Goal: Task Accomplishment & Management: Complete application form

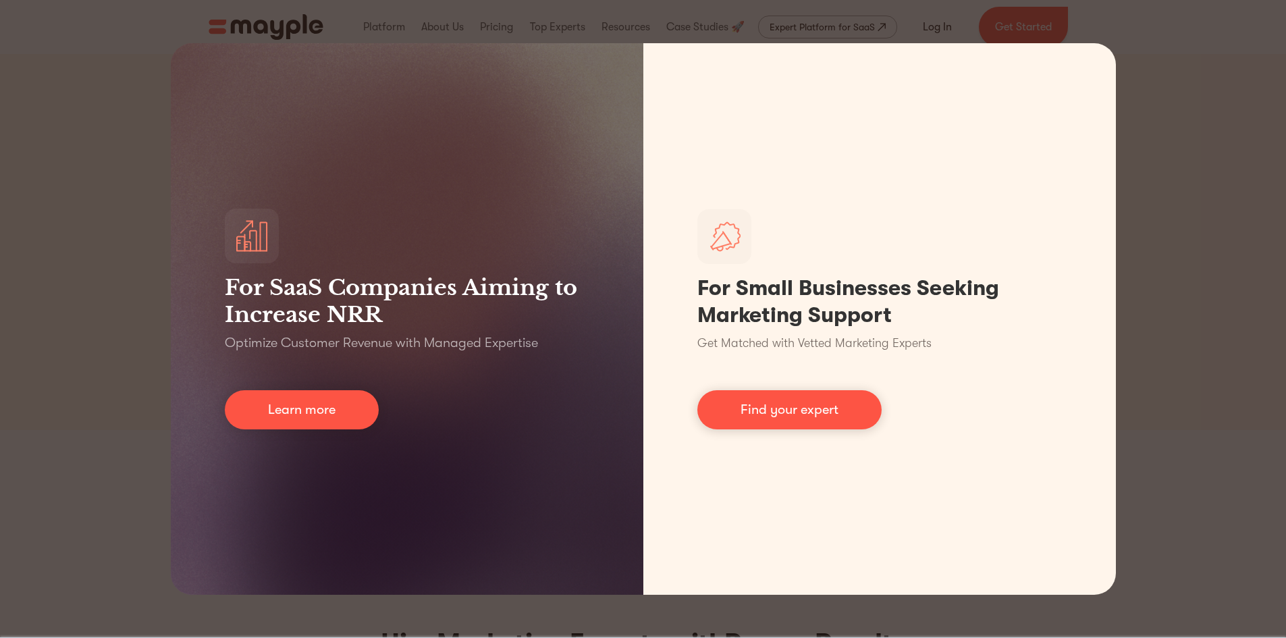
click at [1132, 192] on div "For SaaS Companies Aiming to Increase NRR Optimize Customer Revenue with Manage…" at bounding box center [643, 319] width 1286 height 638
click at [1210, 101] on div "For SaaS Companies Aiming to Increase NRR Optimize Customer Revenue with Manage…" at bounding box center [643, 319] width 1286 height 638
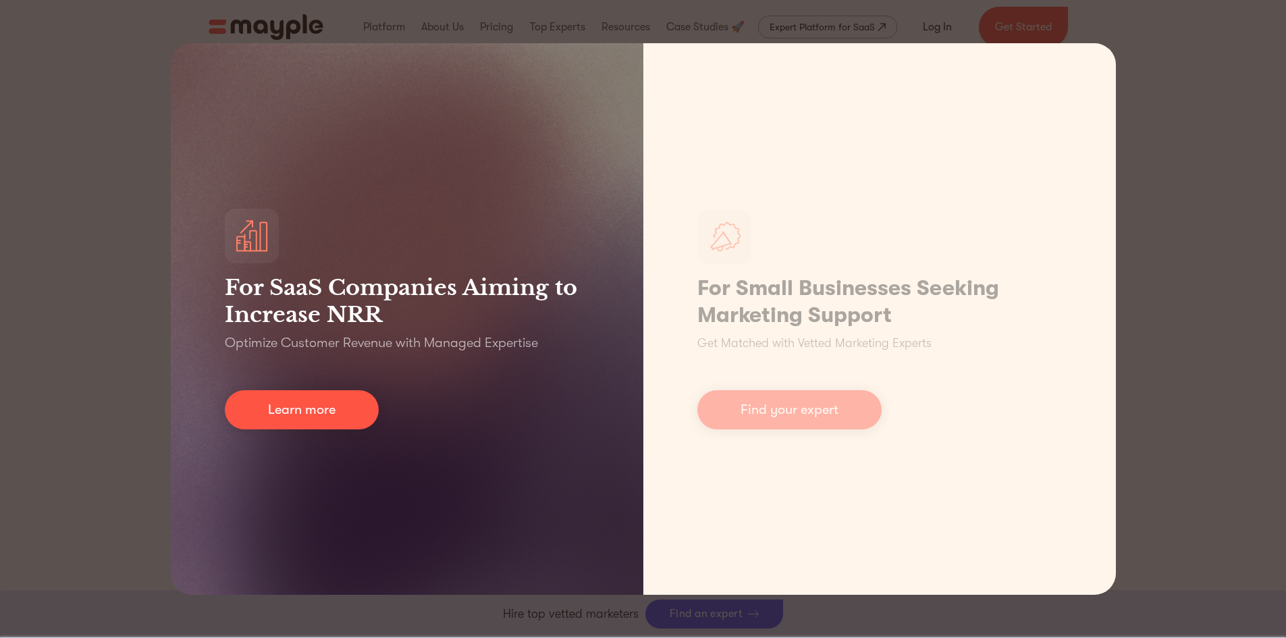
scroll to position [450, 0]
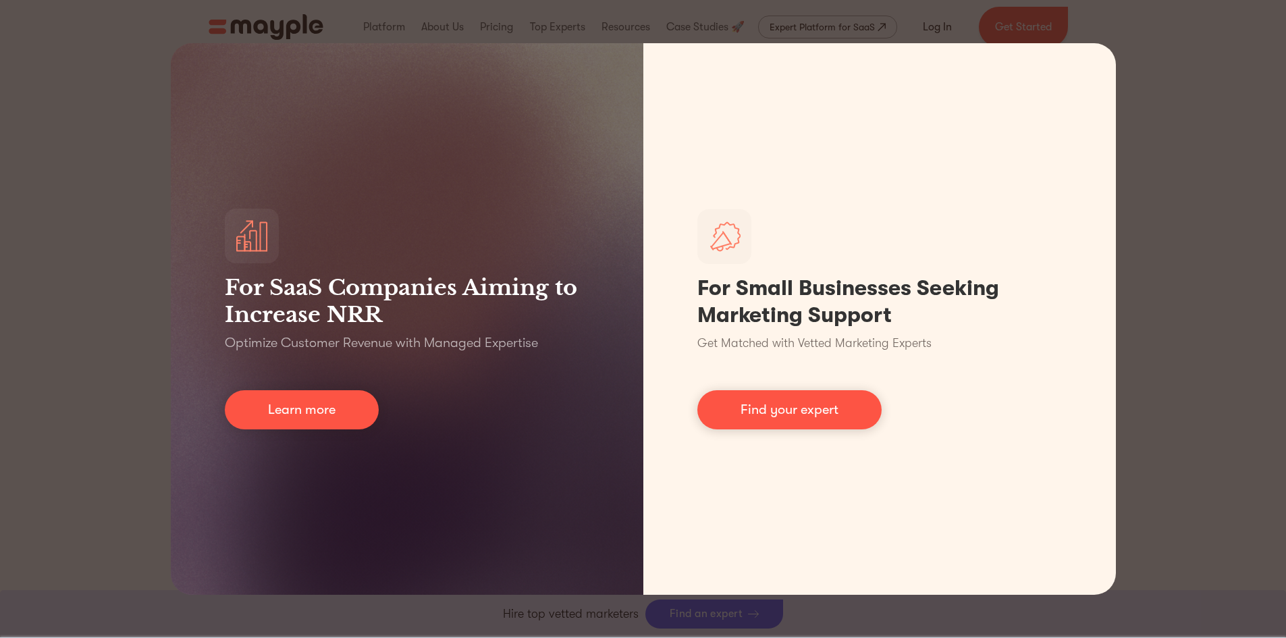
click at [53, 468] on div "For SaaS Companies Aiming to Increase NRR Optimize Customer Revenue with Manage…" at bounding box center [643, 319] width 1286 height 638
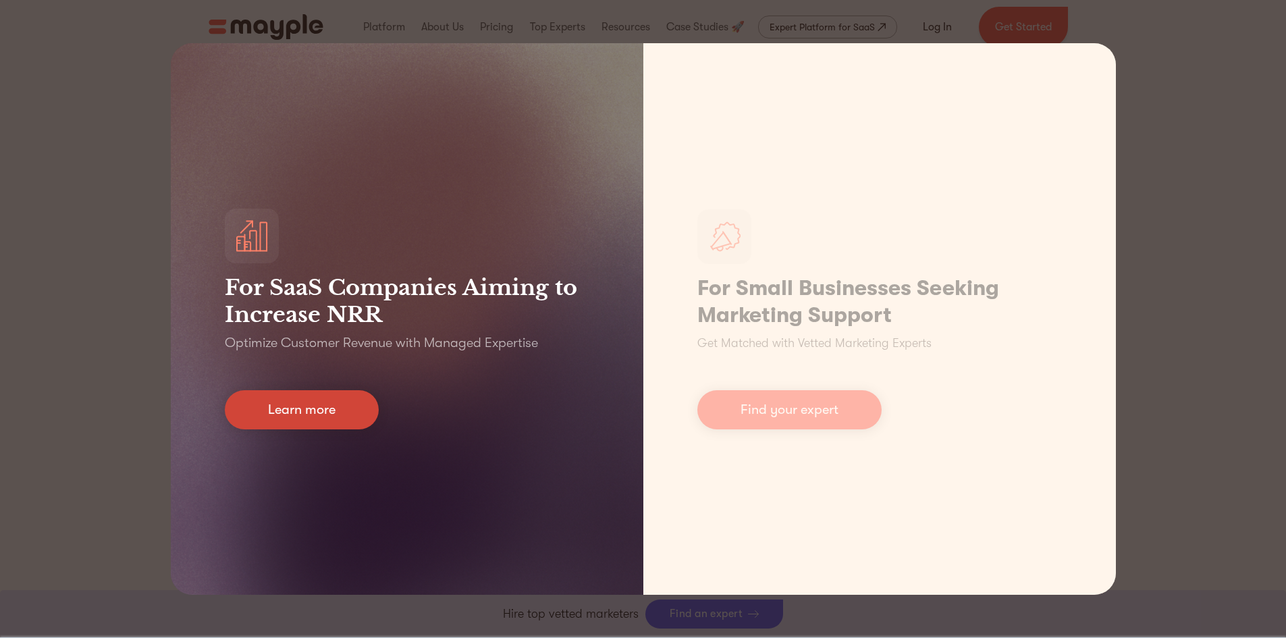
click at [329, 415] on link "Learn more" at bounding box center [302, 409] width 154 height 39
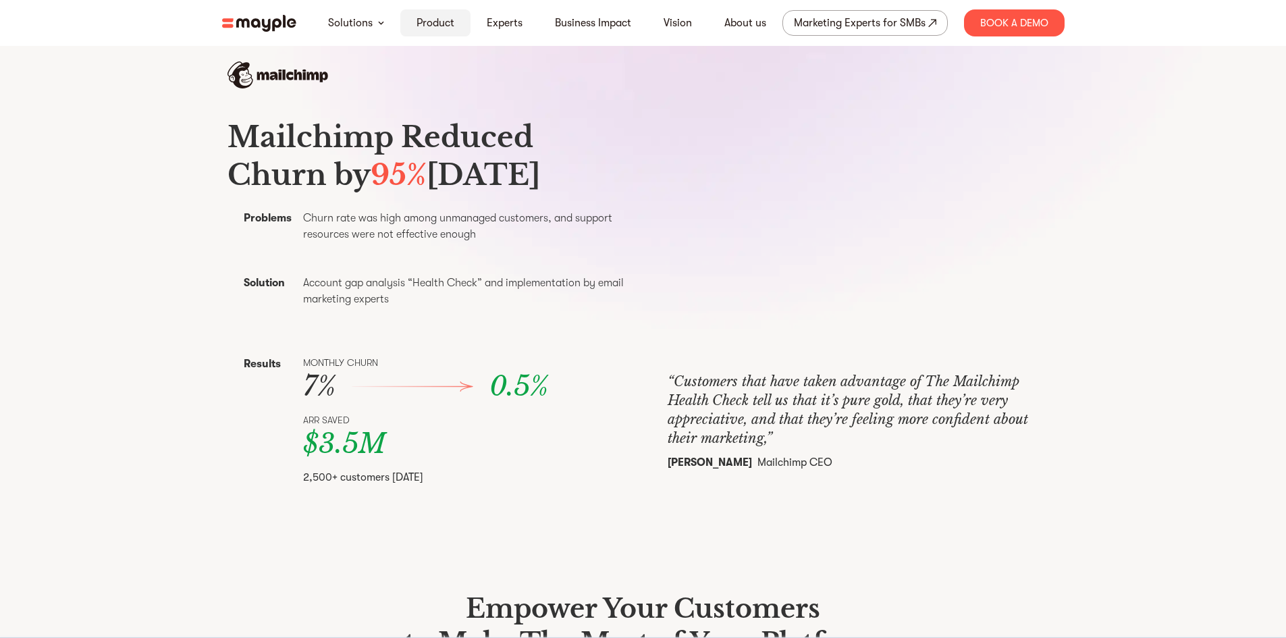
scroll to position [547, 0]
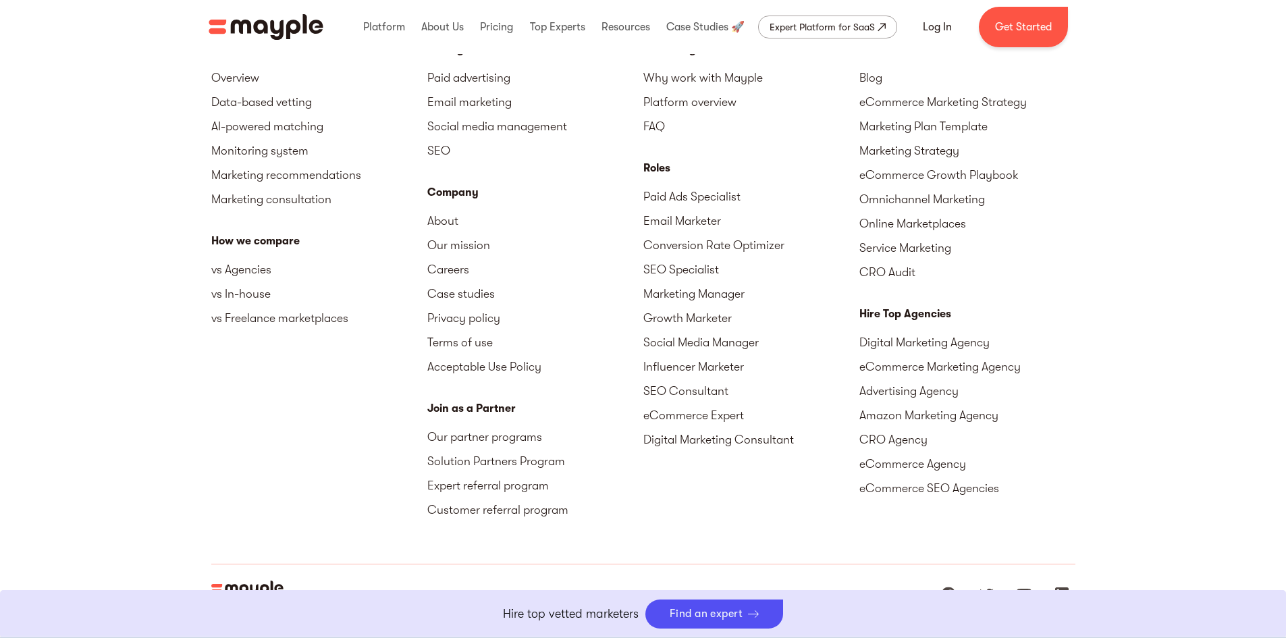
scroll to position [3356, 0]
click at [689, 189] on link "Paid Ads Specialist" at bounding box center [752, 196] width 216 height 24
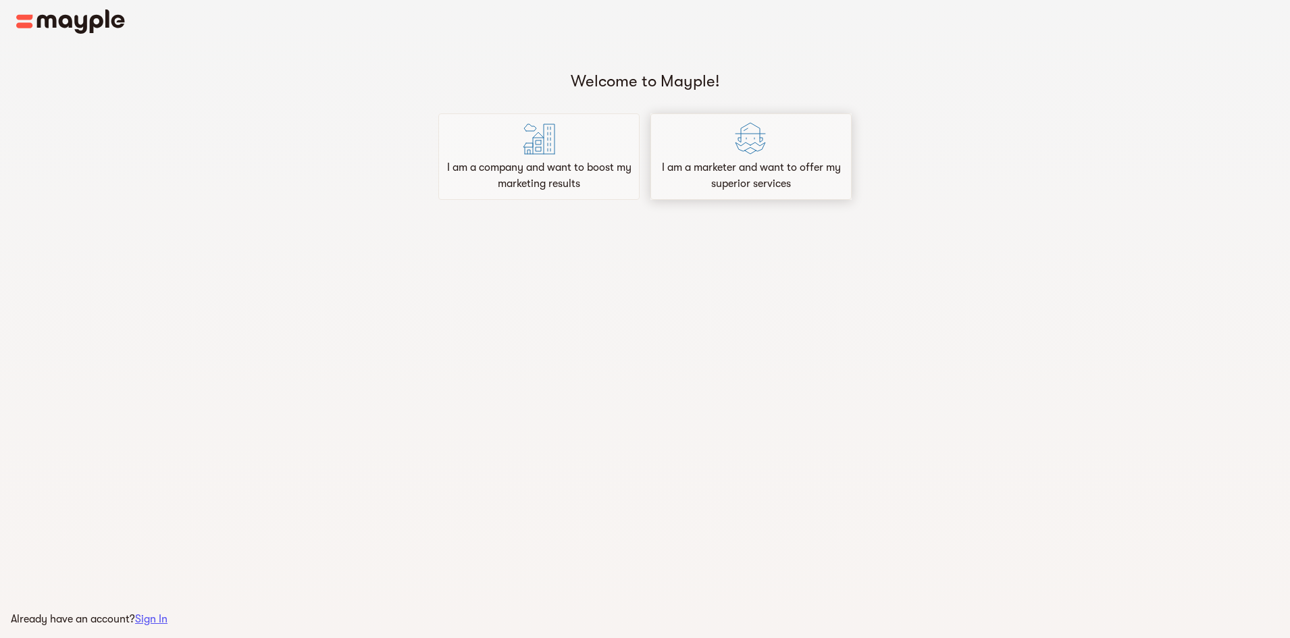
click at [718, 174] on p "I am a marketer and want to offer my superior services" at bounding box center [750, 175] width 189 height 32
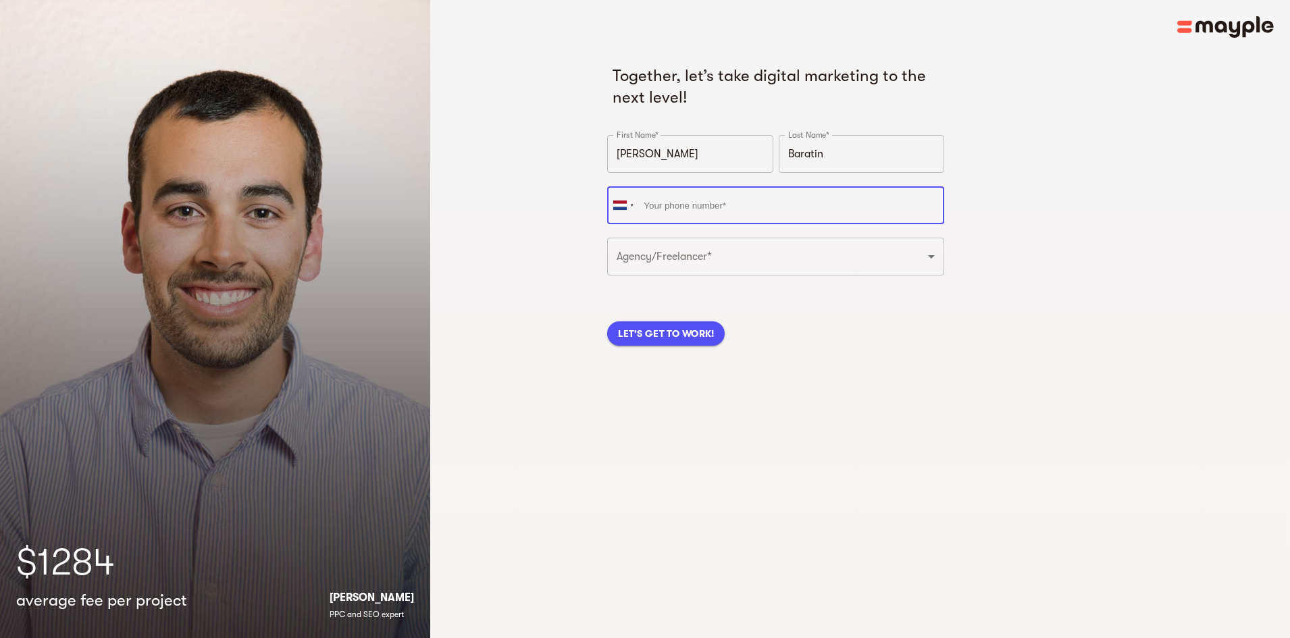
click at [712, 203] on input "tel" at bounding box center [775, 205] width 337 height 38
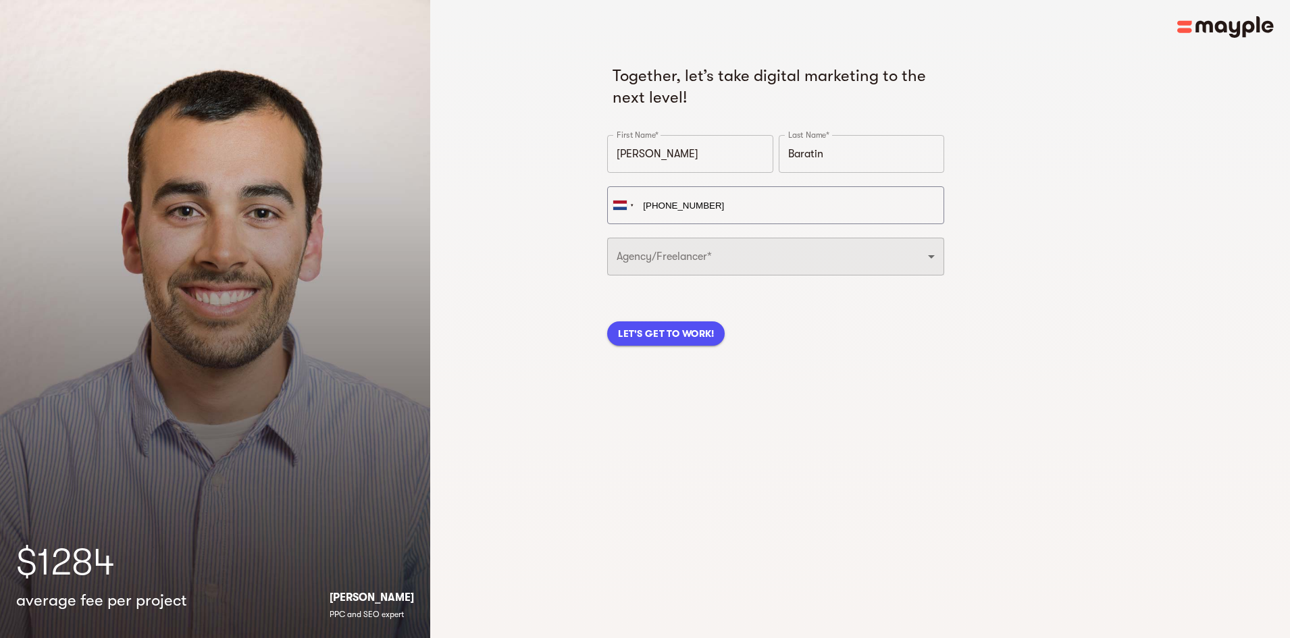
type input "[PHONE_NUMBER]"
click at [729, 263] on select "Freelancer Digital Agency" at bounding box center [775, 257] width 337 height 38
select select "FREELANCER"
click at [607, 238] on select "Freelancer Digital Agency" at bounding box center [775, 257] width 337 height 38
click at [685, 328] on span "LET'S GET TO WORK!" at bounding box center [666, 333] width 96 height 16
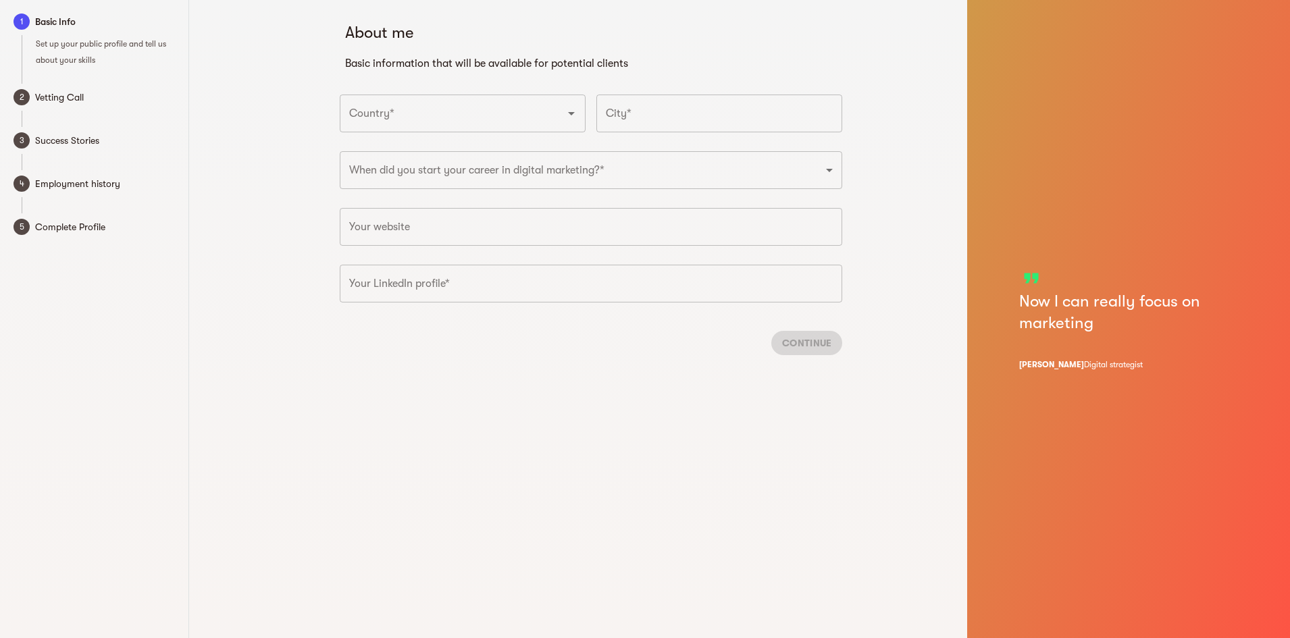
click at [465, 105] on input "Country*" at bounding box center [444, 114] width 196 height 26
click at [392, 155] on li "[GEOGRAPHIC_DATA]" at bounding box center [463, 152] width 246 height 24
type input "[GEOGRAPHIC_DATA]"
click at [638, 114] on input "text" at bounding box center [719, 114] width 246 height 38
type input "[GEOGRAPHIC_DATA]"
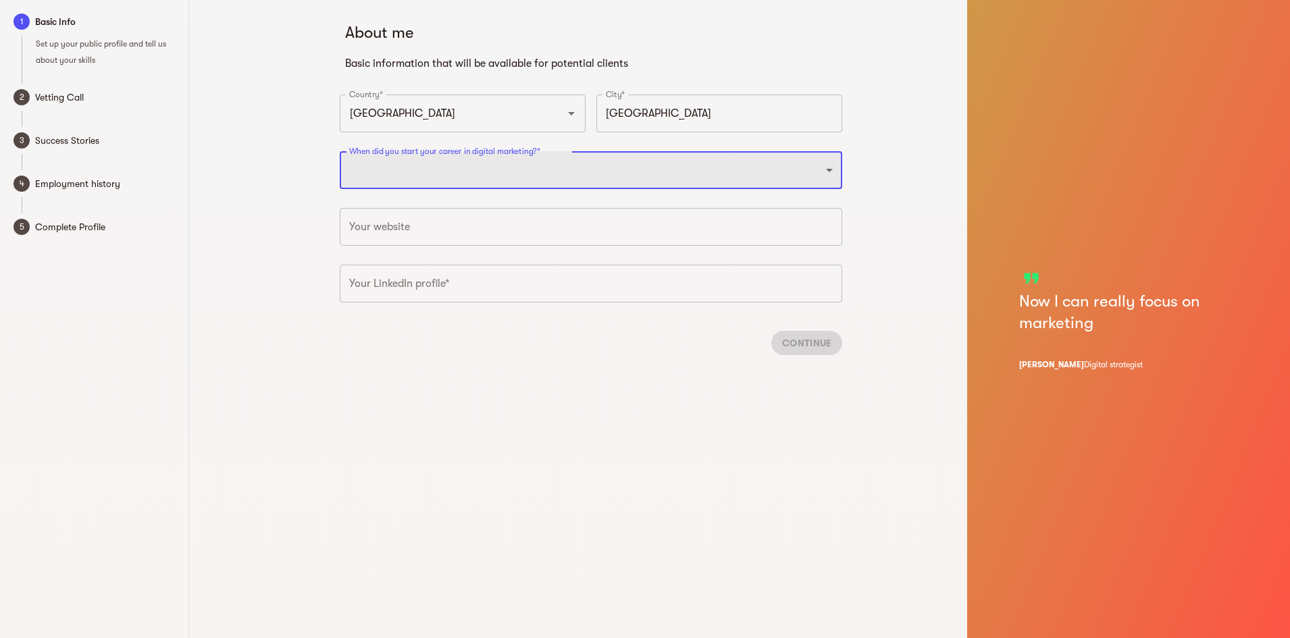
click at [604, 169] on select "2025 2024 2023 2022 2021 2020 2019 2018 2017 2016 2015 2014 2013 2012 2011 2010…" at bounding box center [591, 170] width 502 height 38
click at [340, 151] on select "2025 2024 2023 2022 2021 2020 2019 2018 2017 2016 2015 2014 2013 2012 2011 2010…" at bounding box center [591, 170] width 502 height 38
click at [540, 171] on select "2025 2024 2023 2022 2021 2020 2019 2018 2017 2016 2015 2014 2013 2012 2011 2010…" at bounding box center [591, 170] width 502 height 38
select select "2012"
click at [340, 151] on select "2025 2024 2023 2022 2021 2020 2019 2018 2017 2016 2015 2014 2013 2012 2011 2010…" at bounding box center [591, 170] width 502 height 38
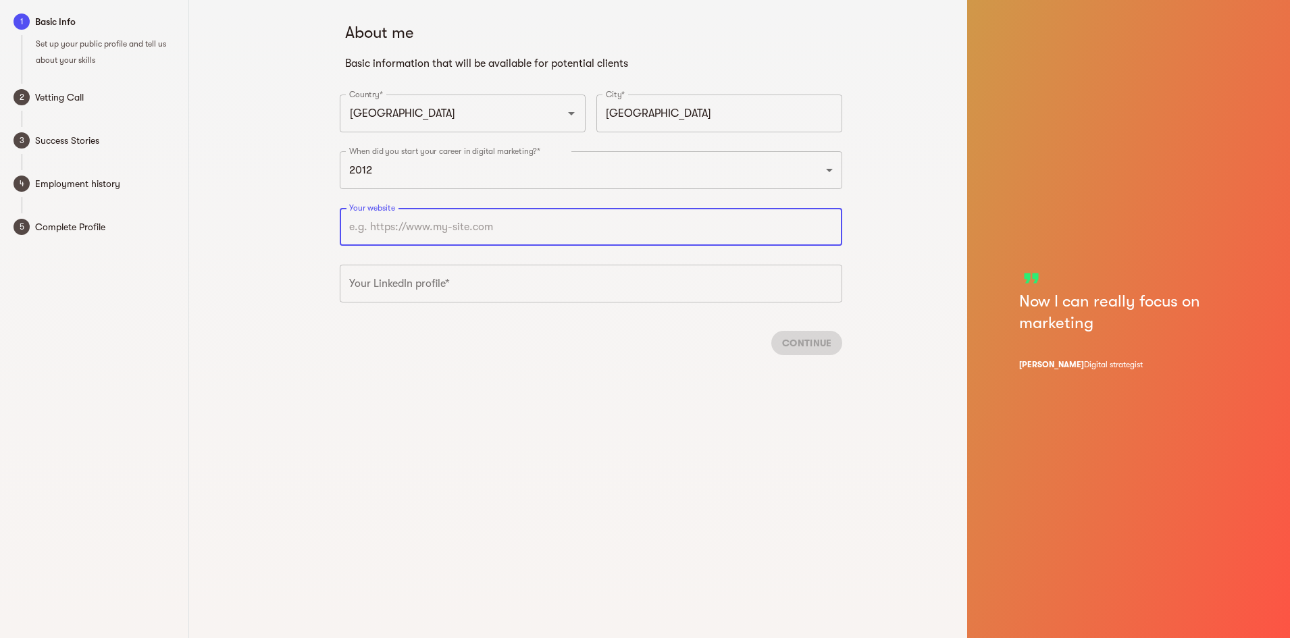
click at [438, 237] on input "text" at bounding box center [591, 227] width 502 height 38
paste input "[URL][DOMAIN_NAME]"
type input "[URL][DOMAIN_NAME]"
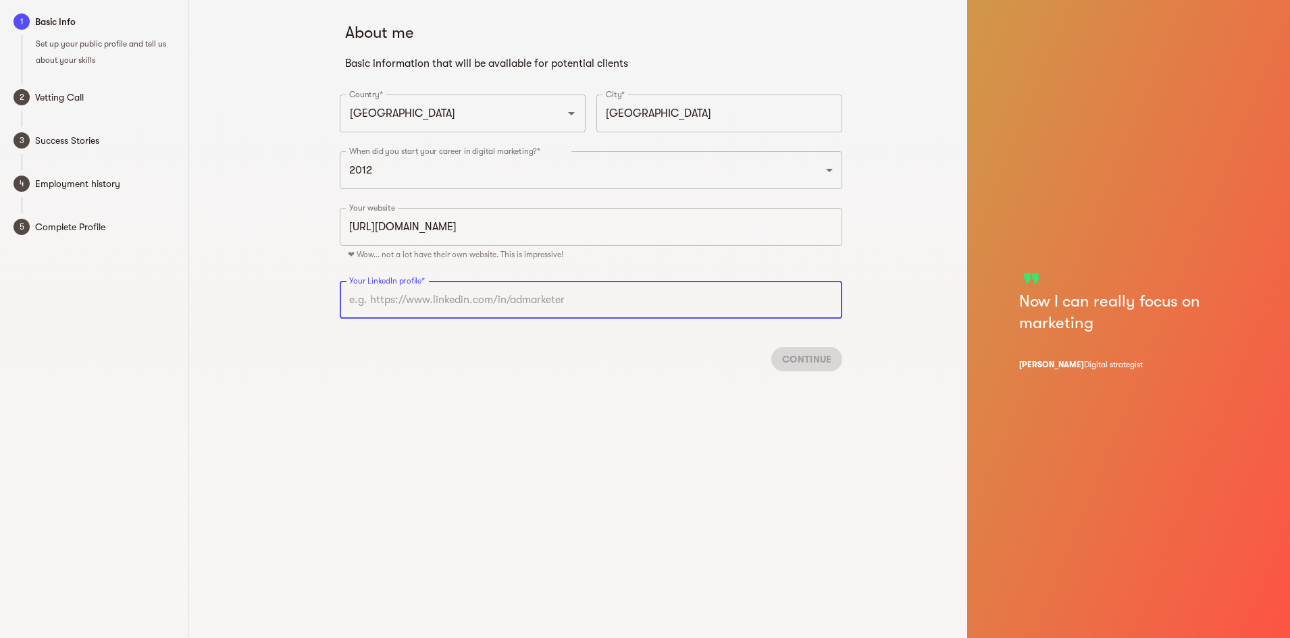
click at [412, 308] on input "text" at bounding box center [591, 300] width 502 height 38
paste input "[URL][DOMAIN_NAME]"
type input "[URL][DOMAIN_NAME]"
click at [808, 359] on span "Continue" at bounding box center [806, 359] width 49 height 16
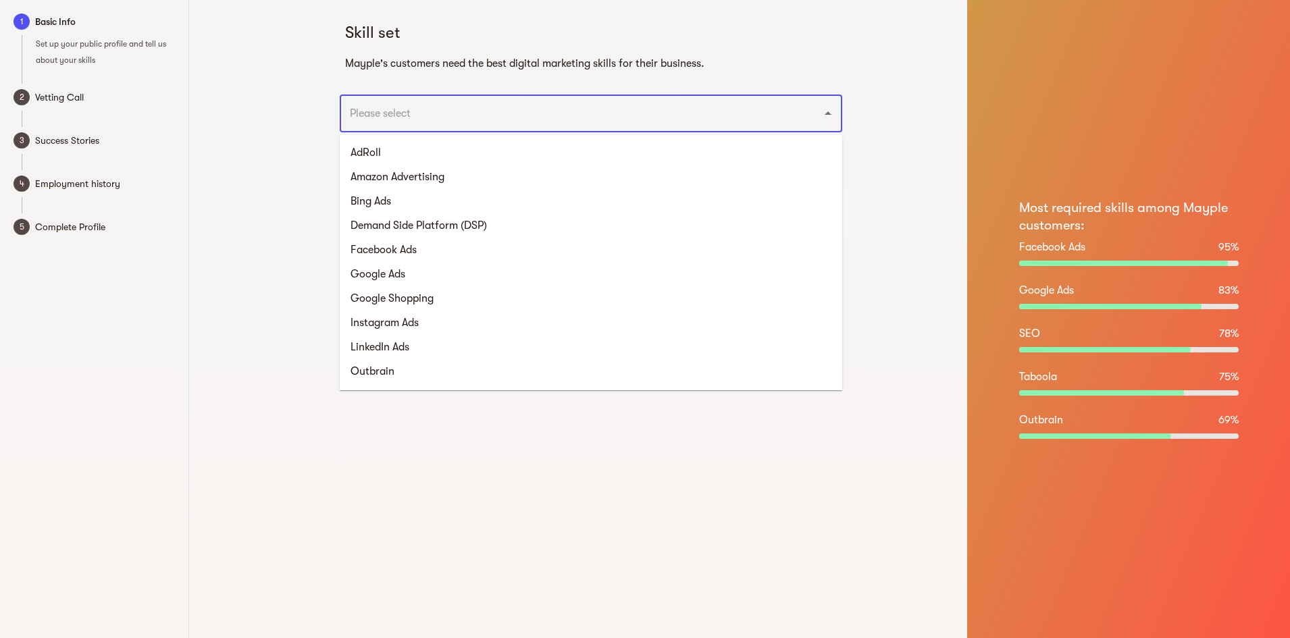
click at [505, 117] on input "text" at bounding box center [572, 114] width 452 height 26
click at [413, 245] on li "Facebook Ads" at bounding box center [591, 250] width 502 height 24
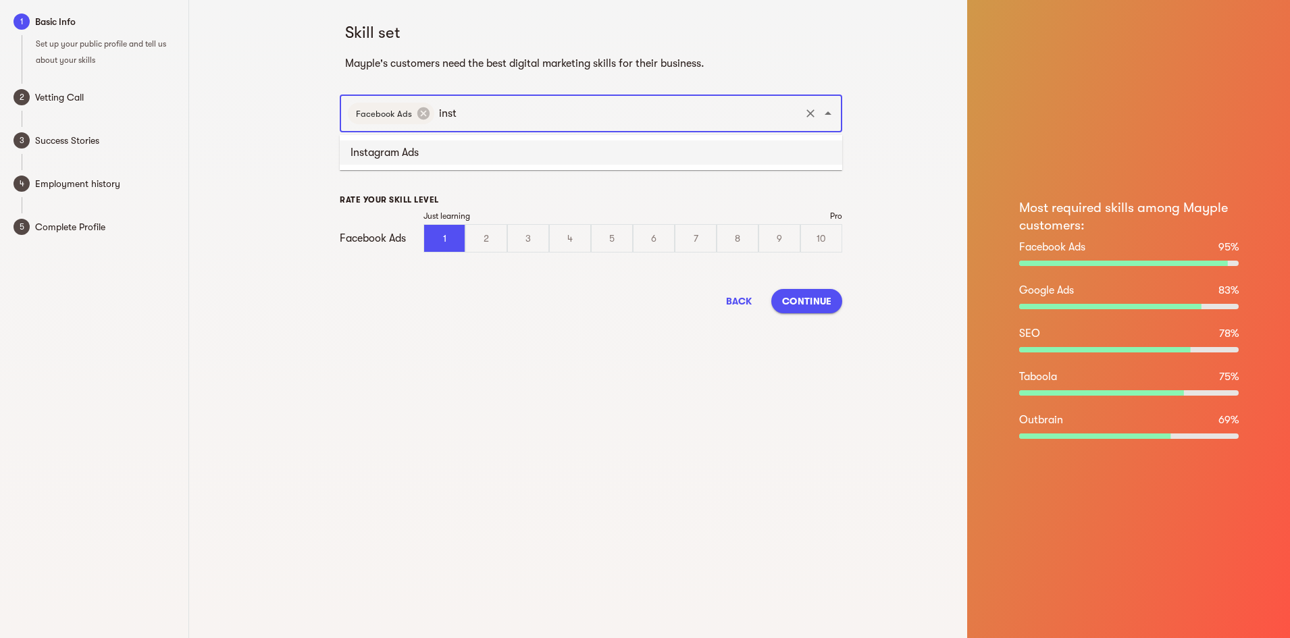
type input "insta"
click at [432, 151] on li "Instagram Ads" at bounding box center [591, 152] width 502 height 24
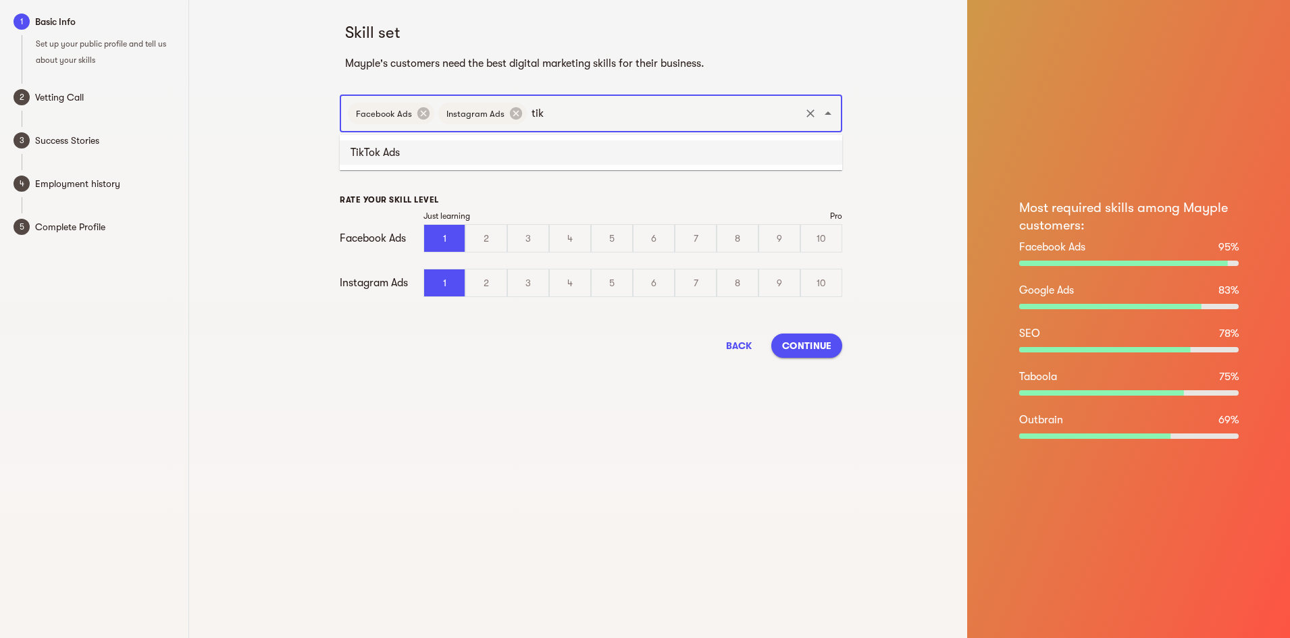
type input "tikt"
click at [432, 151] on li "TikTok Ads" at bounding box center [591, 152] width 502 height 24
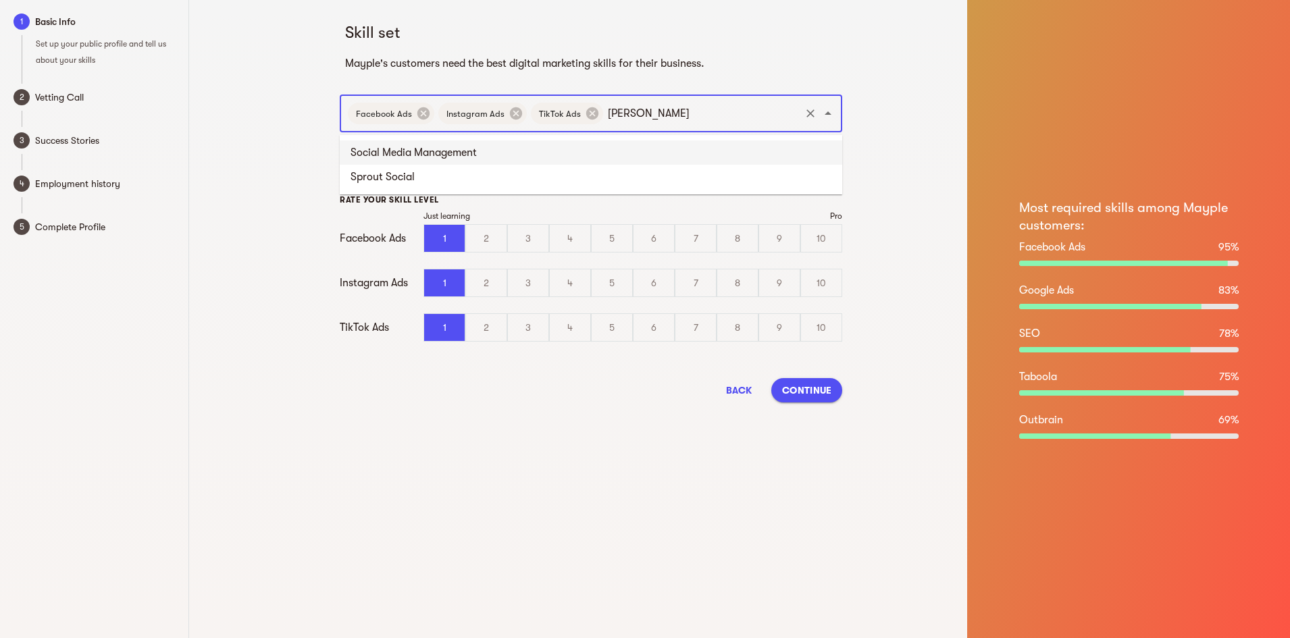
type input "social"
click at [621, 153] on li "Social Media Management" at bounding box center [591, 152] width 502 height 24
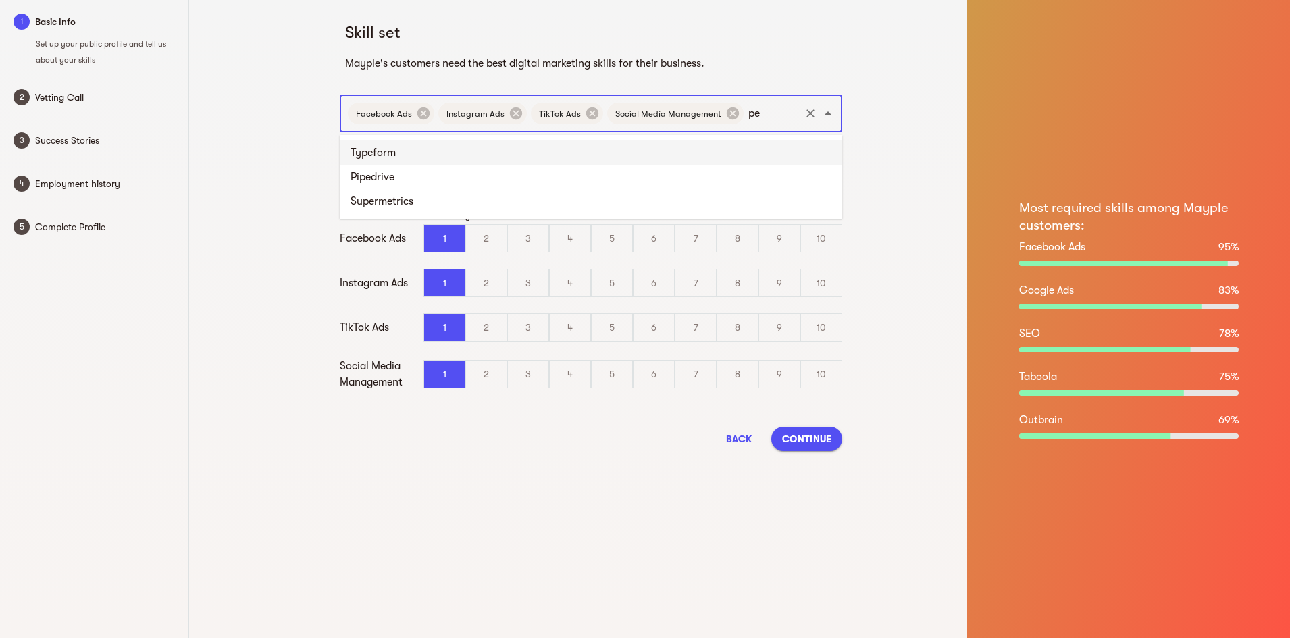
type input "p"
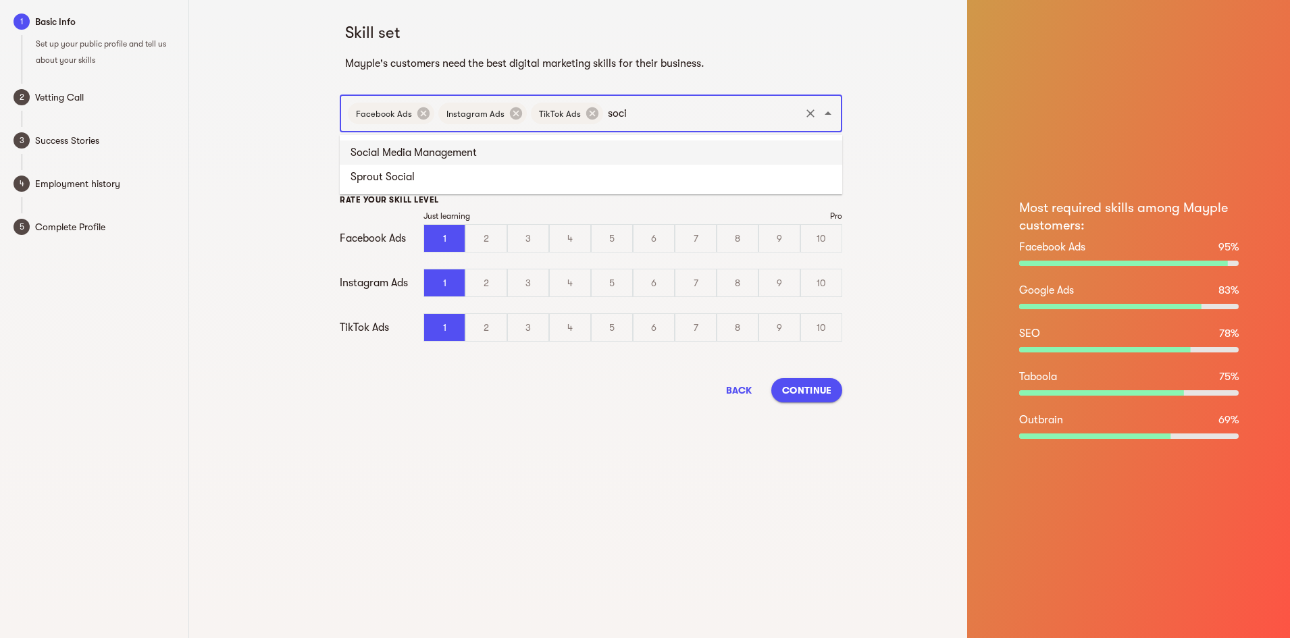
type input "[PERSON_NAME]"
click at [621, 153] on li "Social Media Management" at bounding box center [591, 152] width 502 height 24
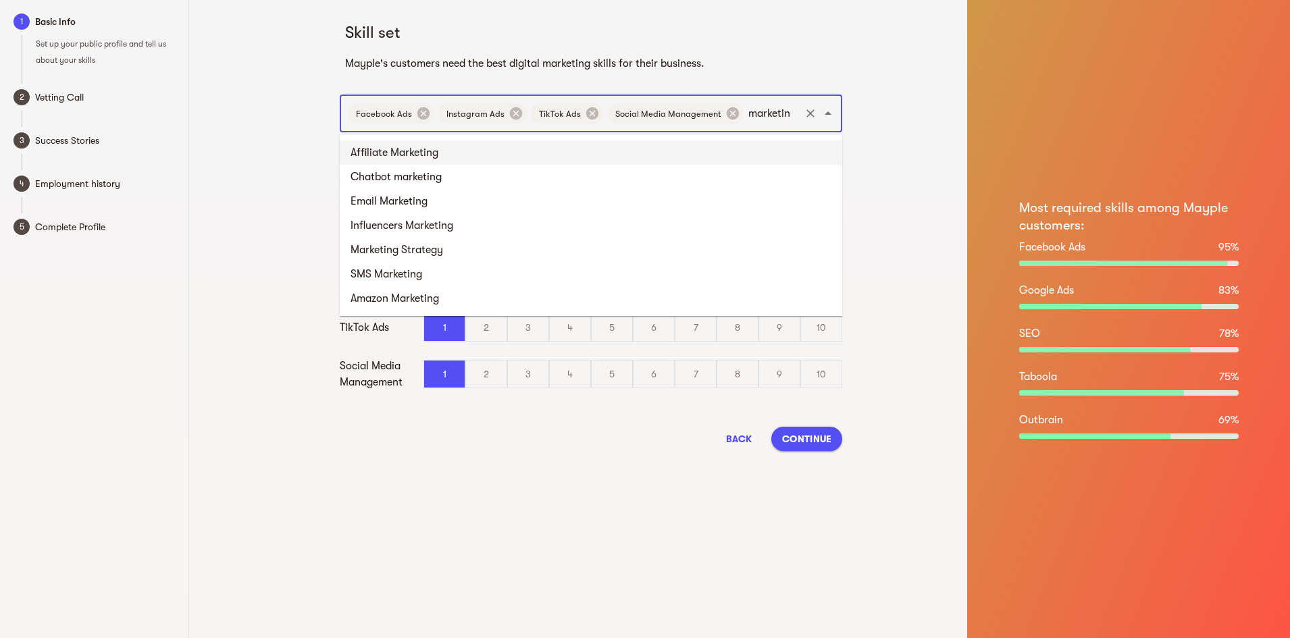
type input "marketing"
click at [479, 247] on li "Marketing Strategy" at bounding box center [591, 250] width 502 height 24
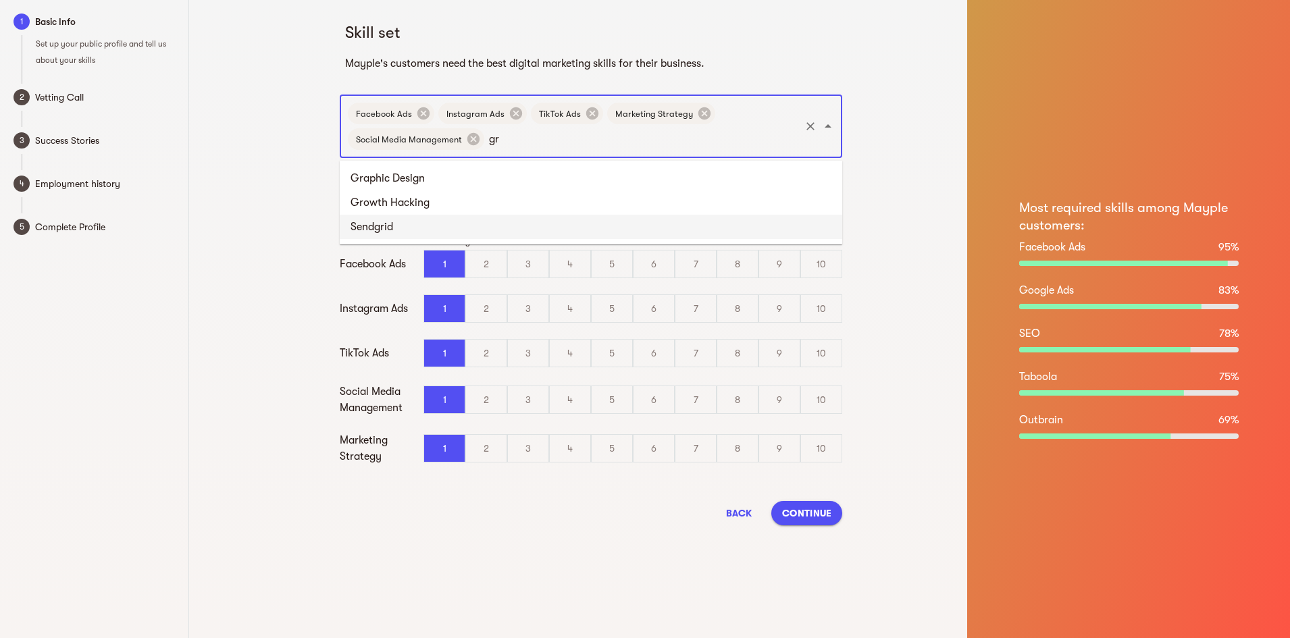
type input "gro"
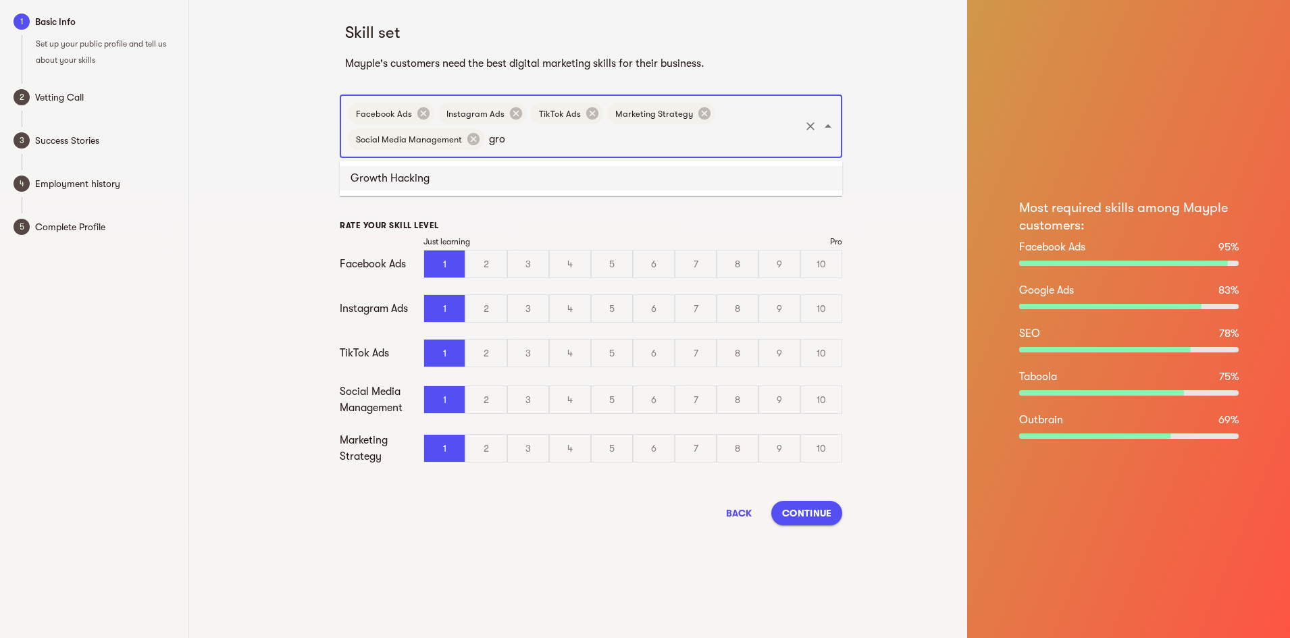
click at [581, 180] on li "Growth Hacking" at bounding box center [591, 178] width 502 height 24
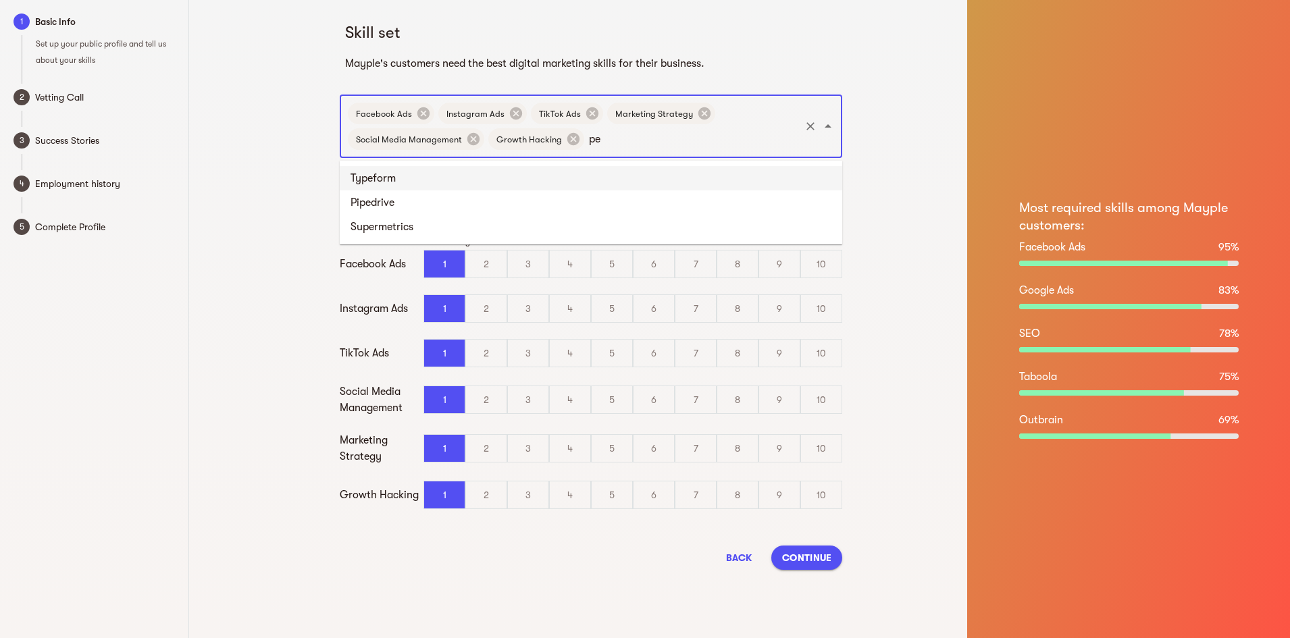
type input "p"
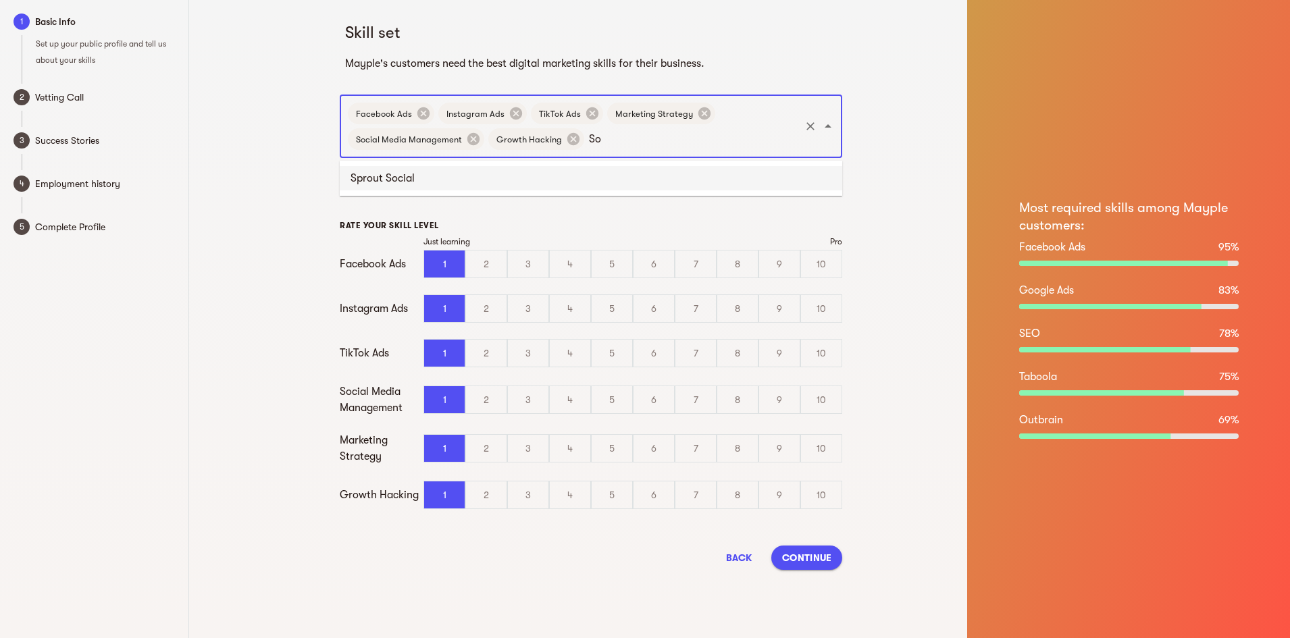
type input "S"
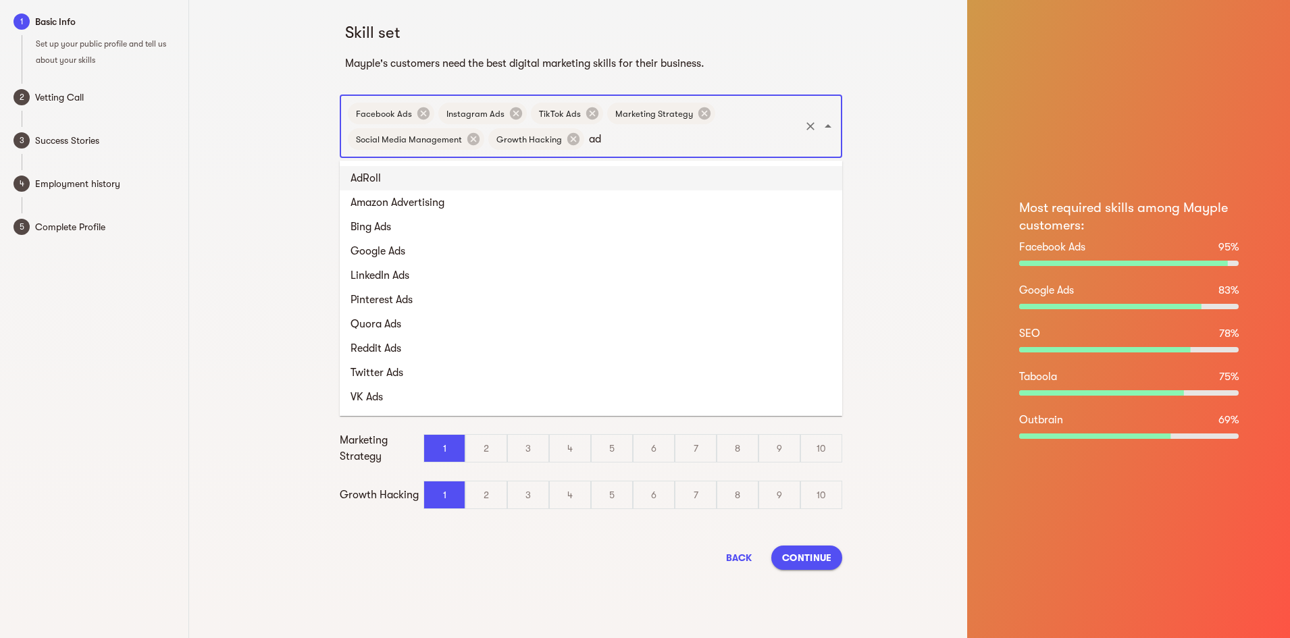
type input "adv"
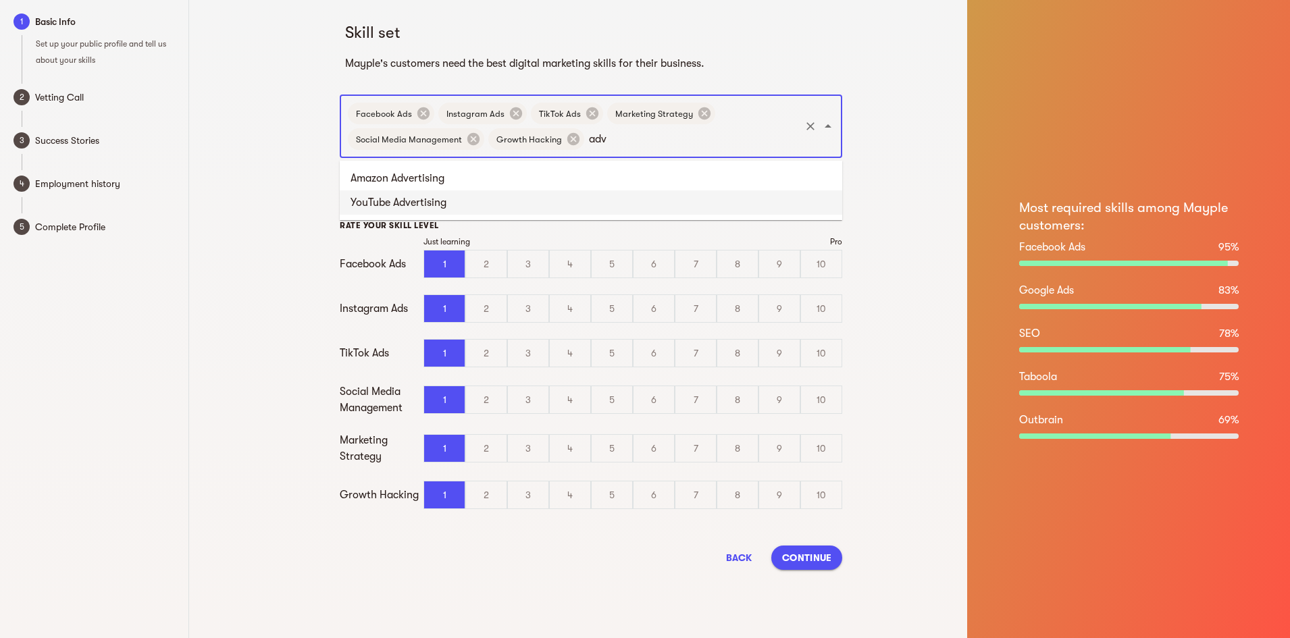
click at [626, 199] on li "YouTube Advertising" at bounding box center [591, 202] width 502 height 24
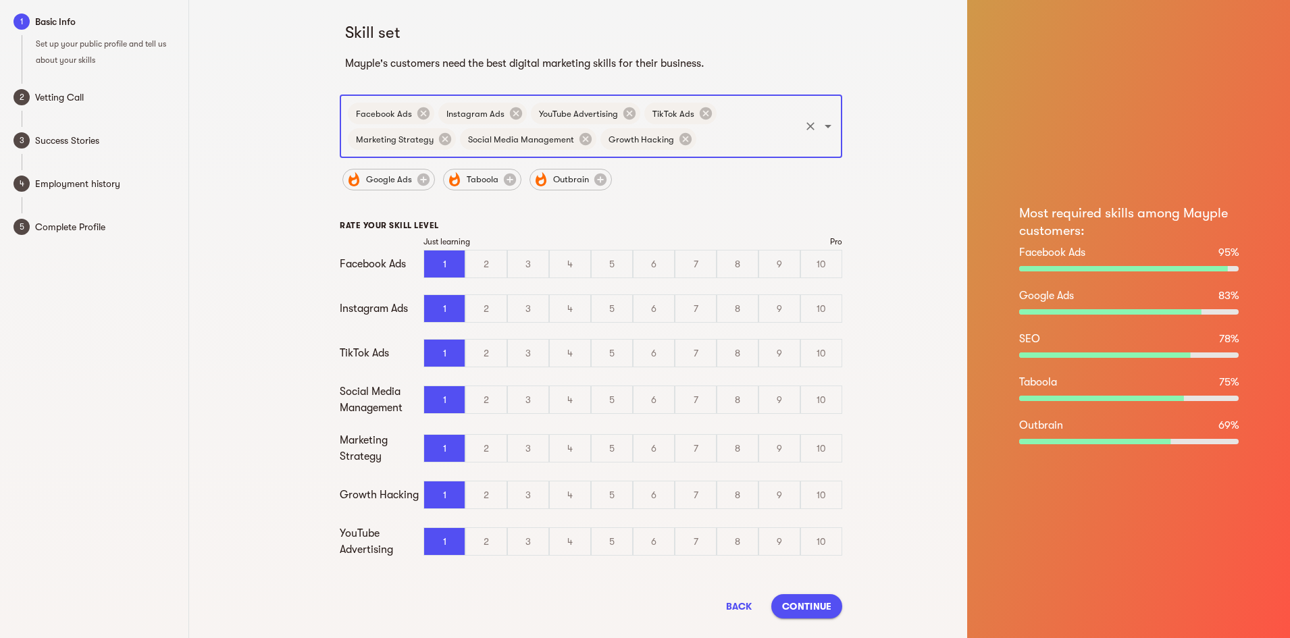
scroll to position [26, 0]
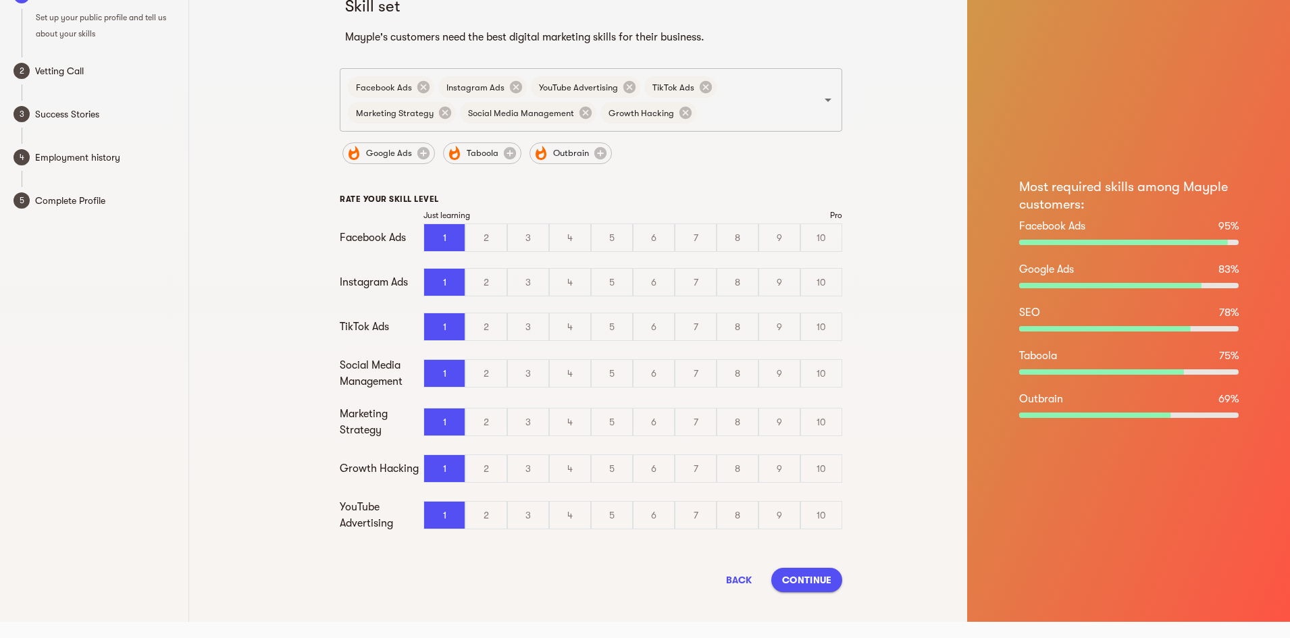
drag, startPoint x: 825, startPoint y: 239, endPoint x: 818, endPoint y: 253, distance: 15.4
click at [825, 240] on div "10" at bounding box center [821, 237] width 41 height 27
click at [0, 0] on input "10" at bounding box center [0, 0] width 0 height 0
click at [820, 282] on div "10" at bounding box center [821, 282] width 41 height 27
click at [0, 0] on input "10" at bounding box center [0, 0] width 0 height 0
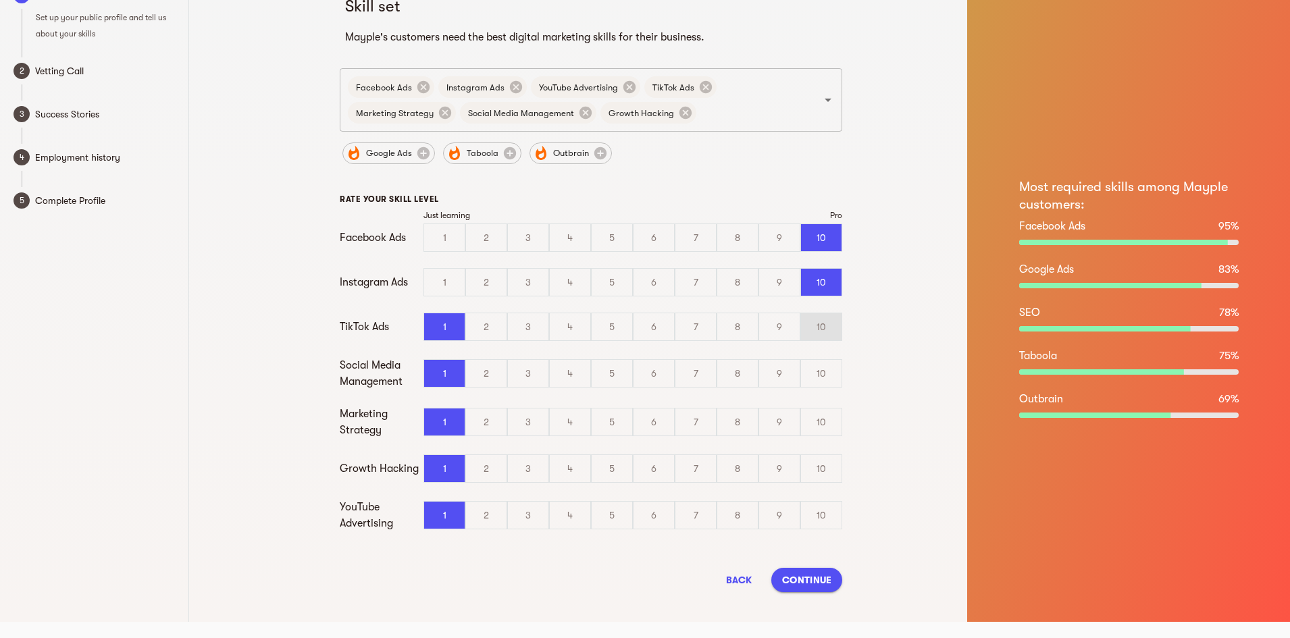
click at [819, 332] on div "10" at bounding box center [821, 326] width 41 height 27
click at [0, 0] on input "10" at bounding box center [0, 0] width 0 height 0
click at [833, 380] on div "10" at bounding box center [821, 373] width 41 height 27
click at [0, 0] on input "10" at bounding box center [0, 0] width 0 height 0
click at [823, 414] on div "10" at bounding box center [821, 422] width 41 height 27
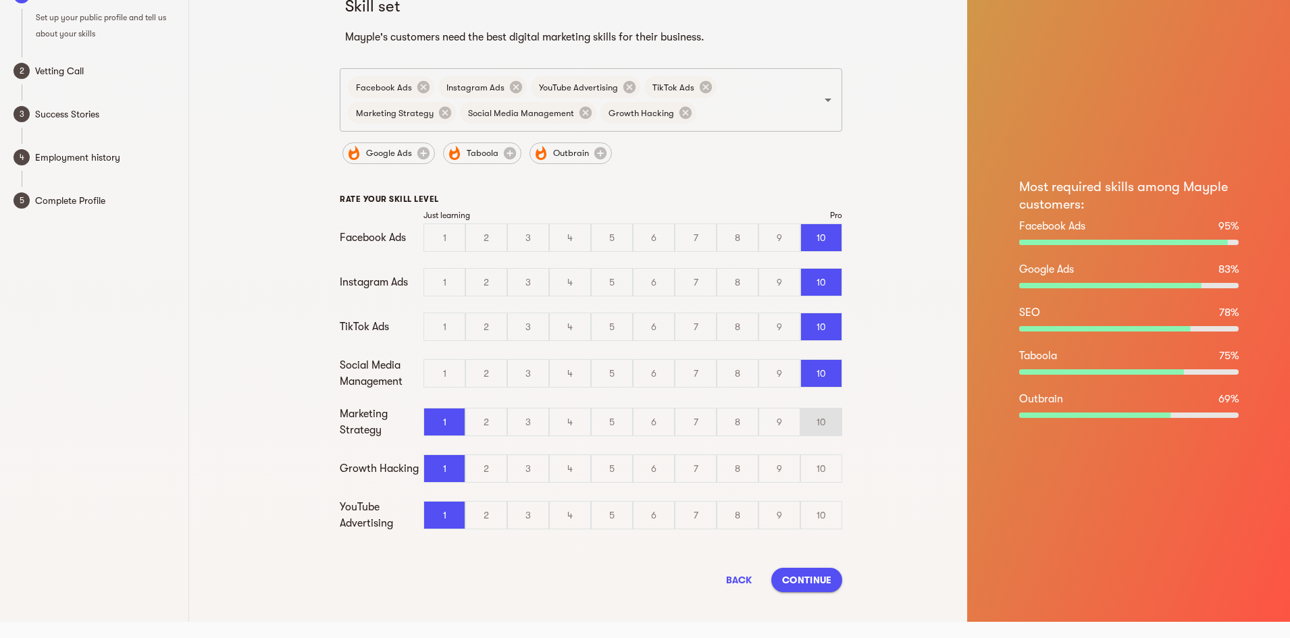
click at [0, 0] on input "10" at bounding box center [0, 0] width 0 height 0
click at [833, 473] on div "10" at bounding box center [821, 468] width 41 height 27
click at [0, 0] on input "10" at bounding box center [0, 0] width 0 height 0
click at [830, 525] on div "10" at bounding box center [821, 515] width 41 height 27
click at [0, 0] on input "10" at bounding box center [0, 0] width 0 height 0
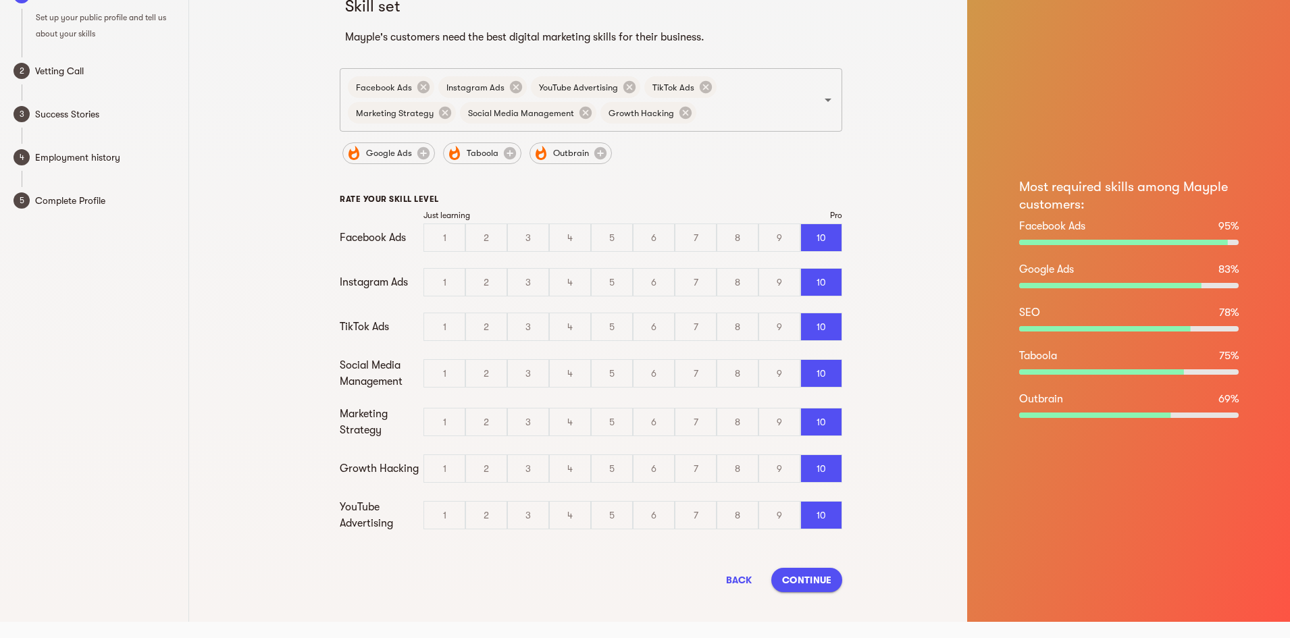
click at [808, 577] on span "Continue" at bounding box center [806, 580] width 49 height 16
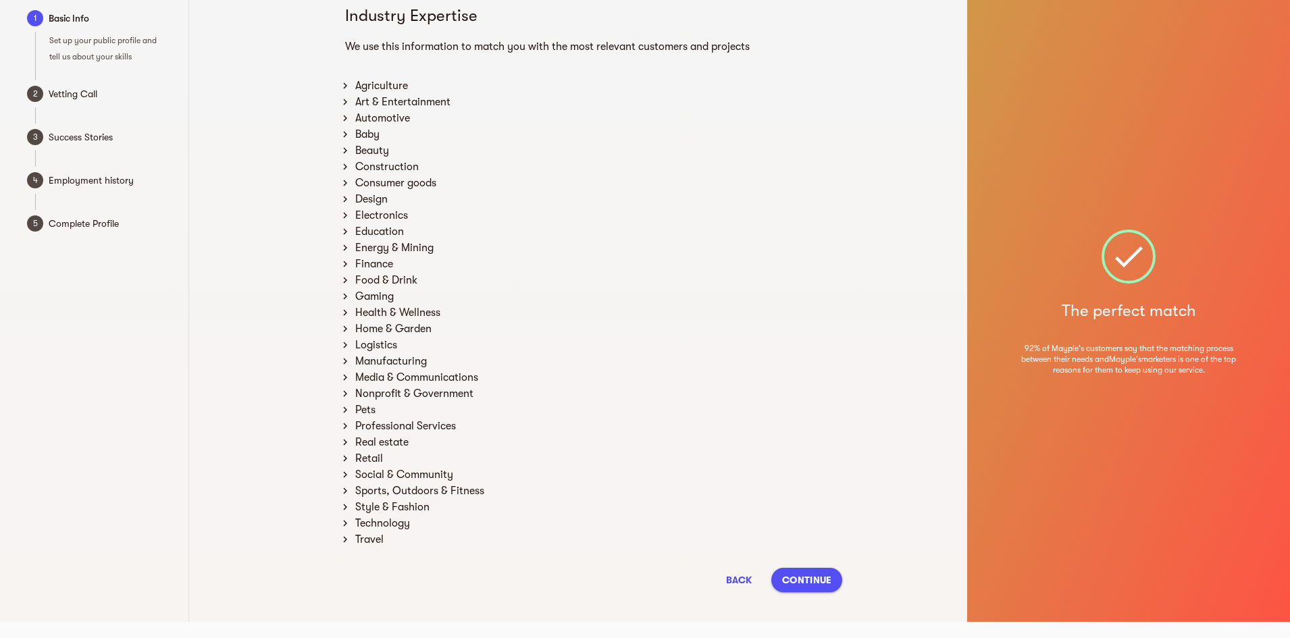
scroll to position [17, 0]
click at [353, 81] on div "Agriculture" at bounding box center [597, 86] width 490 height 16
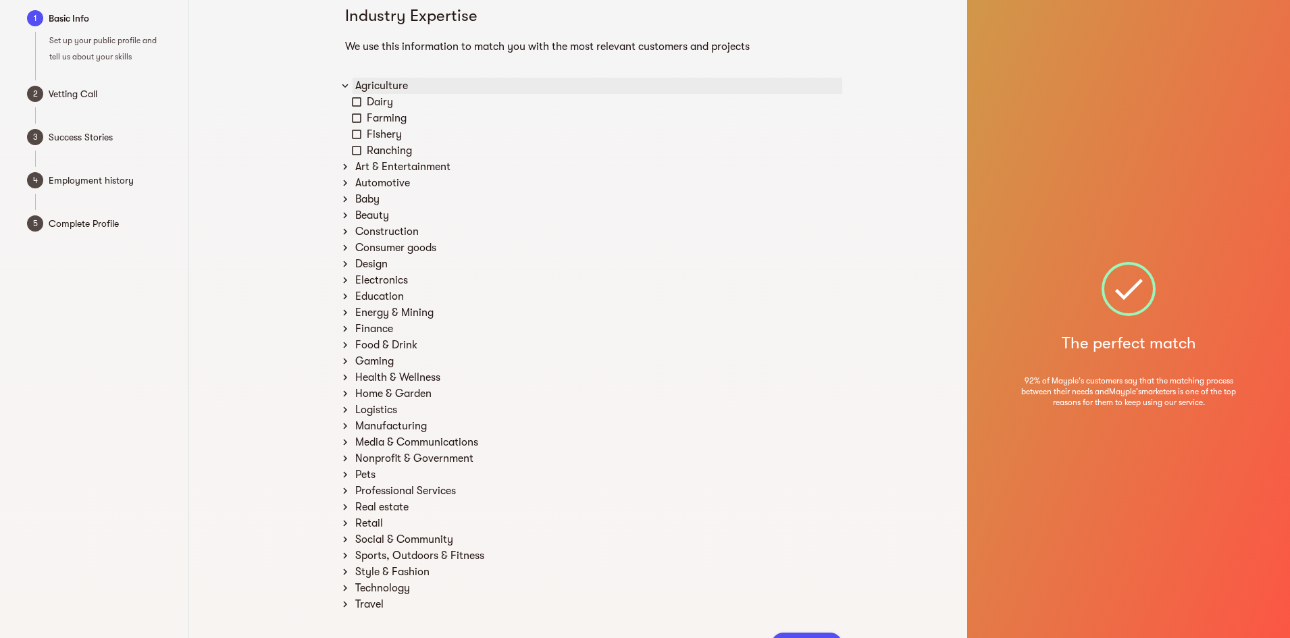
click at [350, 86] on icon at bounding box center [345, 86] width 12 height 12
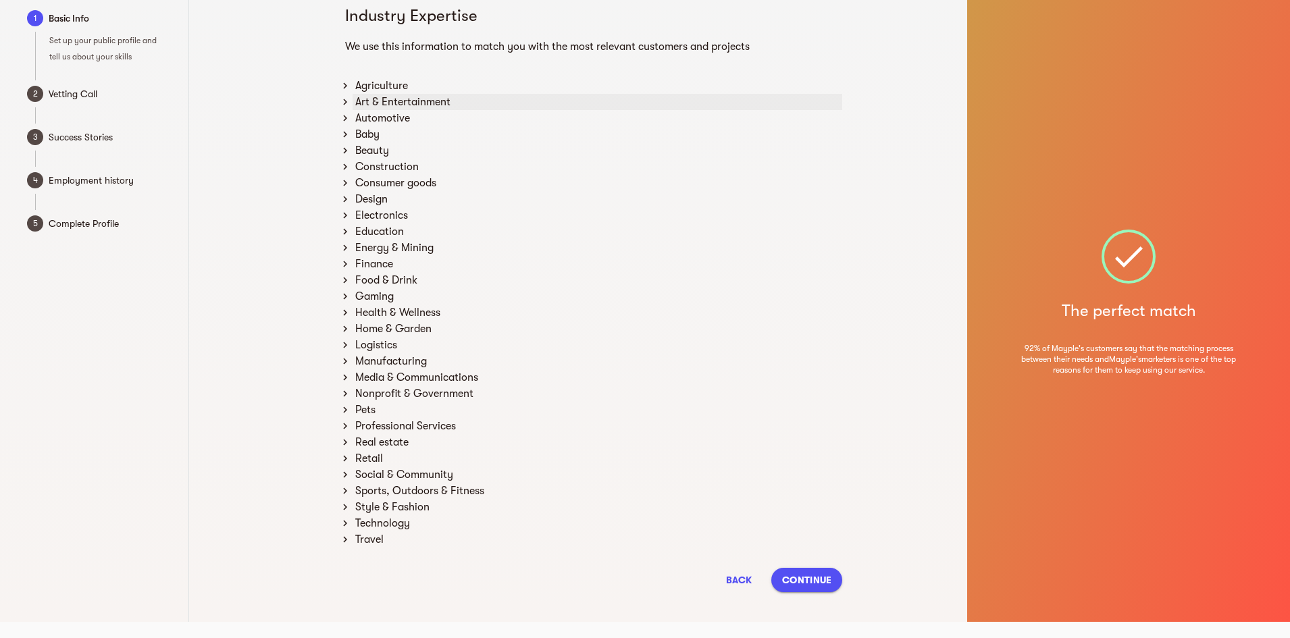
click at [355, 103] on div "Art & Entertainment" at bounding box center [597, 102] width 490 height 16
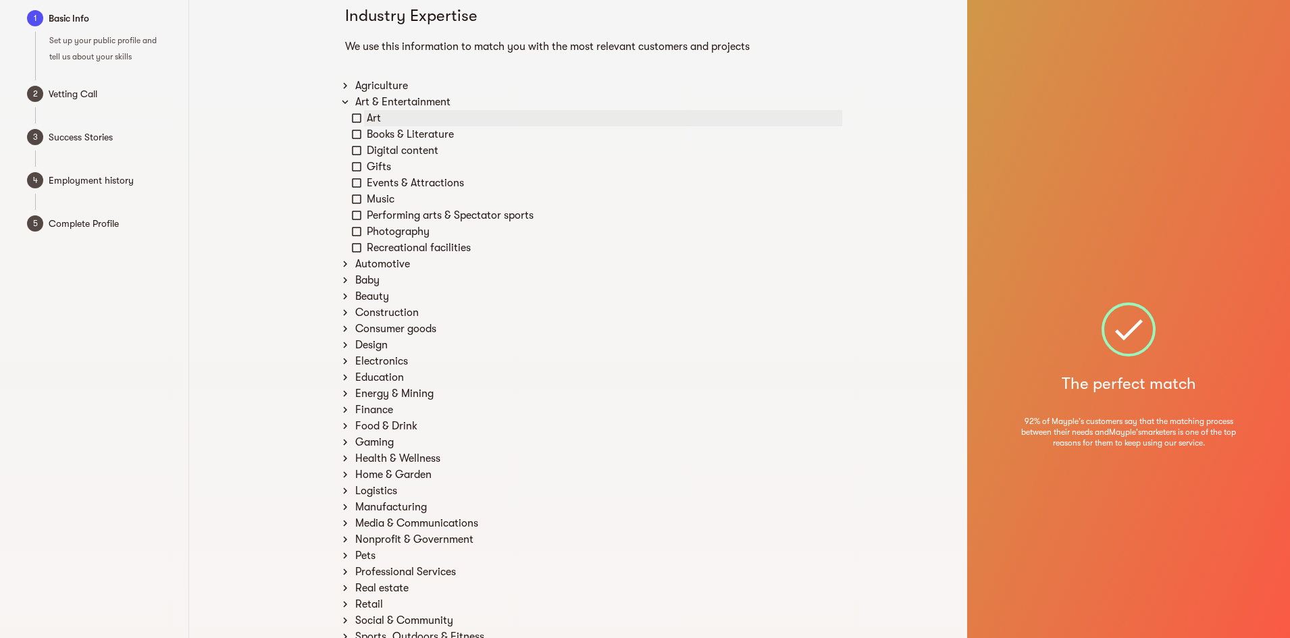
click at [355, 117] on icon at bounding box center [356, 118] width 12 height 12
click at [355, 151] on icon at bounding box center [356, 151] width 12 height 12
click at [348, 103] on icon at bounding box center [345, 102] width 12 height 12
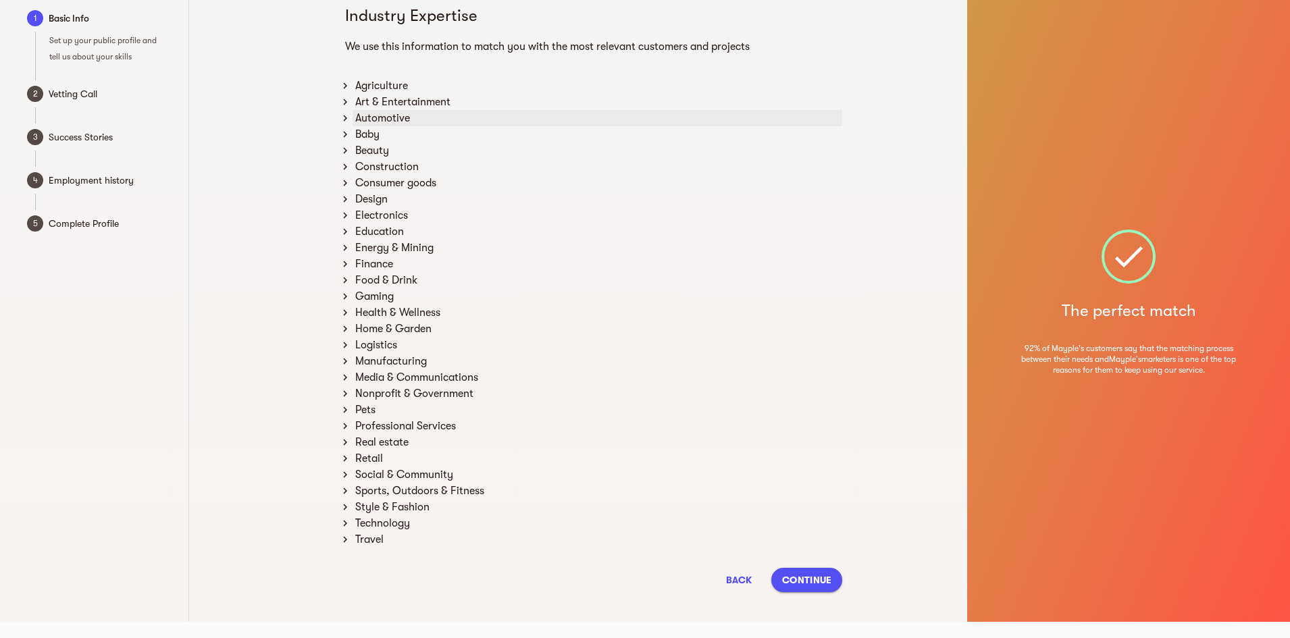
click at [344, 119] on icon at bounding box center [345, 118] width 12 height 12
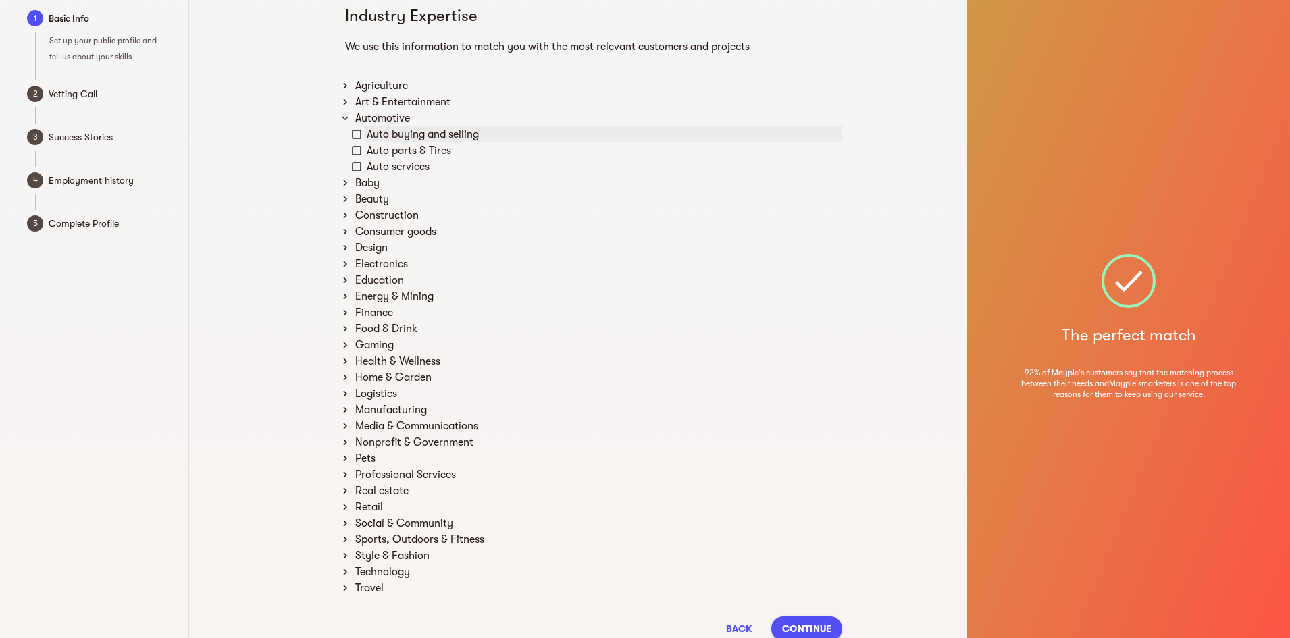
click at [355, 135] on icon at bounding box center [356, 134] width 12 height 12
click at [358, 164] on icon at bounding box center [356, 167] width 12 height 12
click at [353, 150] on icon at bounding box center [356, 151] width 12 height 12
click at [349, 181] on icon at bounding box center [345, 183] width 12 height 12
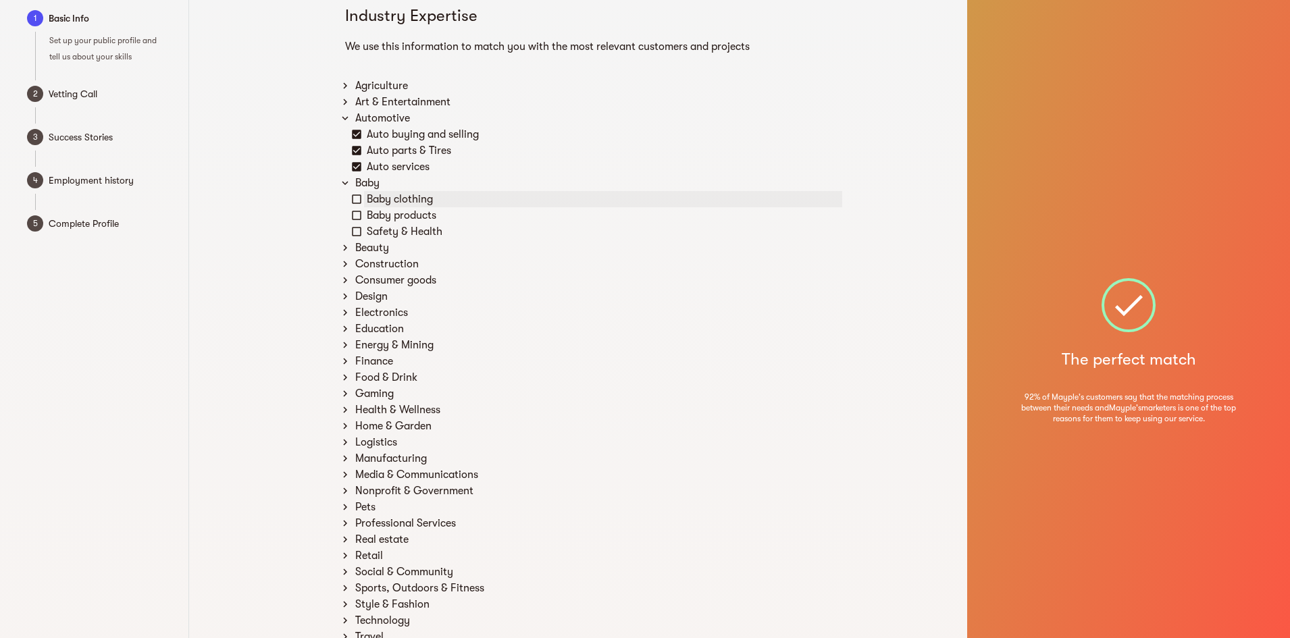
click at [368, 197] on div "Baby clothing" at bounding box center [603, 199] width 478 height 16
click at [368, 215] on div "Baby products" at bounding box center [603, 215] width 478 height 16
click at [363, 231] on div "Safety & Health" at bounding box center [596, 232] width 491 height 16
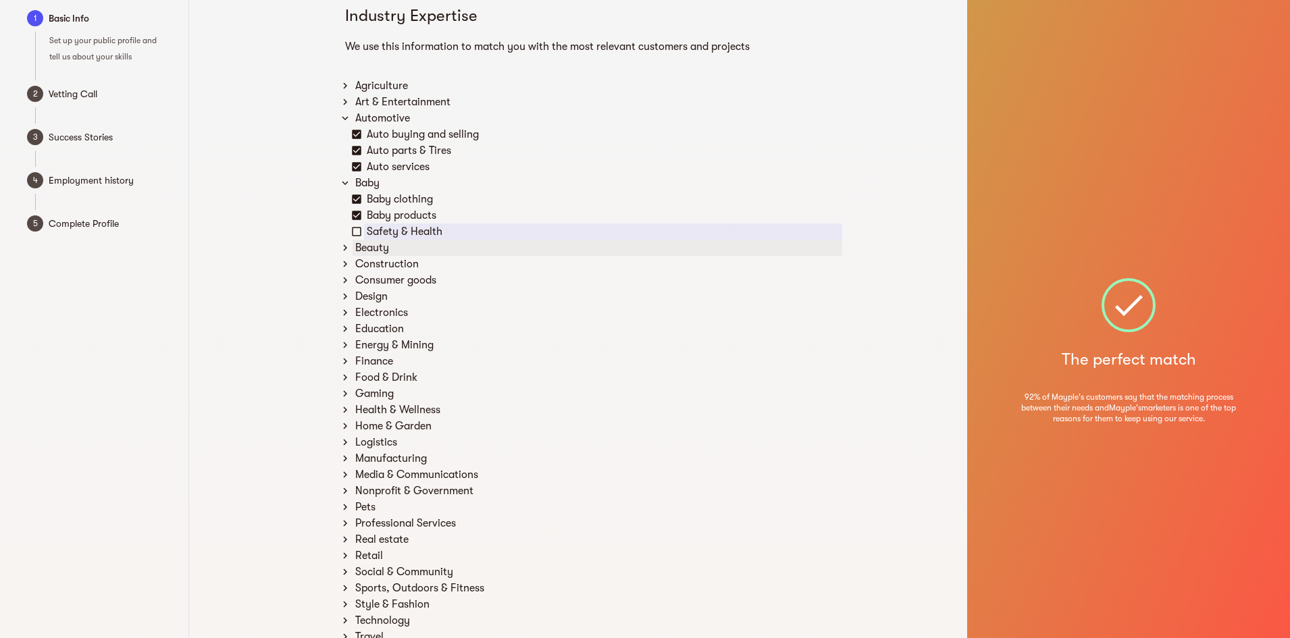
click at [348, 245] on icon at bounding box center [345, 248] width 12 height 12
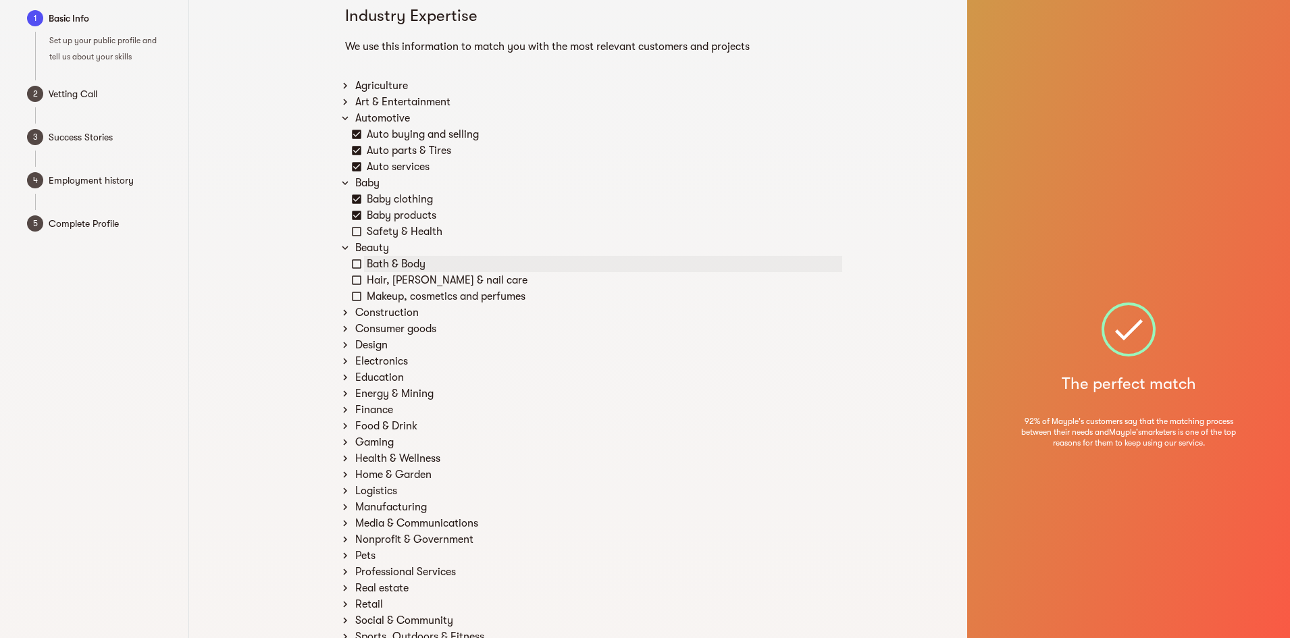
click at [382, 263] on div "Bath & Body" at bounding box center [603, 264] width 478 height 16
click at [380, 284] on div "Hair, [PERSON_NAME] & nail care" at bounding box center [603, 280] width 478 height 16
click at [382, 301] on div "Makeup, cosmetics and perfumes" at bounding box center [603, 296] width 478 height 16
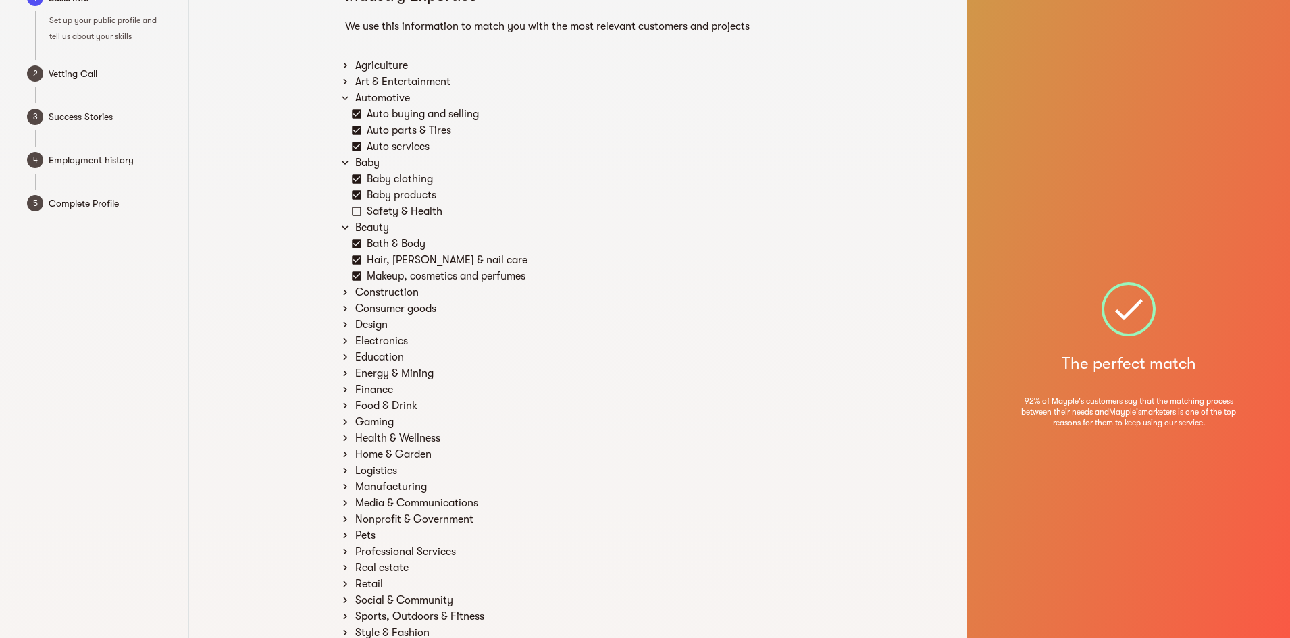
scroll to position [84, 0]
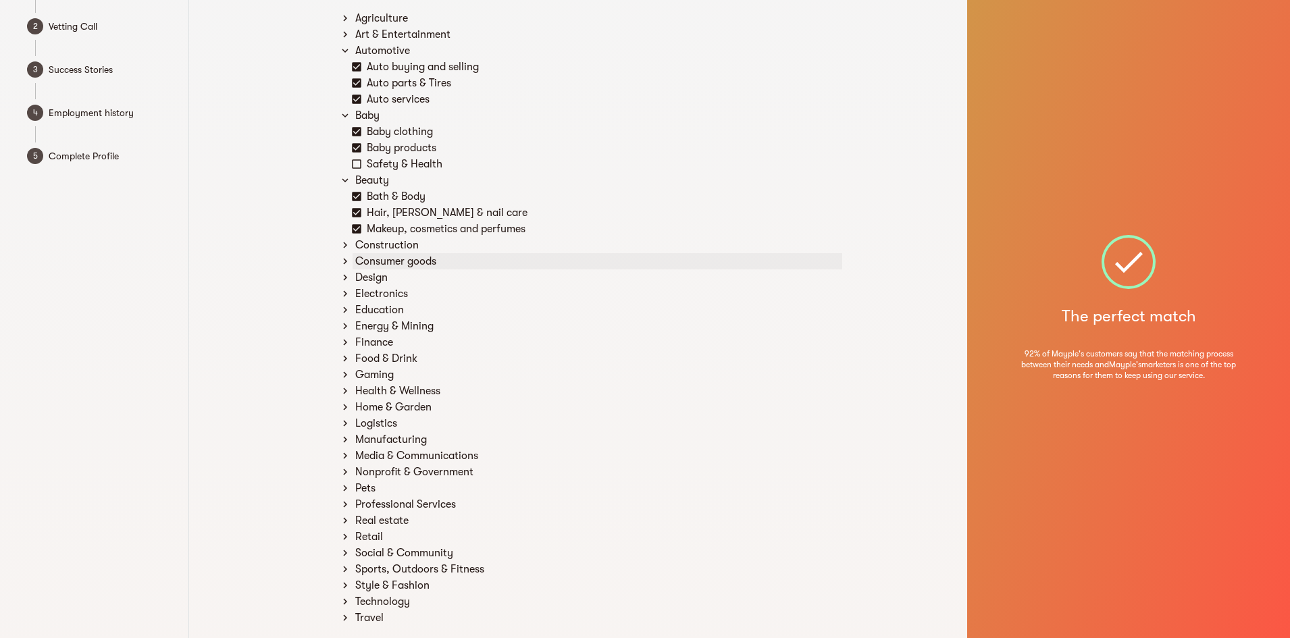
click at [367, 255] on div "Consumer goods" at bounding box center [597, 261] width 490 height 16
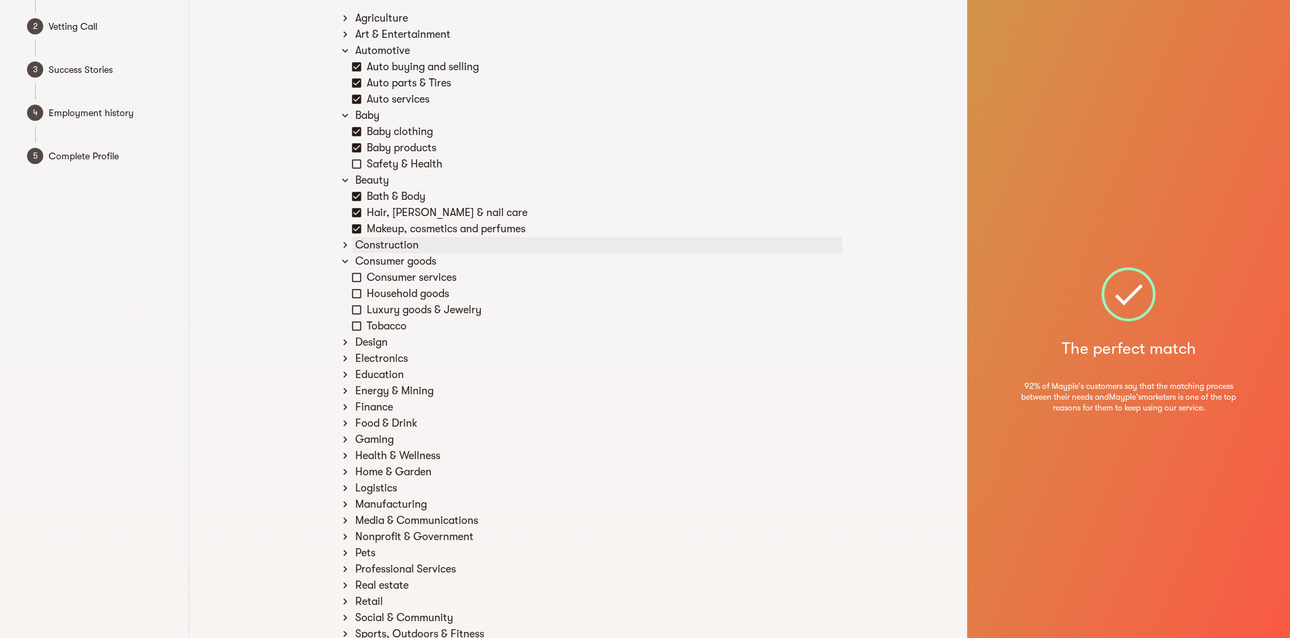
click at [368, 244] on div "Construction" at bounding box center [597, 245] width 490 height 16
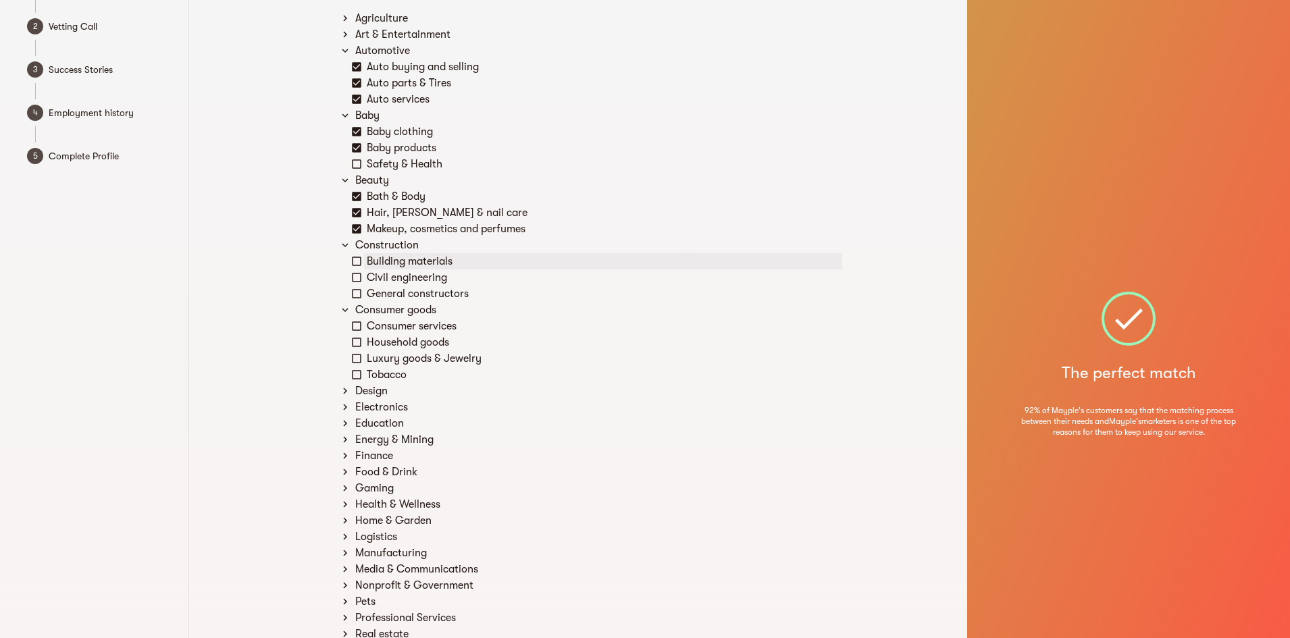
click at [380, 268] on div "Building materials" at bounding box center [603, 261] width 478 height 16
click at [382, 278] on div "Civil engineering" at bounding box center [603, 277] width 478 height 16
click at [386, 299] on div "General constructors" at bounding box center [603, 294] width 478 height 16
click at [386, 328] on div "Consumer services" at bounding box center [603, 326] width 478 height 16
click at [392, 348] on div "Household goods" at bounding box center [603, 342] width 478 height 16
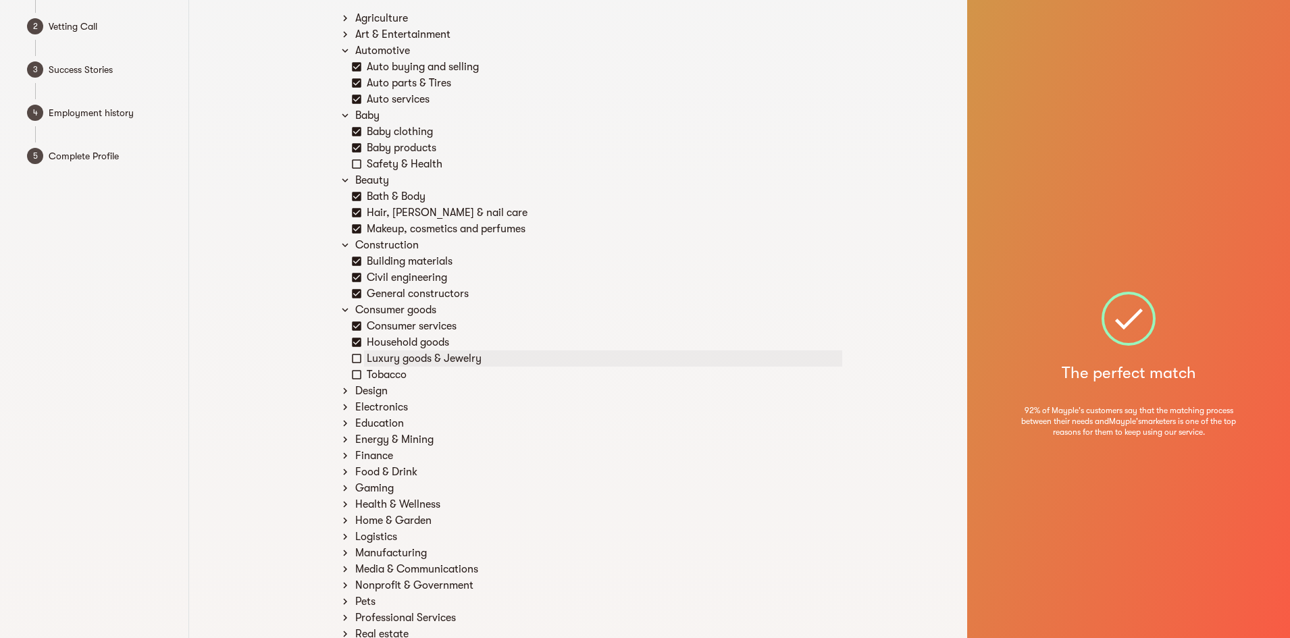
click at [393, 365] on div "Luxury goods & Jewelry" at bounding box center [603, 358] width 478 height 16
click at [393, 375] on div "Tobacco" at bounding box center [603, 375] width 478 height 16
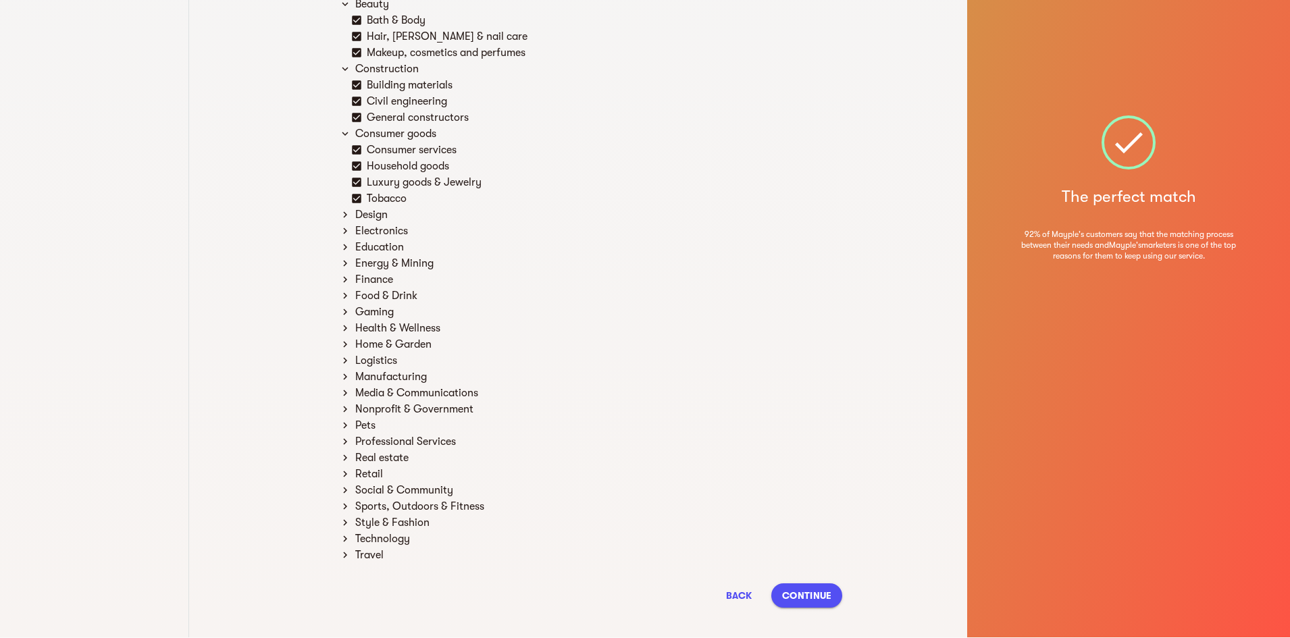
scroll to position [276, 0]
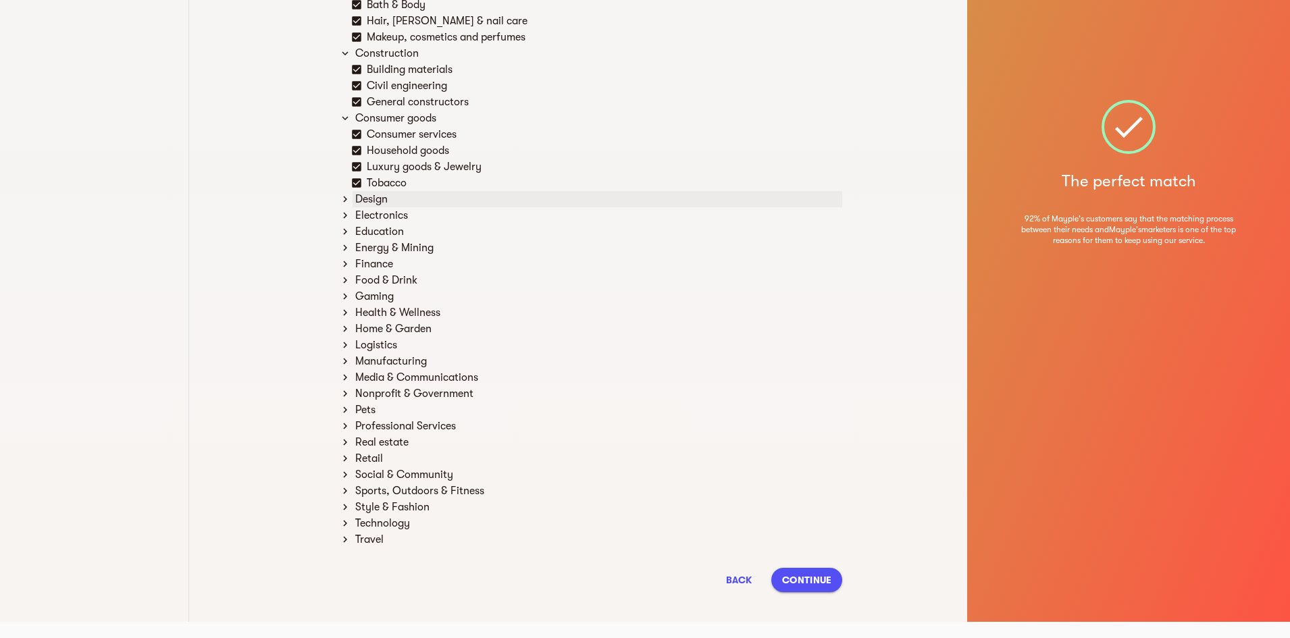
click at [373, 201] on div "Design" at bounding box center [597, 199] width 490 height 16
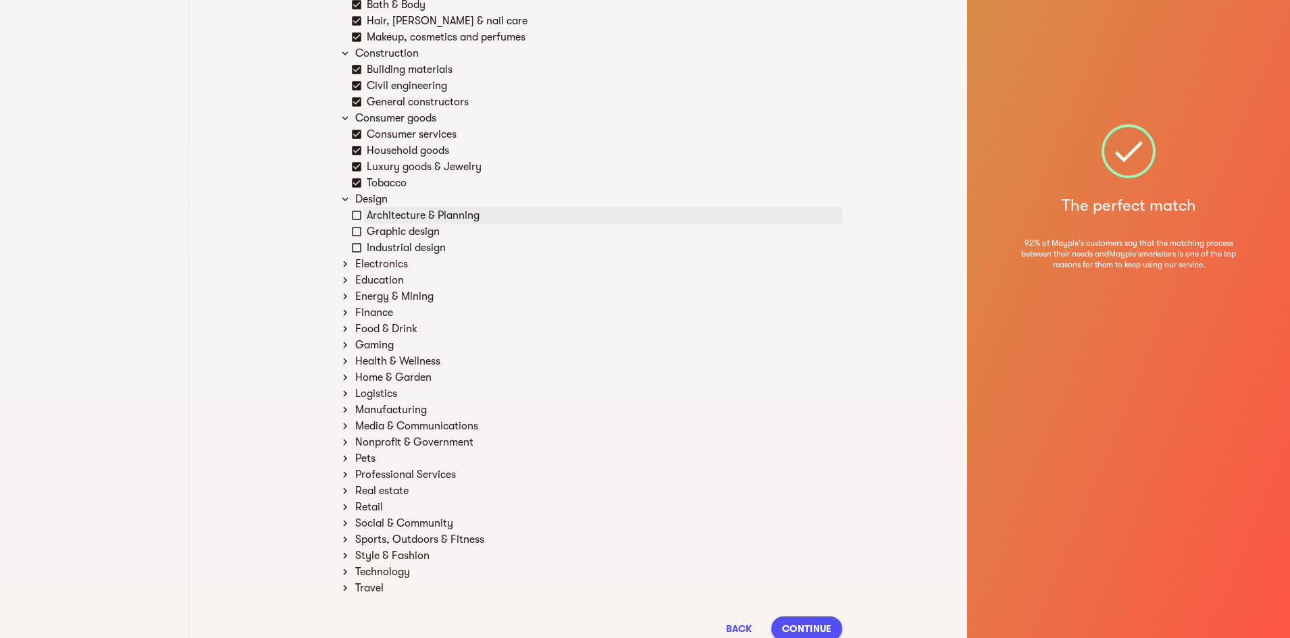
click at [390, 217] on div "Architecture & Planning" at bounding box center [603, 215] width 478 height 16
click at [387, 241] on div "Industrial design" at bounding box center [603, 248] width 478 height 16
click at [392, 227] on div "Graphic design" at bounding box center [603, 232] width 478 height 16
click at [390, 261] on div "Electronics" at bounding box center [597, 264] width 490 height 16
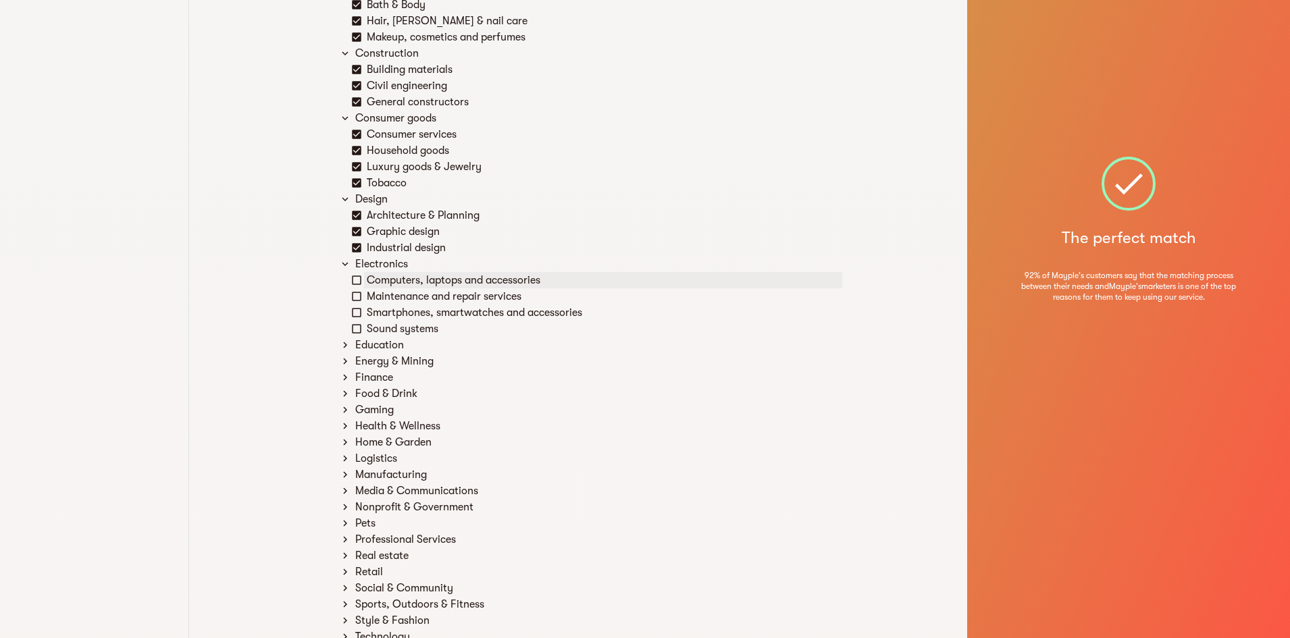
drag, startPoint x: 357, startPoint y: 282, endPoint x: 355, endPoint y: 300, distance: 18.4
click at [359, 309] on div "Computers, laptops and accessories Maintenance and repair services Smartphones,…" at bounding box center [596, 304] width 491 height 65
click at [364, 273] on div "Computers, laptops and accessories" at bounding box center [603, 280] width 478 height 16
click at [382, 306] on div "Smartphones, smartwatches and accessories" at bounding box center [603, 313] width 478 height 16
click at [388, 328] on div "Sound systems" at bounding box center [603, 329] width 478 height 16
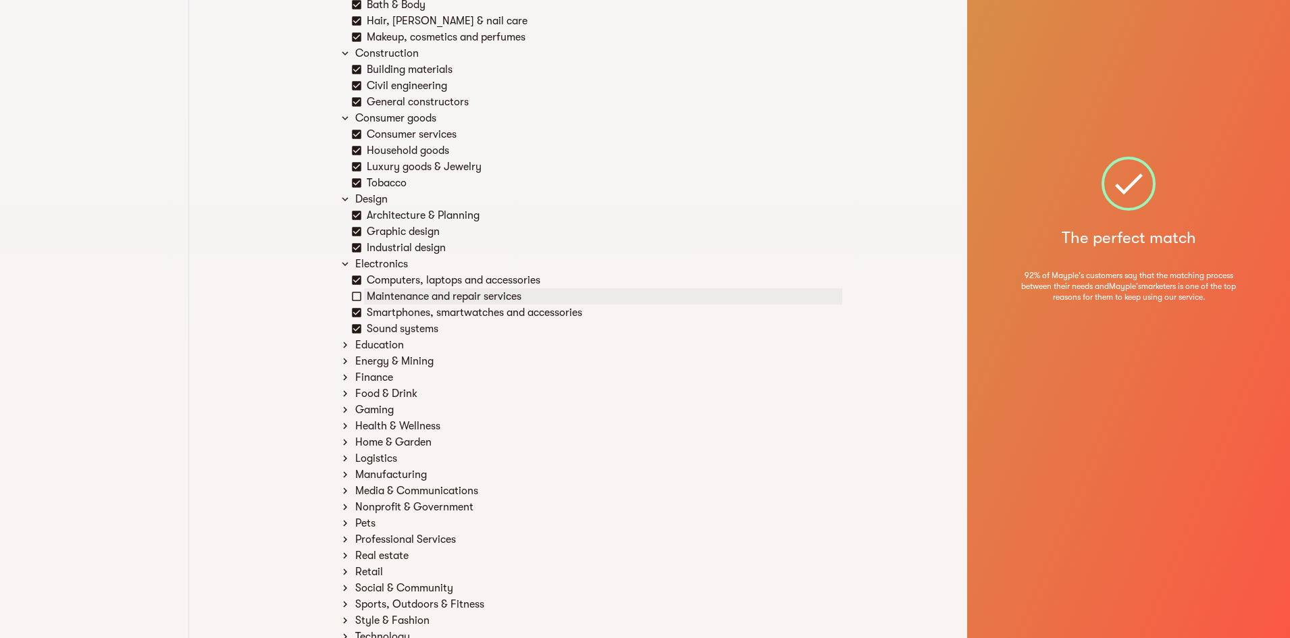
click at [393, 301] on div "Maintenance and repair services" at bounding box center [603, 296] width 478 height 16
click at [391, 350] on div "Education" at bounding box center [597, 345] width 490 height 16
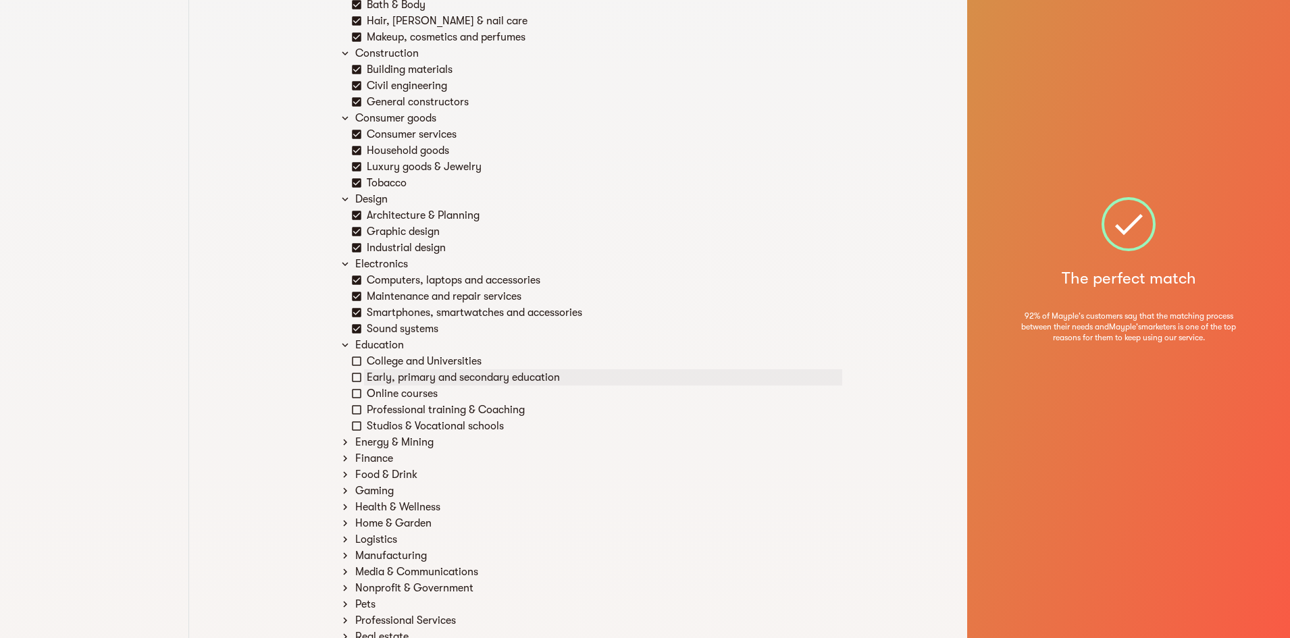
click at [383, 371] on div "Early, primary and secondary education" at bounding box center [603, 377] width 478 height 16
click at [381, 386] on div "Online courses" at bounding box center [603, 394] width 478 height 16
click at [380, 418] on div "Studios & Vocational schools" at bounding box center [603, 426] width 478 height 16
drag, startPoint x: 380, startPoint y: 418, endPoint x: 381, endPoint y: 430, distance: 12.2
click at [381, 430] on div "Studios & Vocational schools" at bounding box center [603, 426] width 478 height 16
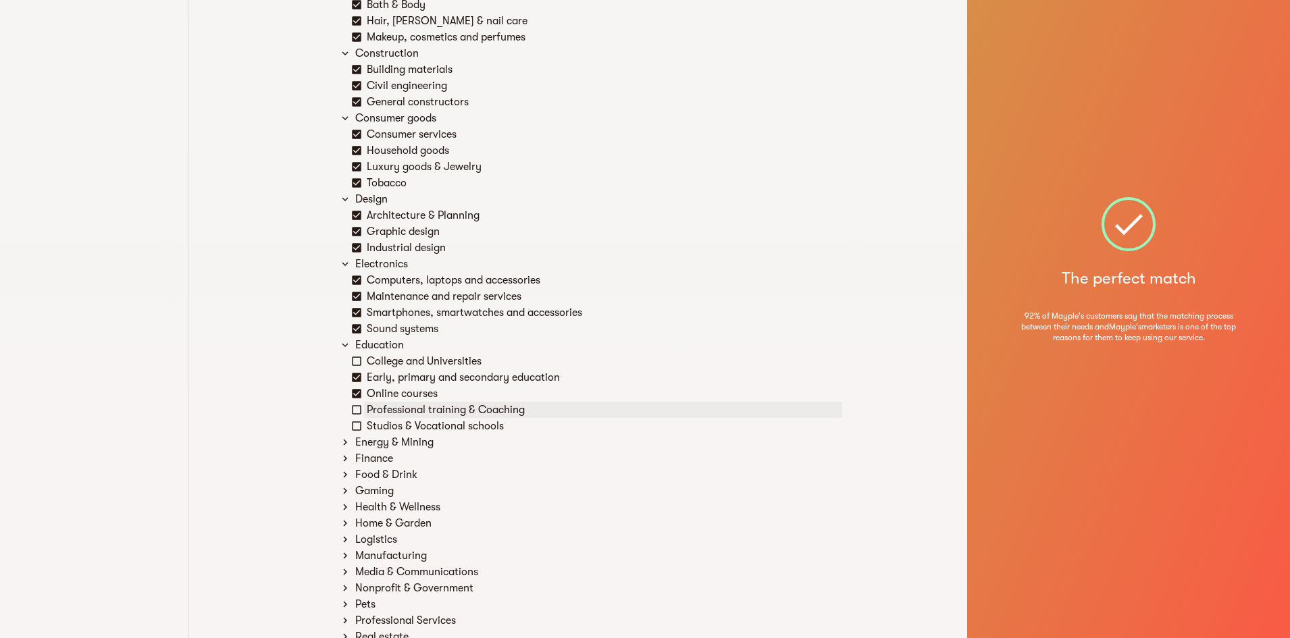
click at [381, 408] on div "Professional training & Coaching" at bounding box center [603, 410] width 478 height 16
click at [382, 423] on div "Studios & Vocational schools" at bounding box center [603, 426] width 478 height 16
click at [394, 357] on div "College and Universities" at bounding box center [603, 361] width 478 height 16
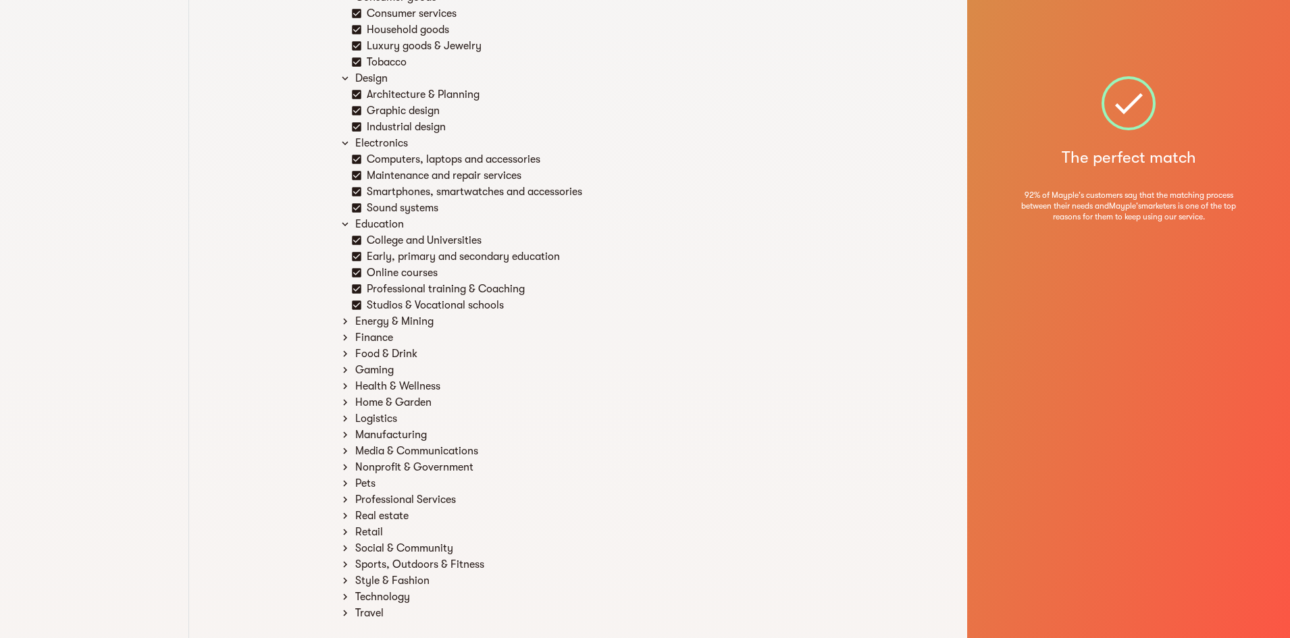
scroll to position [411, 0]
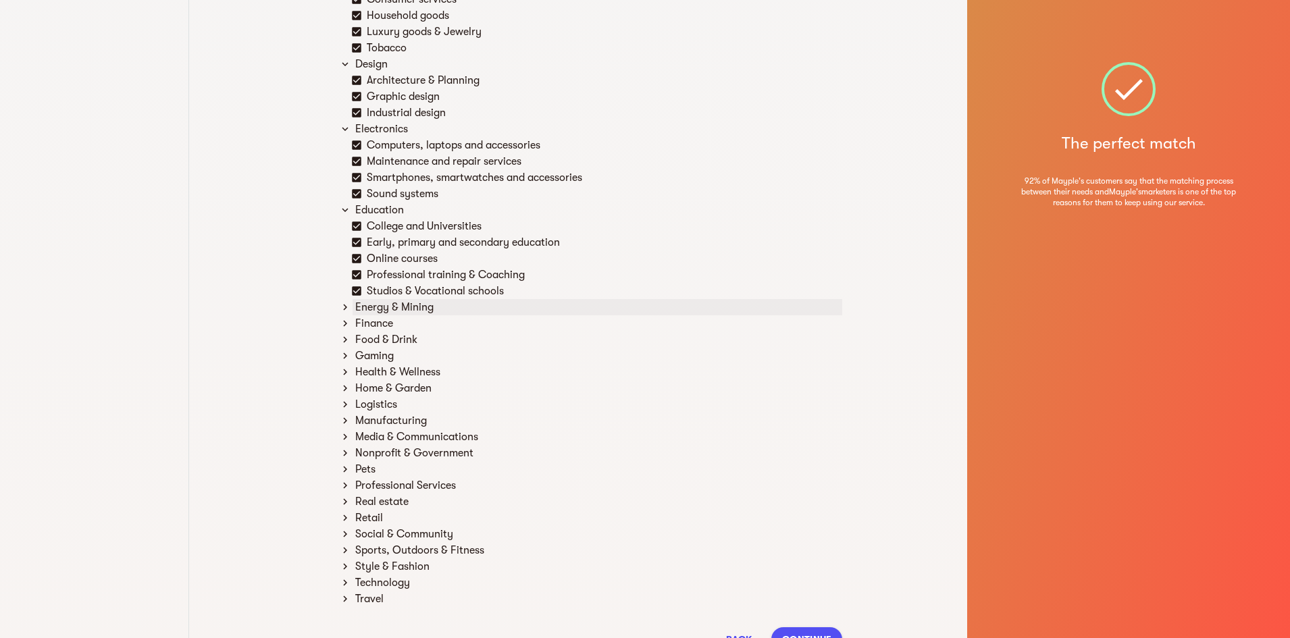
click at [384, 310] on div "Energy & Mining" at bounding box center [597, 307] width 490 height 16
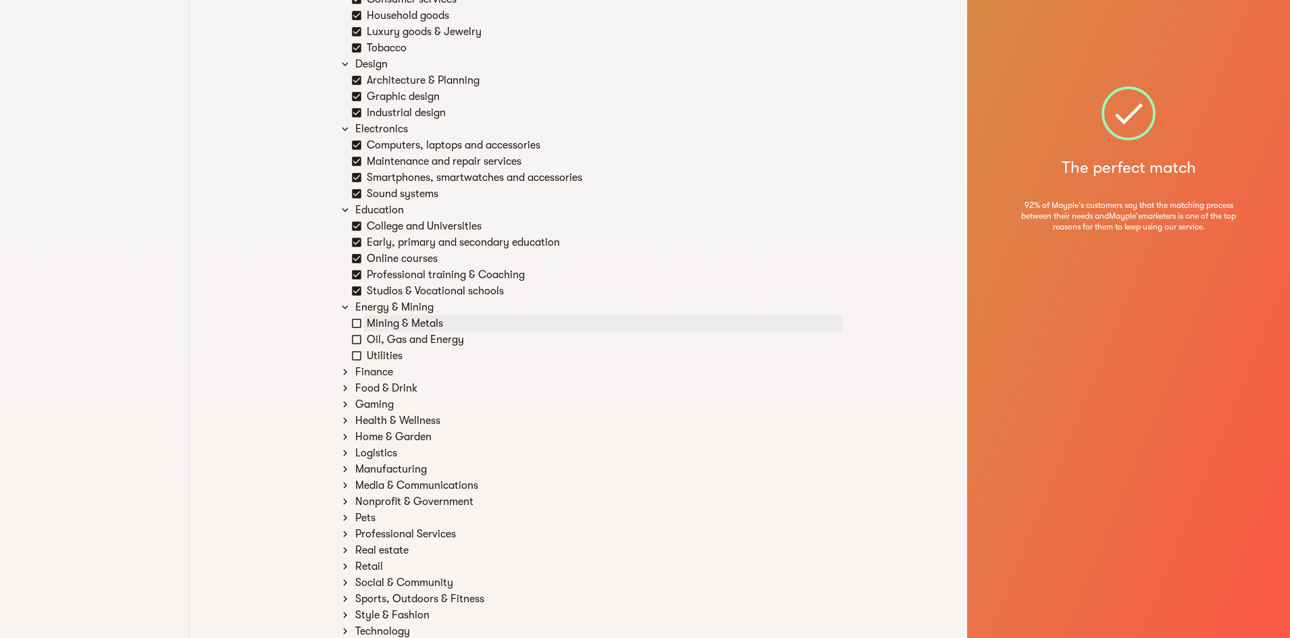
click at [398, 323] on div "Mining & Metals" at bounding box center [603, 323] width 478 height 16
click at [402, 340] on div "Oil, Gas and Energy" at bounding box center [603, 340] width 478 height 16
click at [397, 356] on div "Utilities" at bounding box center [603, 356] width 478 height 16
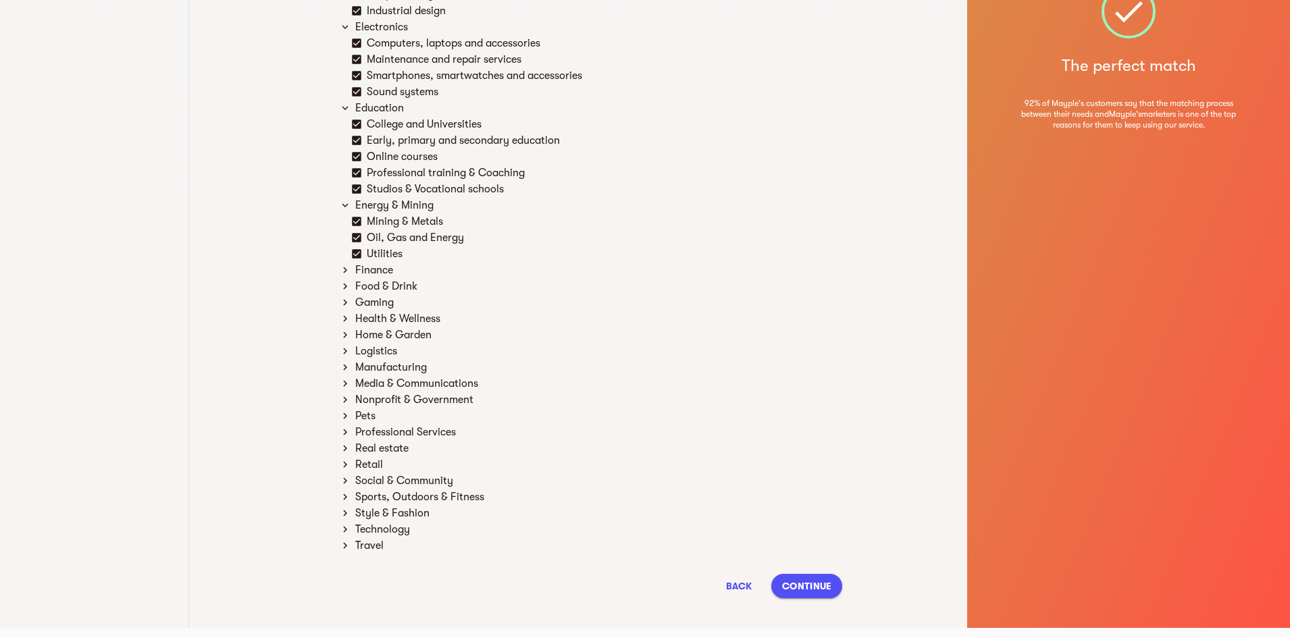
scroll to position [519, 0]
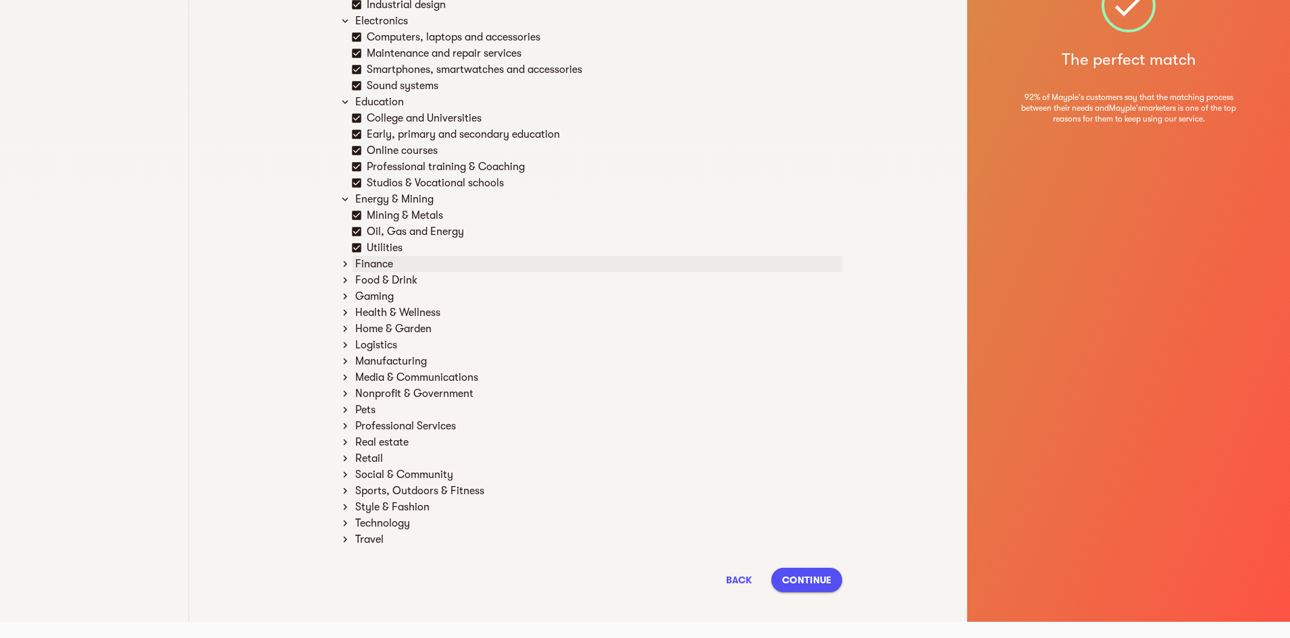
click at [385, 267] on div "Finance" at bounding box center [597, 264] width 490 height 16
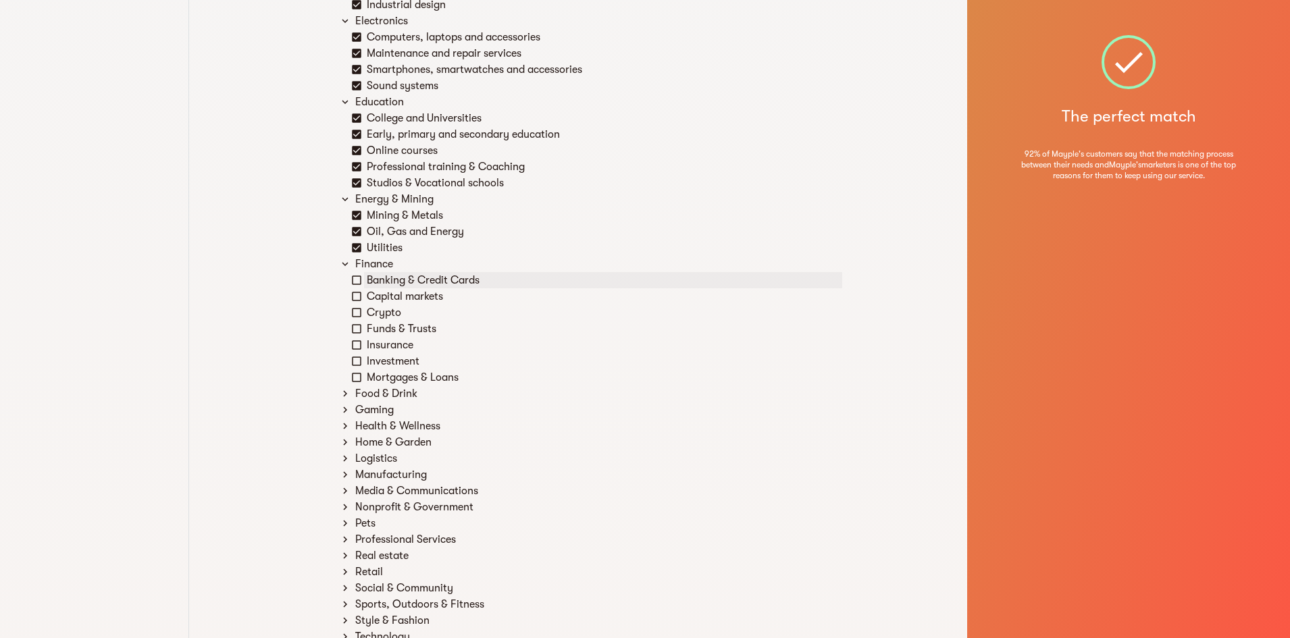
click at [410, 278] on div "Banking & Credit Cards" at bounding box center [603, 280] width 478 height 16
click at [410, 294] on div "Capital markets" at bounding box center [603, 296] width 478 height 16
click at [404, 311] on div "Crypto" at bounding box center [603, 313] width 478 height 16
click at [404, 330] on div "Funds & Trusts" at bounding box center [603, 329] width 478 height 16
click at [404, 346] on div "Insurance" at bounding box center [603, 345] width 478 height 16
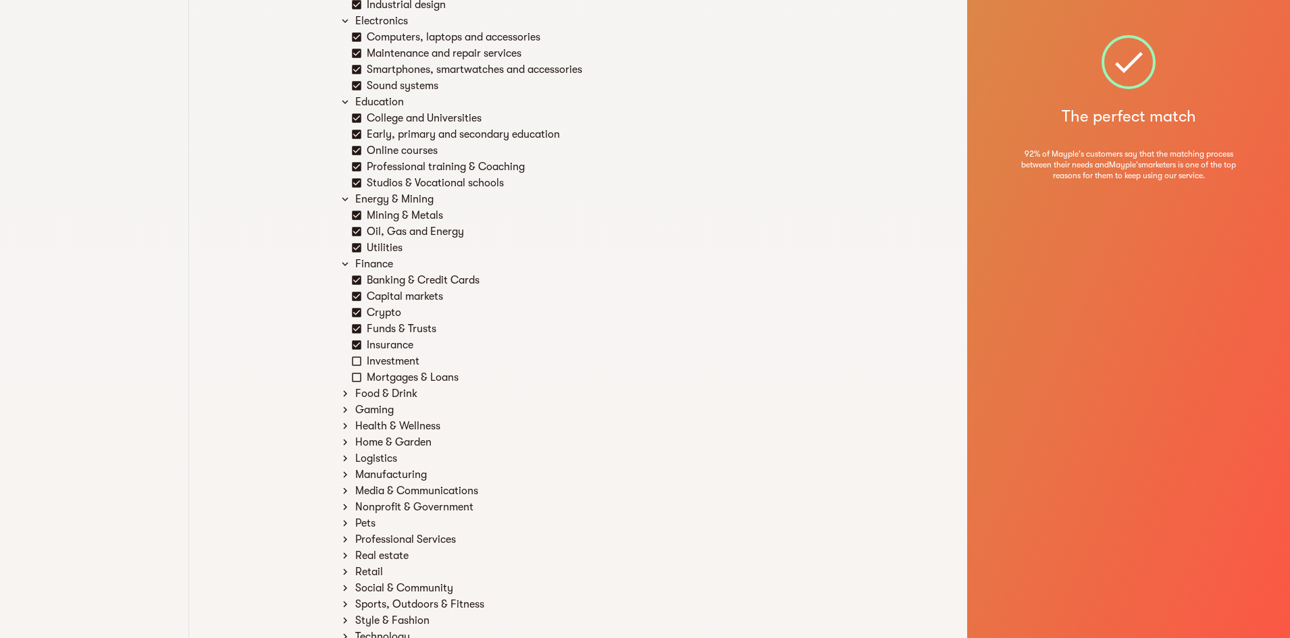
click at [407, 357] on div "Investment" at bounding box center [603, 361] width 478 height 16
click at [410, 385] on div "Mortgages & Loans" at bounding box center [603, 377] width 478 height 16
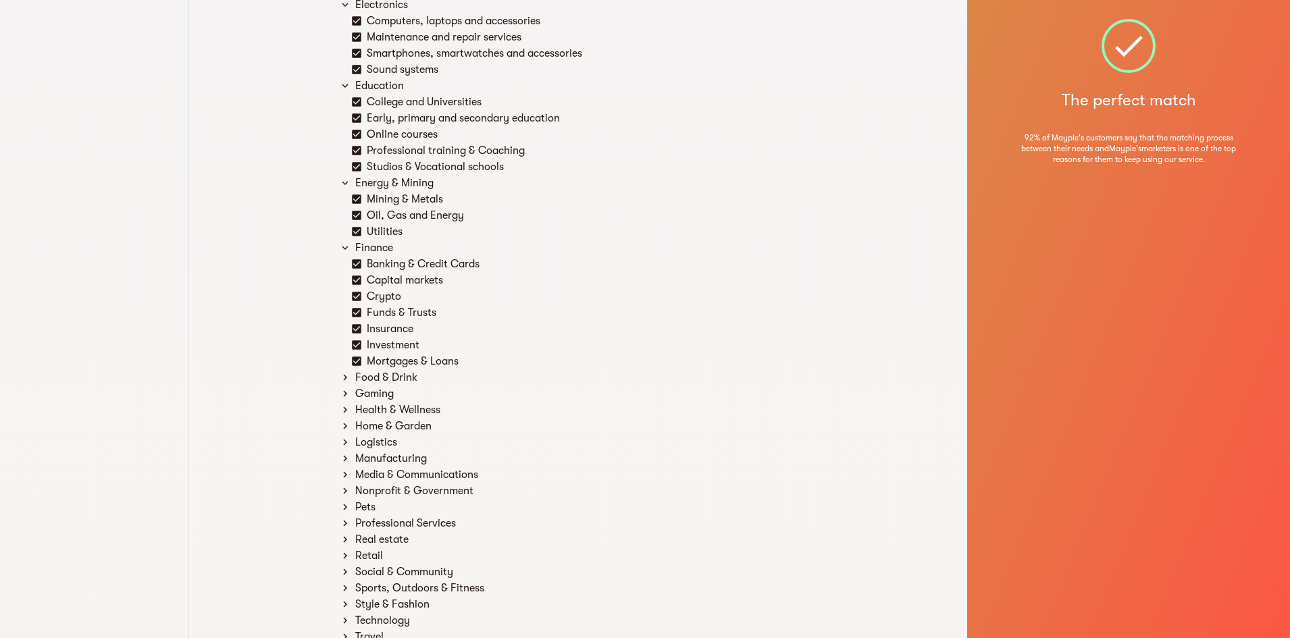
scroll to position [633, 0]
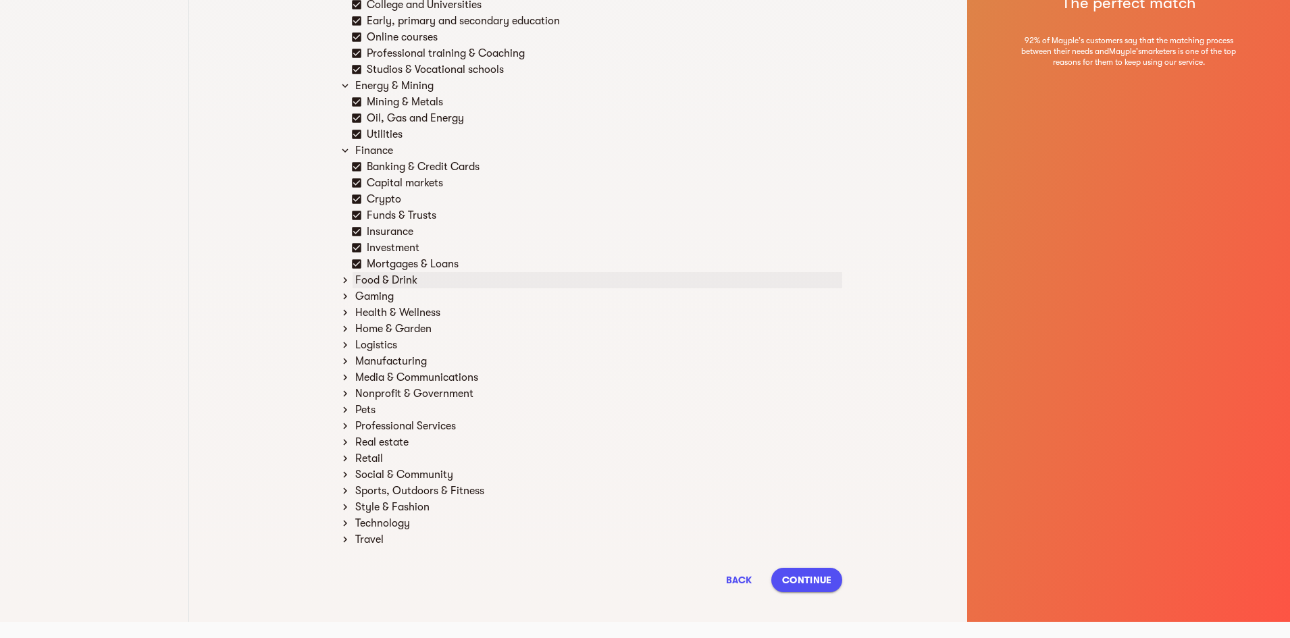
click at [382, 282] on div "Food & Drink" at bounding box center [597, 280] width 490 height 16
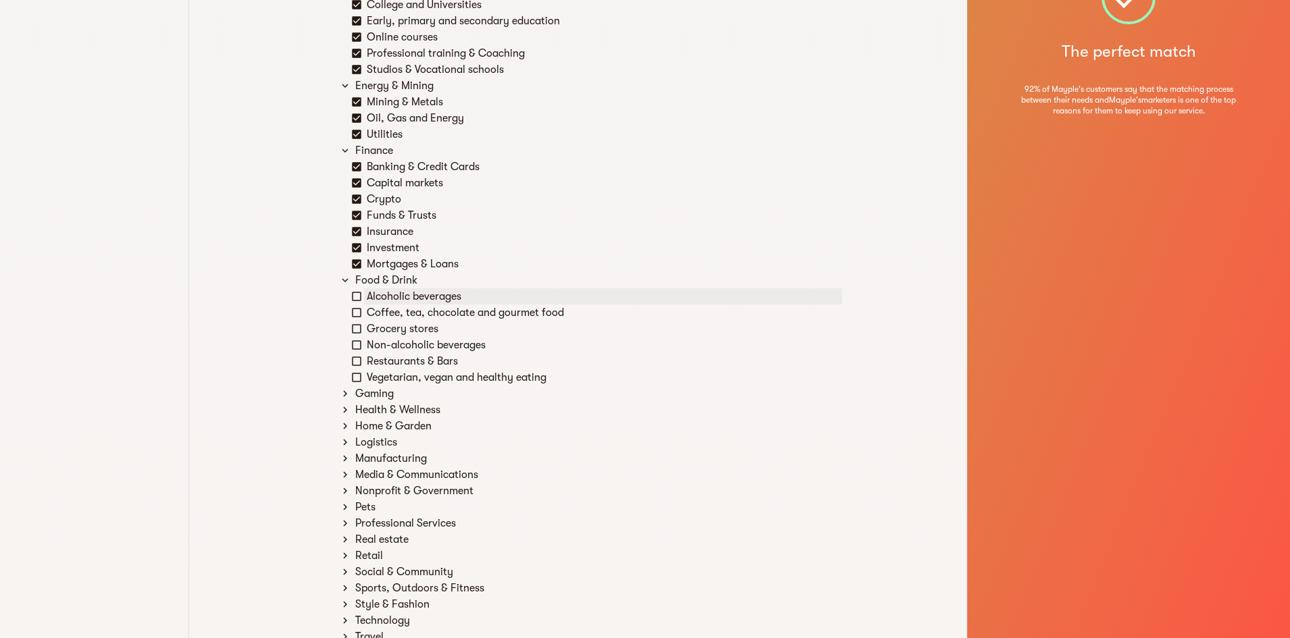
click at [396, 292] on div "Alcoholic beverages" at bounding box center [603, 296] width 478 height 16
drag, startPoint x: 396, startPoint y: 292, endPoint x: 397, endPoint y: 308, distance: 15.6
click at [397, 308] on div "Coffee, tea, chocolate and gourmet food" at bounding box center [603, 313] width 478 height 16
click at [394, 331] on div "Grocery stores" at bounding box center [603, 329] width 478 height 16
click at [398, 352] on div "Non-alcoholic beverages" at bounding box center [603, 345] width 478 height 16
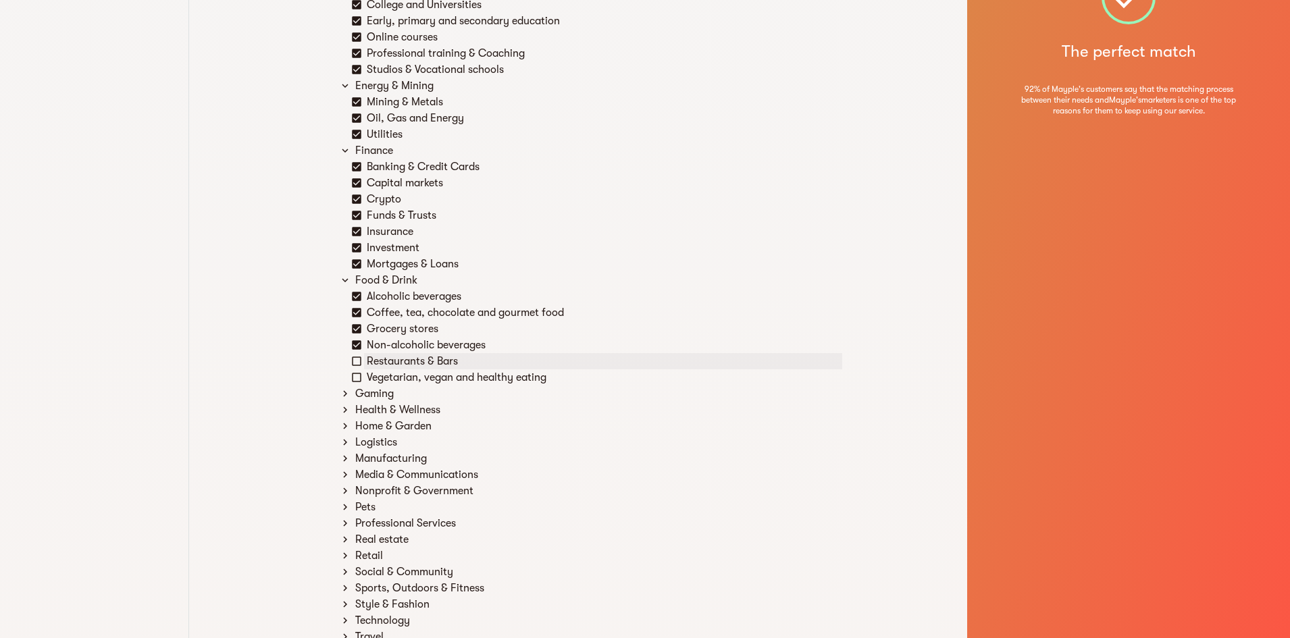
click at [398, 368] on div "Restaurants & Bars" at bounding box center [603, 361] width 478 height 16
click at [402, 383] on div "Vegetarian, vegan and healthy eating" at bounding box center [603, 377] width 478 height 16
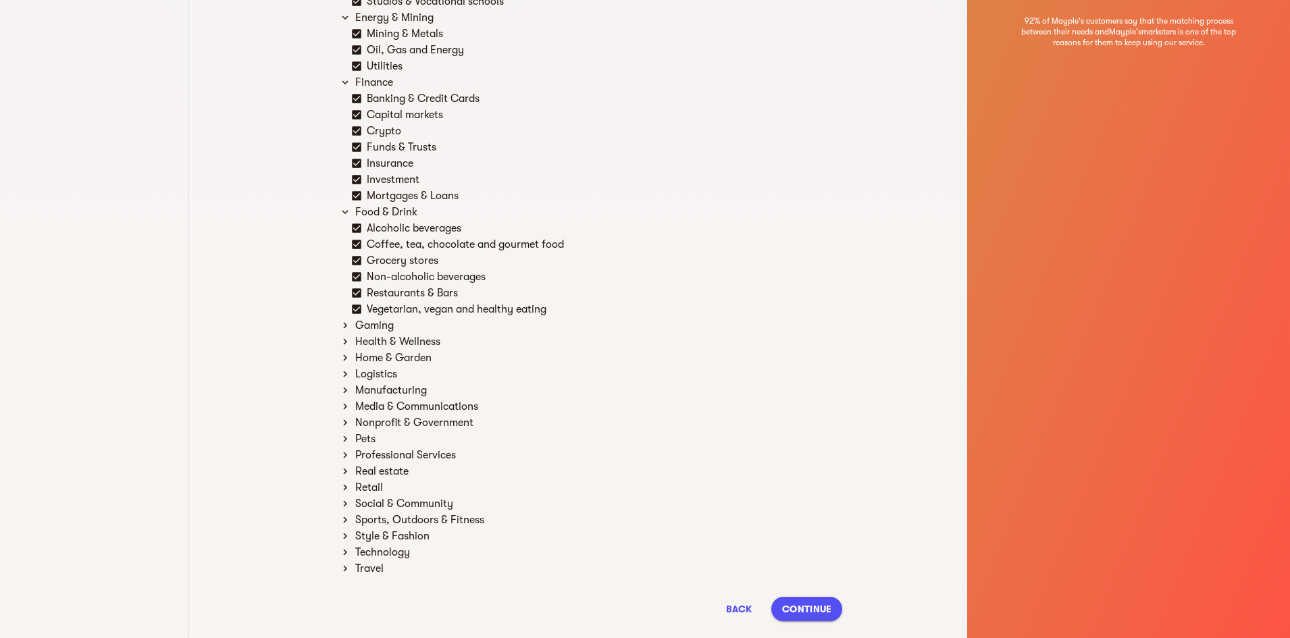
scroll to position [730, 0]
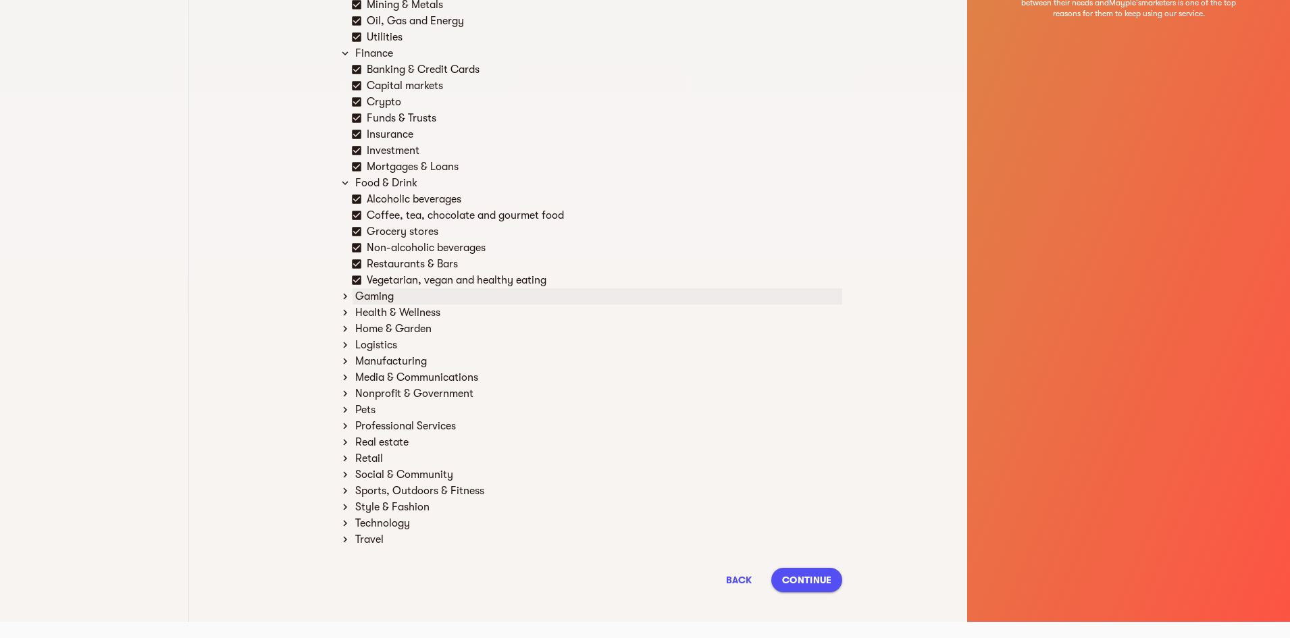
click at [371, 291] on div "Gaming" at bounding box center [597, 296] width 490 height 16
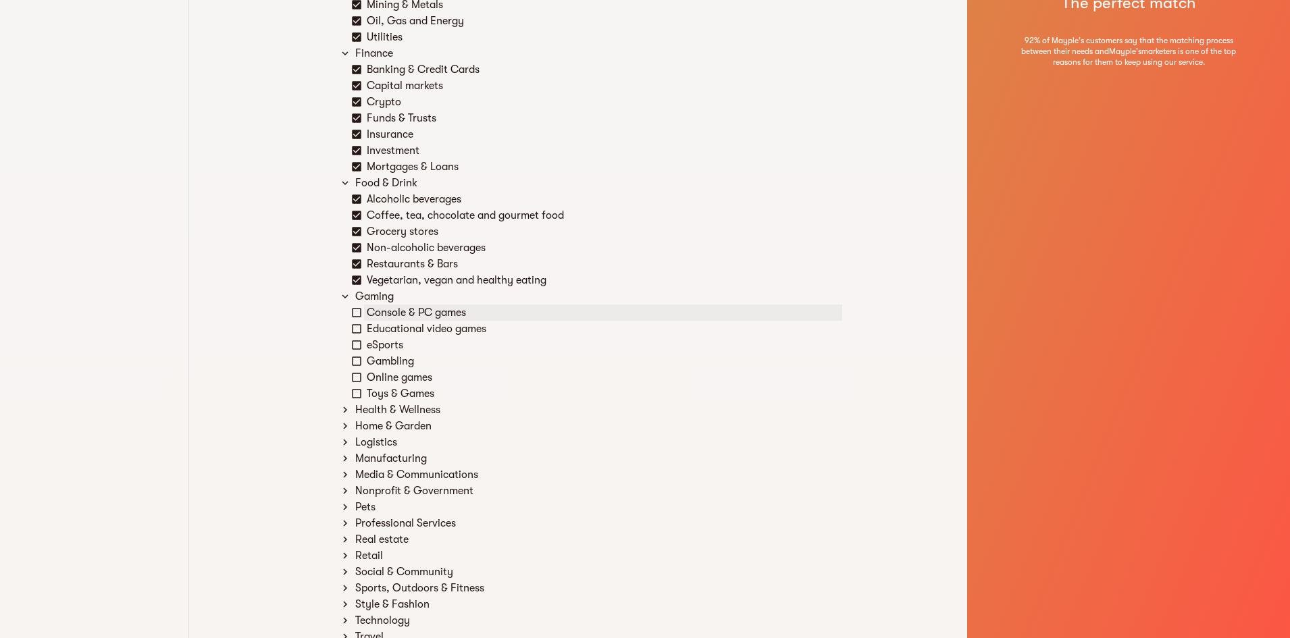
click at [391, 315] on div "Console & PC games" at bounding box center [603, 313] width 478 height 16
click at [391, 331] on div "Educational video games" at bounding box center [603, 329] width 478 height 16
click at [394, 348] on div "eSports" at bounding box center [603, 345] width 478 height 16
click at [398, 366] on div "Gambling" at bounding box center [603, 361] width 478 height 16
click at [400, 375] on div "Online games" at bounding box center [603, 377] width 478 height 16
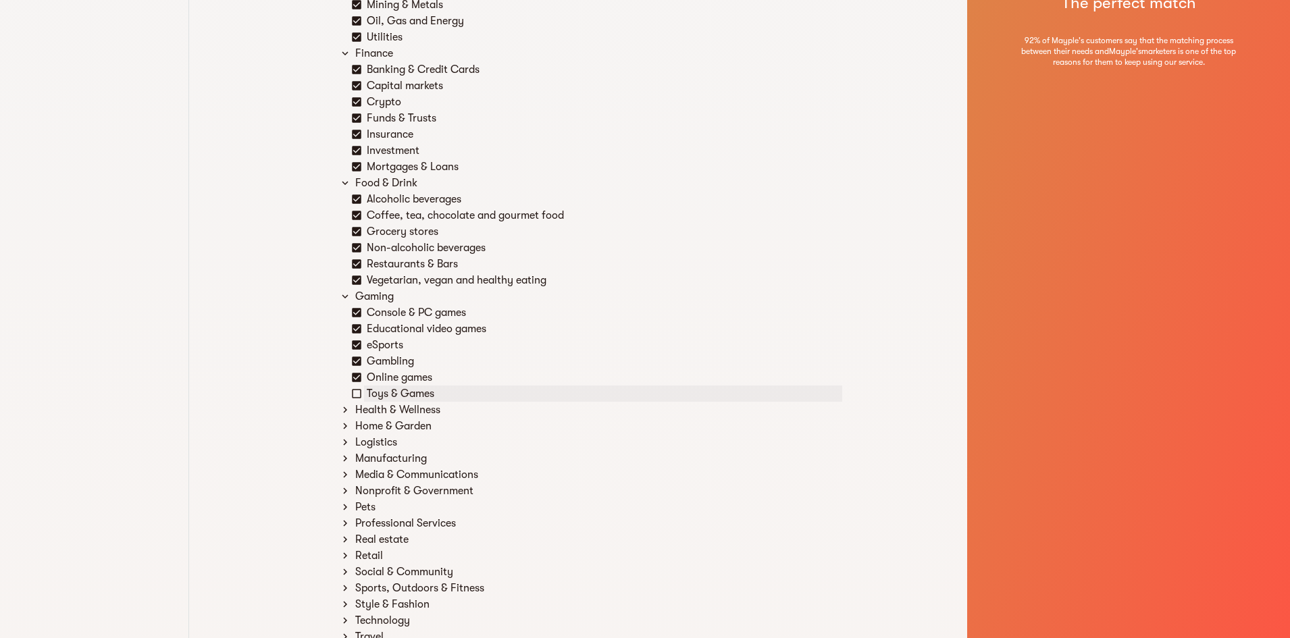
click at [402, 391] on div "Toys & Games" at bounding box center [603, 394] width 478 height 16
click at [406, 403] on div "Health & Wellness" at bounding box center [597, 410] width 490 height 16
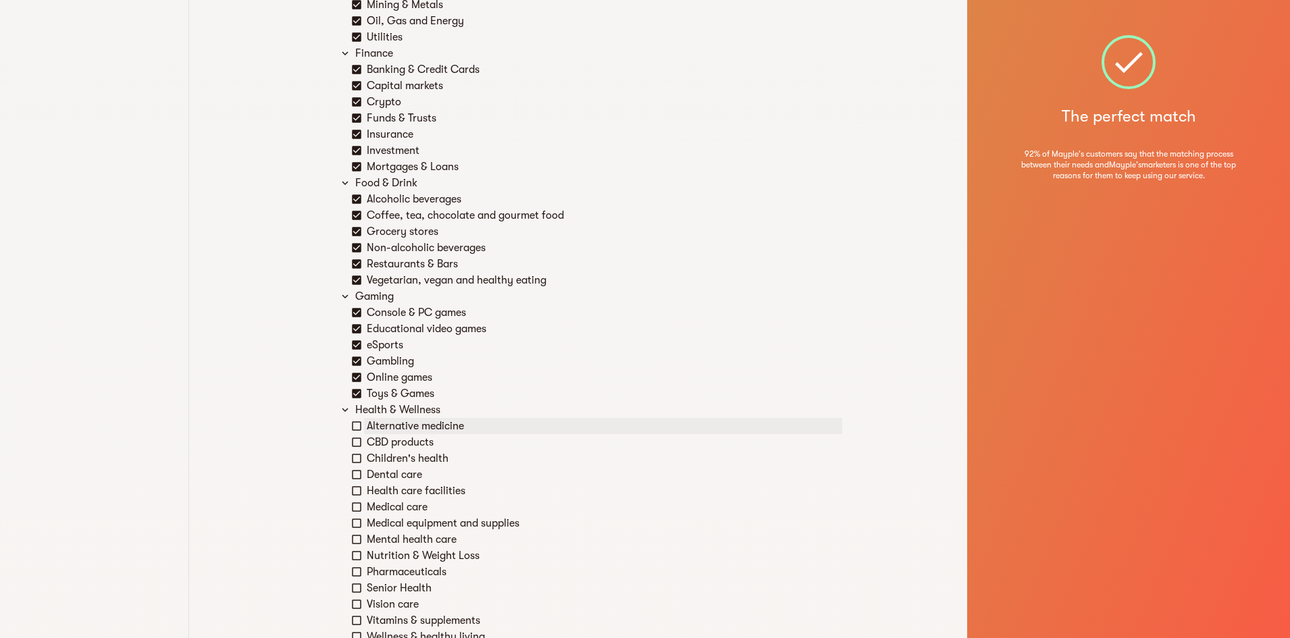
click at [406, 427] on div "Alternative medicine" at bounding box center [603, 426] width 478 height 16
click at [407, 438] on div "CBD products" at bounding box center [603, 442] width 478 height 16
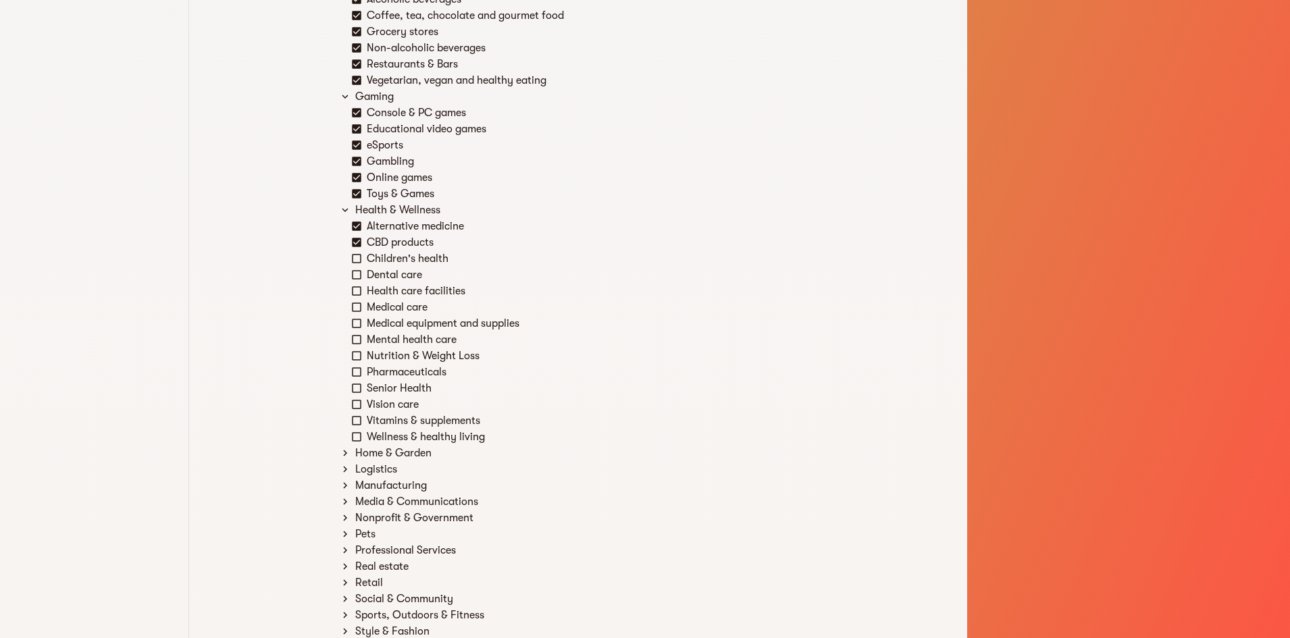
scroll to position [933, 0]
click at [357, 249] on div "Children's health" at bounding box center [596, 256] width 491 height 16
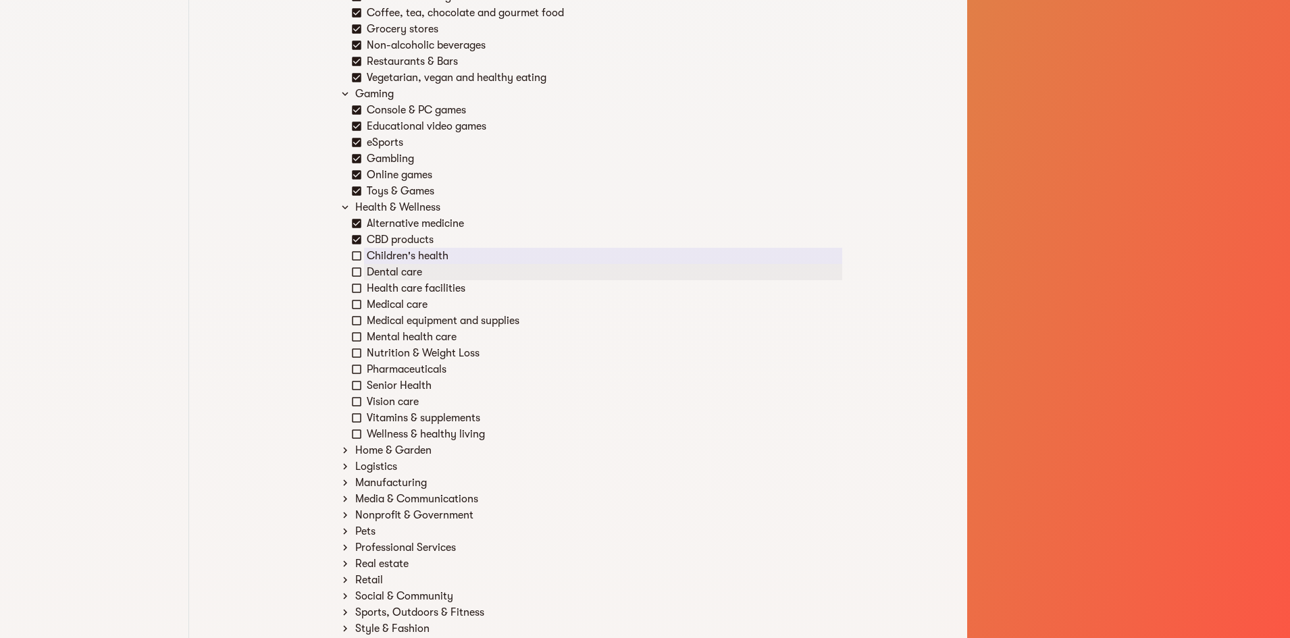
click at [358, 277] on icon at bounding box center [356, 272] width 12 height 12
click at [360, 288] on icon at bounding box center [356, 288] width 12 height 12
click at [366, 258] on div "Children's health" at bounding box center [603, 256] width 478 height 16
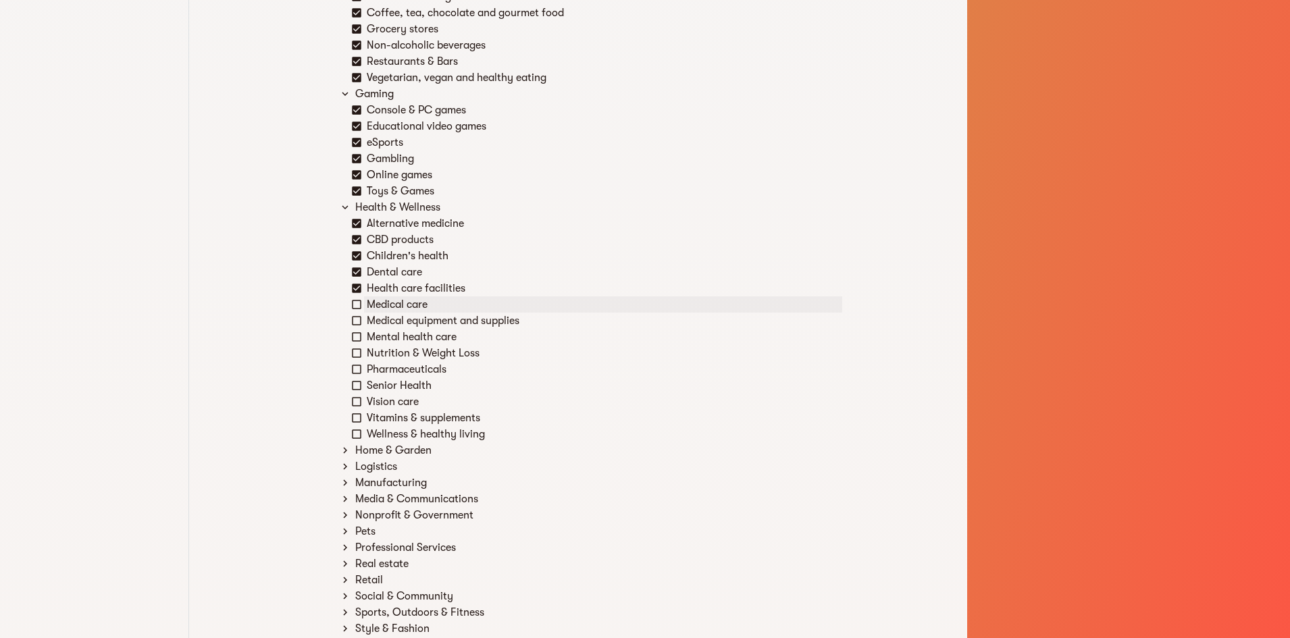
click at [365, 303] on div "Medical care" at bounding box center [603, 304] width 478 height 16
drag, startPoint x: 359, startPoint y: 338, endPoint x: 358, endPoint y: 349, distance: 10.8
click at [358, 350] on div "Alternative medicine CBD products Children's health Dental care Health care fac…" at bounding box center [596, 328] width 491 height 227
click at [356, 330] on div "Mental health care" at bounding box center [596, 337] width 491 height 16
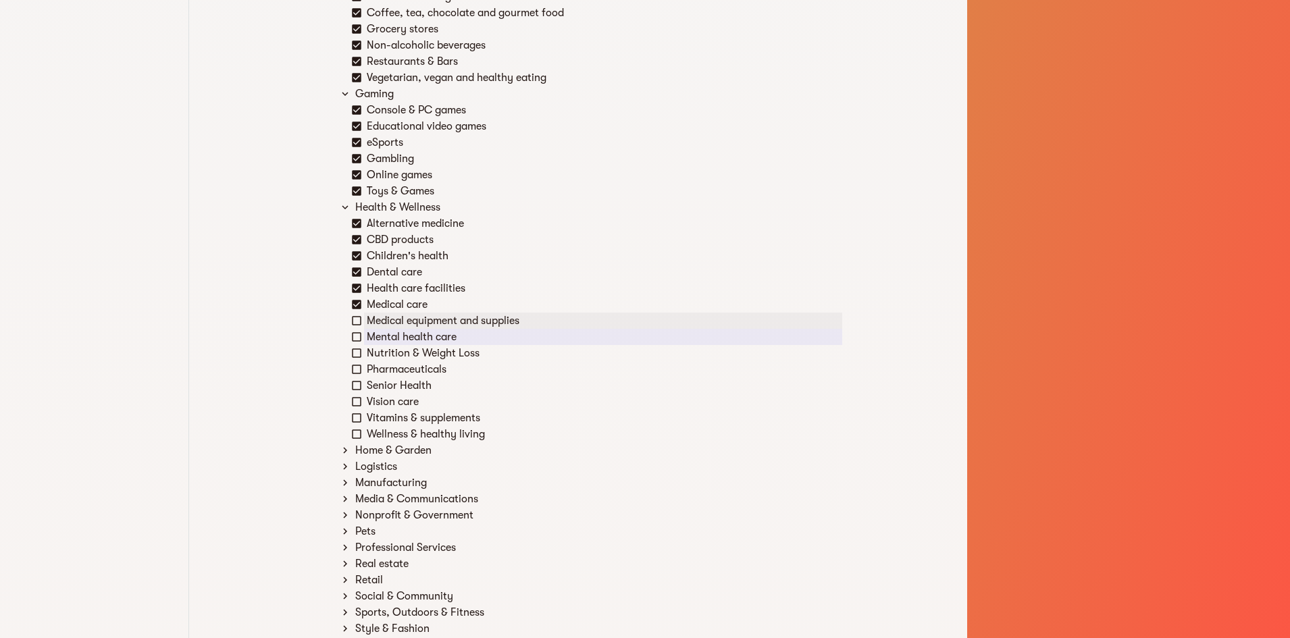
click at [355, 324] on icon at bounding box center [356, 321] width 12 height 12
click at [358, 340] on icon at bounding box center [356, 337] width 12 height 12
click at [360, 357] on icon at bounding box center [356, 353] width 12 height 12
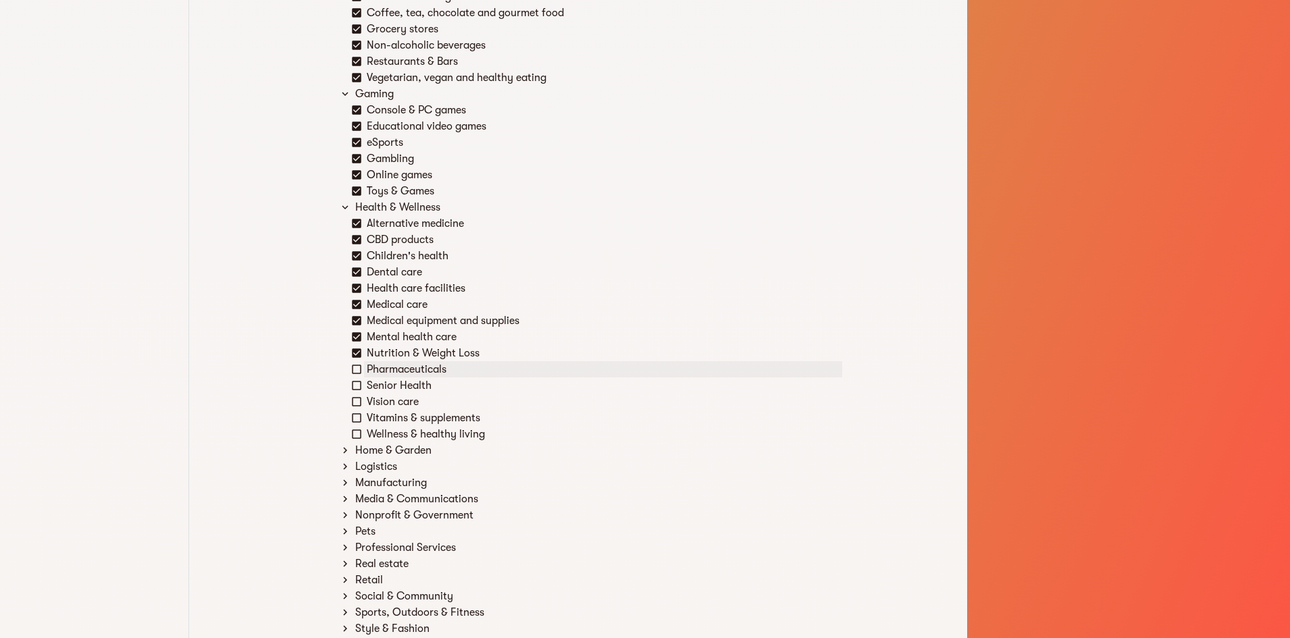
click at [356, 376] on div "Pharmaceuticals" at bounding box center [596, 369] width 491 height 16
click at [356, 373] on icon at bounding box center [356, 369] width 12 height 12
click at [360, 386] on icon at bounding box center [356, 386] width 12 height 12
click at [361, 403] on icon at bounding box center [356, 401] width 9 height 9
click at [361, 415] on icon at bounding box center [356, 418] width 12 height 12
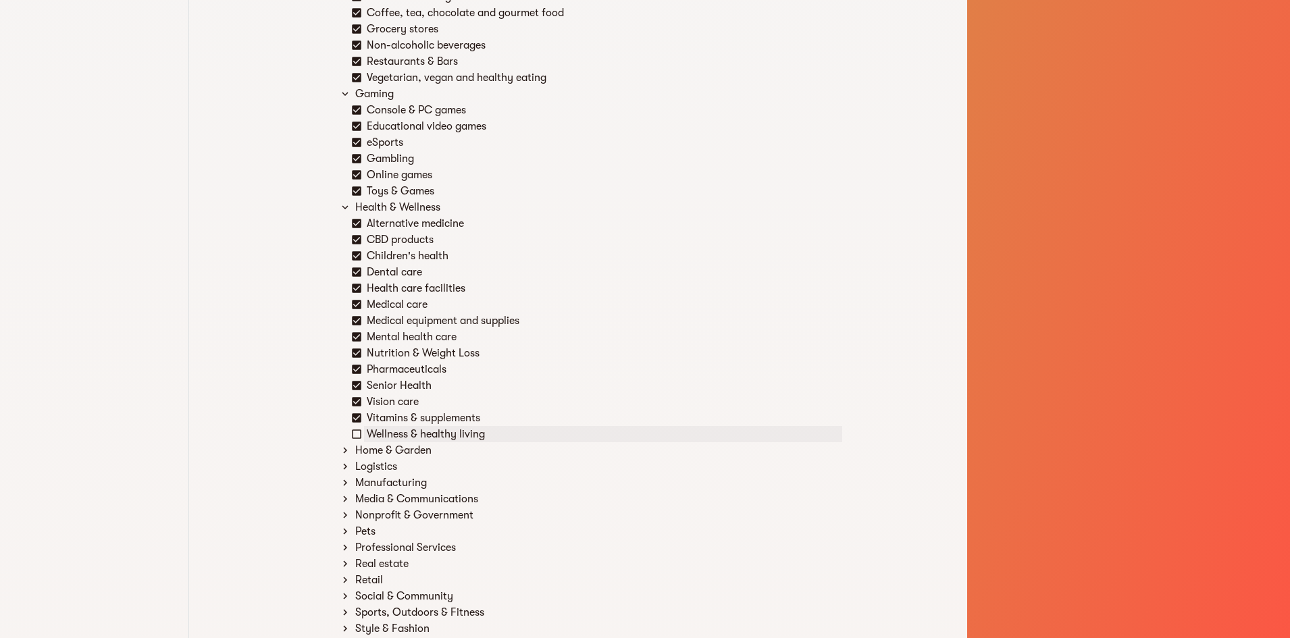
click at [359, 429] on icon at bounding box center [356, 434] width 12 height 12
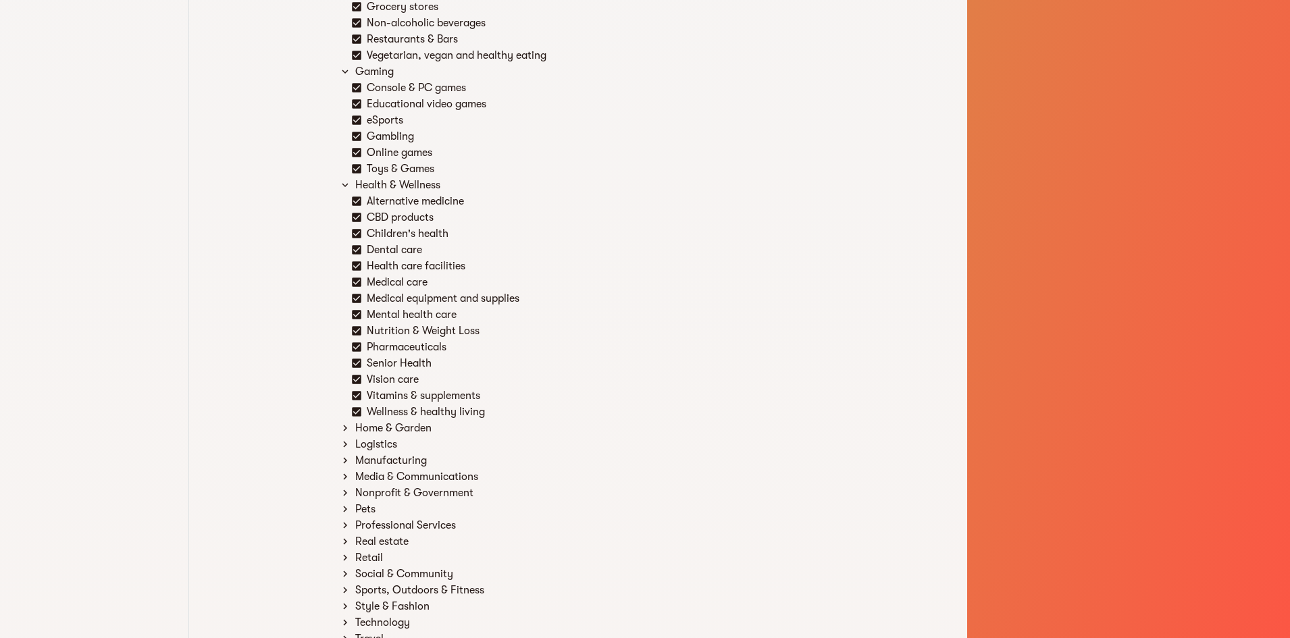
scroll to position [1054, 0]
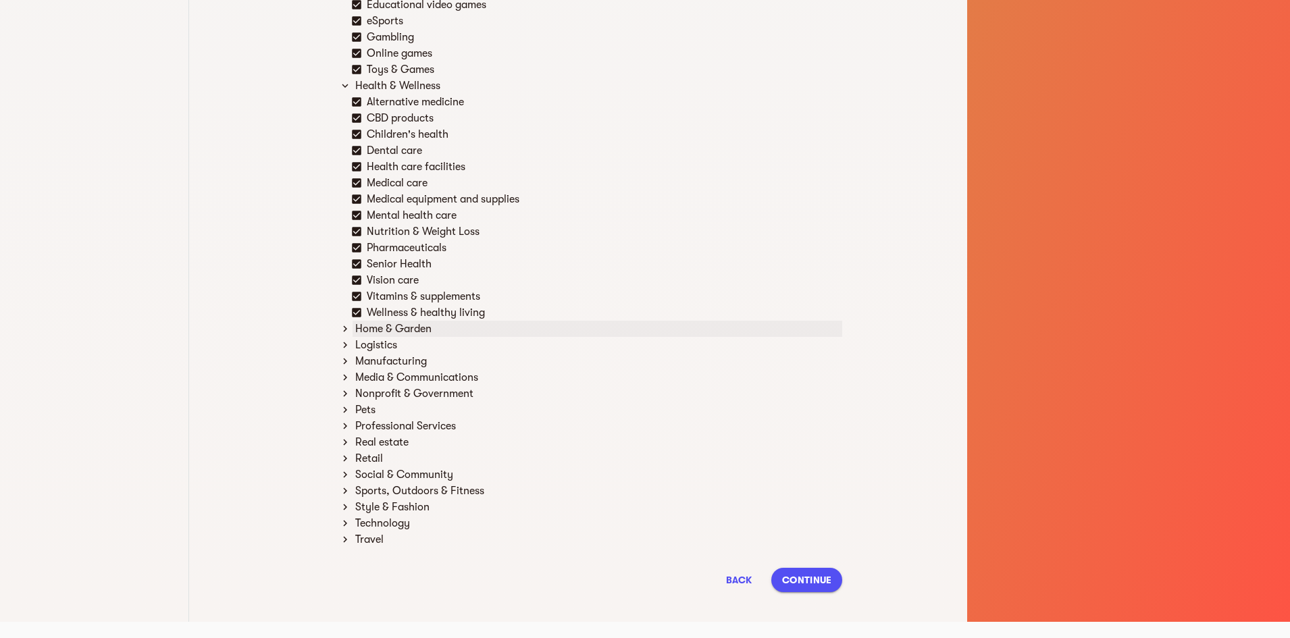
click at [392, 328] on div "Home & Garden" at bounding box center [597, 329] width 490 height 16
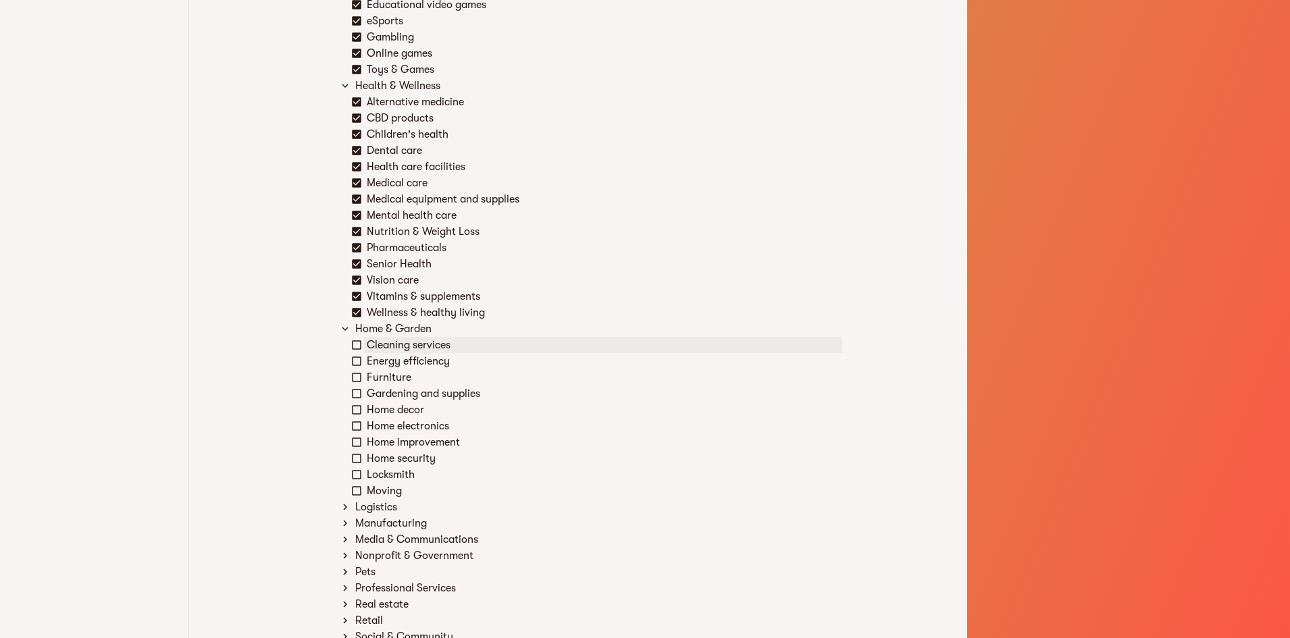
click at [382, 352] on div "Cleaning services" at bounding box center [603, 345] width 478 height 16
click at [379, 367] on div "Energy efficiency" at bounding box center [603, 361] width 478 height 16
click at [376, 383] on div "Furniture" at bounding box center [603, 377] width 478 height 16
click at [376, 396] on div "Gardening and supplies" at bounding box center [603, 394] width 478 height 16
click at [380, 411] on div "Home decor" at bounding box center [603, 410] width 478 height 16
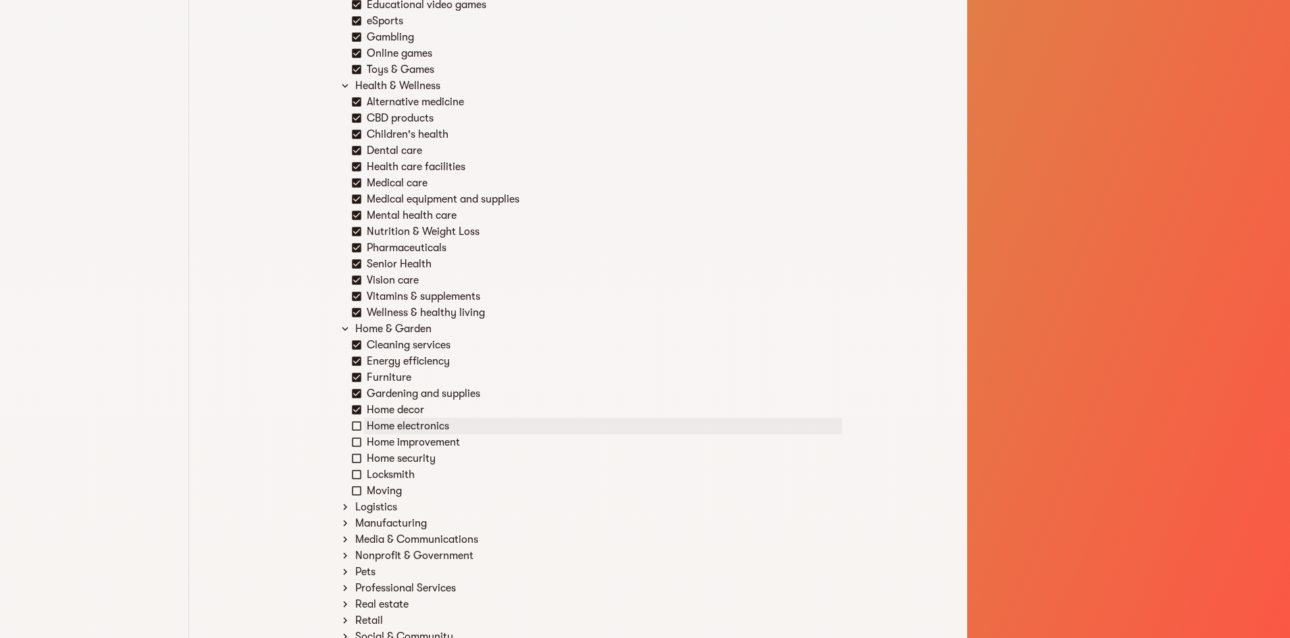
click at [380, 424] on div "Home electronics" at bounding box center [603, 426] width 478 height 16
drag, startPoint x: 380, startPoint y: 424, endPoint x: 379, endPoint y: 438, distance: 14.2
click at [379, 438] on div "Home improvement" at bounding box center [603, 442] width 478 height 16
click at [381, 456] on div "Home security" at bounding box center [603, 458] width 478 height 16
click at [383, 477] on div "Locksmith" at bounding box center [603, 475] width 478 height 16
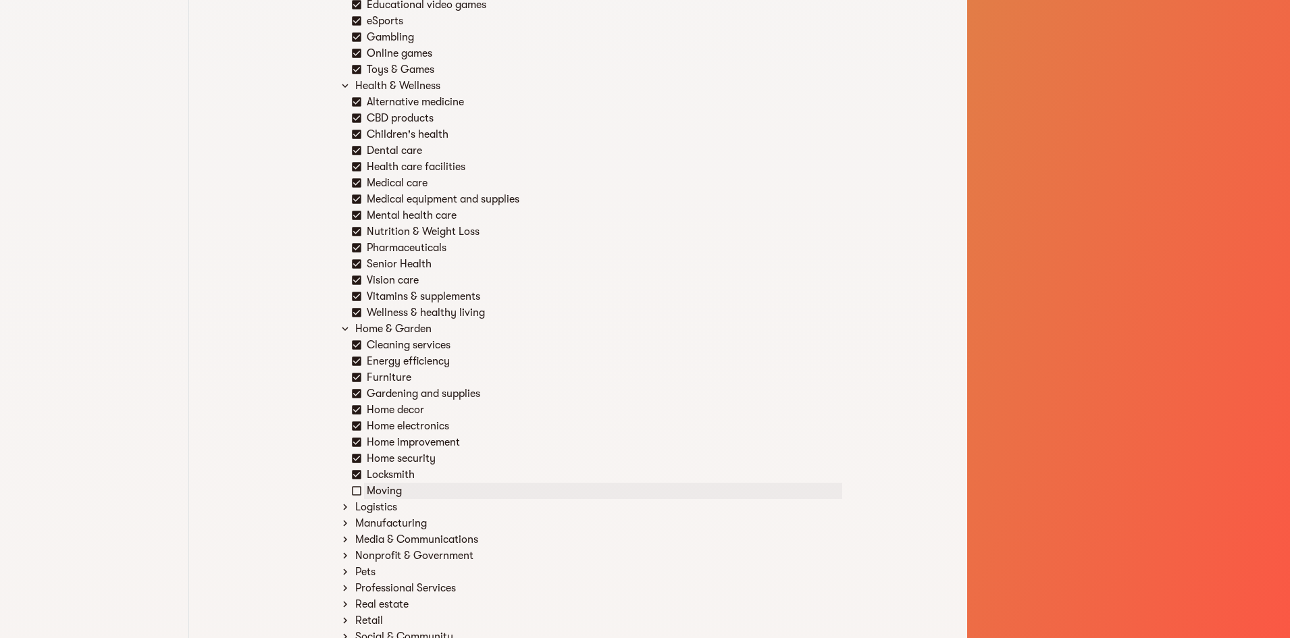
drag, startPoint x: 383, startPoint y: 477, endPoint x: 383, endPoint y: 488, distance: 10.1
click at [383, 488] on div "Moving" at bounding box center [603, 491] width 478 height 16
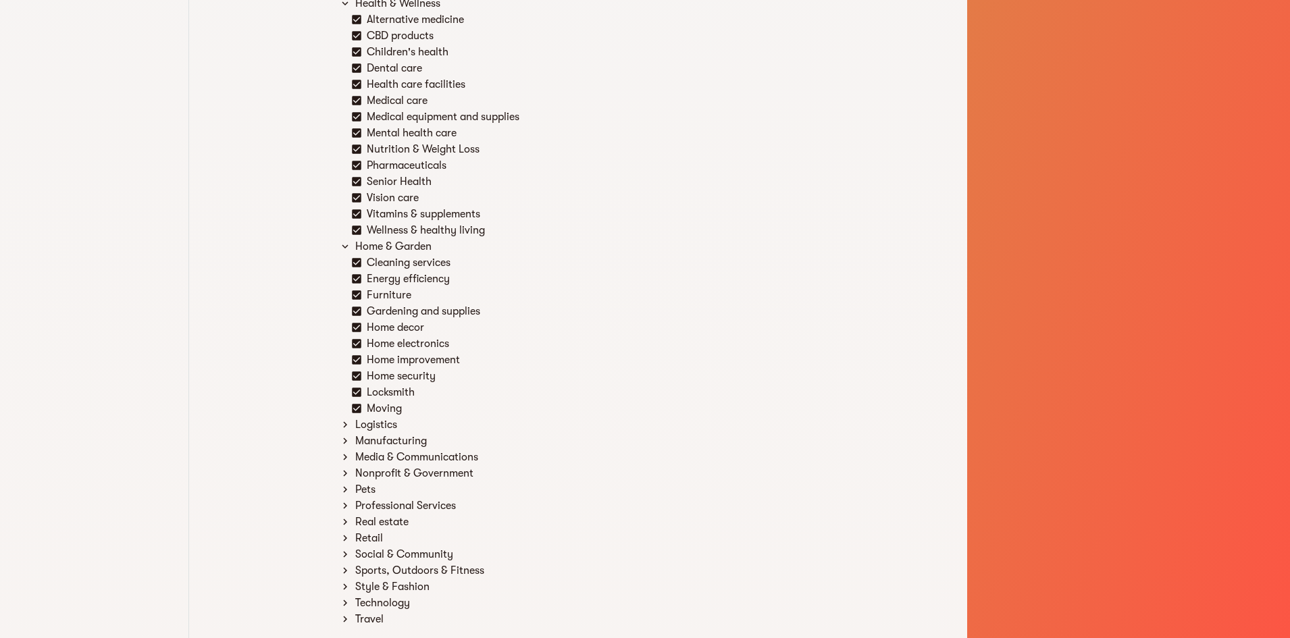
scroll to position [1189, 0]
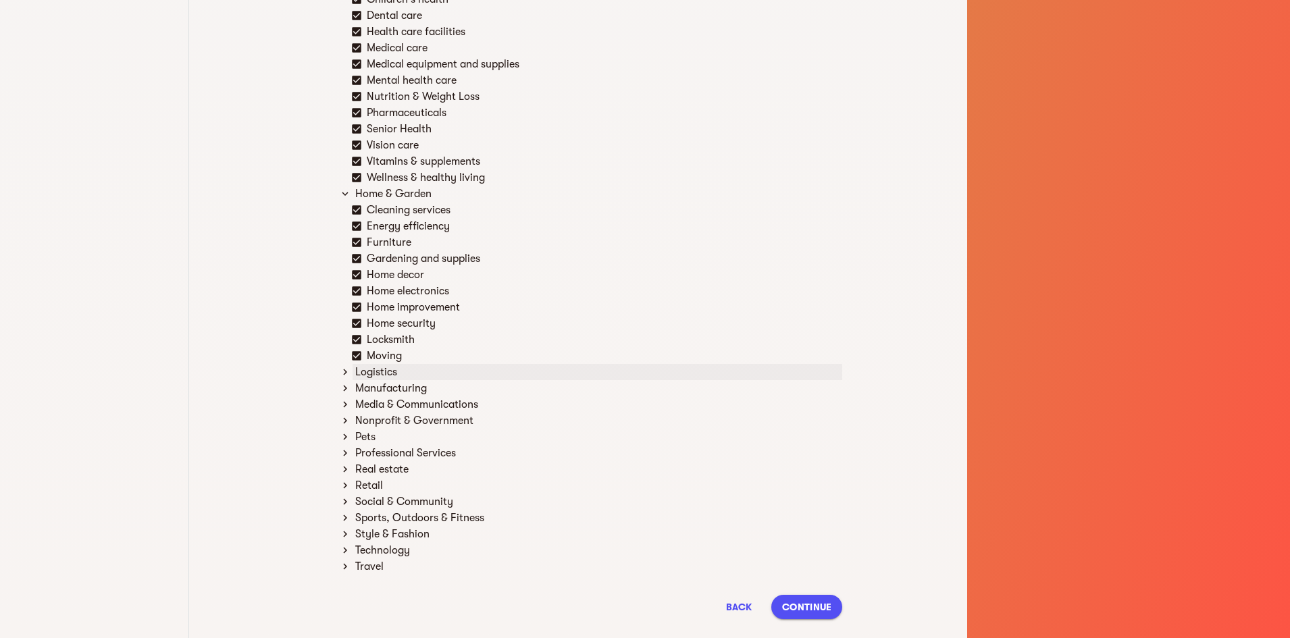
click at [375, 371] on div "Logistics" at bounding box center [597, 372] width 490 height 16
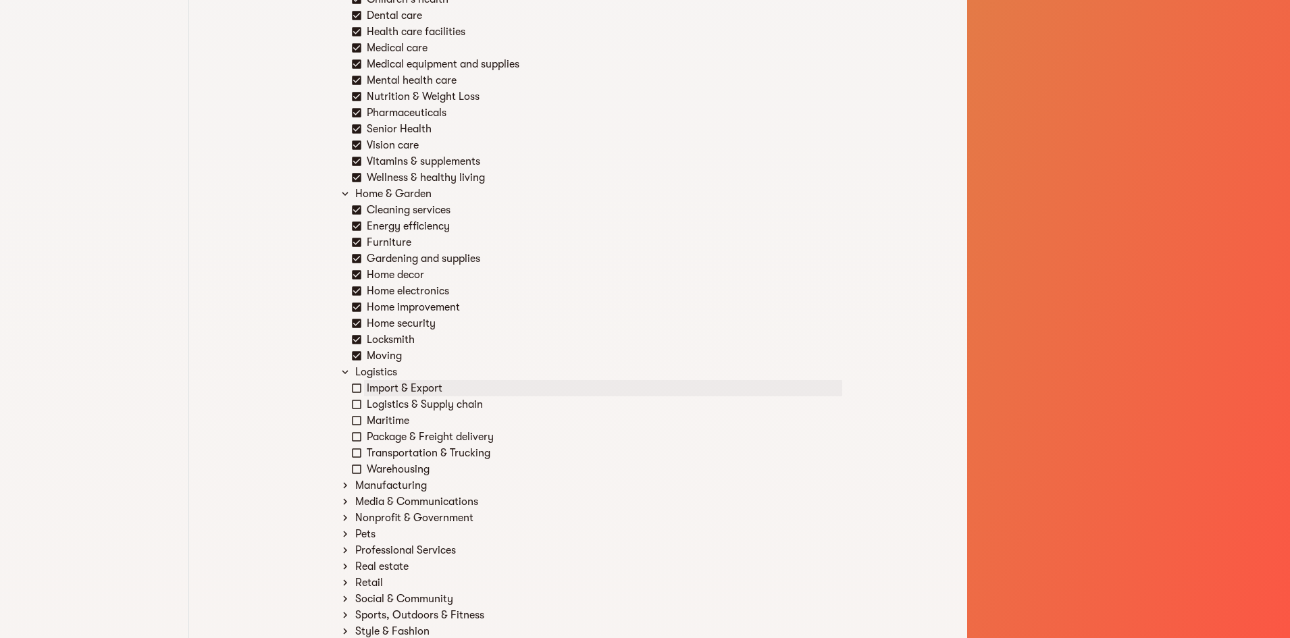
click at [375, 383] on div "Import & Export" at bounding box center [603, 388] width 478 height 16
click at [374, 400] on div "Logistics & Supply chain" at bounding box center [603, 404] width 478 height 16
click at [379, 423] on div "Maritime" at bounding box center [603, 421] width 478 height 16
drag, startPoint x: 379, startPoint y: 423, endPoint x: 384, endPoint y: 438, distance: 15.6
click at [384, 438] on div "Package & Freight delivery" at bounding box center [603, 437] width 478 height 16
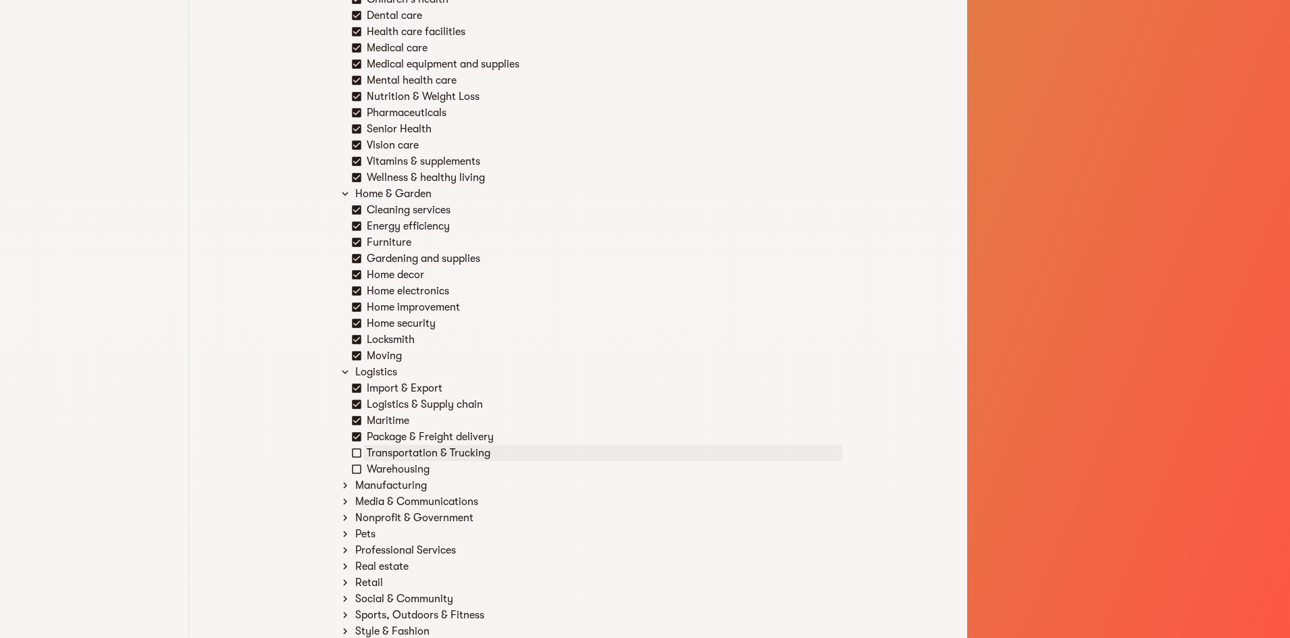
click at [384, 454] on div "Transportation & Trucking" at bounding box center [603, 453] width 478 height 16
click at [384, 468] on div "Warehousing" at bounding box center [603, 469] width 478 height 16
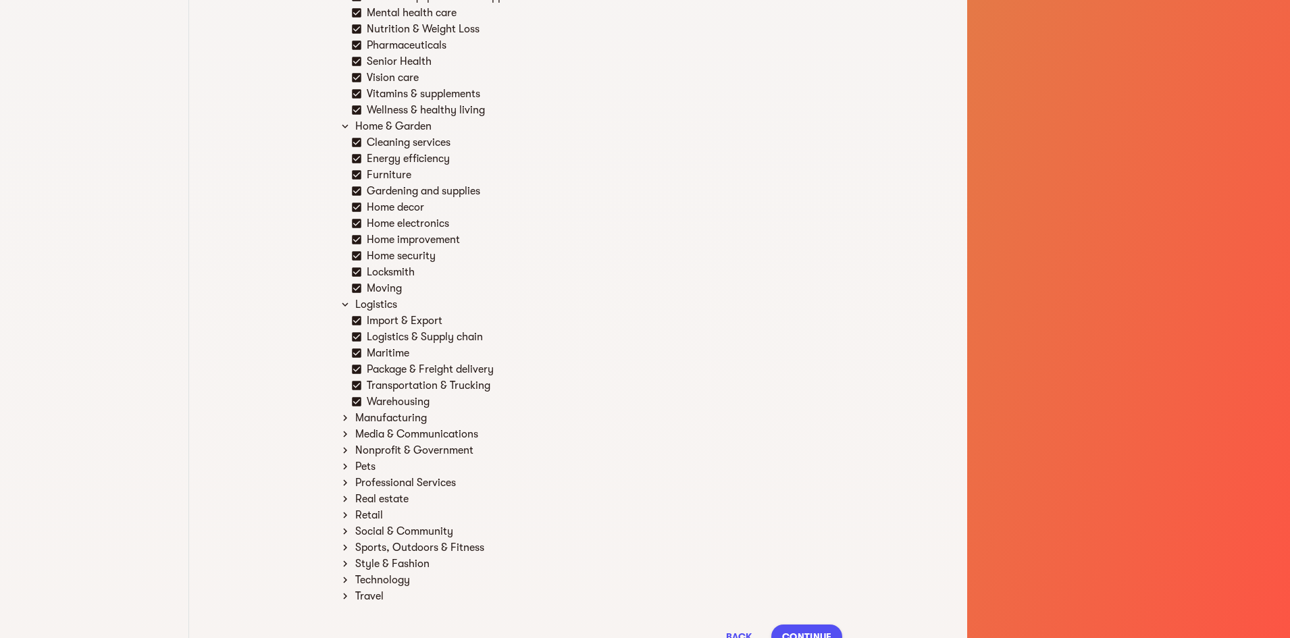
scroll to position [1313, 0]
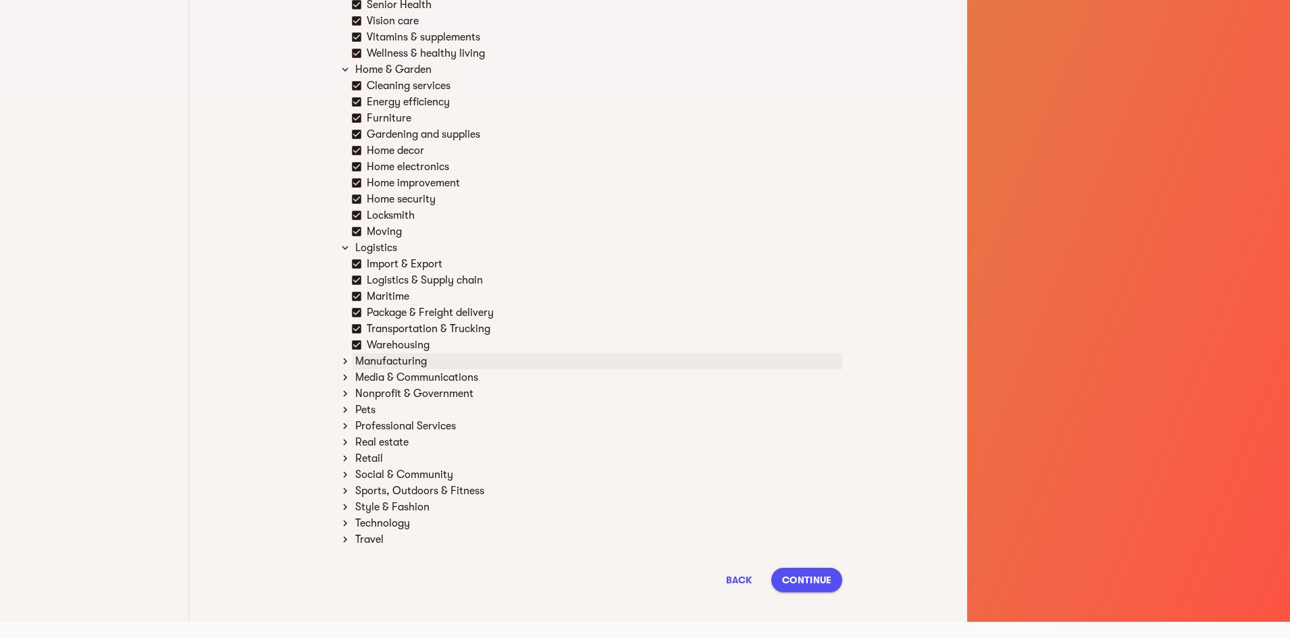
click at [365, 367] on div "Manufacturing" at bounding box center [597, 361] width 490 height 16
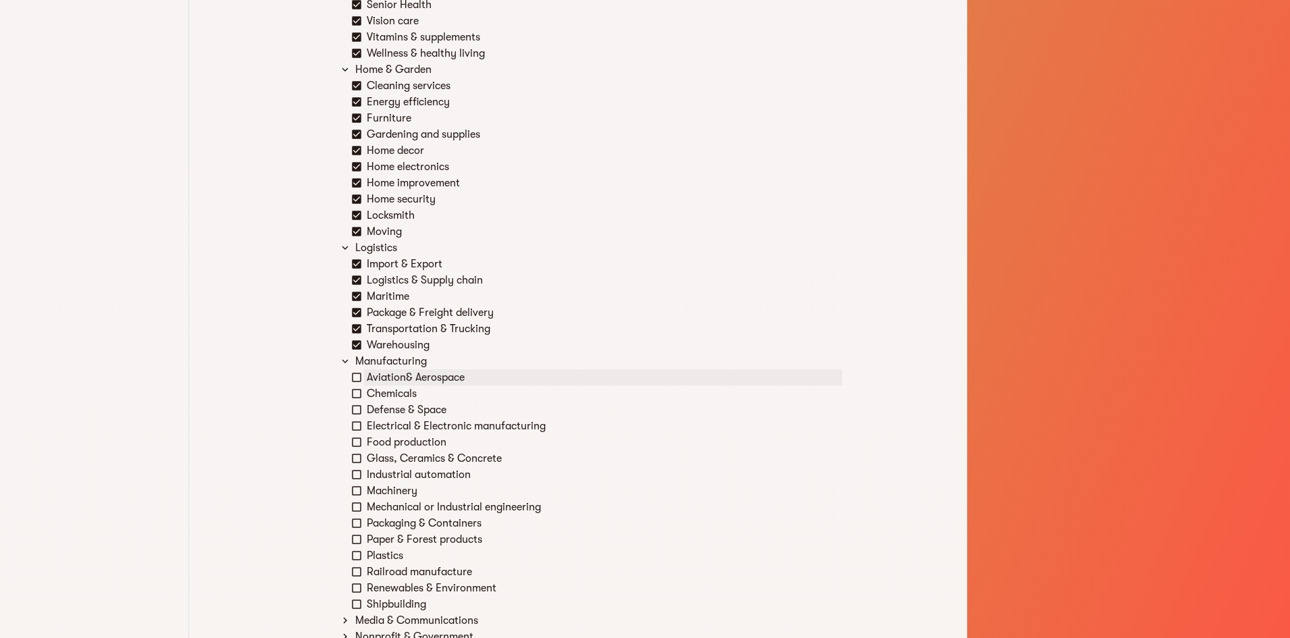
click at [367, 377] on div "Aviation& Aerospace" at bounding box center [603, 377] width 478 height 16
click at [373, 401] on div "Chemicals" at bounding box center [603, 394] width 478 height 16
click at [379, 421] on div "Electrical & Electronic manufacturing" at bounding box center [603, 426] width 478 height 16
click at [382, 433] on div "Electrical & Electronic manufacturing" at bounding box center [603, 426] width 478 height 16
click at [388, 409] on div "Defense & Space" at bounding box center [603, 410] width 478 height 16
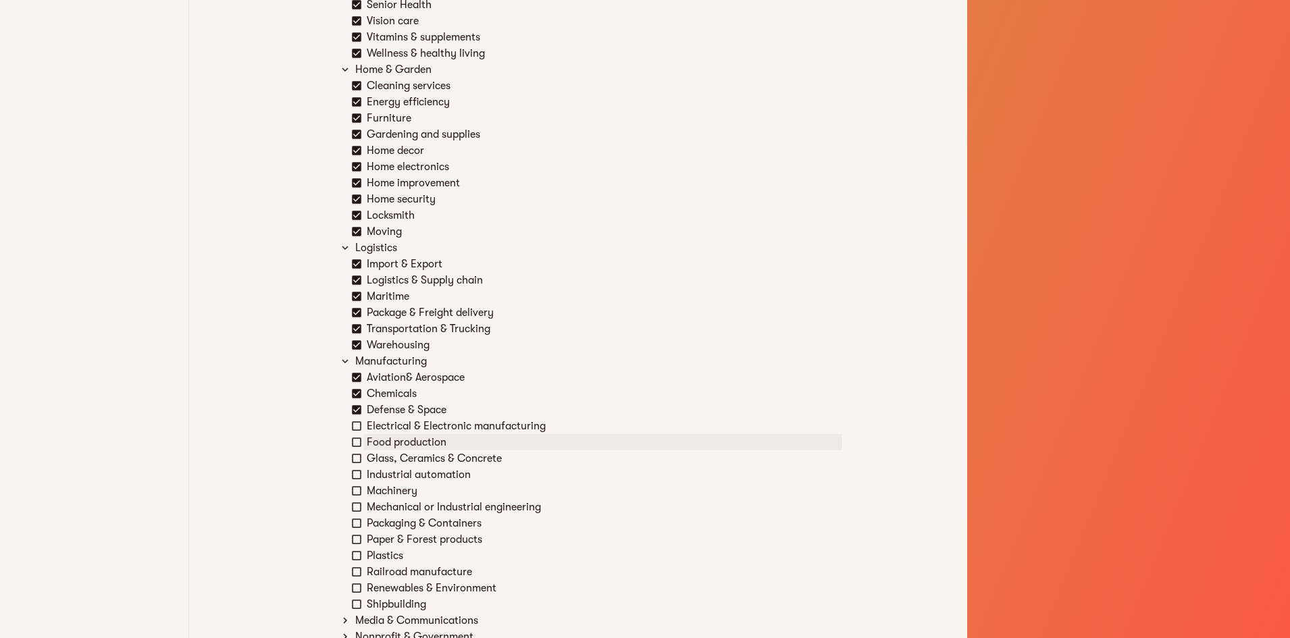
click at [388, 439] on div "Food production" at bounding box center [603, 442] width 478 height 16
click at [389, 463] on div "Glass, Ceramics & Concrete" at bounding box center [603, 458] width 478 height 16
click at [390, 416] on div "Defense & Space" at bounding box center [603, 410] width 478 height 16
click at [400, 433] on div "Aviation& Aerospace Chemicals Defense & Space Electrical & Electronic manufactu…" at bounding box center [596, 490] width 491 height 243
click at [398, 416] on div "Defense & Space" at bounding box center [603, 410] width 478 height 16
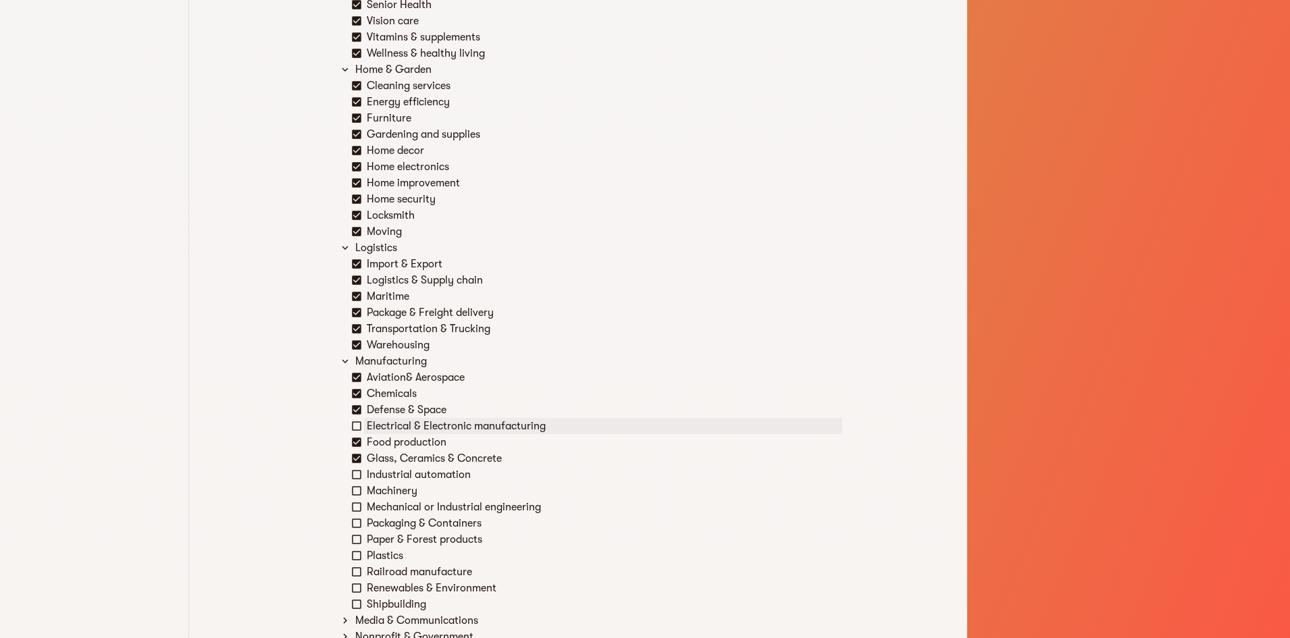
click at [392, 424] on div "Electrical & Electronic manufacturing" at bounding box center [603, 426] width 478 height 16
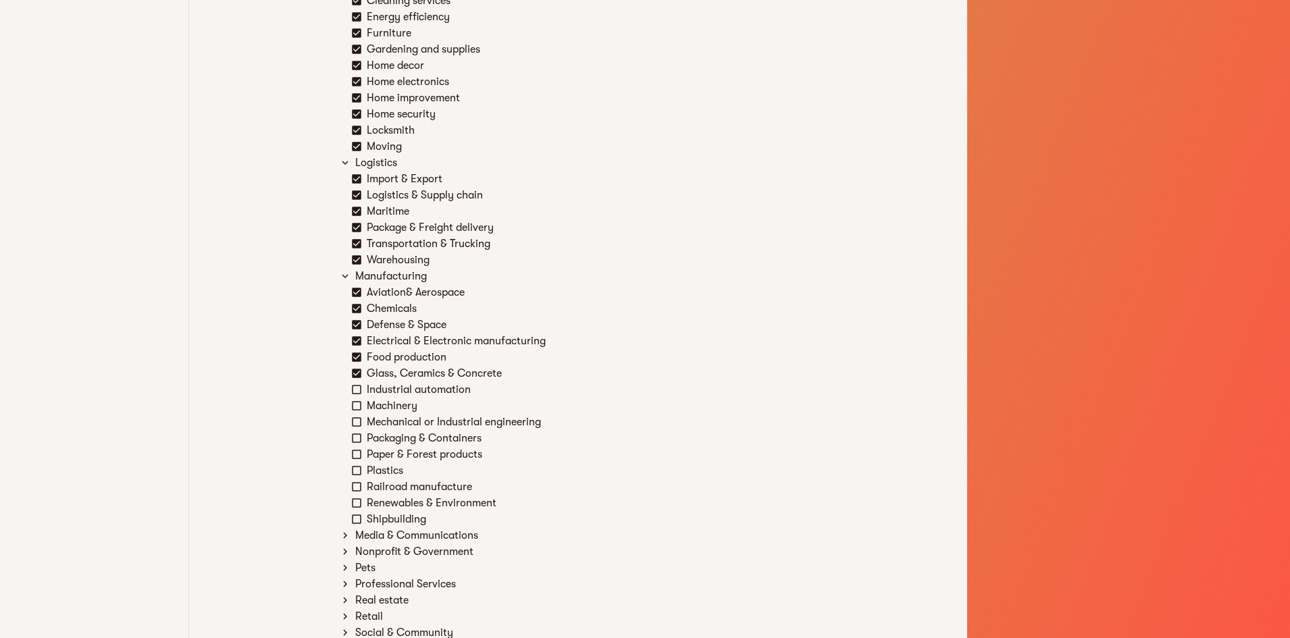
scroll to position [1448, 0]
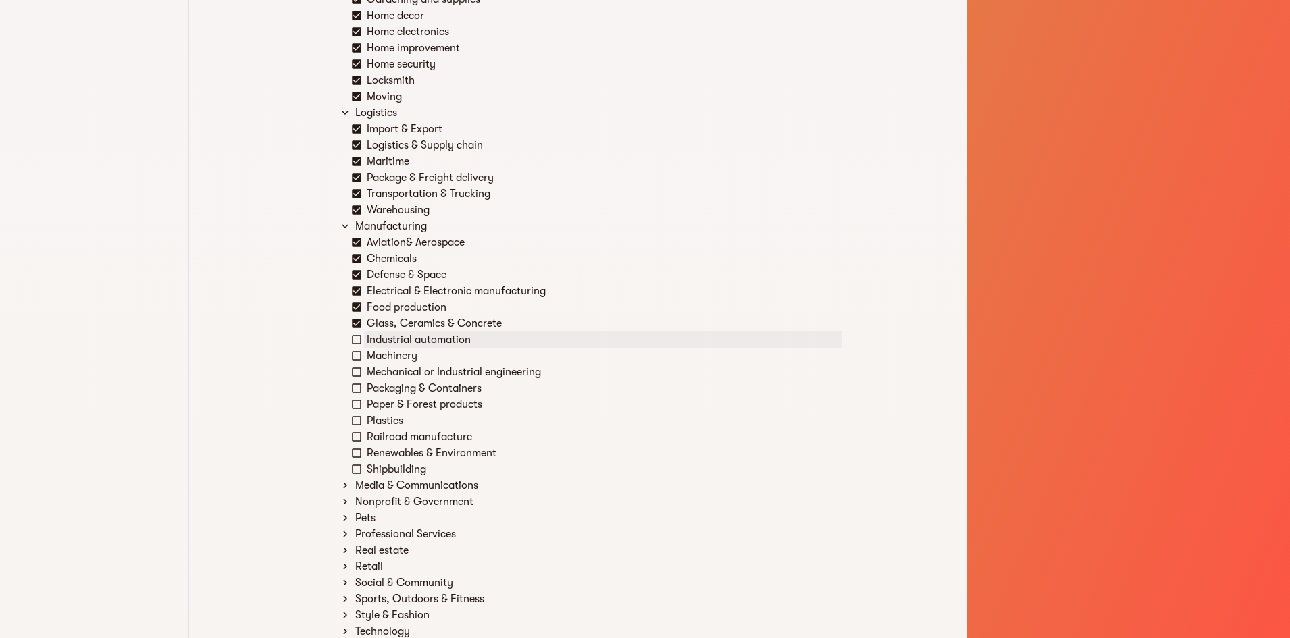
click at [393, 341] on div "Industrial automation" at bounding box center [603, 340] width 478 height 16
click at [388, 363] on div "Machinery" at bounding box center [603, 356] width 478 height 16
click at [389, 370] on div "Mechanical or Industrial engineering" at bounding box center [603, 372] width 478 height 16
click at [395, 388] on div "Packaging & Containers" at bounding box center [603, 388] width 478 height 16
click at [396, 414] on div "Plastics" at bounding box center [603, 421] width 478 height 16
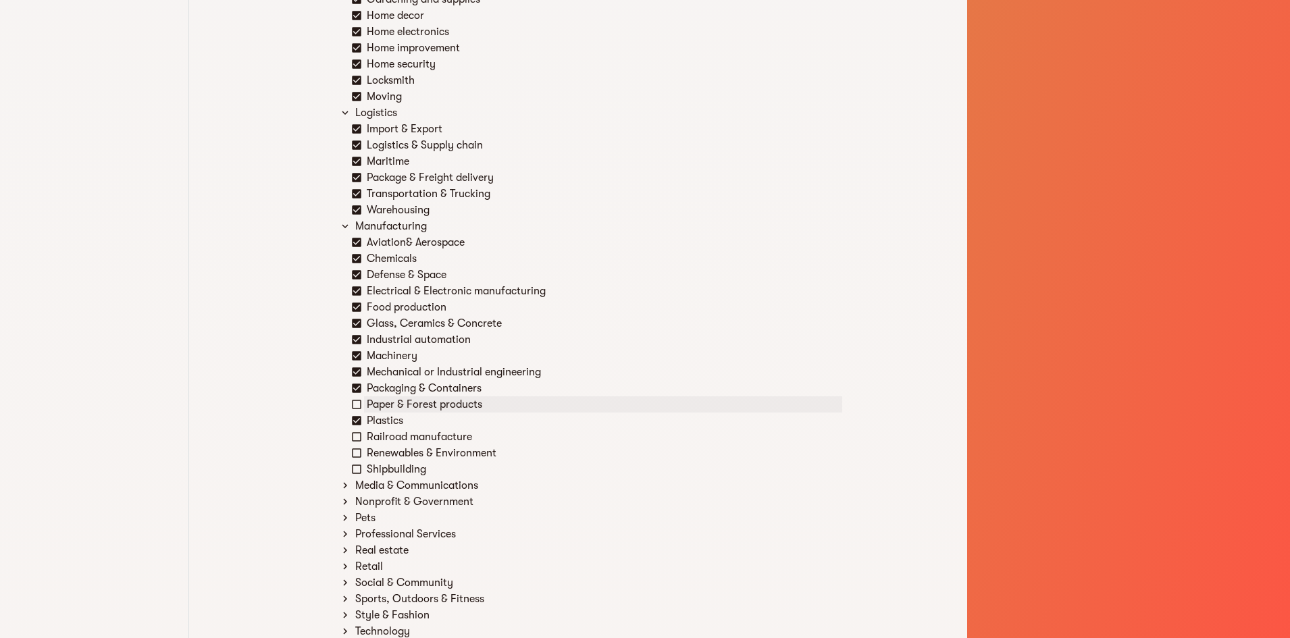
click at [396, 402] on div "Paper & Forest products" at bounding box center [603, 404] width 478 height 16
click at [397, 443] on div "Railroad manufacture" at bounding box center [603, 437] width 478 height 16
click at [401, 457] on div "Renewables & Environment" at bounding box center [603, 453] width 478 height 16
click at [404, 469] on div "Shipbuilding" at bounding box center [603, 469] width 478 height 16
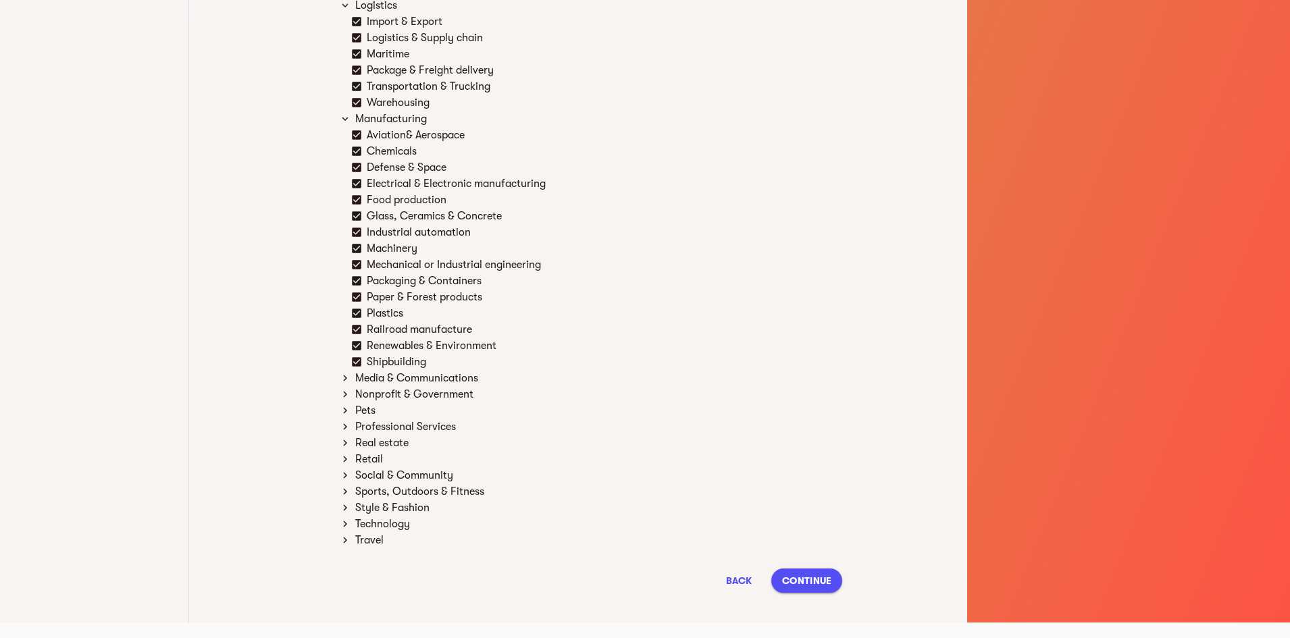
scroll to position [1557, 0]
click at [394, 380] on div "Media & Communications" at bounding box center [597, 377] width 490 height 16
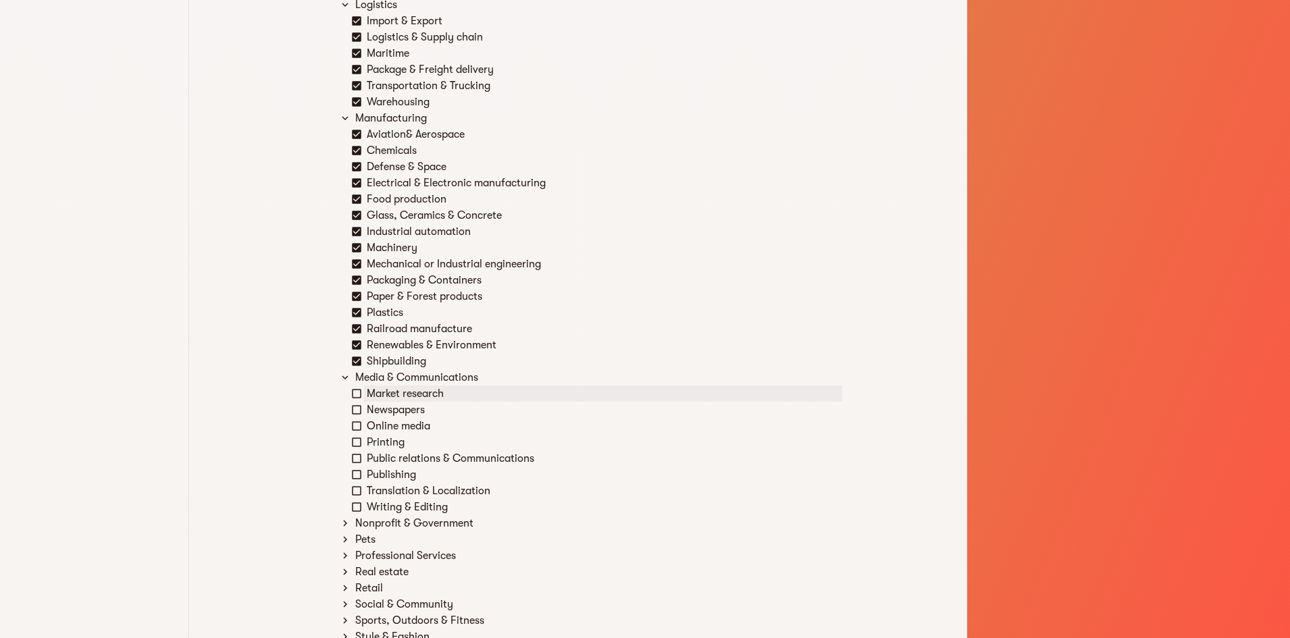
click at [385, 398] on div "Market research" at bounding box center [603, 394] width 478 height 16
click at [385, 417] on div "Newspapers" at bounding box center [603, 410] width 478 height 16
drag, startPoint x: 385, startPoint y: 417, endPoint x: 386, endPoint y: 431, distance: 14.2
click at [386, 431] on div "Online media" at bounding box center [603, 426] width 478 height 16
click at [387, 454] on div "Public relations & Communications" at bounding box center [603, 458] width 478 height 16
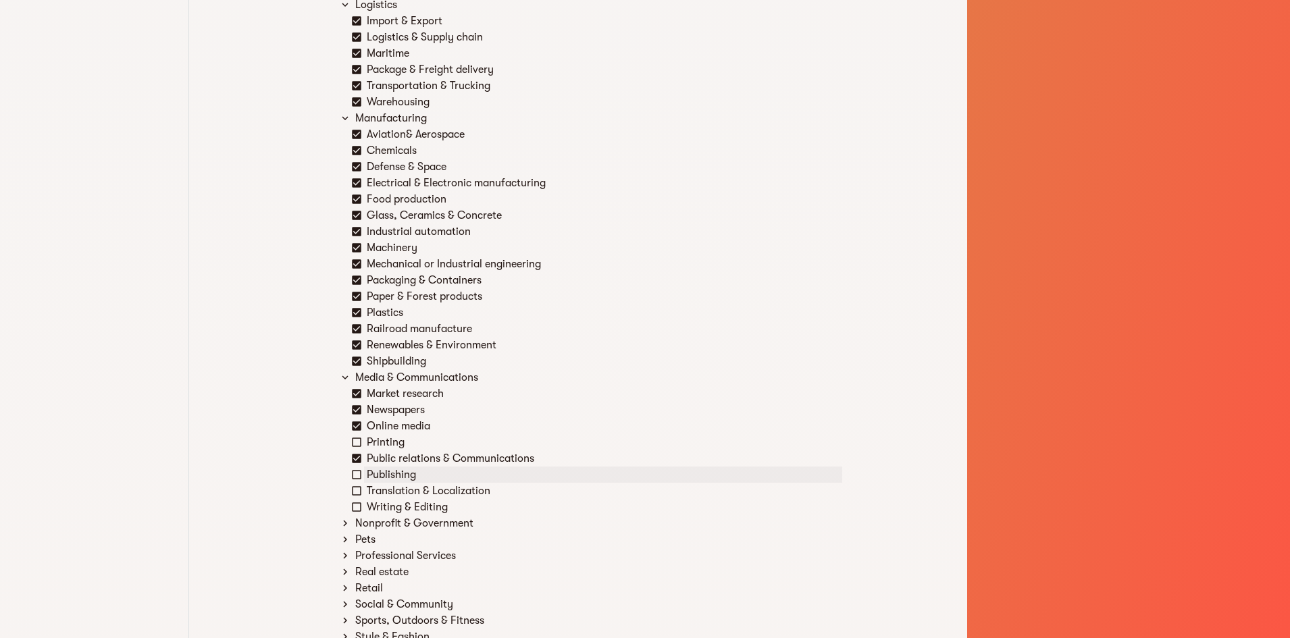
click at [388, 473] on div "Publishing" at bounding box center [603, 475] width 478 height 16
click at [388, 490] on div "Translation & Localization" at bounding box center [603, 491] width 478 height 16
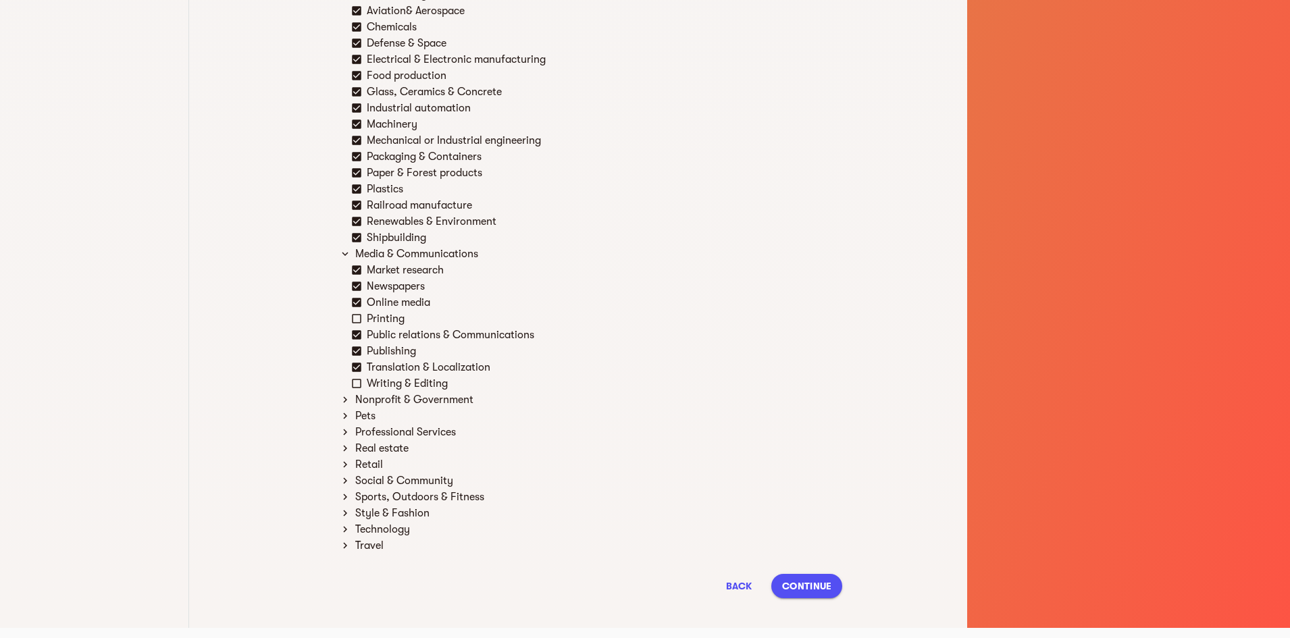
scroll to position [1686, 0]
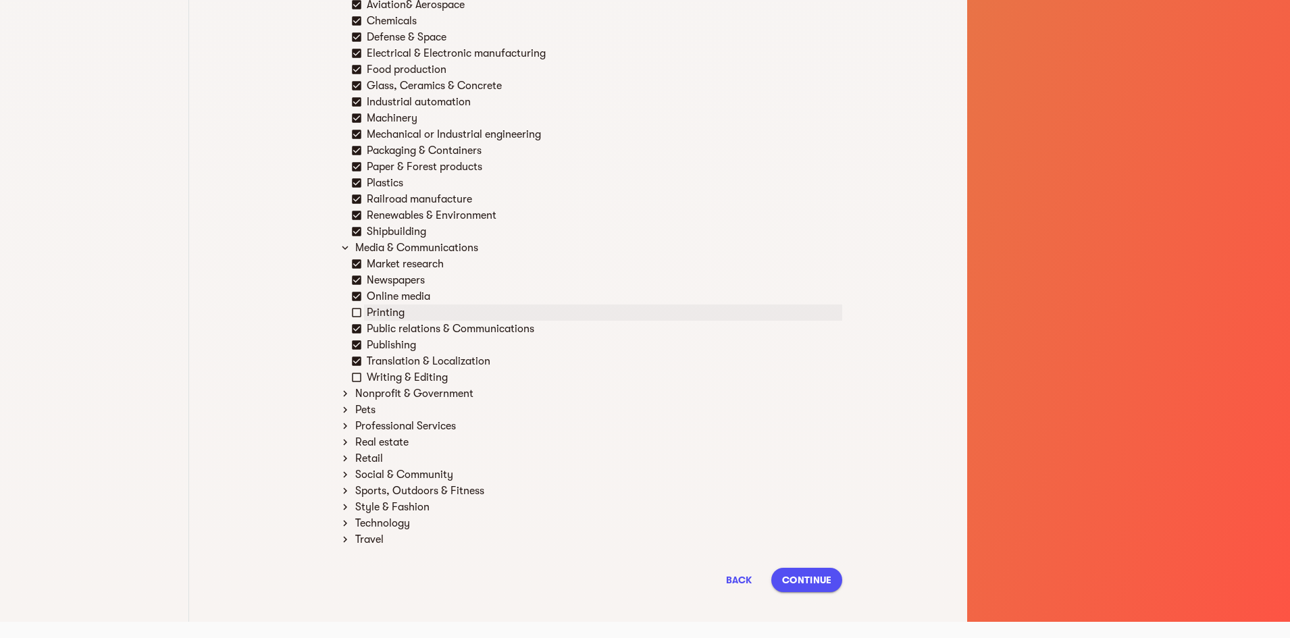
click at [377, 313] on div "Printing" at bounding box center [603, 313] width 478 height 16
click at [382, 372] on div "Writing & Editing" at bounding box center [603, 377] width 478 height 16
click at [380, 393] on div "Nonprofit & Government" at bounding box center [597, 394] width 490 height 16
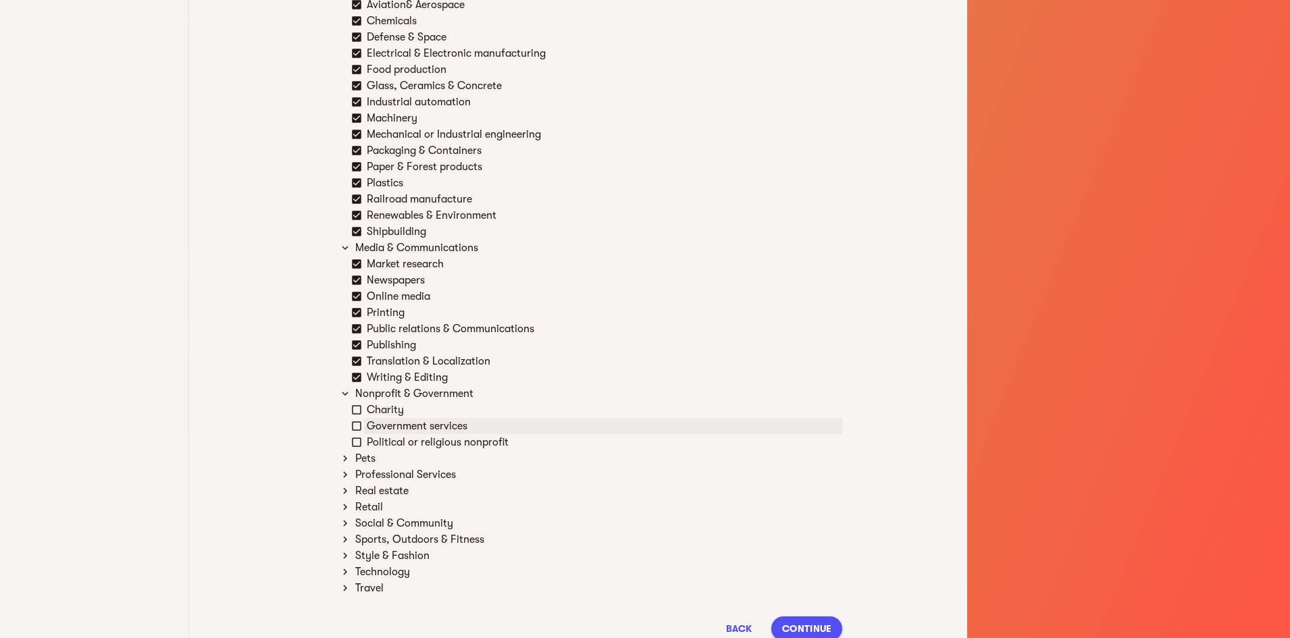
click at [380, 421] on div "Government services" at bounding box center [603, 426] width 478 height 16
click at [380, 437] on div "Political or religious nonprofit" at bounding box center [603, 442] width 478 height 16
click at [373, 398] on div "Nonprofit & Government" at bounding box center [597, 394] width 490 height 16
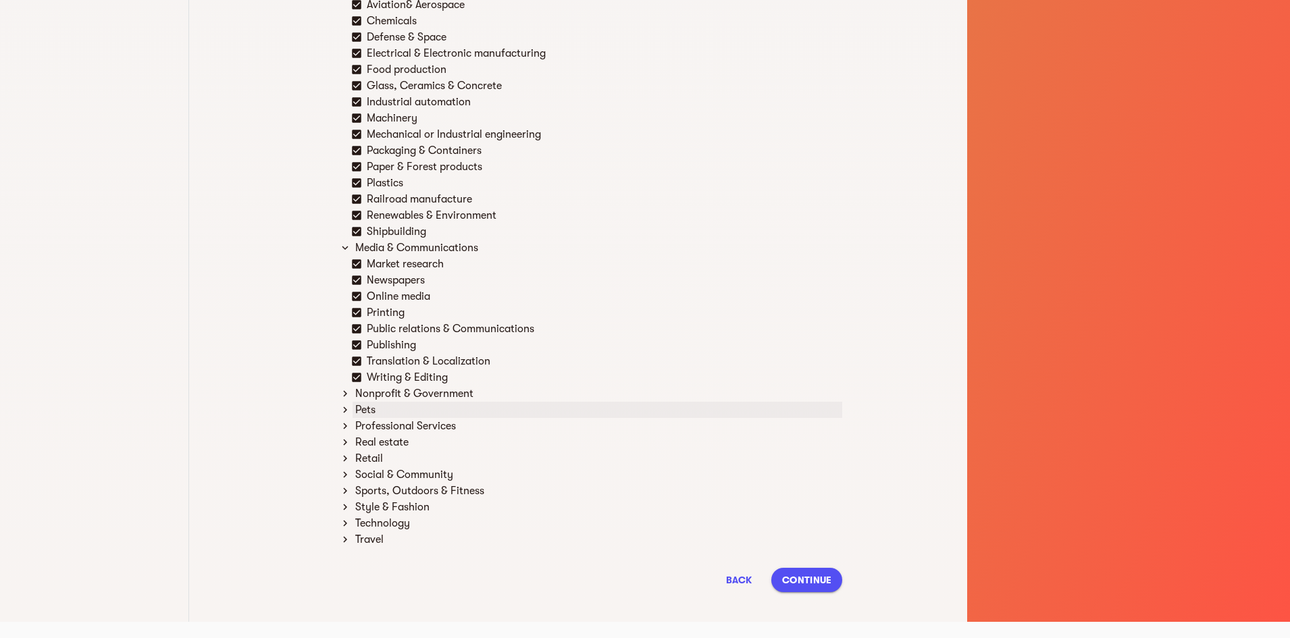
click at [382, 410] on div "Pets" at bounding box center [597, 410] width 490 height 16
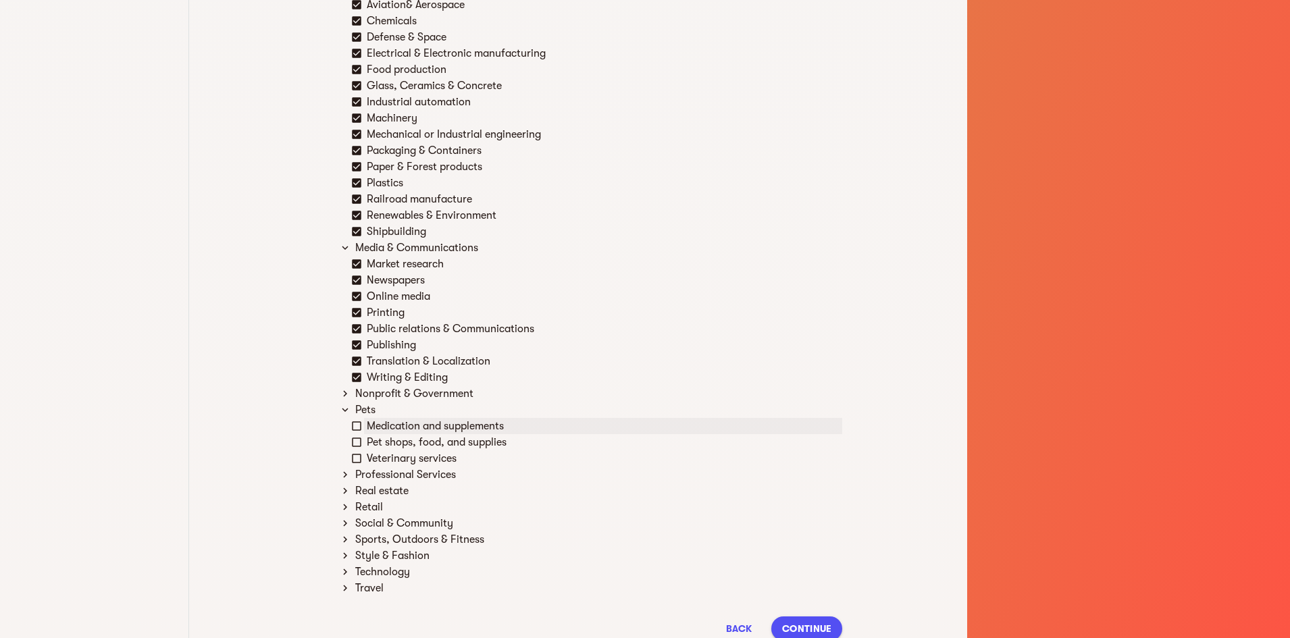
click at [390, 427] on div "Medication and supplements" at bounding box center [603, 426] width 478 height 16
click at [392, 445] on div "Pet shops, food, and supplies" at bounding box center [603, 442] width 478 height 16
click at [398, 462] on div "Veterinary services" at bounding box center [603, 458] width 478 height 16
click at [400, 477] on div "Professional Services" at bounding box center [597, 475] width 490 height 16
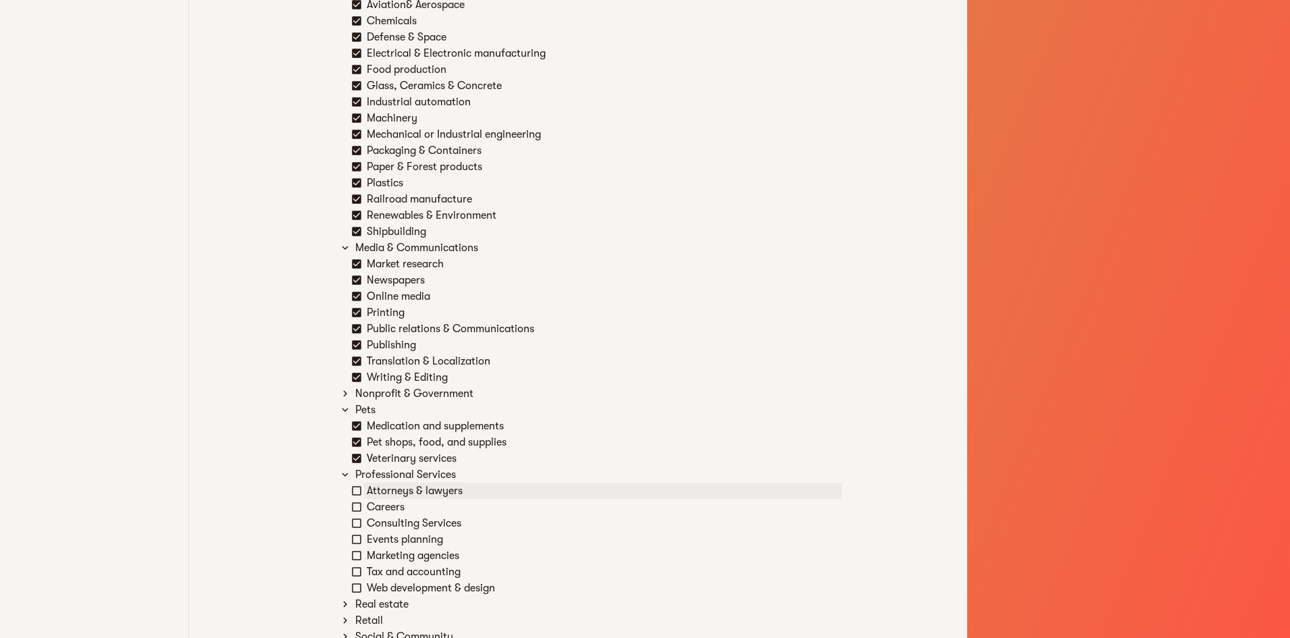
click at [402, 491] on div "Attorneys & lawyers" at bounding box center [603, 491] width 478 height 16
click at [399, 512] on div "Careers" at bounding box center [603, 507] width 478 height 16
click at [403, 528] on div "Consulting Services" at bounding box center [603, 523] width 478 height 16
click at [409, 543] on div "Events planning" at bounding box center [603, 539] width 478 height 16
click at [415, 557] on div "Marketing agencies" at bounding box center [603, 556] width 478 height 16
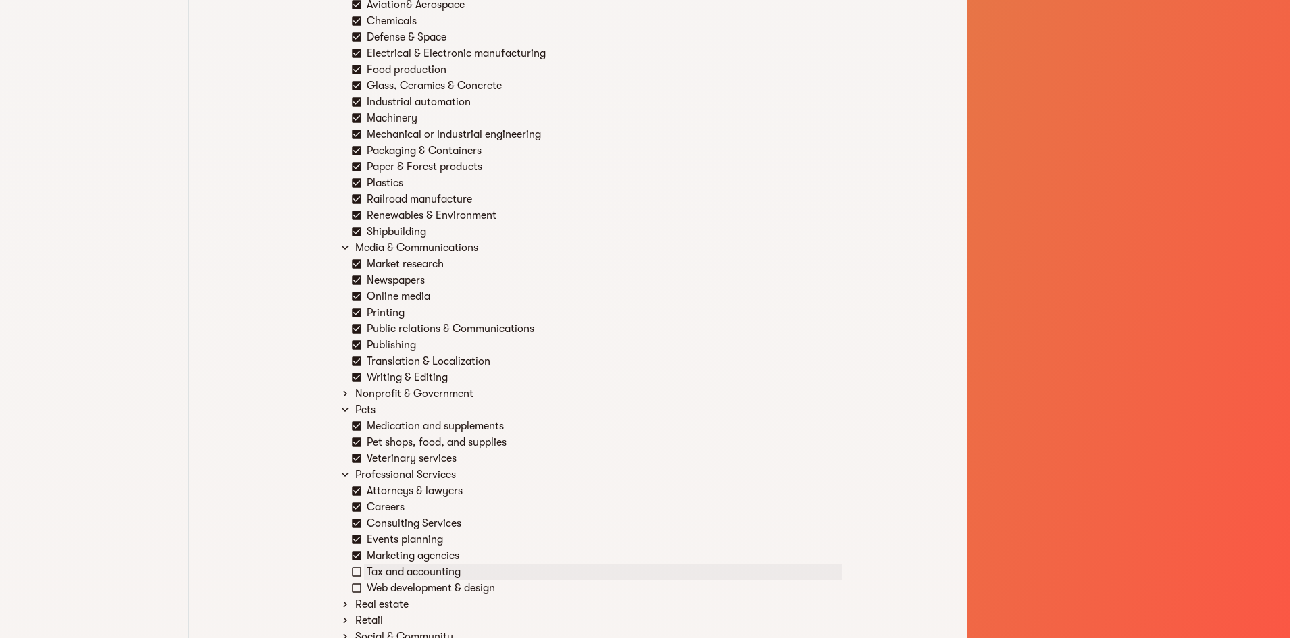
drag, startPoint x: 415, startPoint y: 557, endPoint x: 420, endPoint y: 579, distance: 22.3
click at [420, 579] on div "Tax and accounting" at bounding box center [603, 572] width 478 height 16
drag, startPoint x: 420, startPoint y: 579, endPoint x: 422, endPoint y: 585, distance: 7.1
click at [422, 585] on div "Web development & design" at bounding box center [603, 588] width 478 height 16
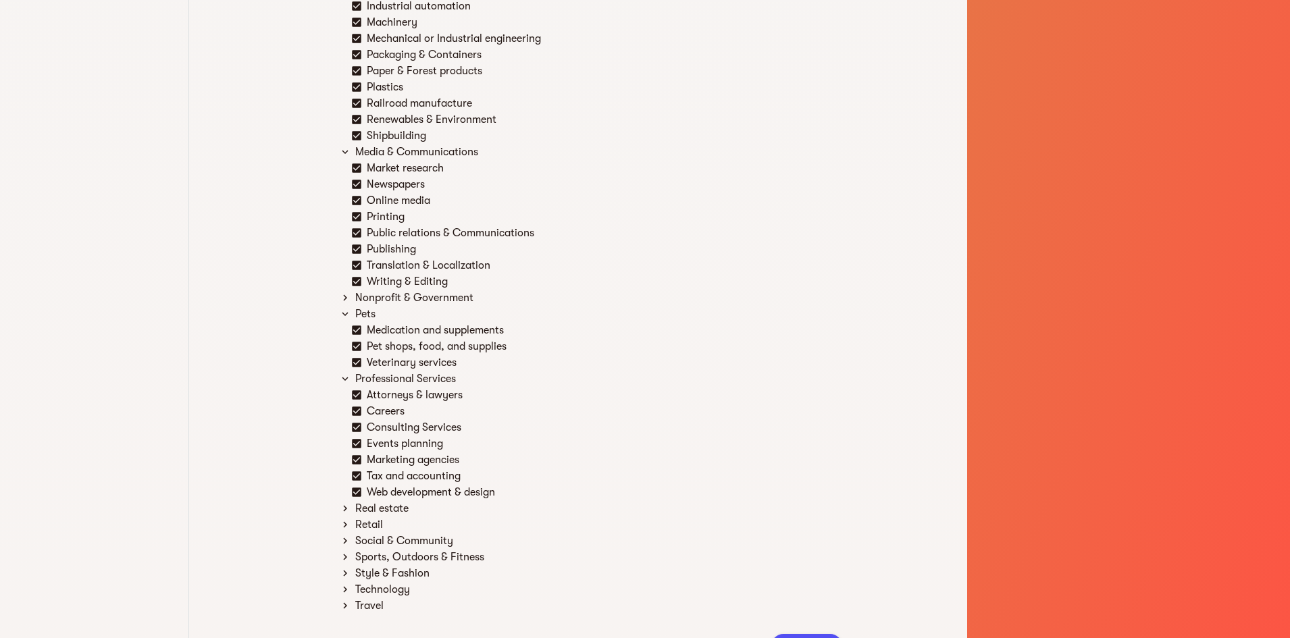
scroll to position [1848, 0]
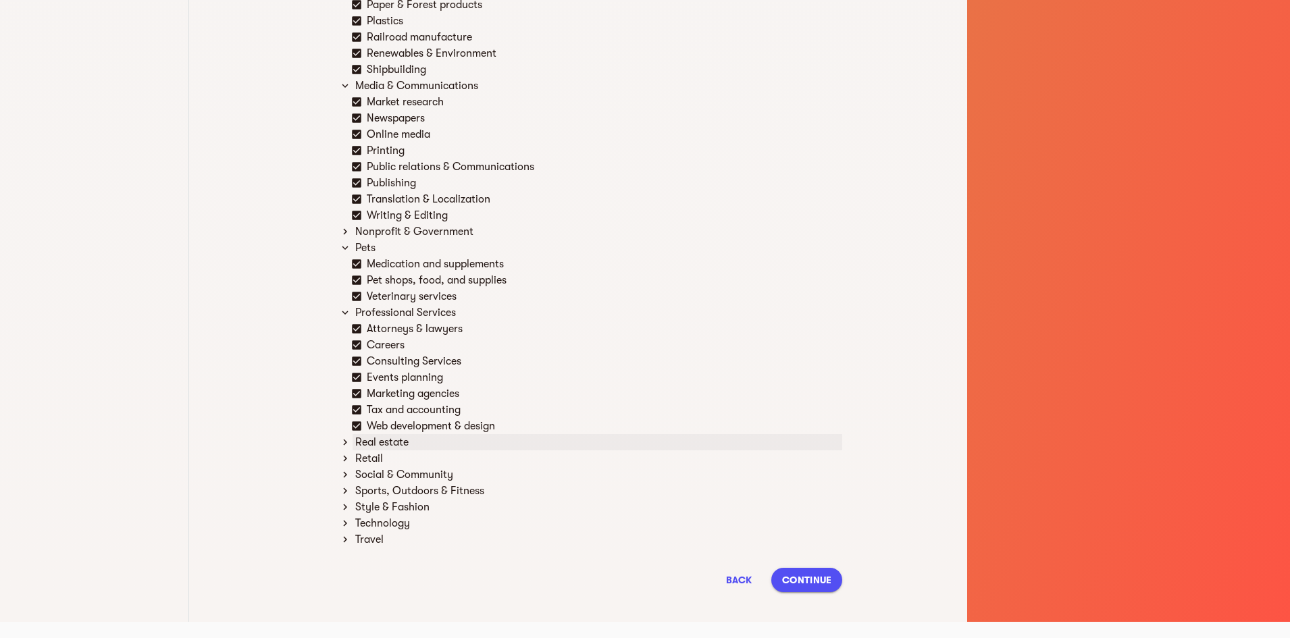
click at [421, 436] on div "Real estate" at bounding box center [597, 442] width 490 height 16
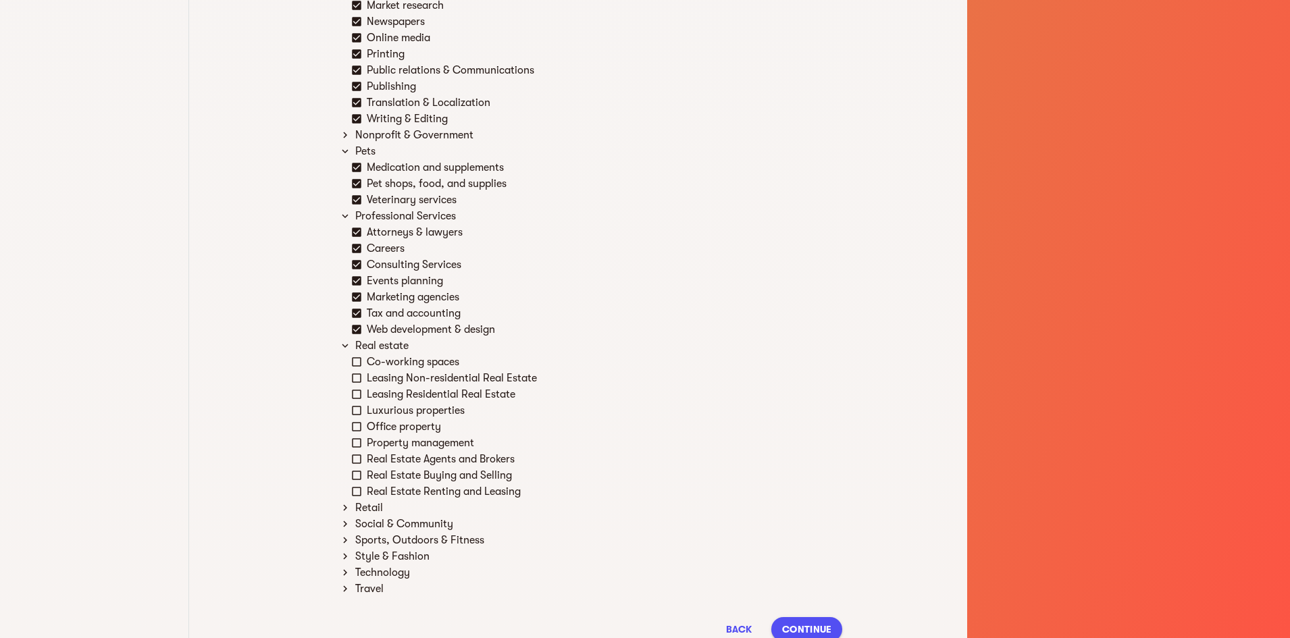
scroll to position [1983, 0]
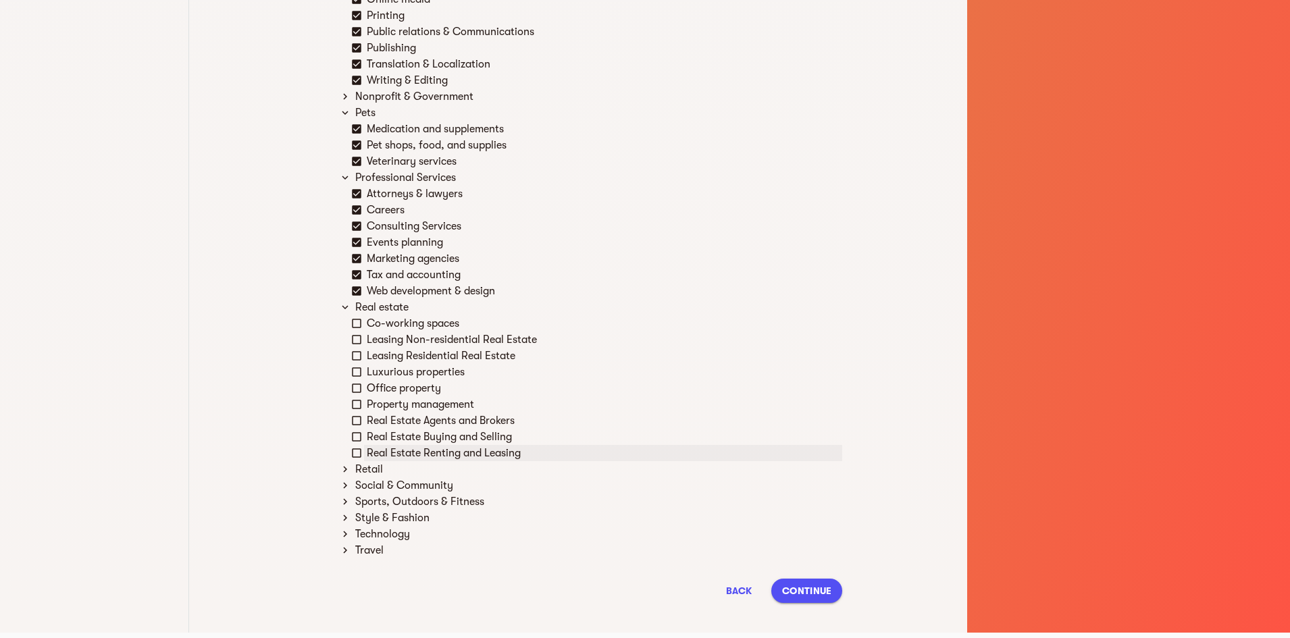
click at [419, 451] on div "Real Estate Renting and Leasing" at bounding box center [603, 453] width 478 height 16
click at [419, 440] on div "Real Estate Buying and Selling" at bounding box center [603, 437] width 478 height 16
click at [419, 427] on div "Real Estate Agents and Brokers" at bounding box center [603, 421] width 478 height 16
click at [421, 406] on div "Property management" at bounding box center [603, 404] width 478 height 16
click at [423, 390] on div "Office property" at bounding box center [603, 388] width 478 height 16
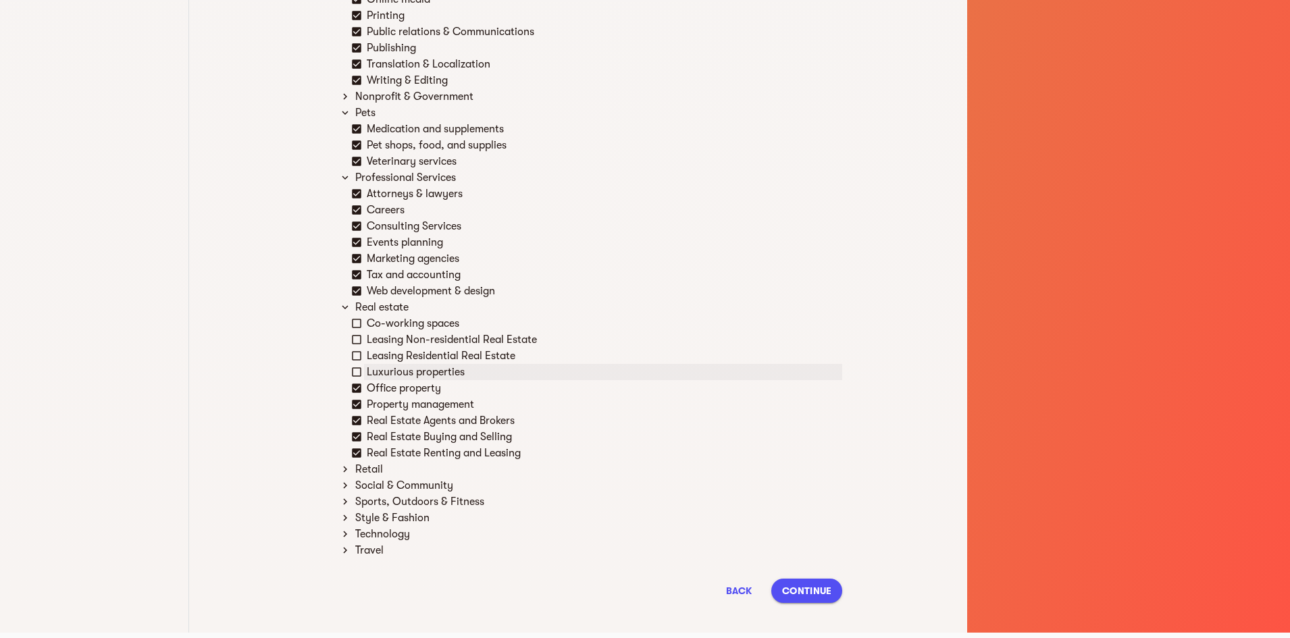
click at [428, 375] on div "Luxurious properties" at bounding box center [603, 372] width 478 height 16
click at [444, 355] on div "Leasing Residential Real Estate" at bounding box center [603, 356] width 478 height 16
click at [450, 334] on div "Leasing Non-residential Real Estate" at bounding box center [603, 340] width 478 height 16
click at [451, 320] on div "Co-working spaces" at bounding box center [603, 323] width 478 height 16
click at [386, 468] on div "Retail" at bounding box center [597, 469] width 490 height 16
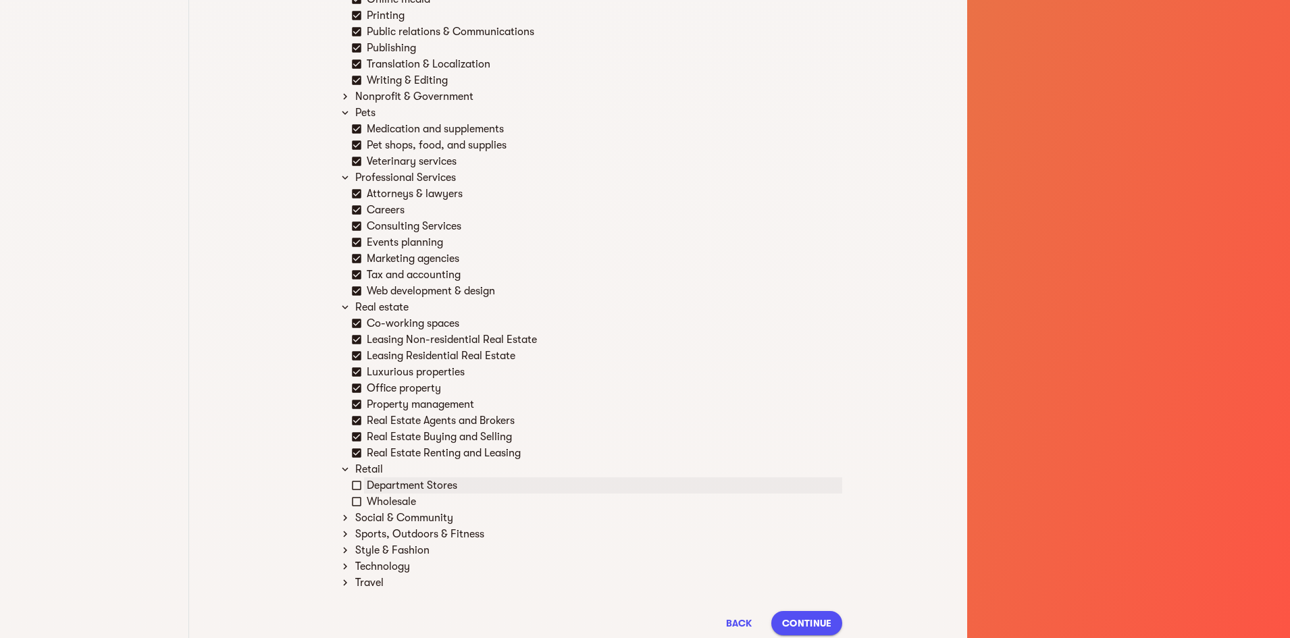
click at [388, 483] on div "Department Stores" at bounding box center [603, 485] width 478 height 16
drag, startPoint x: 388, startPoint y: 483, endPoint x: 388, endPoint y: 506, distance: 23.6
click at [388, 506] on div "Wholesale" at bounding box center [603, 502] width 478 height 16
click at [390, 524] on div "Social & Community" at bounding box center [597, 518] width 490 height 16
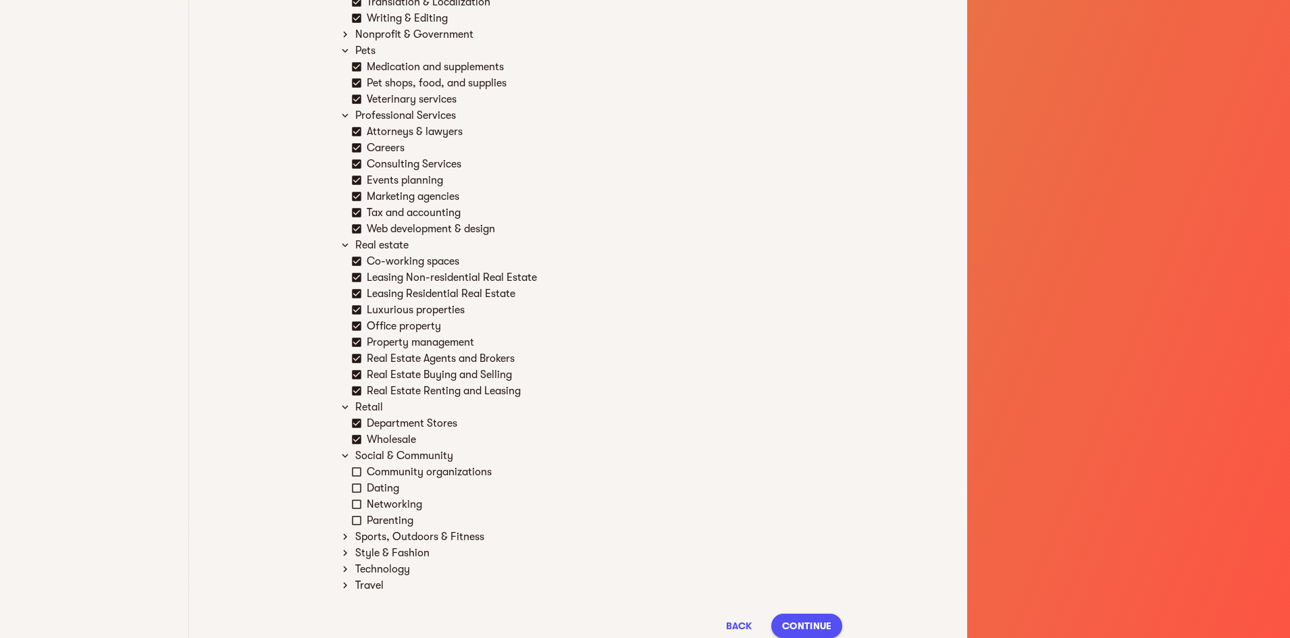
scroll to position [2051, 0]
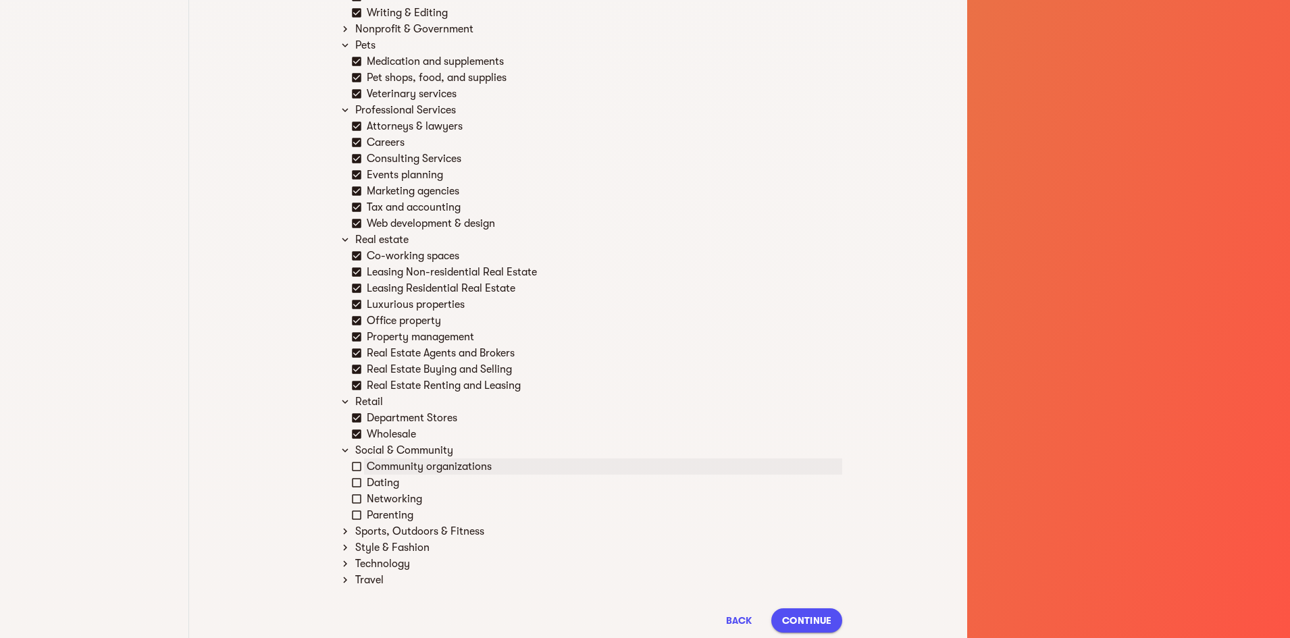
click at [396, 459] on div "Community organizations" at bounding box center [603, 467] width 478 height 16
click at [398, 475] on div "Dating" at bounding box center [603, 483] width 478 height 16
click at [408, 500] on div "Networking" at bounding box center [603, 499] width 478 height 16
click at [406, 523] on div "Sports, Outdoors & Fitness" at bounding box center [597, 531] width 490 height 16
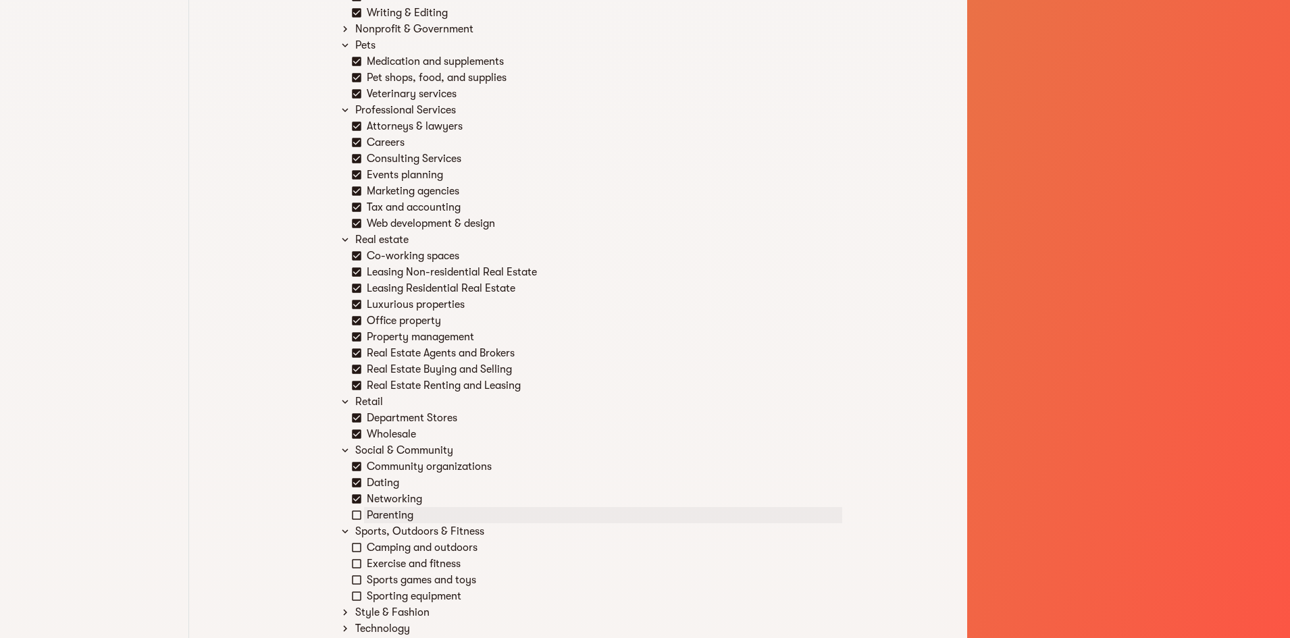
click at [392, 511] on div "Parenting" at bounding box center [603, 515] width 478 height 16
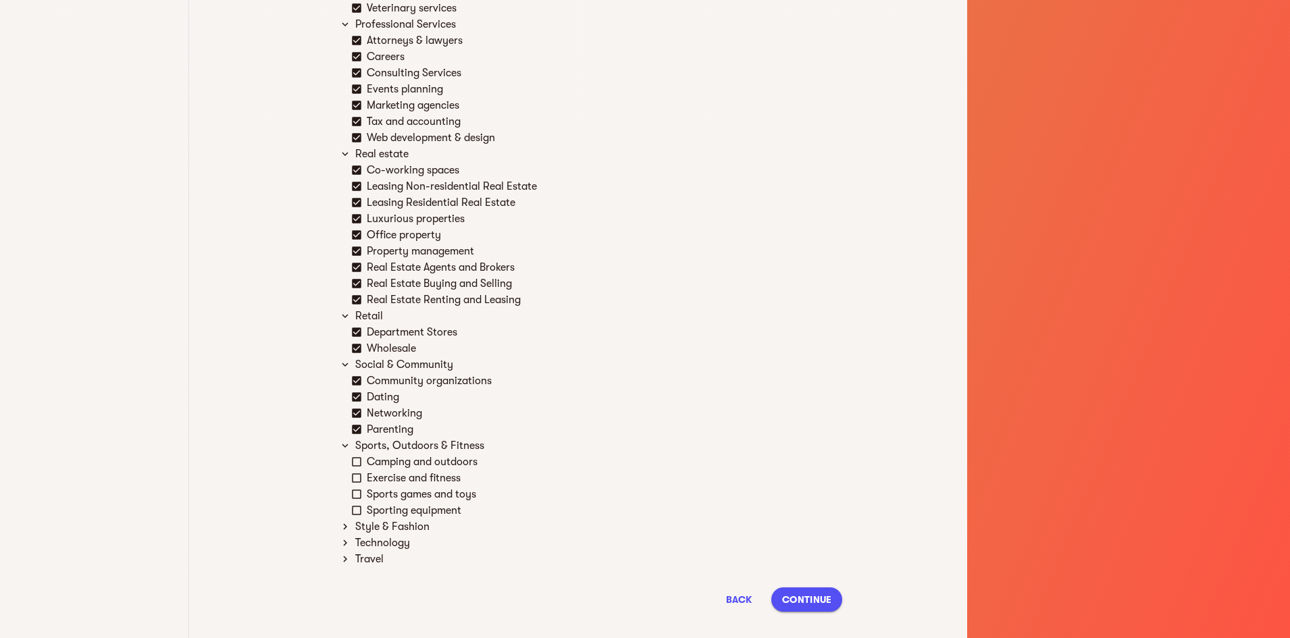
scroll to position [2156, 0]
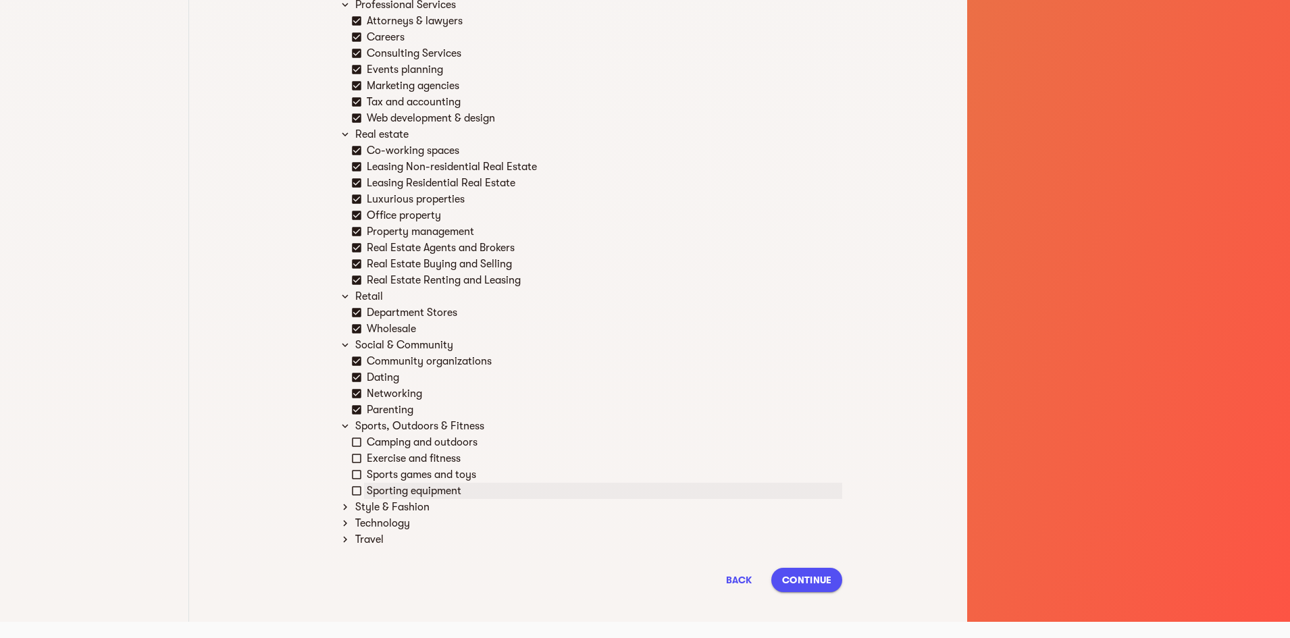
click at [371, 489] on div "Sporting equipment" at bounding box center [603, 491] width 478 height 16
click at [373, 478] on div "Sports games and toys" at bounding box center [603, 475] width 478 height 16
click at [377, 463] on div "Exercise and fitness" at bounding box center [603, 458] width 478 height 16
click at [388, 440] on div "Camping and outdoors" at bounding box center [603, 442] width 478 height 16
click at [377, 503] on div "Style & Fashion" at bounding box center [597, 507] width 490 height 16
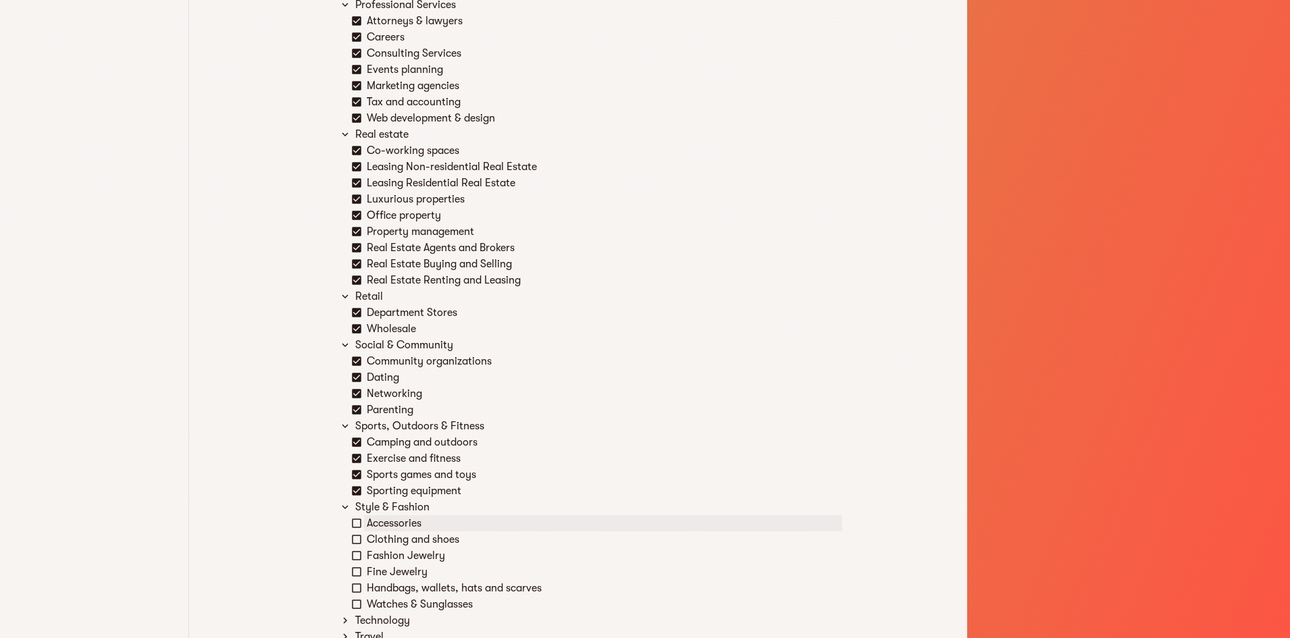
click at [386, 525] on div "Accessories" at bounding box center [603, 523] width 478 height 16
click at [384, 547] on div "Clothing and shoes" at bounding box center [603, 539] width 478 height 16
click at [386, 562] on div "Fashion Jewelry" at bounding box center [603, 556] width 478 height 16
click at [389, 578] on div "Fine Jewelry" at bounding box center [603, 572] width 478 height 16
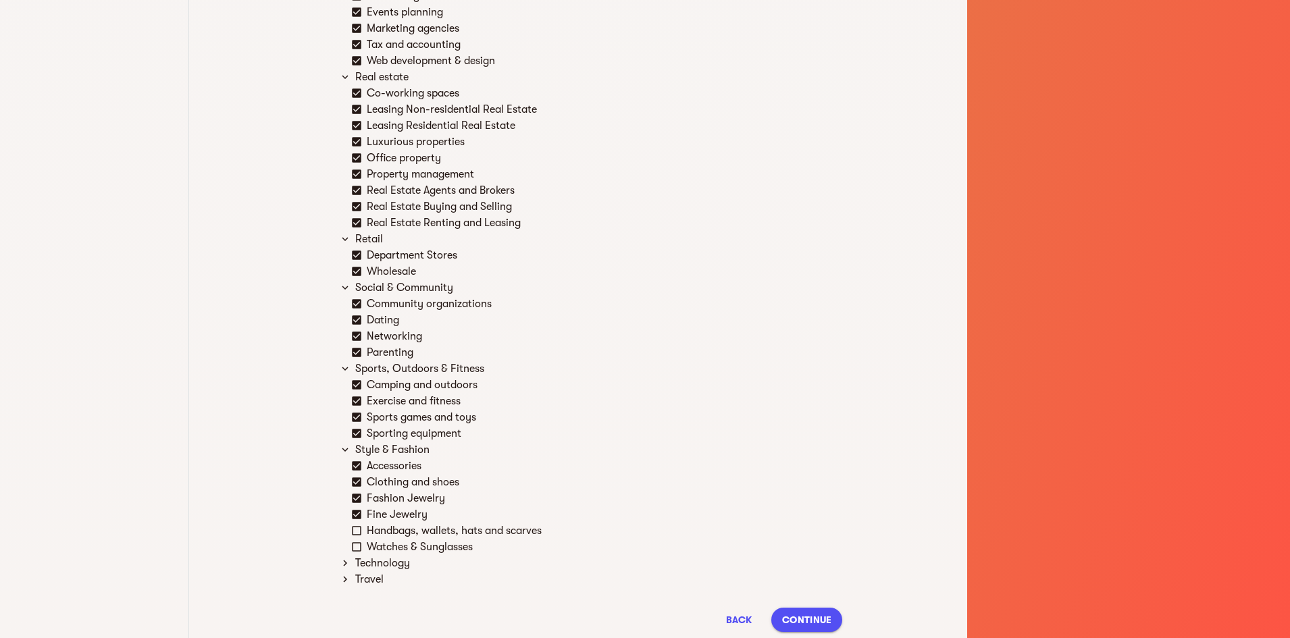
scroll to position [2253, 0]
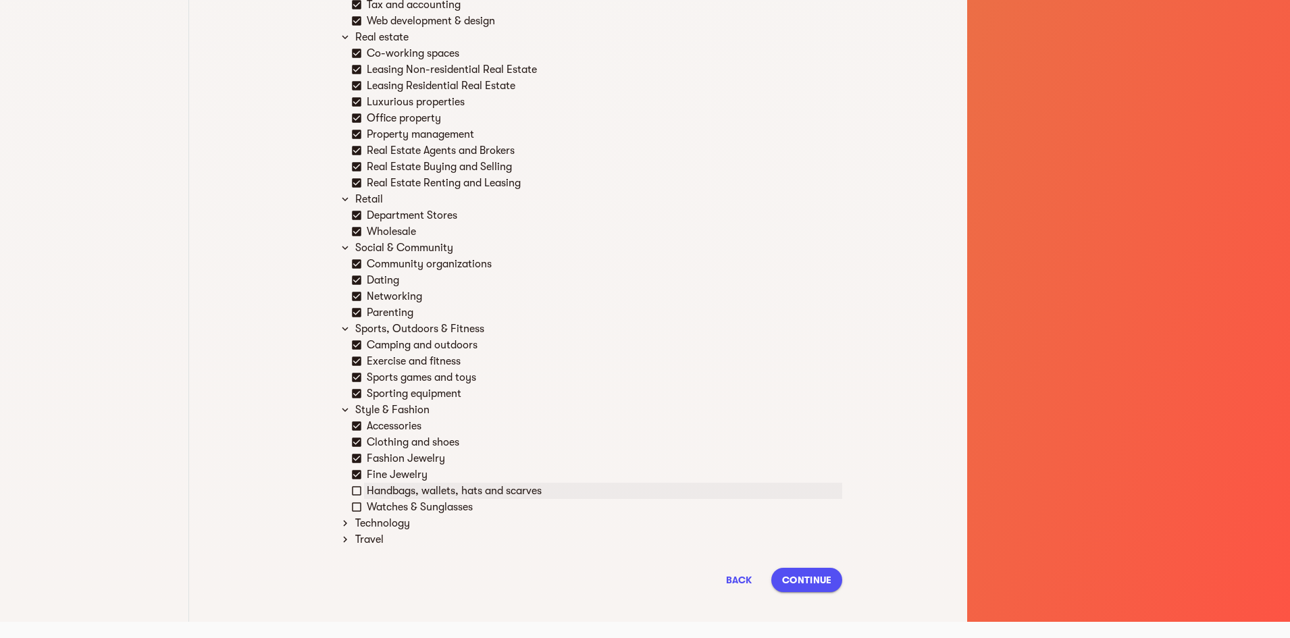
click at [392, 490] on div "Handbags, wallets, hats and scarves" at bounding box center [603, 491] width 478 height 16
drag, startPoint x: 392, startPoint y: 490, endPoint x: 388, endPoint y: 513, distance: 23.4
click at [388, 513] on div "Watches & Sunglasses" at bounding box center [603, 507] width 478 height 16
click at [375, 529] on div "Technology" at bounding box center [597, 523] width 490 height 16
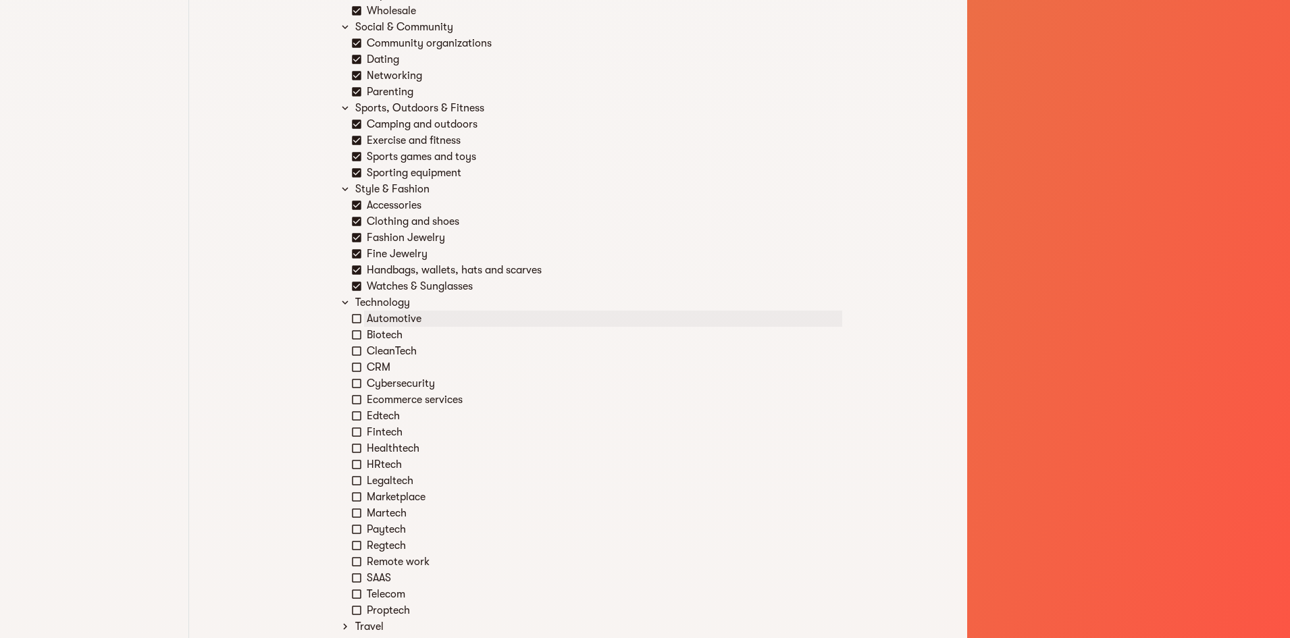
click at [376, 546] on div "Automotive Biotech CleanTech CRM Cybersecurity Ecommerce services Edtech Fintec…" at bounding box center [596, 465] width 491 height 308
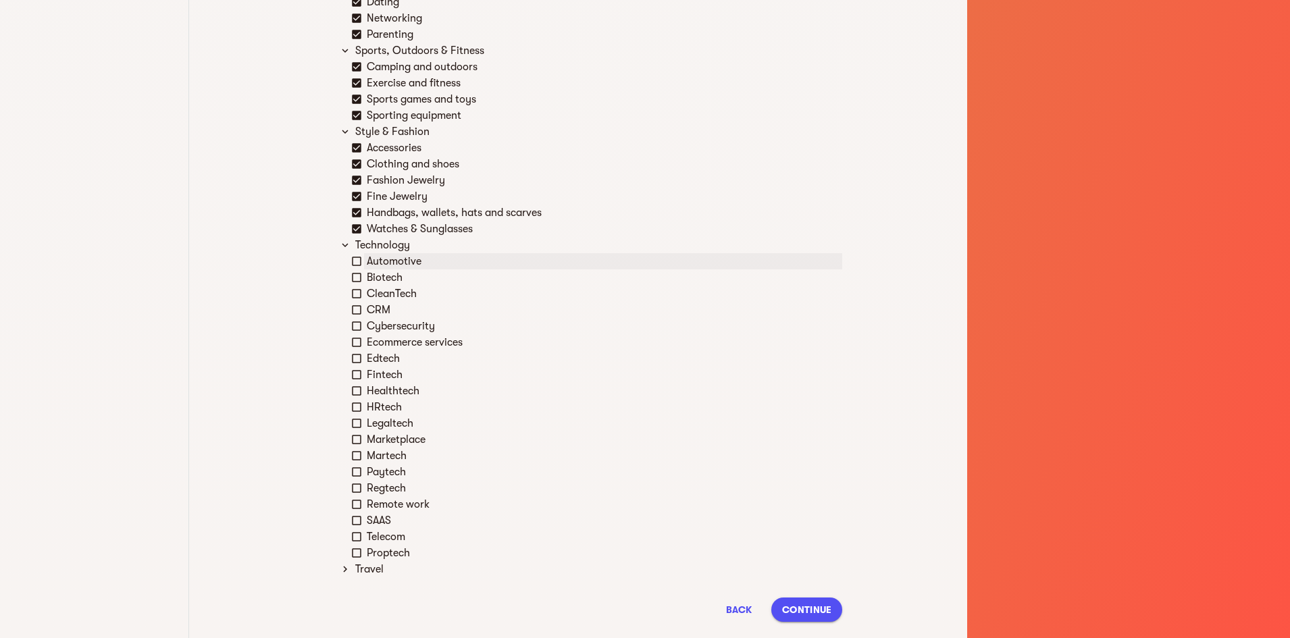
scroll to position [2561, 0]
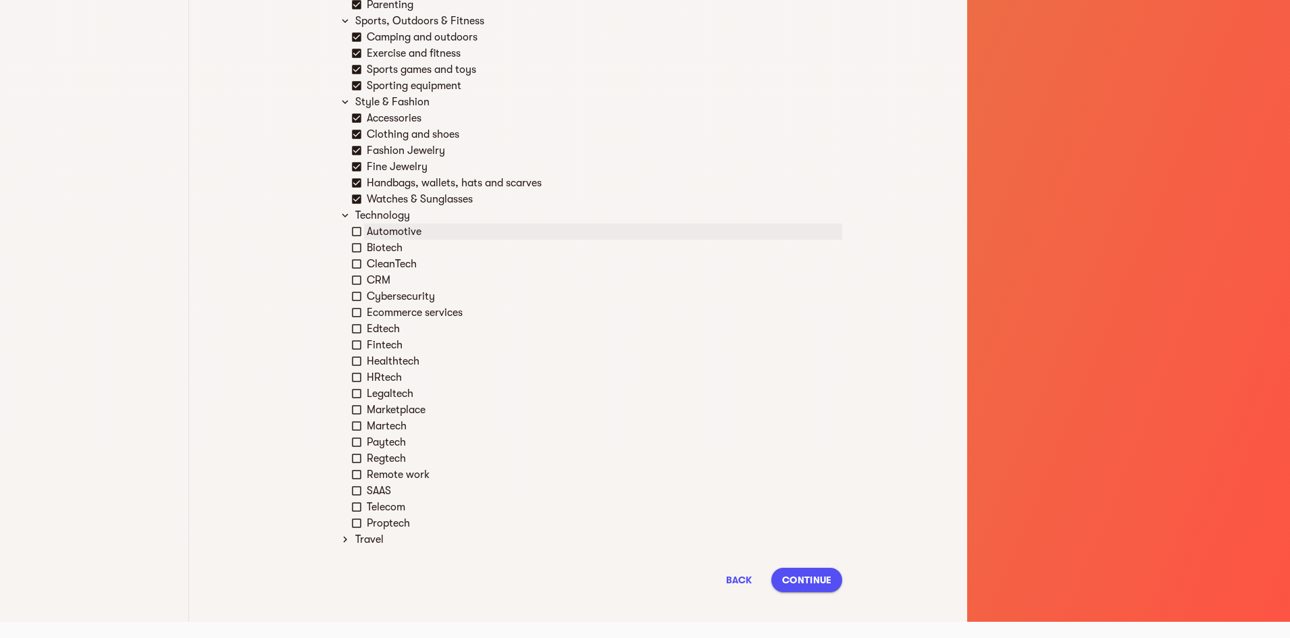
click at [359, 232] on icon at bounding box center [356, 232] width 12 height 12
click at [357, 249] on icon at bounding box center [356, 248] width 12 height 12
click at [360, 267] on icon at bounding box center [356, 264] width 12 height 12
drag, startPoint x: 361, startPoint y: 285, endPoint x: 362, endPoint y: 297, distance: 12.2
click at [361, 286] on div "CRM" at bounding box center [596, 280] width 491 height 16
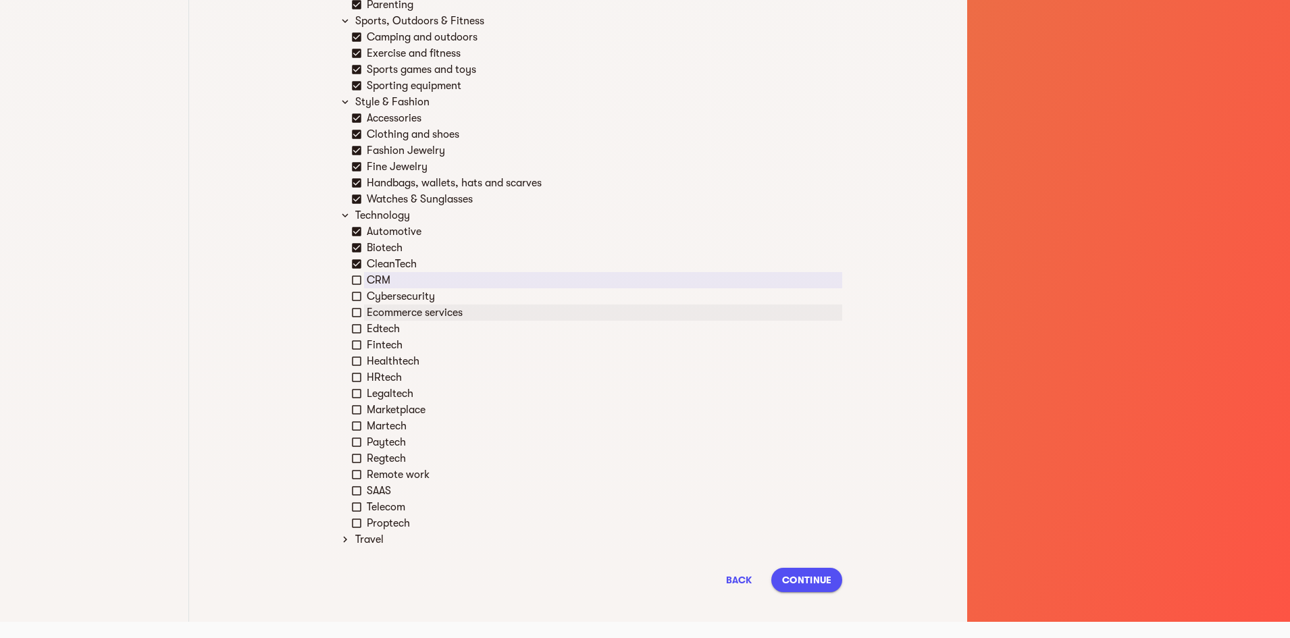
click at [361, 307] on icon at bounding box center [356, 313] width 12 height 12
click at [358, 294] on icon at bounding box center [356, 296] width 12 height 12
click at [359, 277] on icon at bounding box center [356, 280] width 12 height 12
drag, startPoint x: 359, startPoint y: 277, endPoint x: 354, endPoint y: 325, distance: 48.8
click at [350, 319] on li "Technology Automotive Biotech CleanTech CRM Cybersecurity Ecommerce services Ed…" at bounding box center [591, 369] width 502 height 324
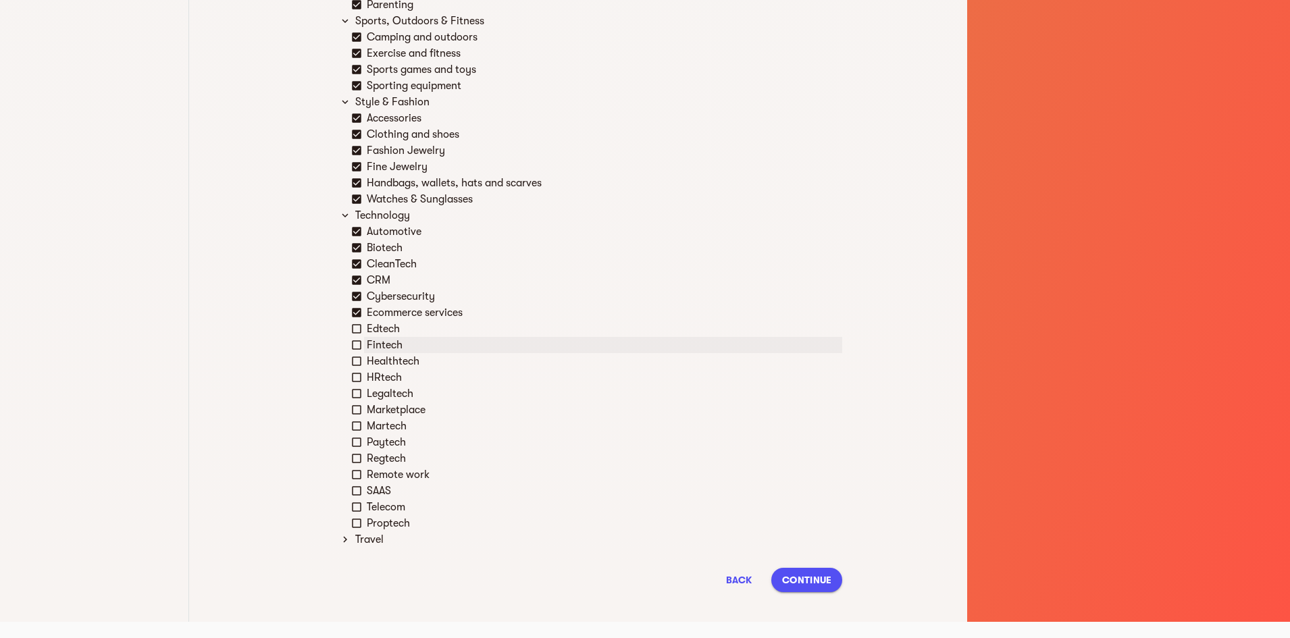
click at [359, 338] on div "Fintech" at bounding box center [596, 345] width 491 height 16
click at [357, 327] on icon at bounding box center [356, 329] width 12 height 12
click at [355, 352] on div "Fintech" at bounding box center [596, 345] width 491 height 16
click at [357, 377] on icon at bounding box center [356, 377] width 12 height 12
click at [350, 357] on icon at bounding box center [356, 361] width 12 height 12
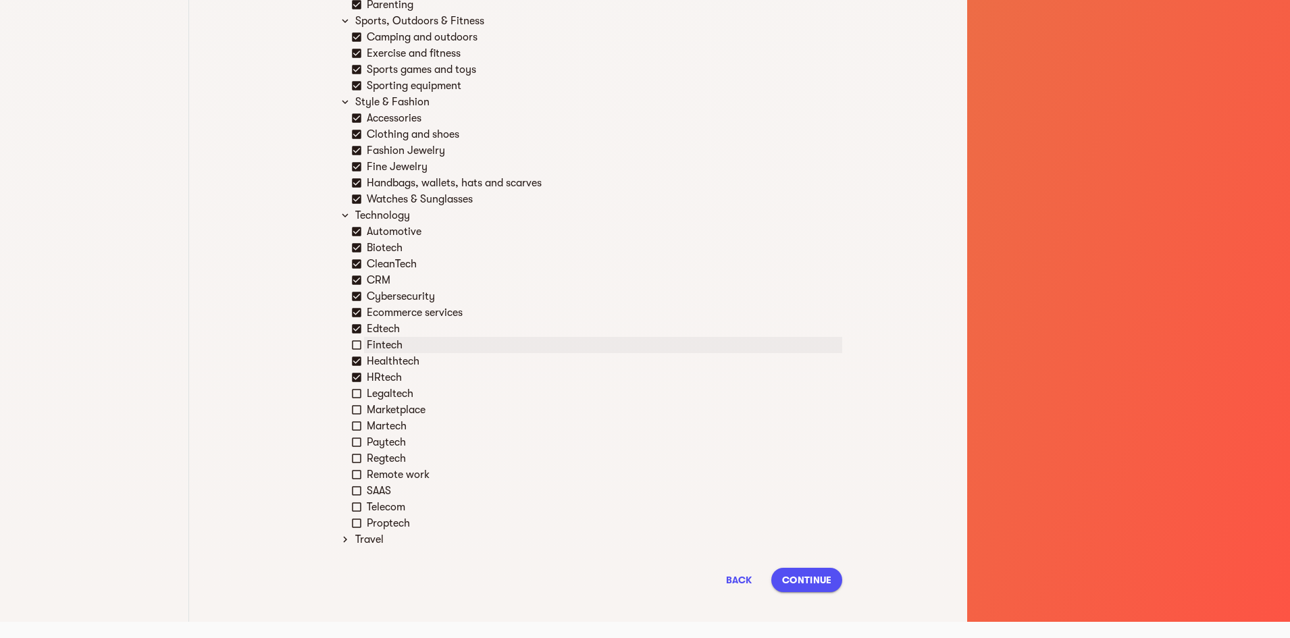
click at [358, 342] on icon at bounding box center [356, 345] width 12 height 12
click at [356, 378] on icon at bounding box center [356, 377] width 9 height 9
click at [359, 396] on icon at bounding box center [356, 394] width 12 height 12
click at [361, 375] on icon at bounding box center [356, 377] width 9 height 9
click at [358, 417] on div "Marketplace" at bounding box center [596, 410] width 491 height 16
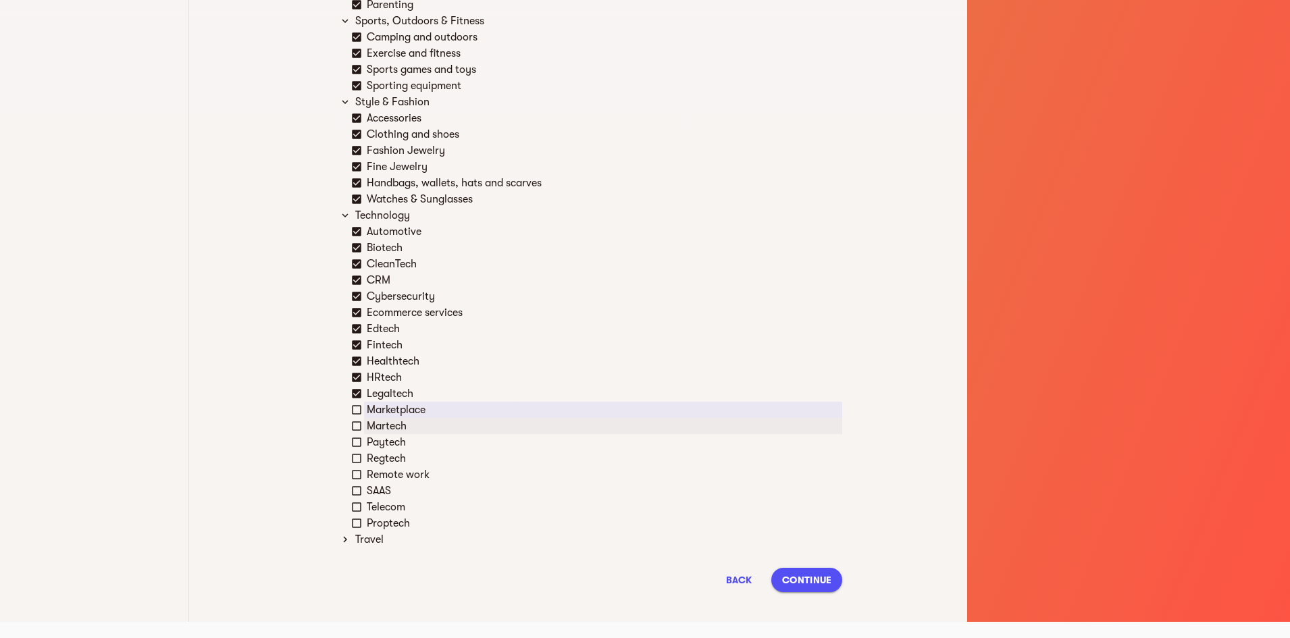
click at [359, 425] on icon at bounding box center [356, 426] width 12 height 12
click at [359, 407] on icon at bounding box center [356, 410] width 12 height 12
click at [360, 436] on div "Paytech" at bounding box center [596, 442] width 491 height 16
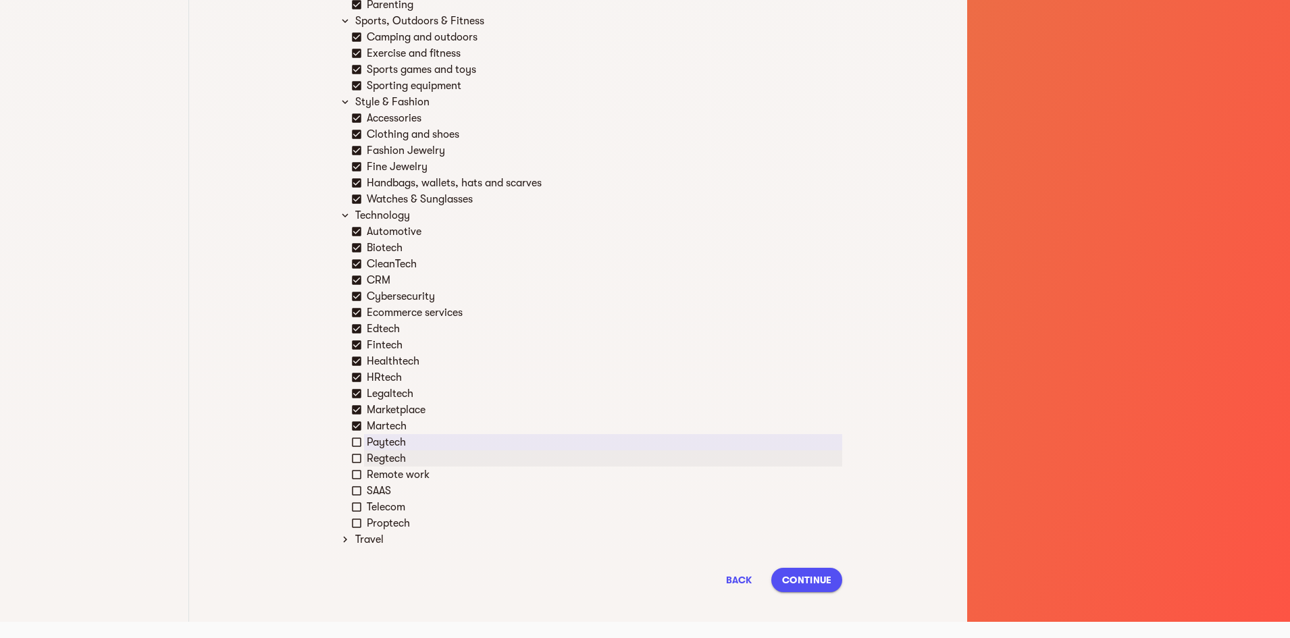
click at [368, 465] on div "Regtech" at bounding box center [603, 458] width 478 height 16
click at [357, 446] on icon at bounding box center [356, 442] width 12 height 12
click at [355, 475] on icon at bounding box center [356, 475] width 12 height 12
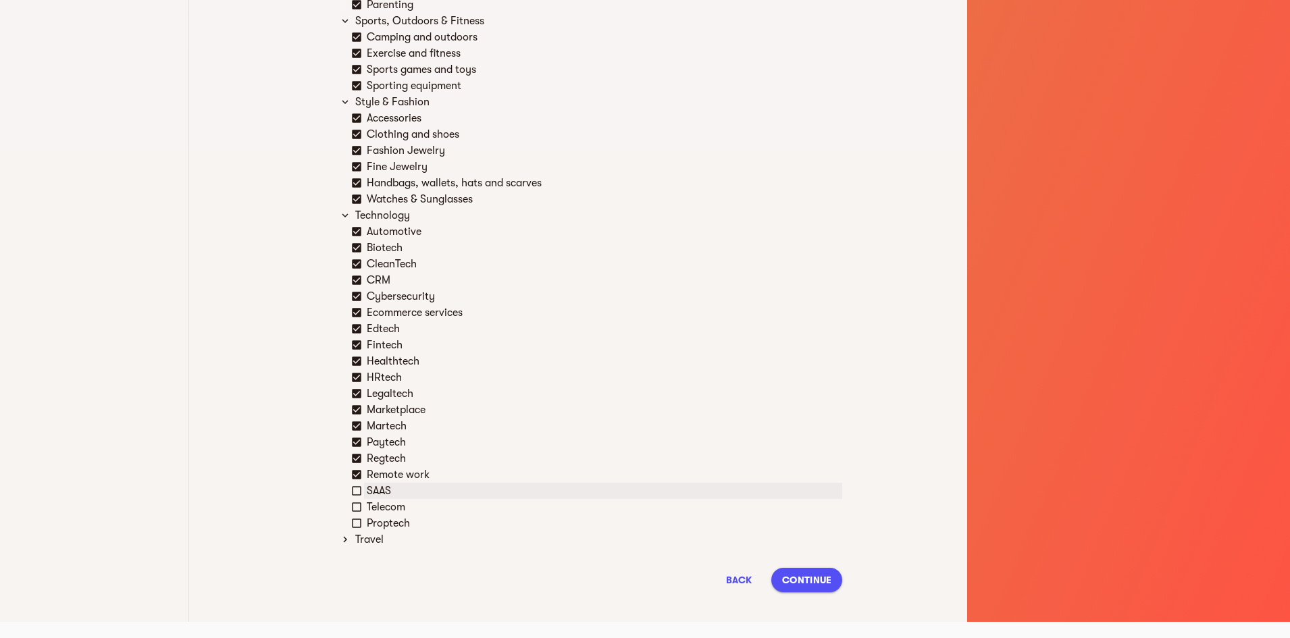
click at [358, 487] on icon at bounding box center [356, 490] width 9 height 9
click at [358, 504] on icon at bounding box center [356, 507] width 12 height 12
click at [360, 520] on icon at bounding box center [356, 523] width 12 height 12
click at [357, 536] on div "Travel" at bounding box center [597, 539] width 490 height 16
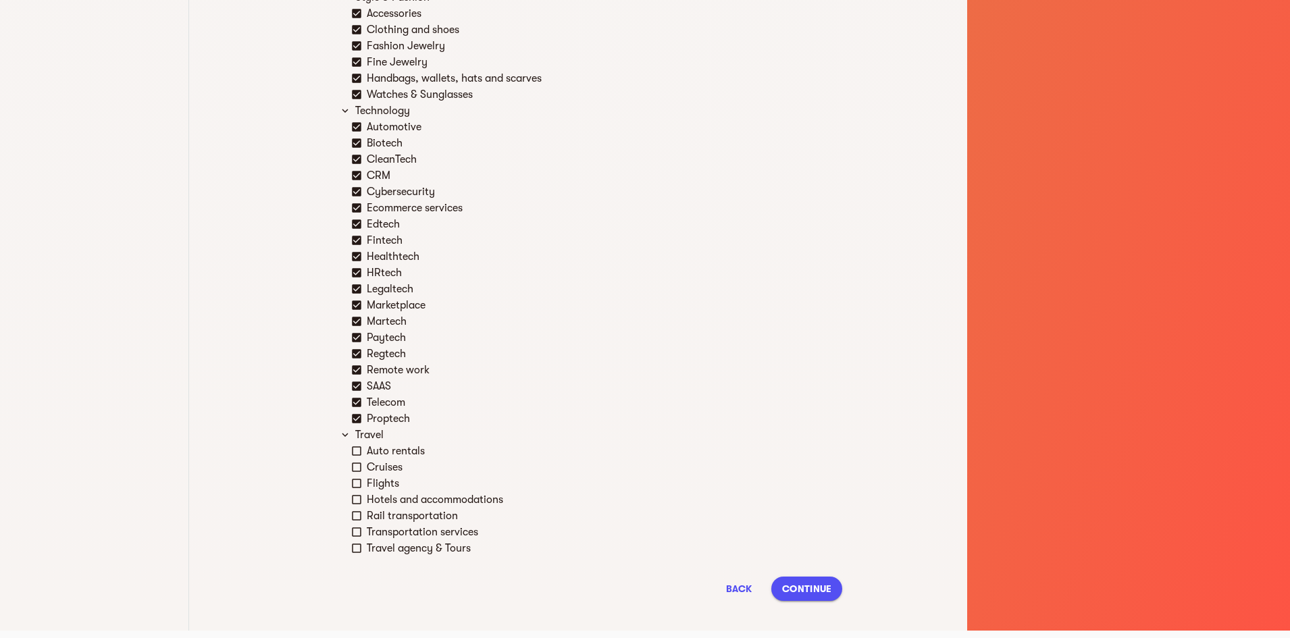
scroll to position [2675, 0]
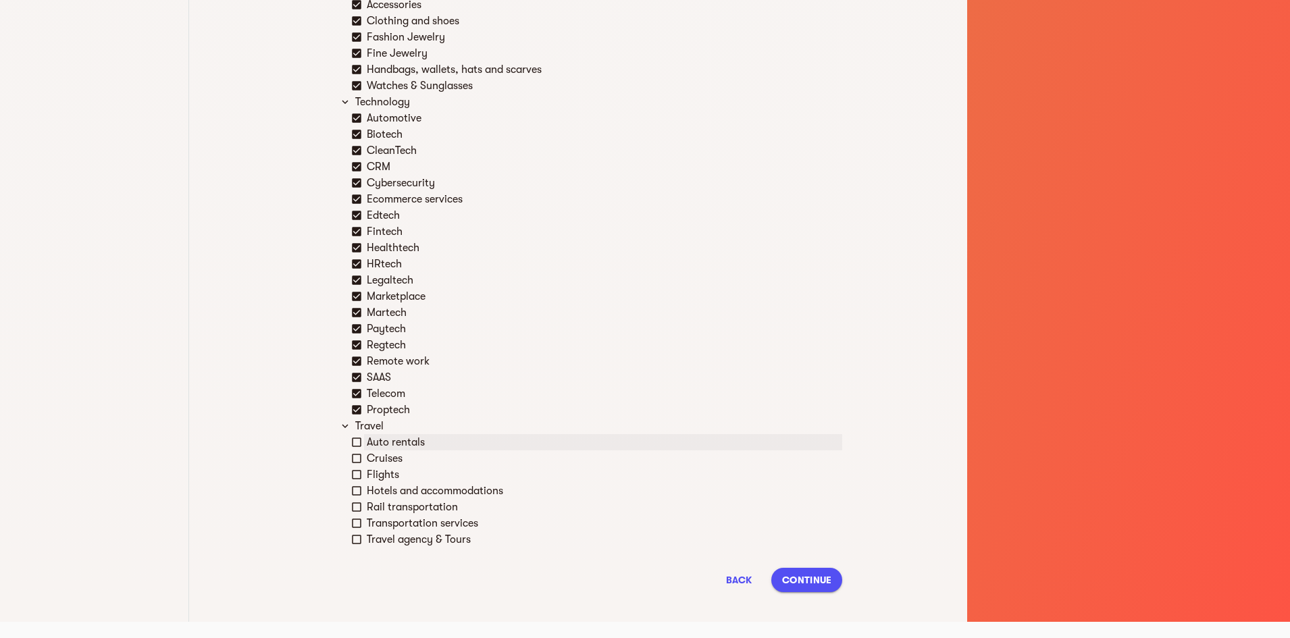
click at [359, 440] on icon at bounding box center [356, 442] width 12 height 12
click at [356, 458] on icon at bounding box center [356, 458] width 12 height 12
click at [356, 470] on icon at bounding box center [356, 475] width 12 height 12
click at [357, 482] on div "Flights" at bounding box center [596, 475] width 491 height 16
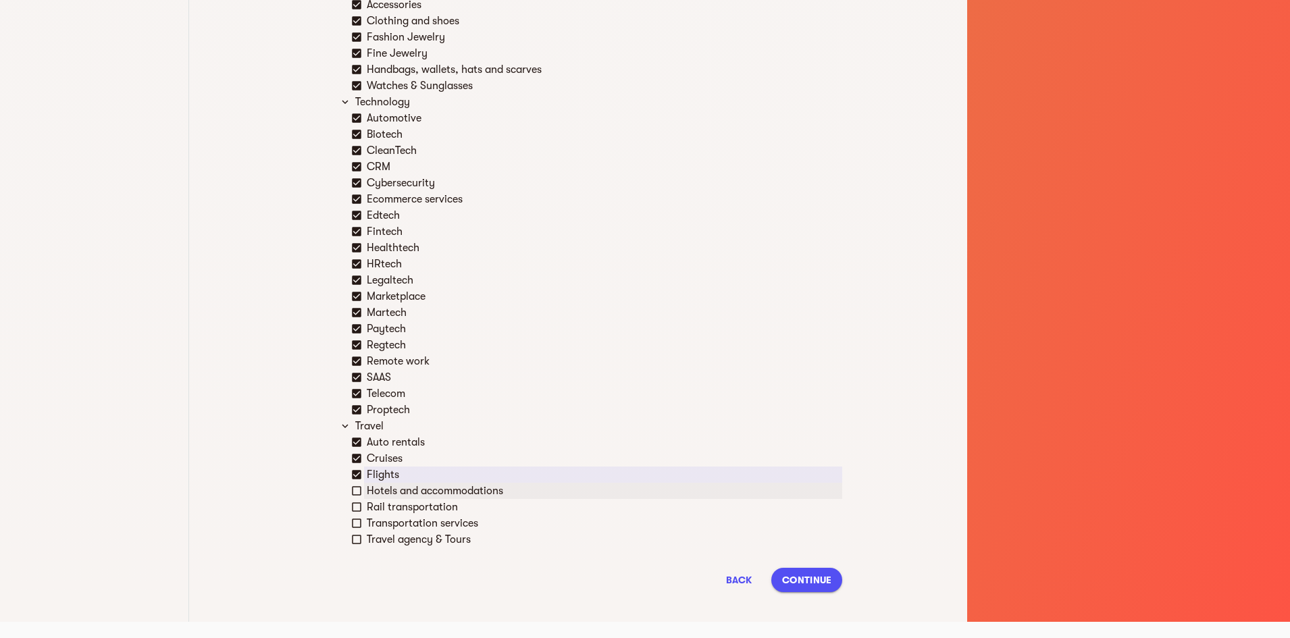
click at [356, 494] on icon at bounding box center [356, 491] width 12 height 12
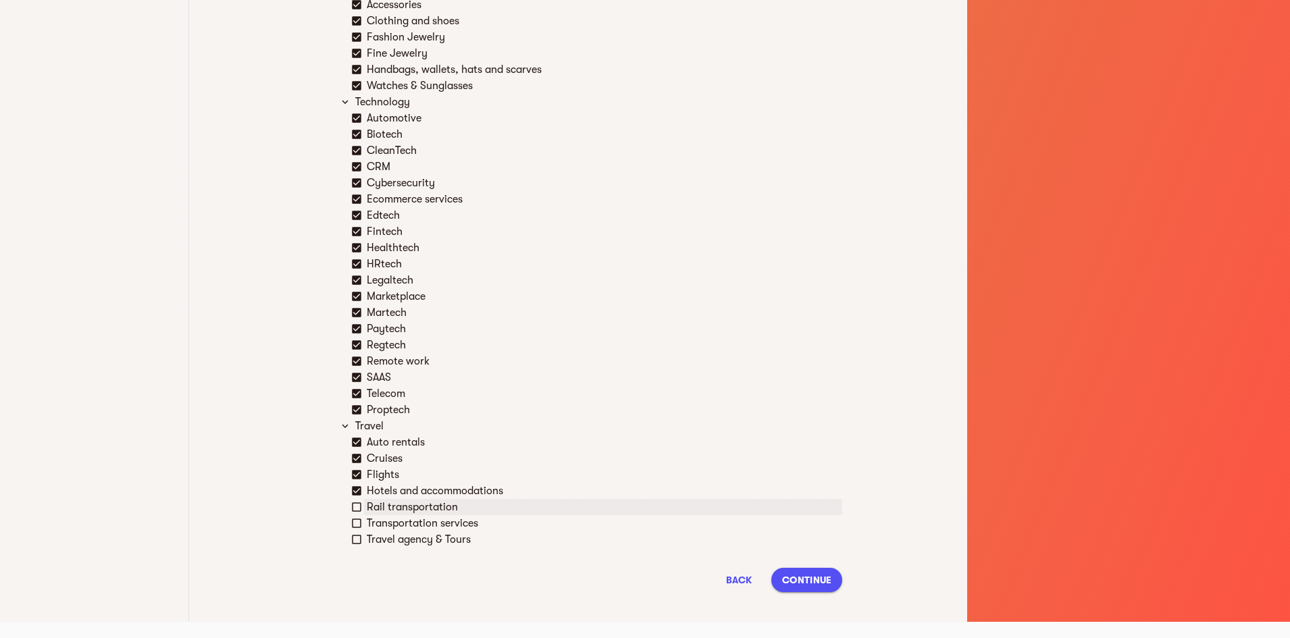
click at [356, 511] on icon at bounding box center [356, 507] width 12 height 12
click at [358, 524] on icon at bounding box center [356, 523] width 12 height 12
click at [358, 541] on icon at bounding box center [356, 539] width 12 height 12
click at [827, 583] on span "Continue" at bounding box center [806, 580] width 49 height 16
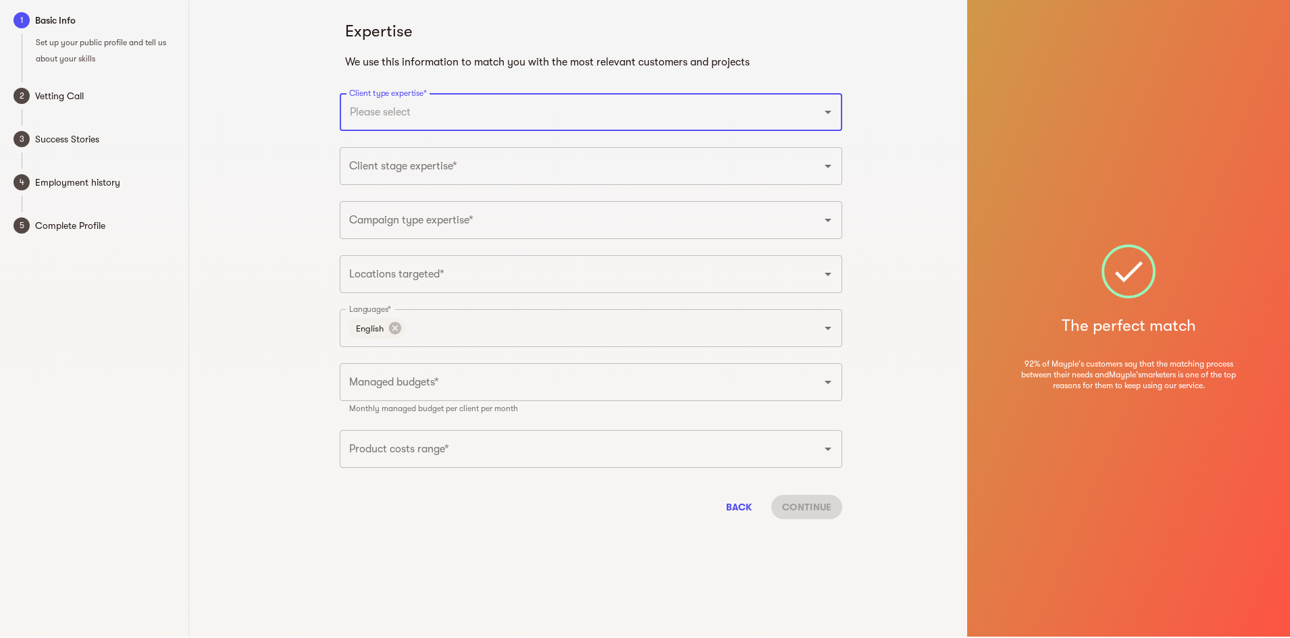
scroll to position [0, 0]
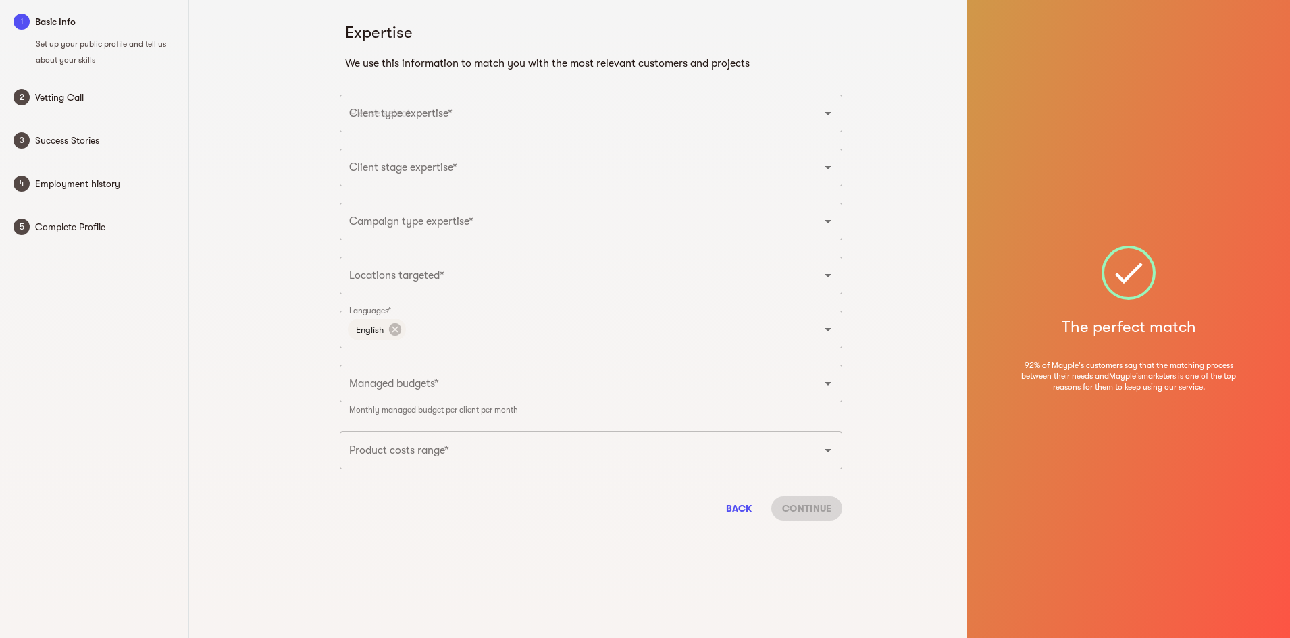
click at [317, 113] on div "Expertise We use this information to match you with the most relevant customers…" at bounding box center [591, 319] width 752 height 638
click at [428, 118] on input "Client type expertise*" at bounding box center [572, 114] width 452 height 26
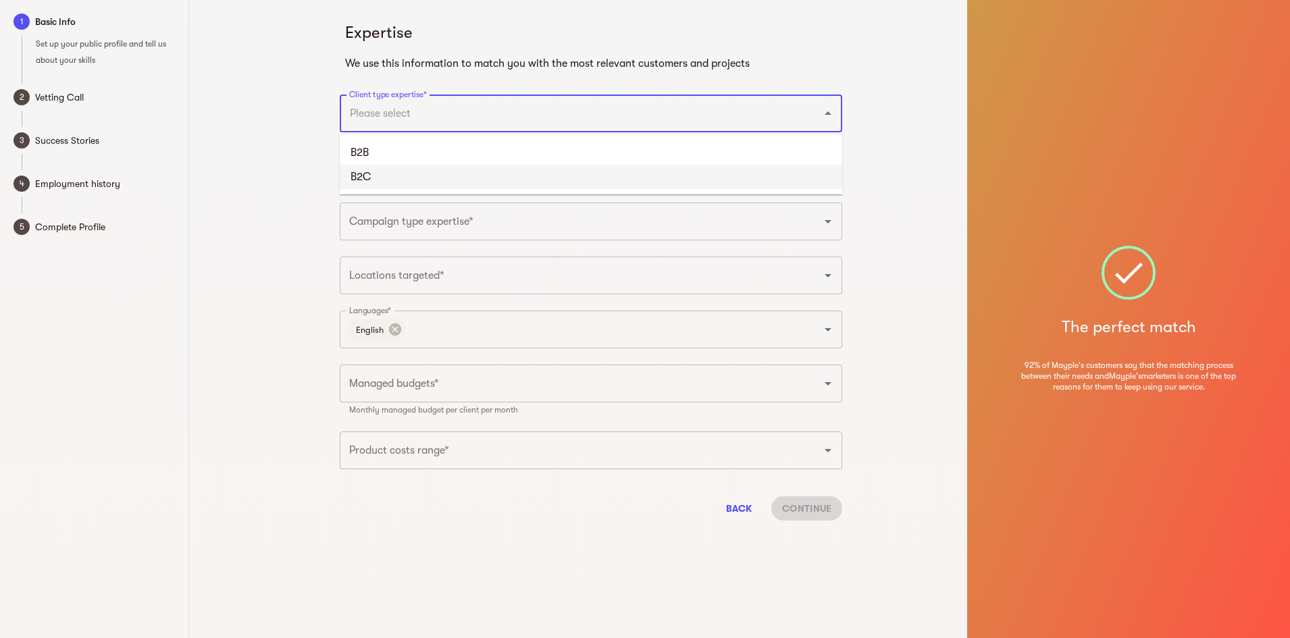
click at [396, 176] on li "B2C" at bounding box center [591, 177] width 502 height 24
click at [425, 114] on input "Client type expertise*" at bounding box center [597, 114] width 401 height 26
click at [429, 151] on li "B2B" at bounding box center [591, 152] width 502 height 24
type input "I"
click at [488, 73] on div "Expertise We use this information to match you with the most relevant customers…" at bounding box center [591, 265] width 519 height 531
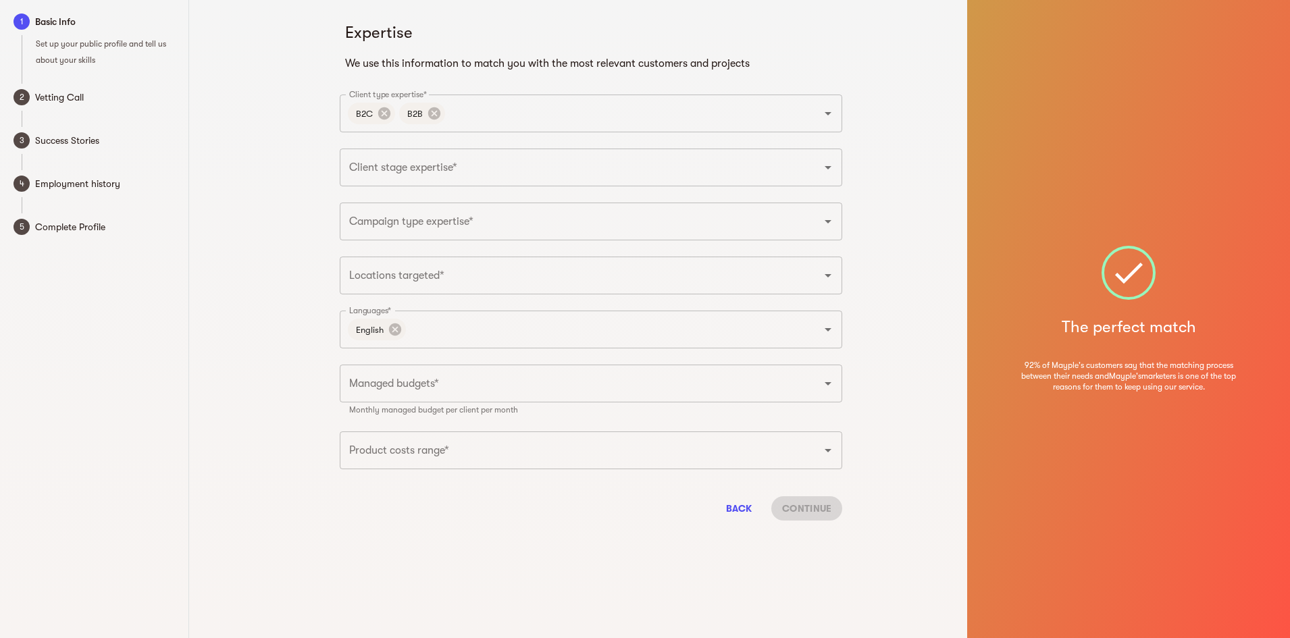
click at [512, 172] on input "Client stage expertise*" at bounding box center [572, 168] width 452 height 26
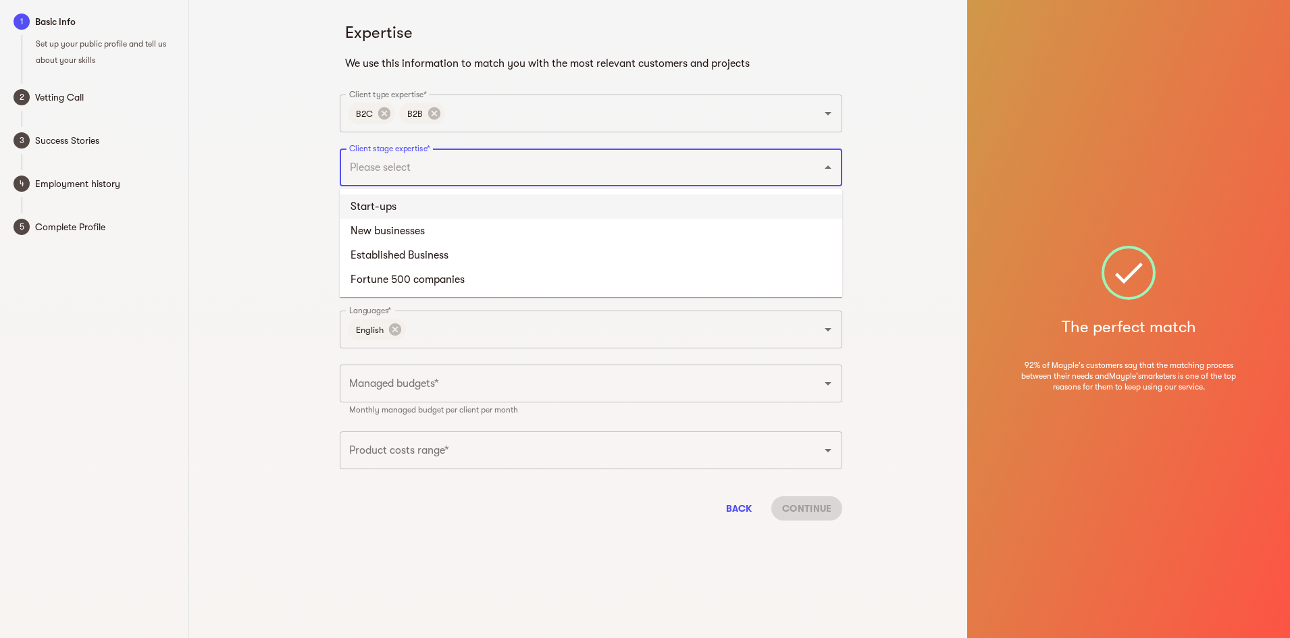
click at [488, 211] on li "Start-ups" at bounding box center [591, 206] width 502 height 24
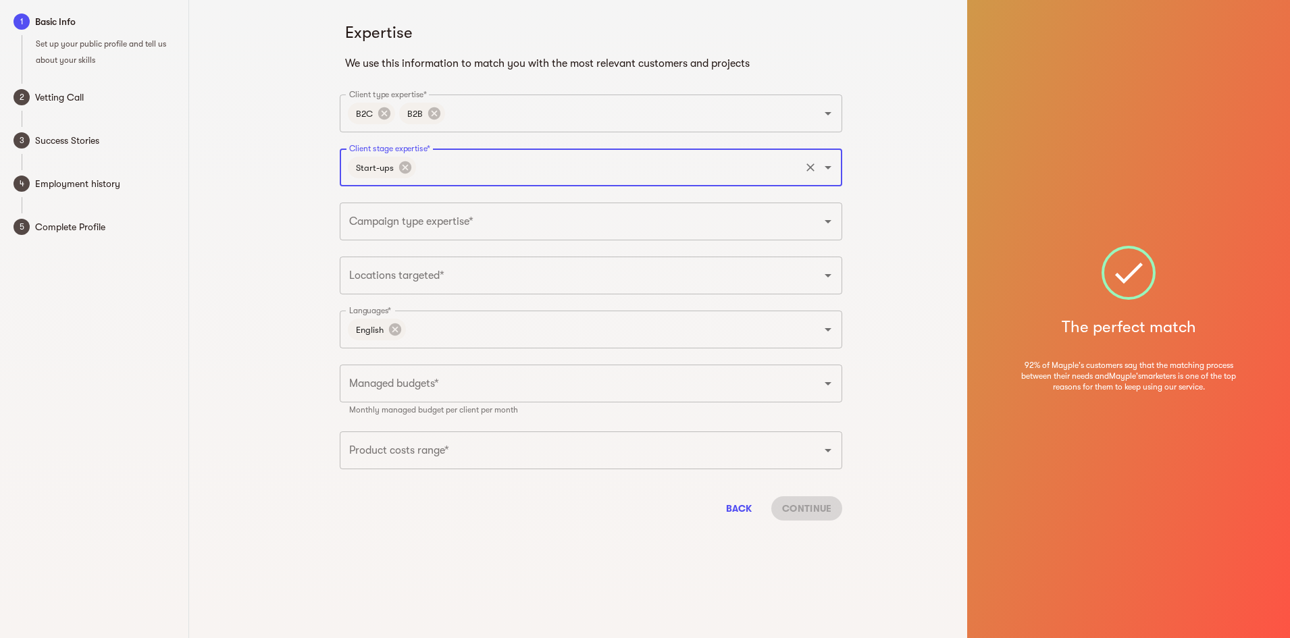
click at [492, 169] on input "Client stage expertise*" at bounding box center [608, 168] width 380 height 26
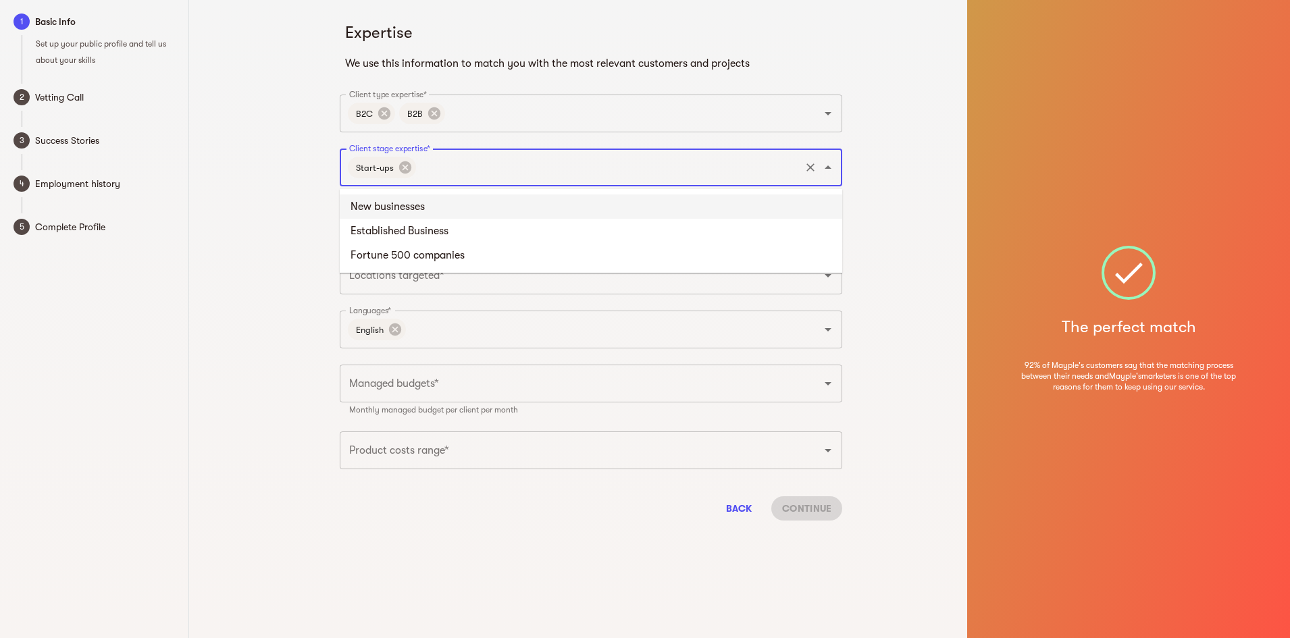
drag, startPoint x: 481, startPoint y: 201, endPoint x: 492, endPoint y: 182, distance: 22.4
click at [481, 201] on li "New businesses" at bounding box center [591, 206] width 502 height 24
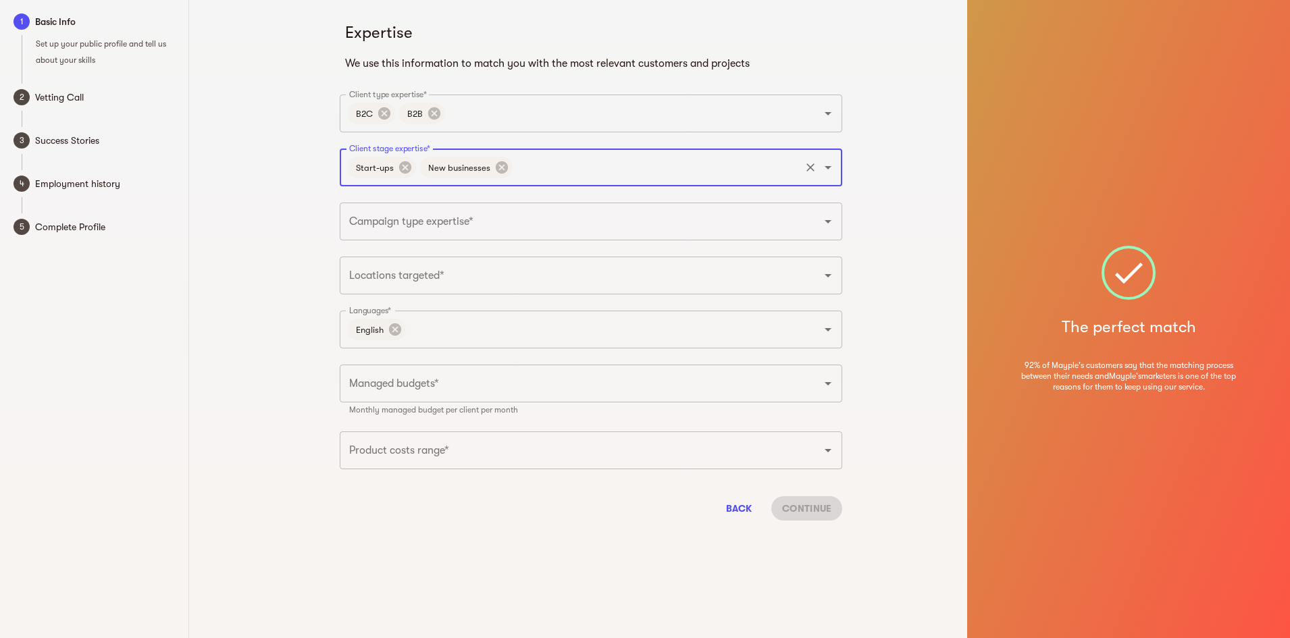
click at [494, 161] on icon at bounding box center [501, 167] width 15 height 15
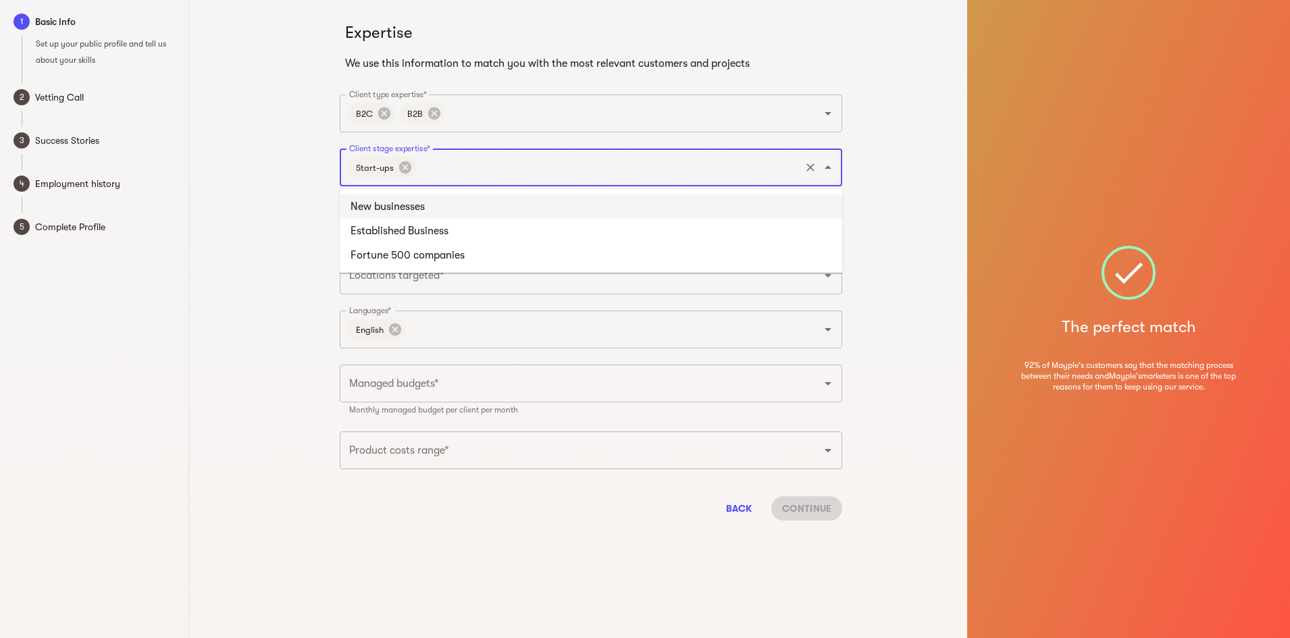
click at [496, 163] on input "Client stage expertise*" at bounding box center [608, 168] width 380 height 26
click at [466, 249] on li "Fortune 500 companies" at bounding box center [591, 255] width 502 height 24
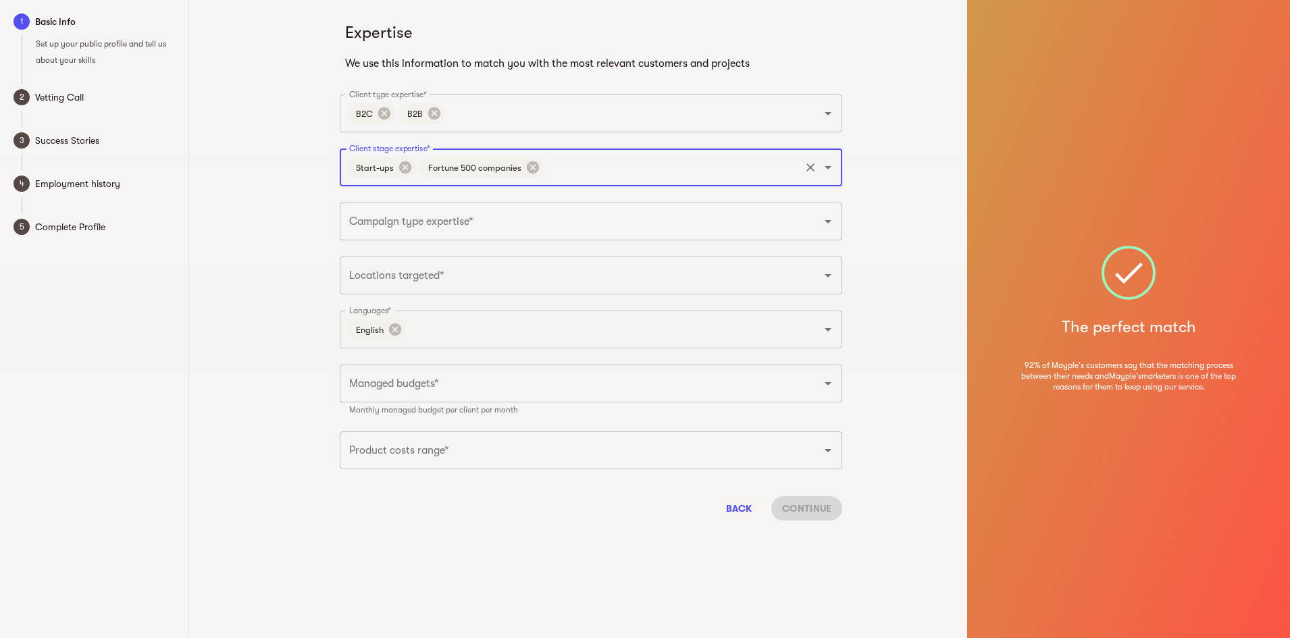
click at [582, 166] on input "Client stage expertise*" at bounding box center [672, 168] width 253 height 26
click at [550, 215] on li "New businesses" at bounding box center [591, 206] width 502 height 24
click at [651, 163] on input "Client stage expertise*" at bounding box center [720, 168] width 156 height 26
click at [671, 179] on input "Client stage expertise*" at bounding box center [720, 168] width 156 height 26
click at [654, 205] on li "Established Business" at bounding box center [591, 206] width 502 height 24
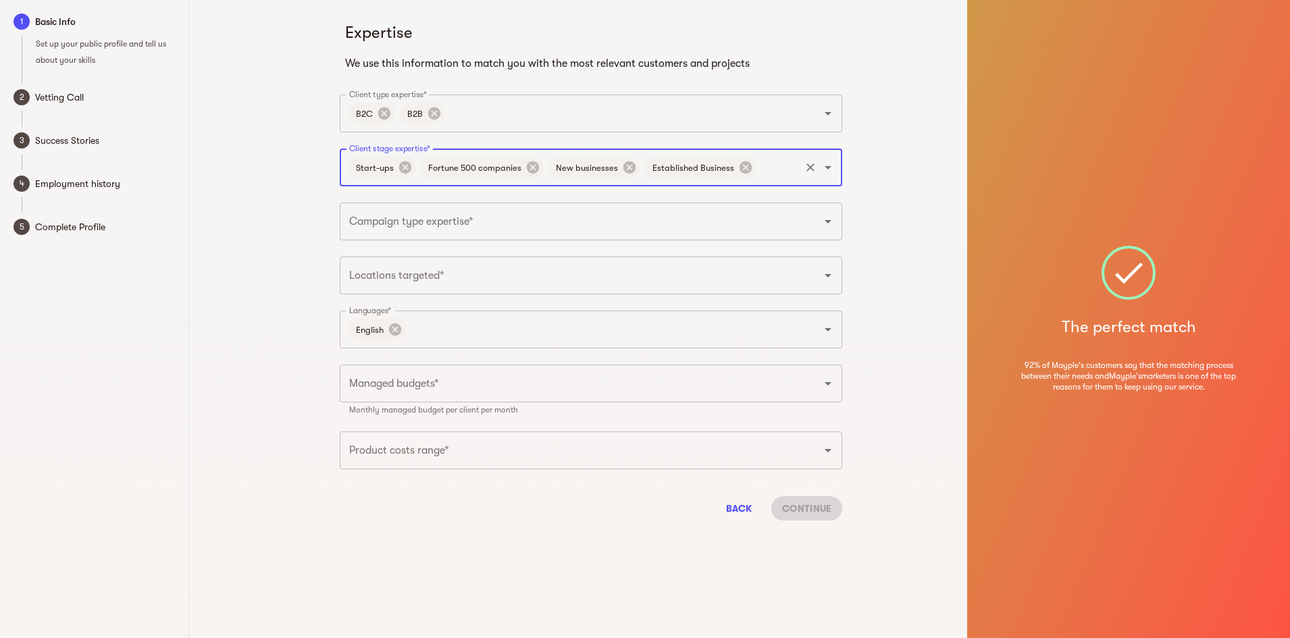
click at [534, 211] on input "Campaign type expertise*" at bounding box center [572, 222] width 452 height 26
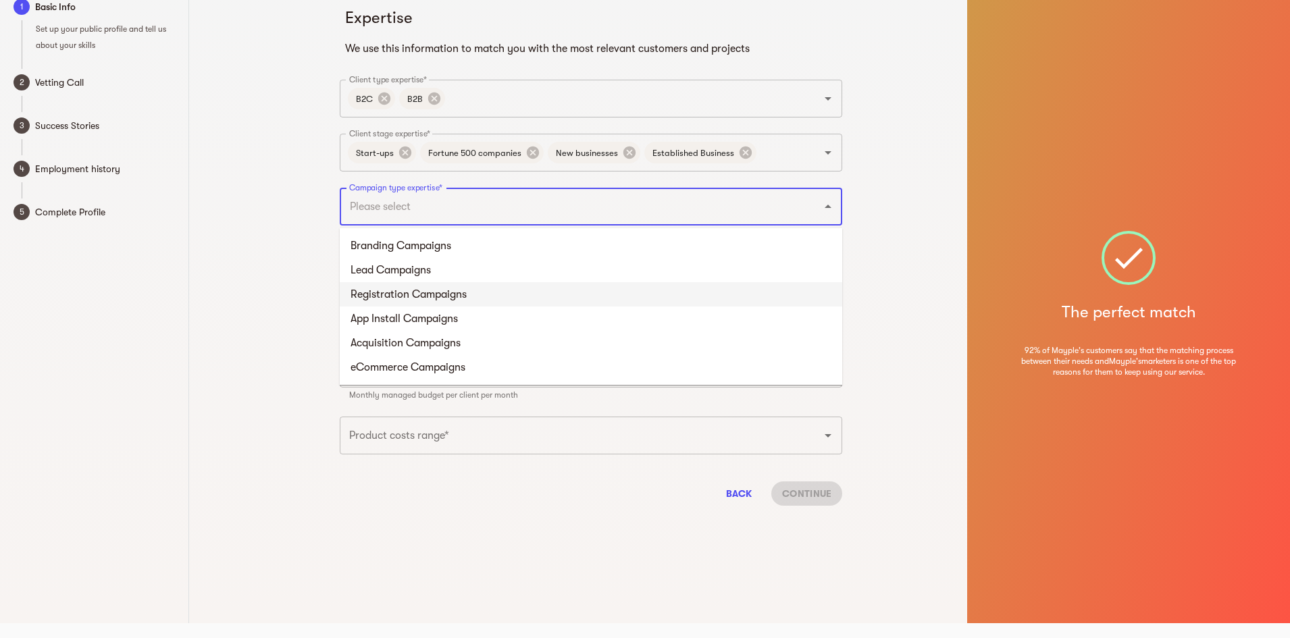
scroll to position [16, 0]
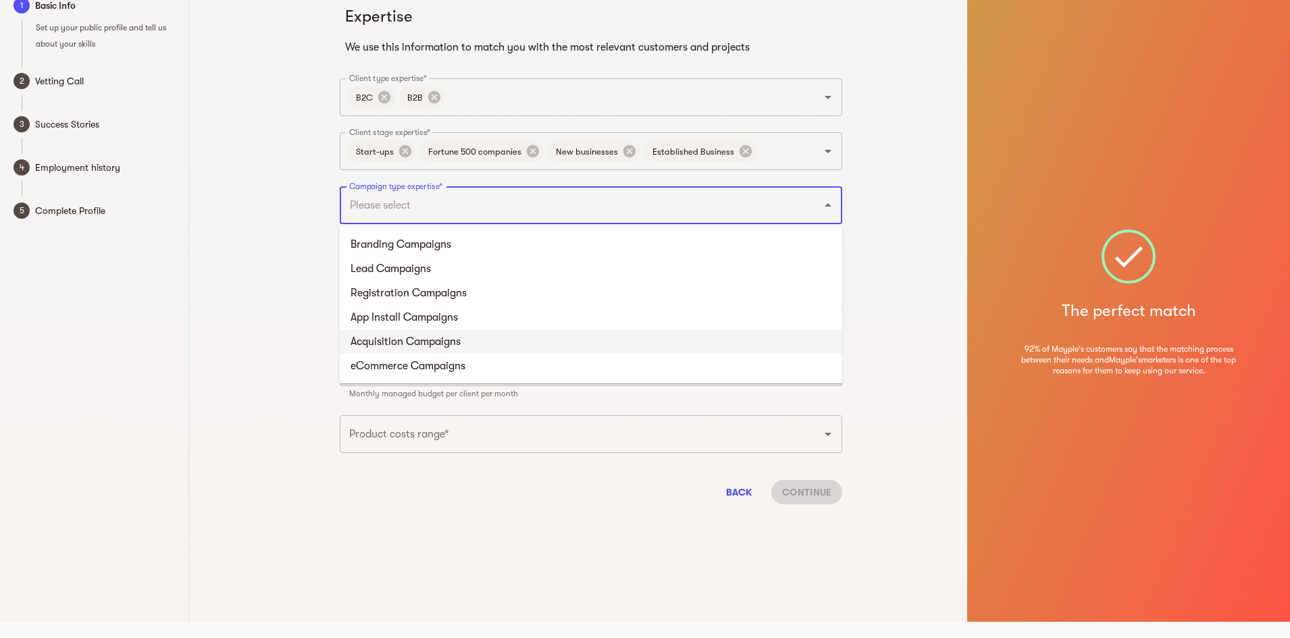
click at [429, 350] on li "Acquisition Campaigns" at bounding box center [591, 342] width 502 height 24
click at [498, 209] on input "Campaign type expertise*" at bounding box center [635, 205] width 326 height 26
click at [436, 336] on li "eCommerce Campaigns" at bounding box center [591, 342] width 502 height 24
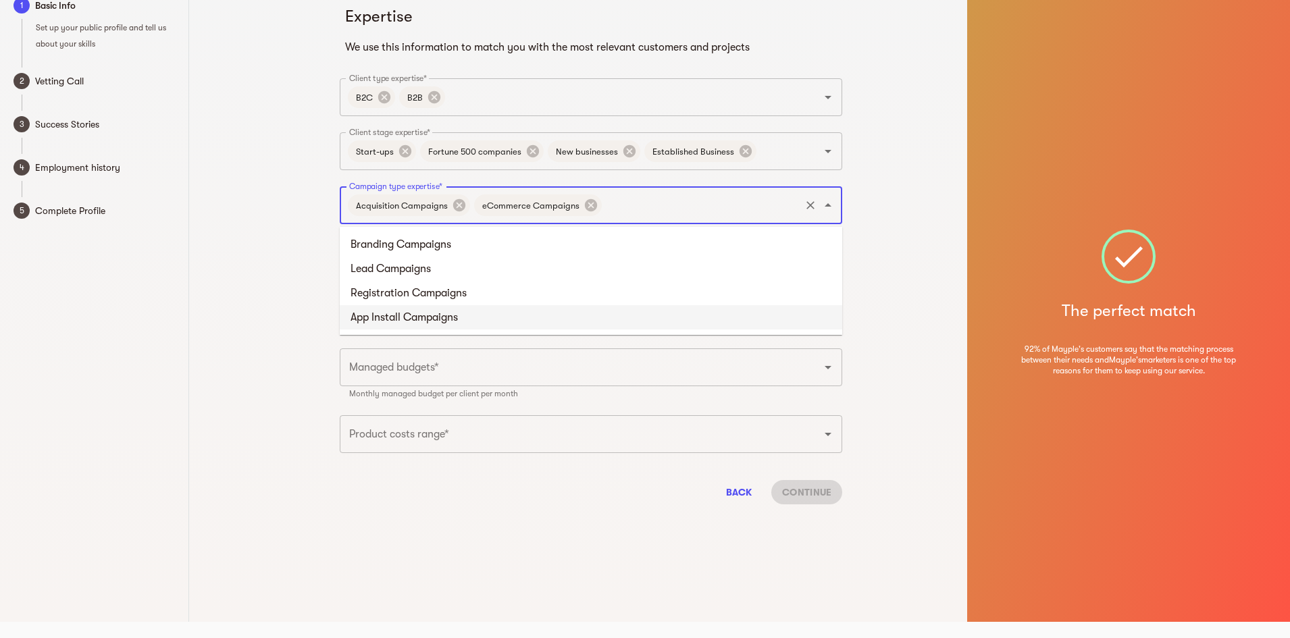
click at [629, 201] on input "Campaign type expertise*" at bounding box center [701, 205] width 194 height 26
click at [554, 244] on li "Branding Campaigns" at bounding box center [591, 244] width 502 height 24
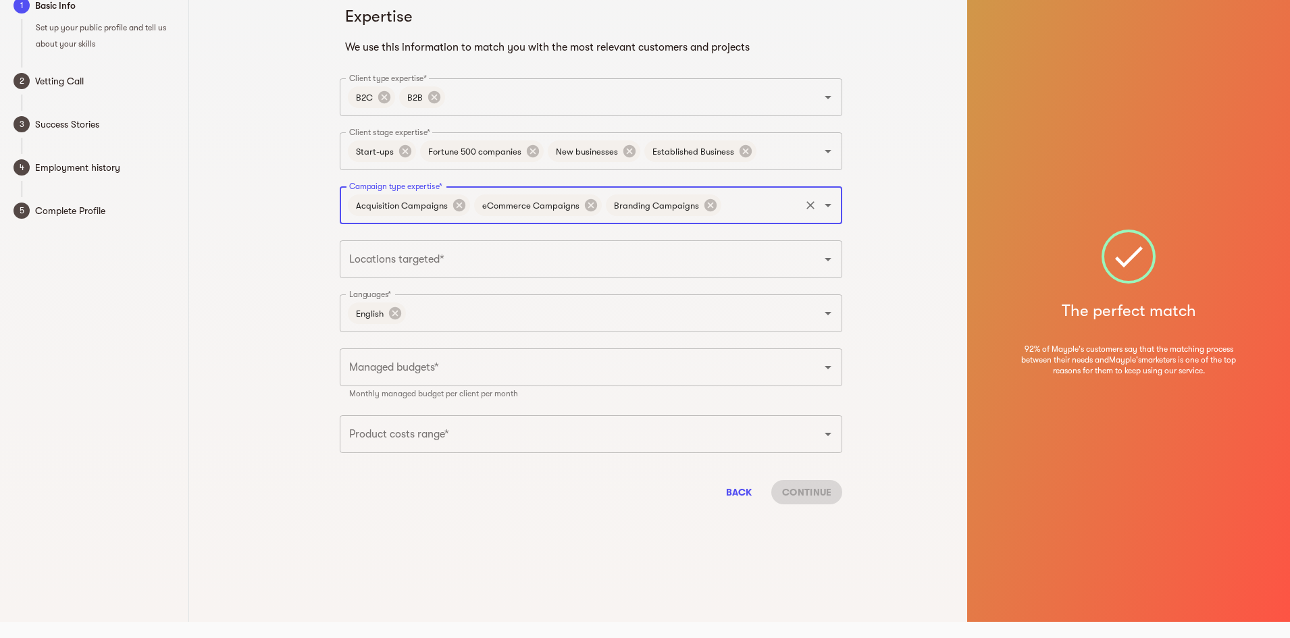
click at [764, 205] on input "Campaign type expertise*" at bounding box center [760, 205] width 75 height 26
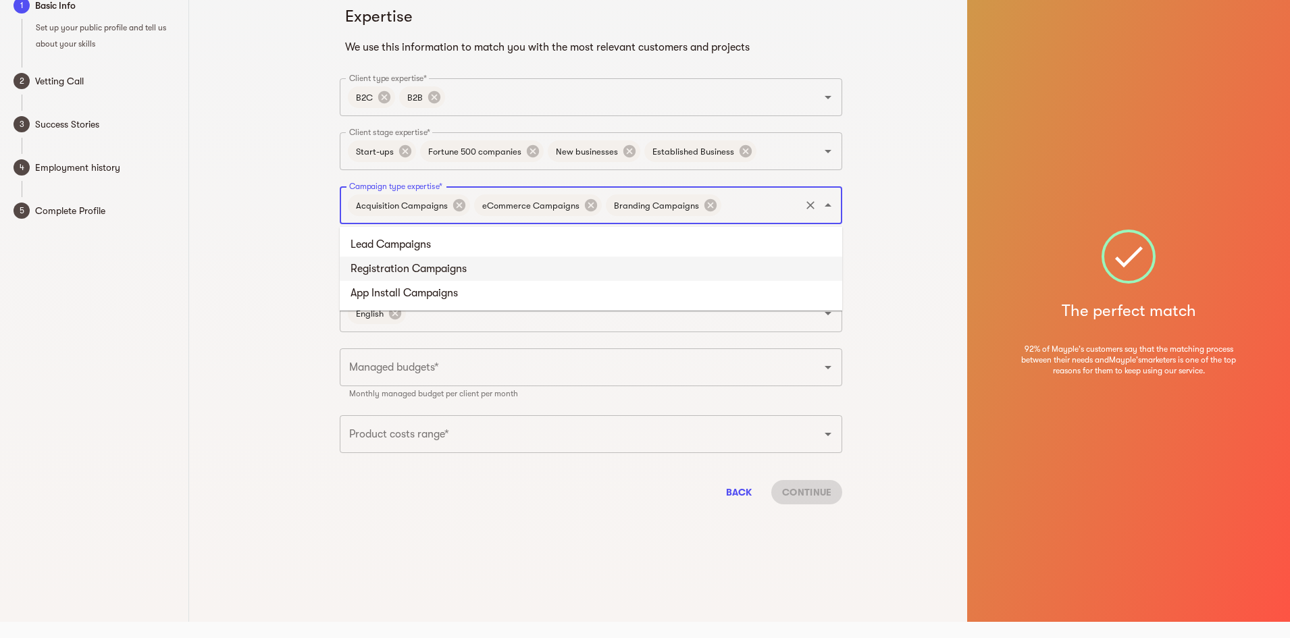
click at [675, 263] on li "Registration Campaigns" at bounding box center [591, 269] width 502 height 24
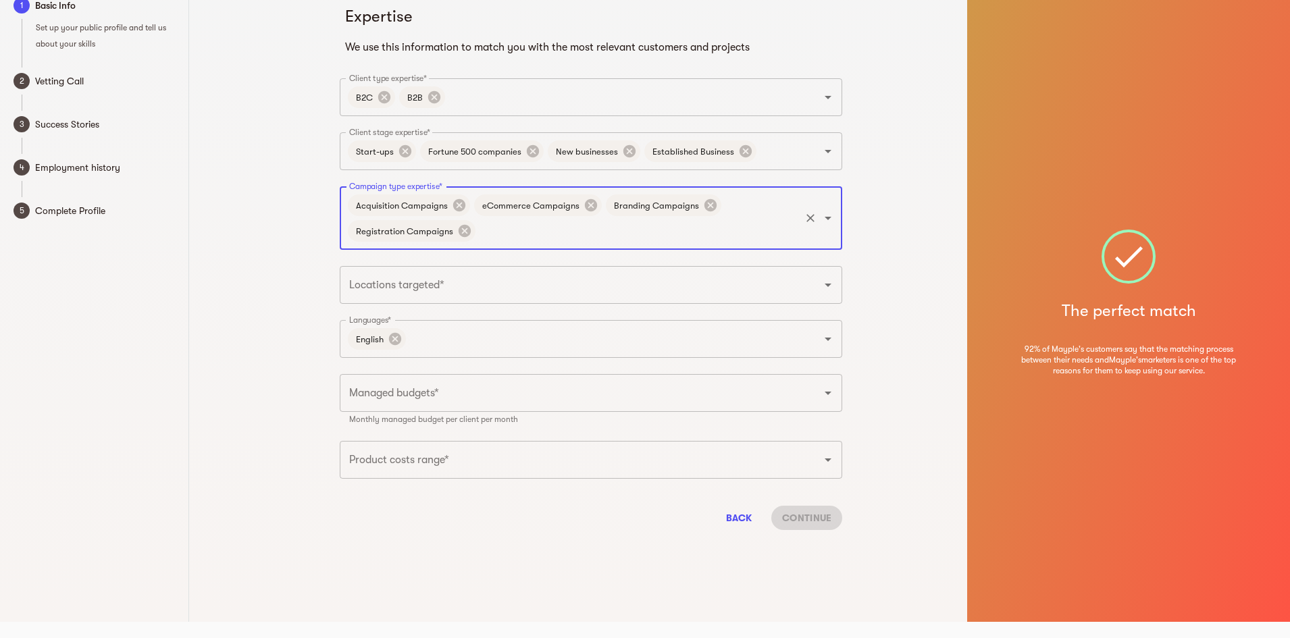
click at [726, 226] on input "Campaign type expertise*" at bounding box center [637, 231] width 321 height 26
click at [559, 276] on li "Lead Campaigns" at bounding box center [591, 270] width 502 height 24
click at [648, 230] on input "Campaign type expertise*" at bounding box center [689, 231] width 217 height 26
click at [593, 273] on li "App Install Campaigns" at bounding box center [591, 270] width 502 height 24
click at [506, 283] on input "Locations targeted*" at bounding box center [572, 285] width 452 height 26
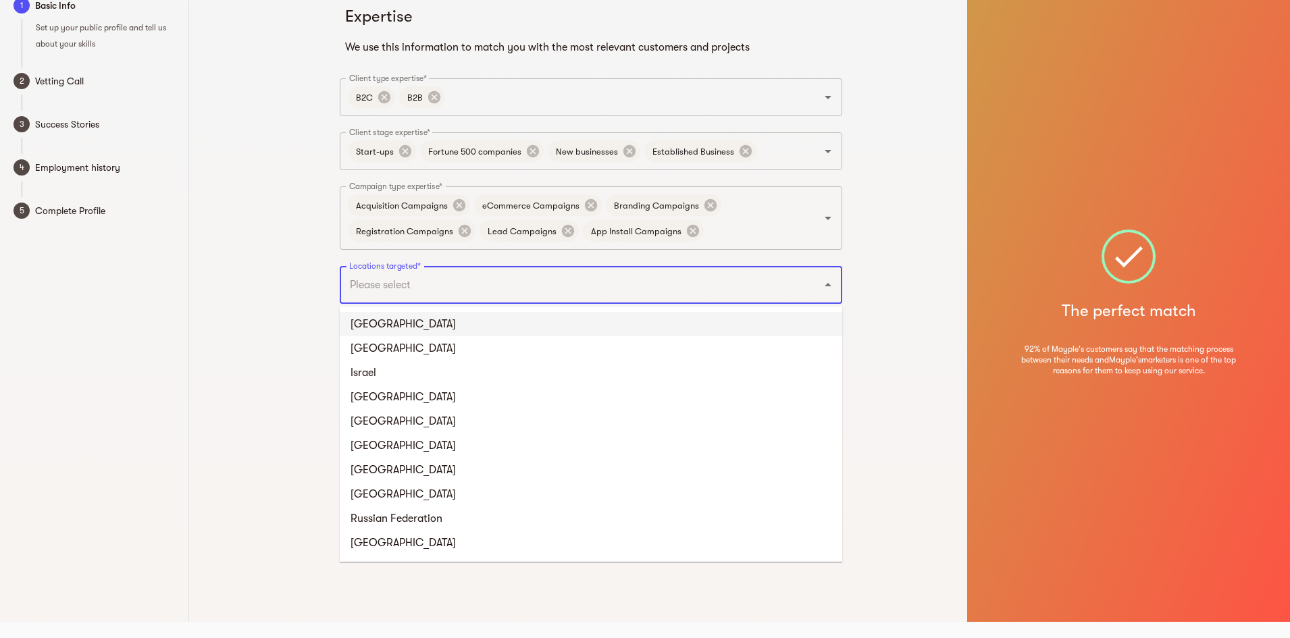
click at [463, 318] on li "[GEOGRAPHIC_DATA]" at bounding box center [591, 324] width 502 height 24
click at [482, 284] on input "Locations targeted*" at bounding box center [633, 285] width 330 height 26
click at [465, 325] on li "[GEOGRAPHIC_DATA]" at bounding box center [591, 324] width 502 height 24
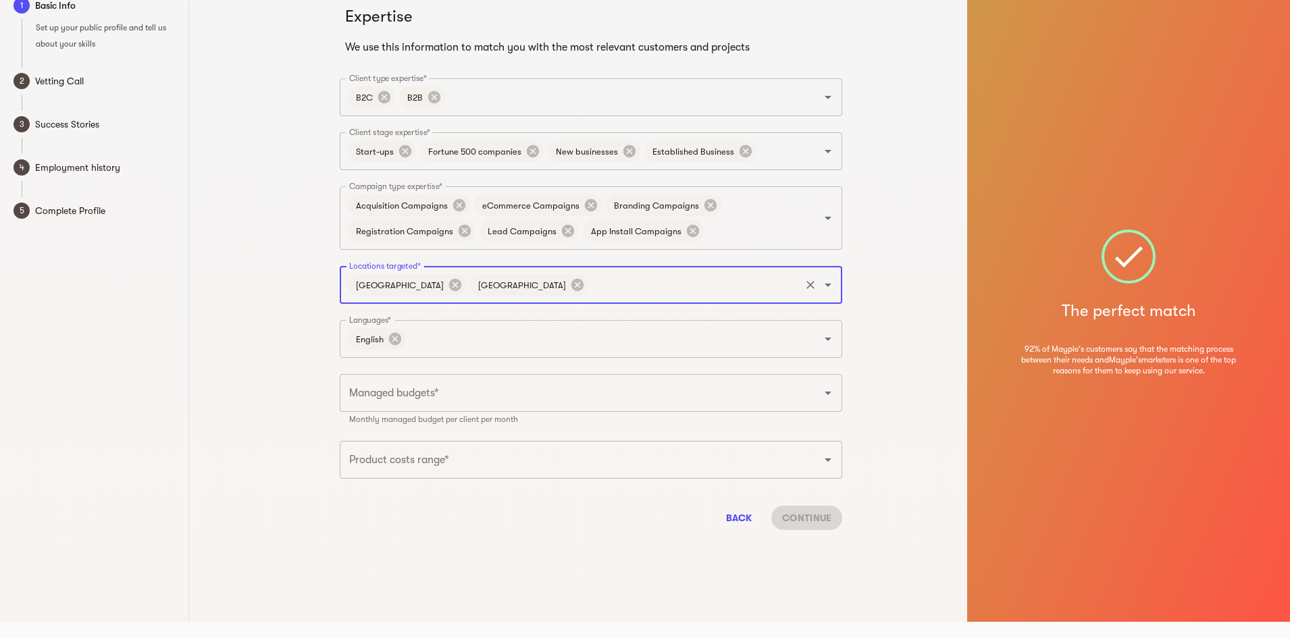
click at [496, 294] on div "[GEOGRAPHIC_DATA]" at bounding box center [529, 285] width 118 height 22
click at [590, 280] on input "Locations targeted*" at bounding box center [694, 285] width 208 height 26
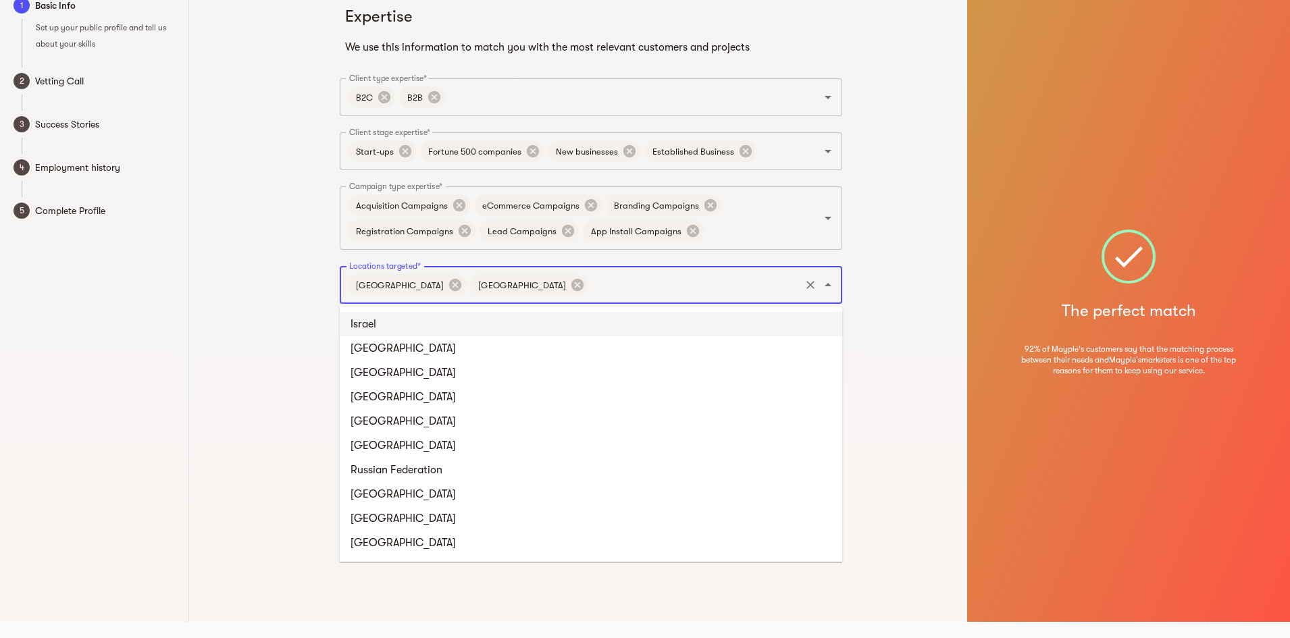
click at [517, 332] on li "Israel" at bounding box center [591, 324] width 502 height 24
click at [646, 287] on input "Locations targeted*" at bounding box center [722, 285] width 152 height 26
click at [565, 332] on li "[GEOGRAPHIC_DATA]" at bounding box center [591, 324] width 502 height 24
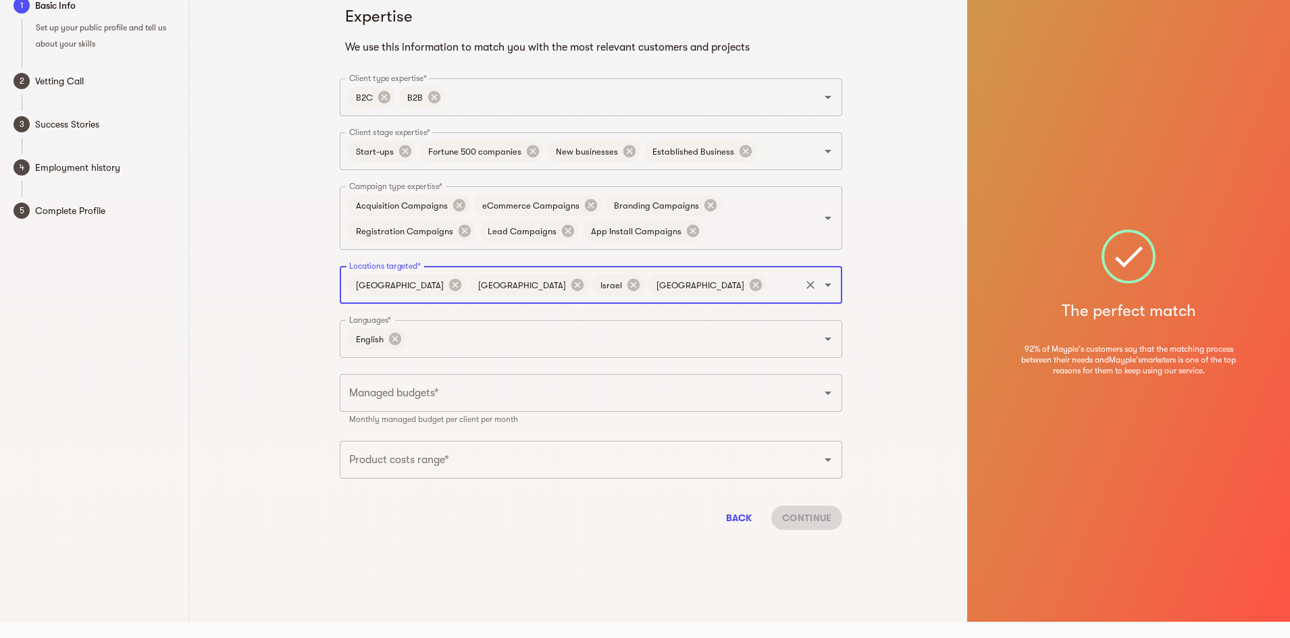
click at [768, 284] on input "Locations targeted*" at bounding box center [783, 285] width 30 height 26
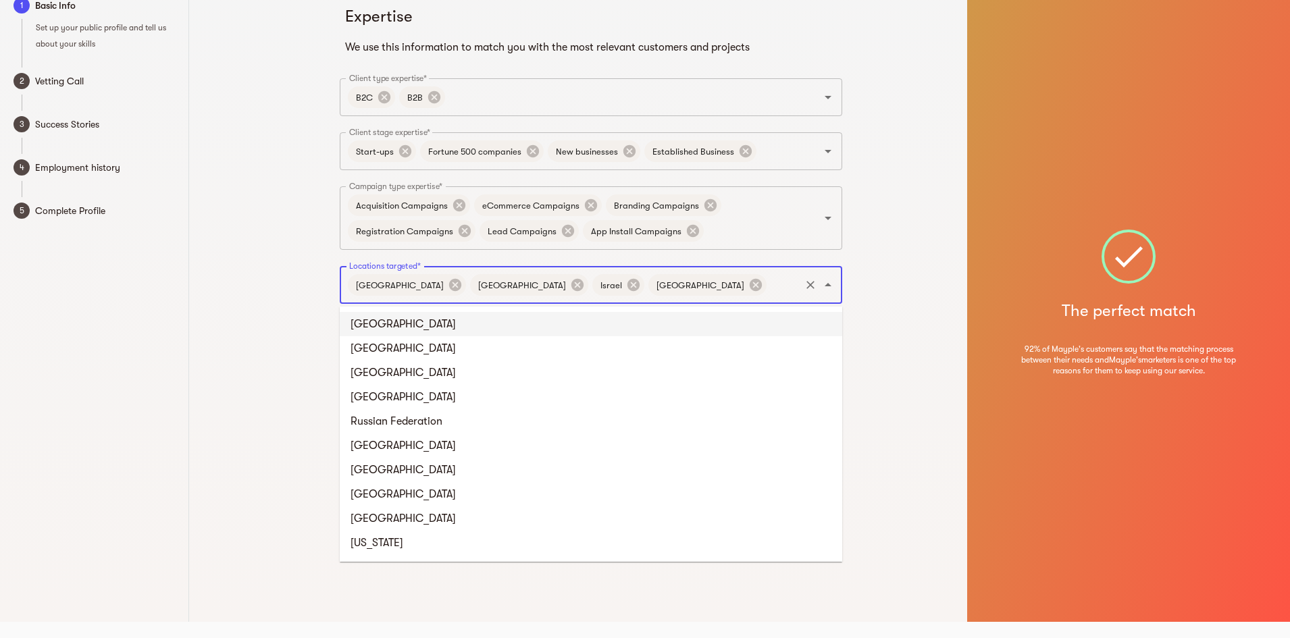
click at [631, 330] on li "[GEOGRAPHIC_DATA]" at bounding box center [591, 324] width 502 height 24
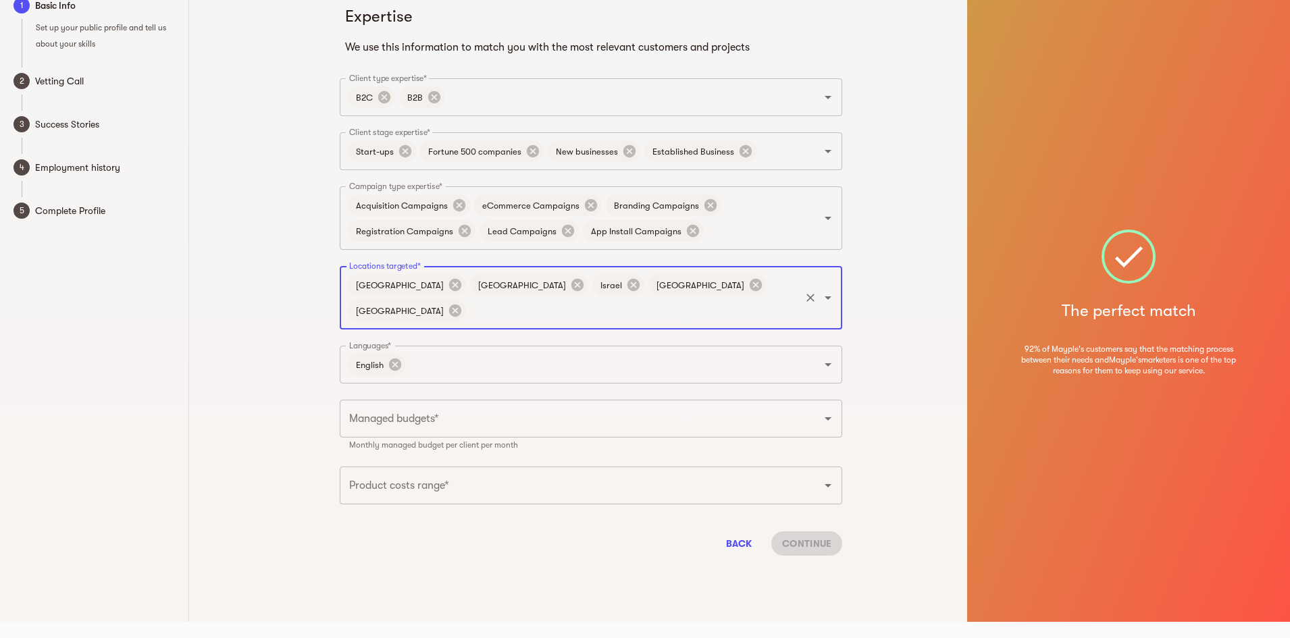
click at [466, 300] on div "[GEOGRAPHIC_DATA]" at bounding box center [407, 311] width 118 height 22
click at [737, 298] on input "Locations targeted*" at bounding box center [633, 311] width 330 height 26
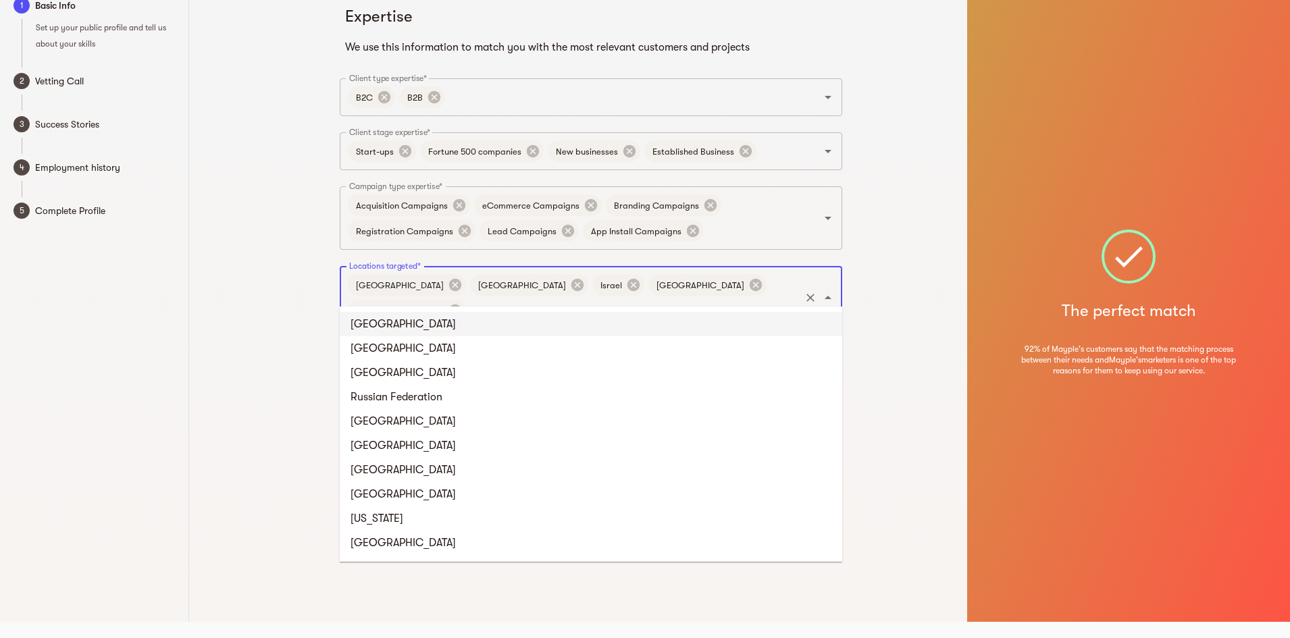
click at [656, 329] on li "[GEOGRAPHIC_DATA]" at bounding box center [591, 324] width 502 height 24
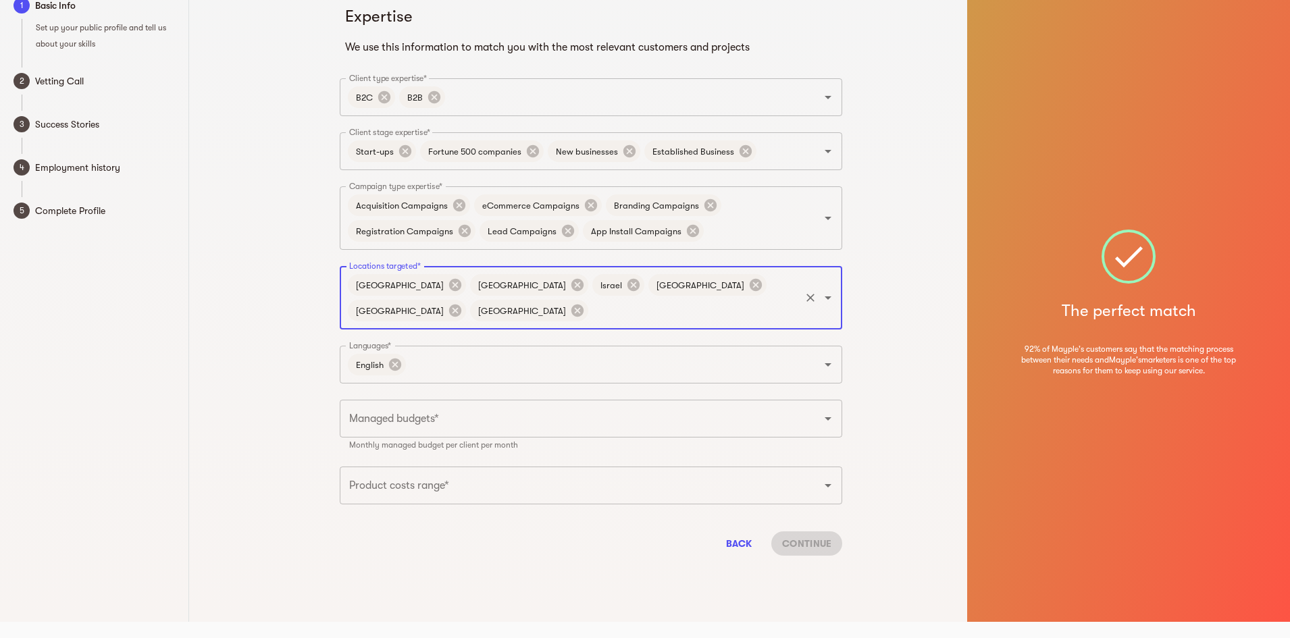
click at [742, 315] on input "Locations targeted*" at bounding box center [694, 311] width 208 height 26
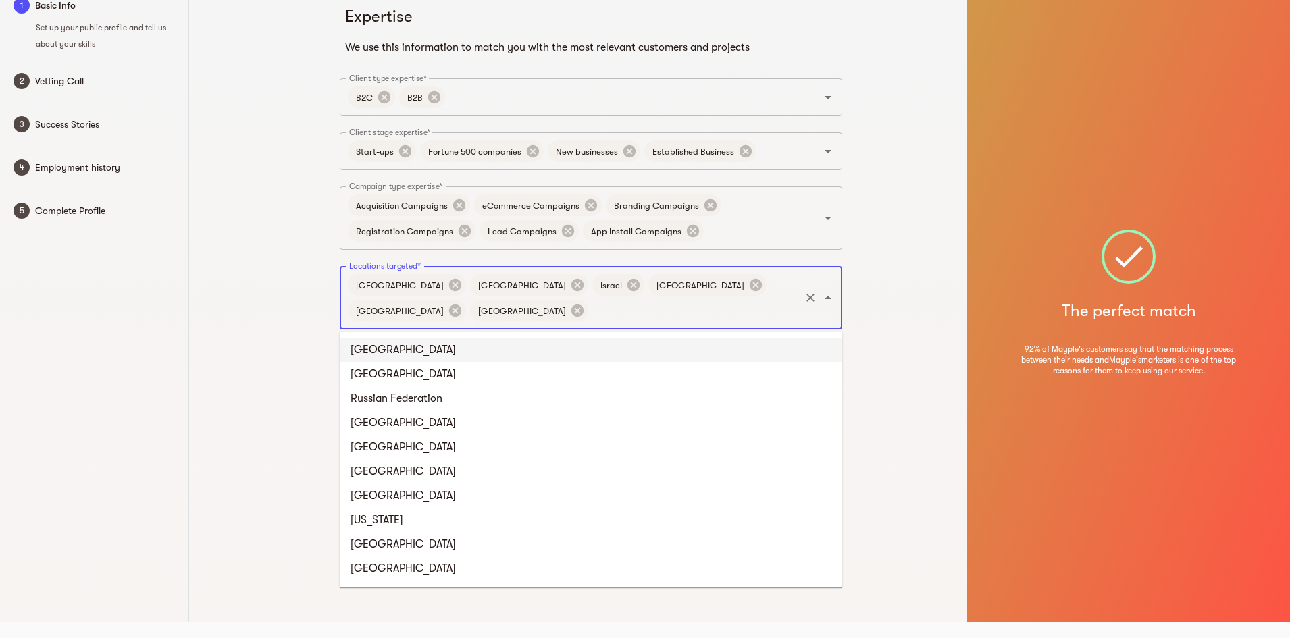
click at [443, 352] on li "[GEOGRAPHIC_DATA]" at bounding box center [591, 350] width 502 height 24
click at [712, 319] on input "Locations targeted*" at bounding box center [755, 311] width 86 height 26
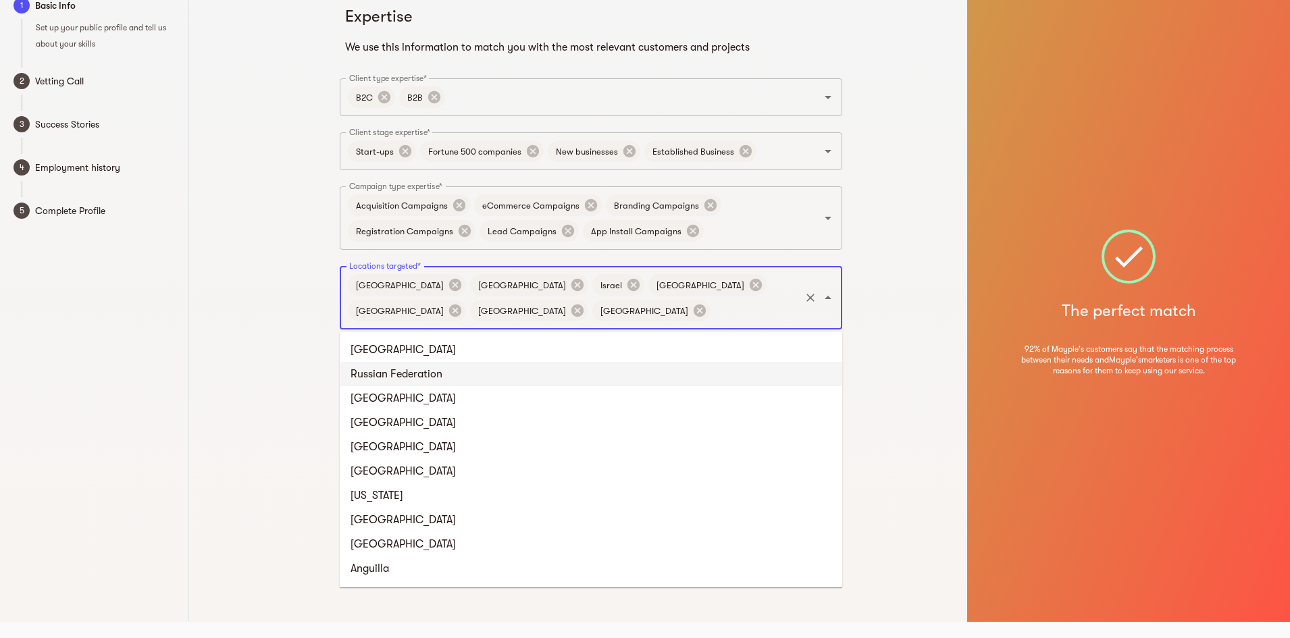
click at [464, 372] on li "Russian Federation" at bounding box center [591, 374] width 502 height 24
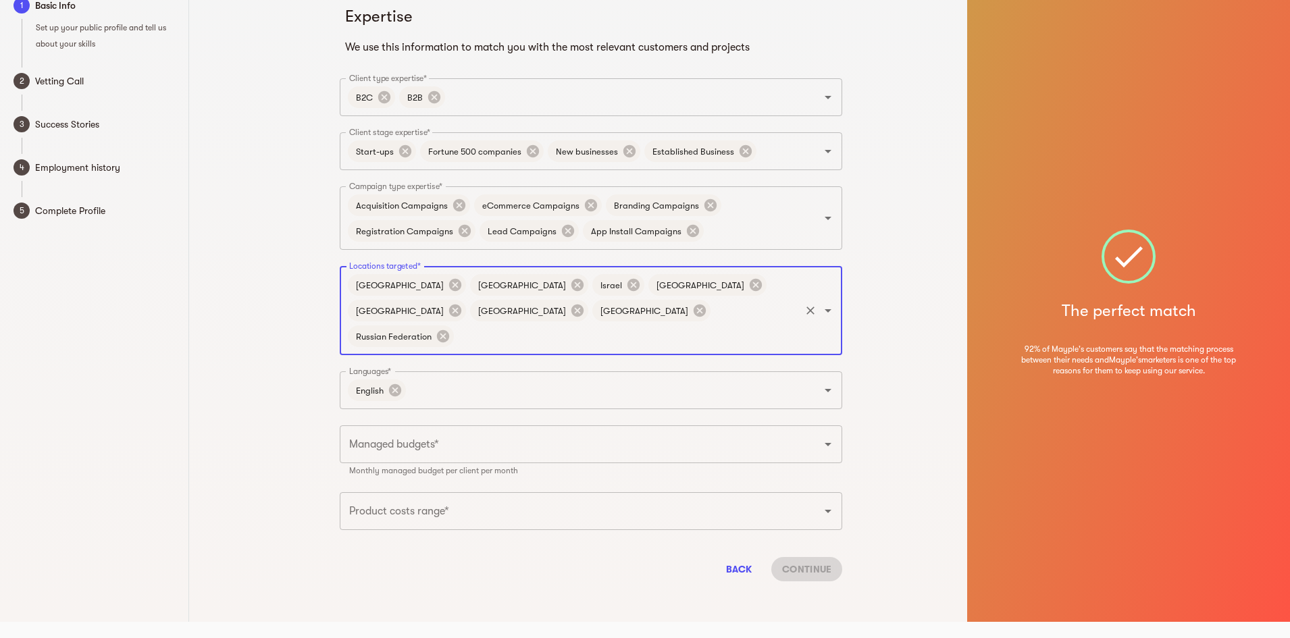
click at [477, 334] on div "Expertise We use this information to match you with the most relevant customers…" at bounding box center [591, 288] width 519 height 608
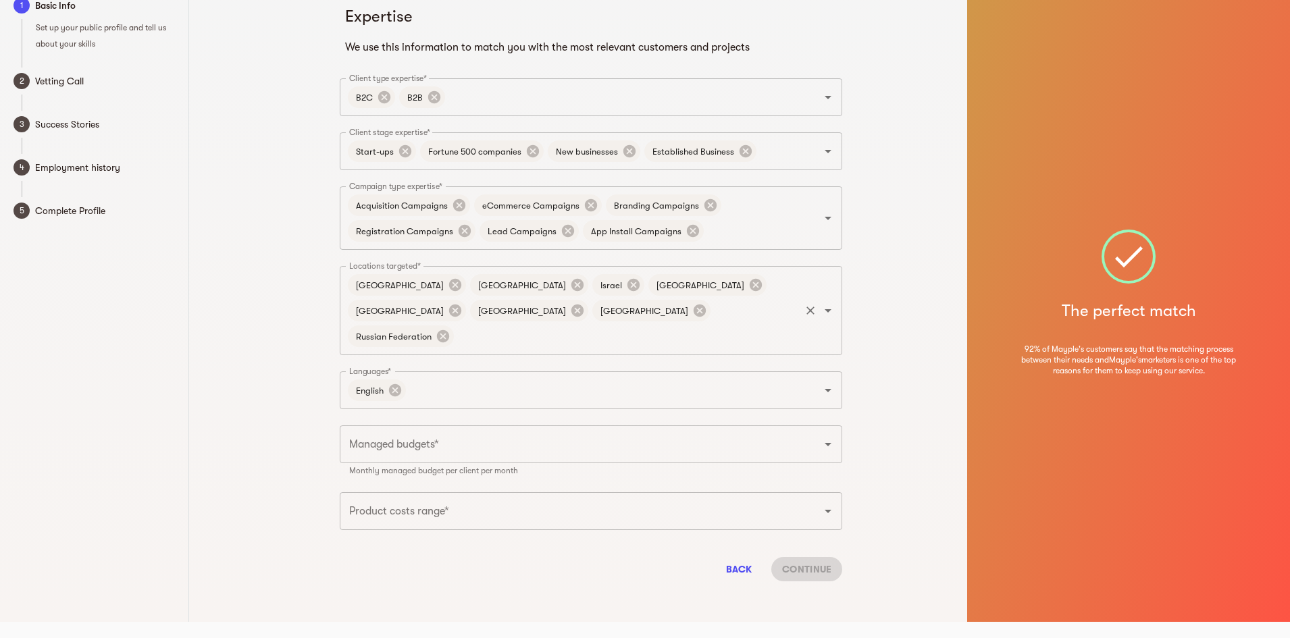
click at [526, 323] on input "Locations targeted*" at bounding box center [627, 336] width 342 height 26
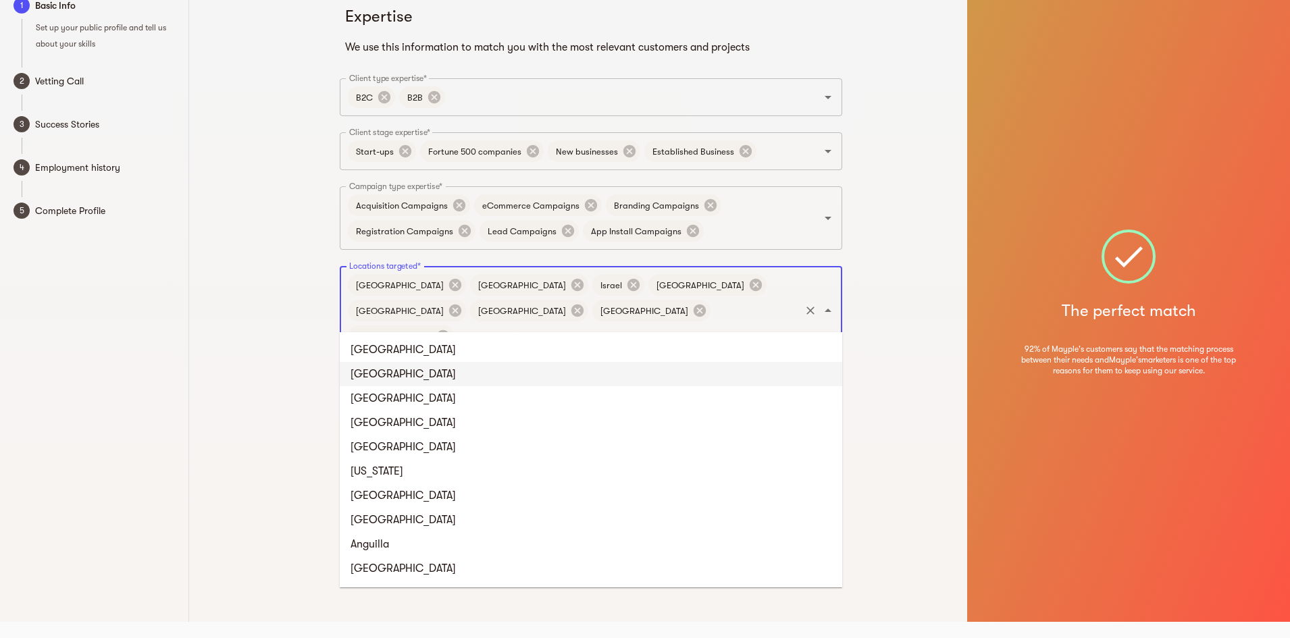
click at [507, 348] on li "[GEOGRAPHIC_DATA]" at bounding box center [591, 350] width 502 height 24
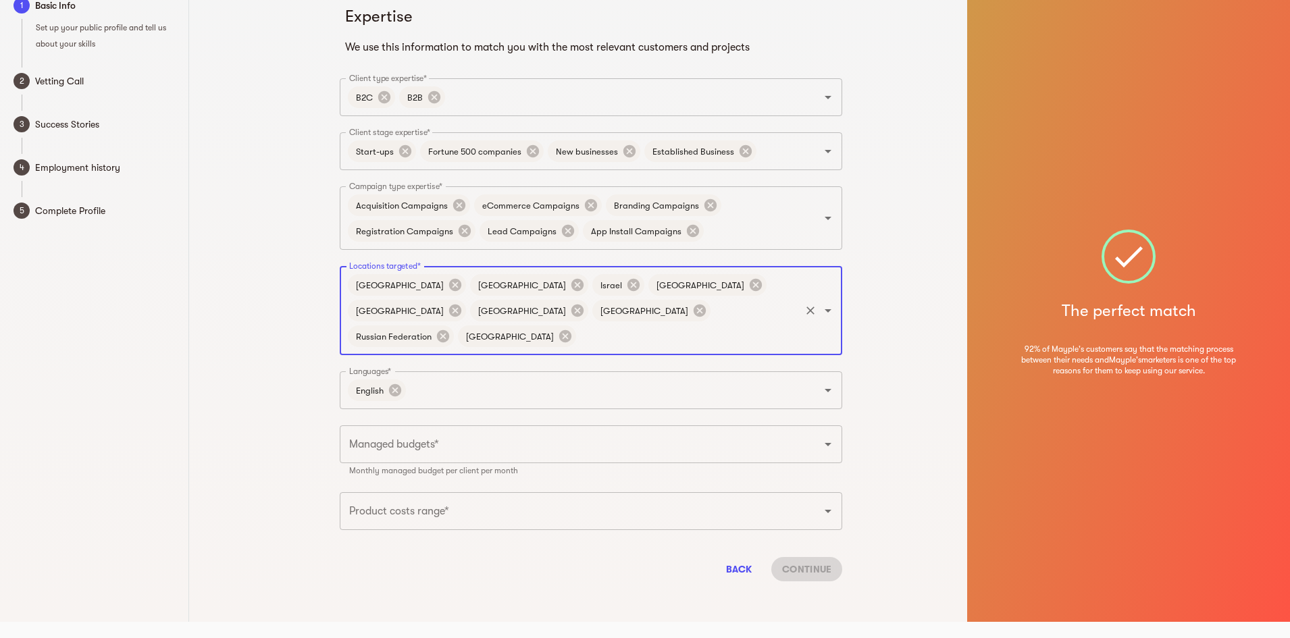
click at [578, 323] on input "Locations targeted*" at bounding box center [688, 336] width 220 height 26
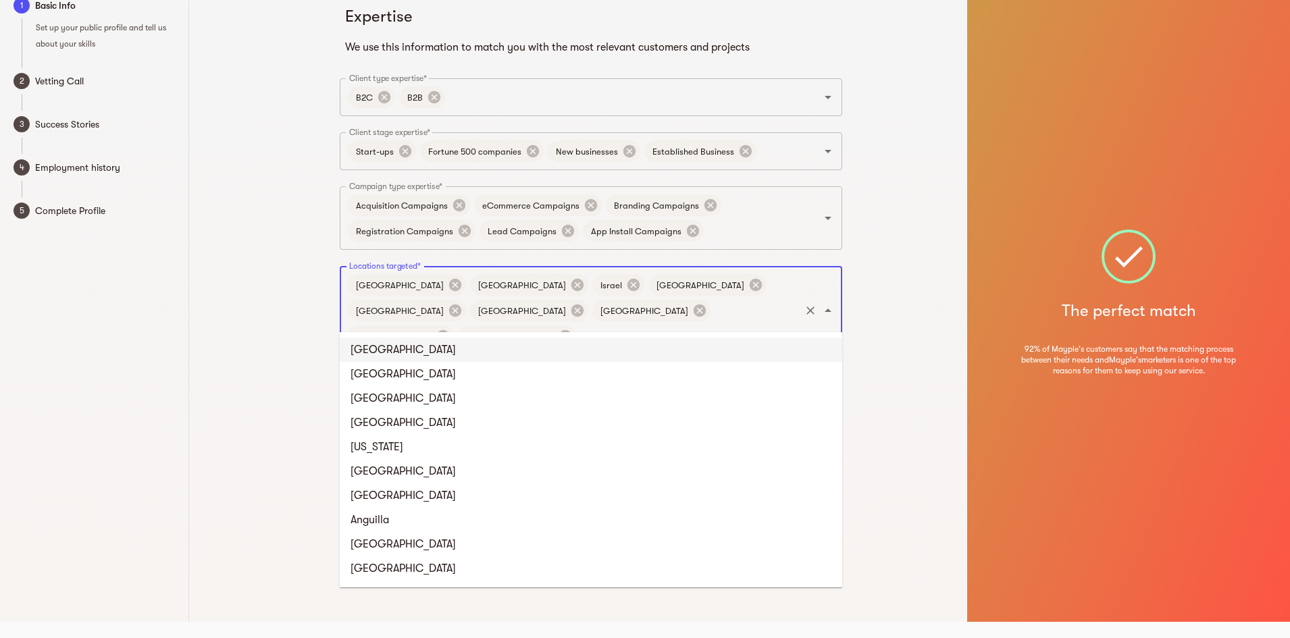
click at [568, 350] on li "[GEOGRAPHIC_DATA]" at bounding box center [591, 350] width 502 height 24
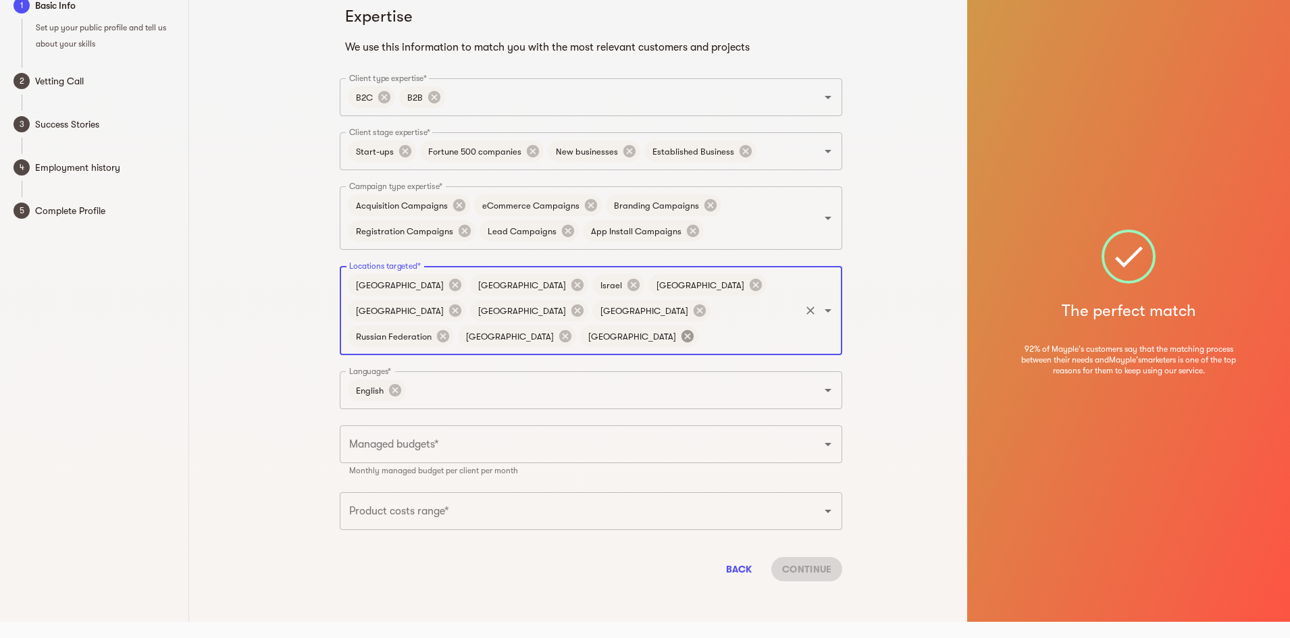
click at [680, 329] on icon at bounding box center [687, 336] width 15 height 15
click at [637, 323] on input "Locations targeted*" at bounding box center [688, 336] width 220 height 26
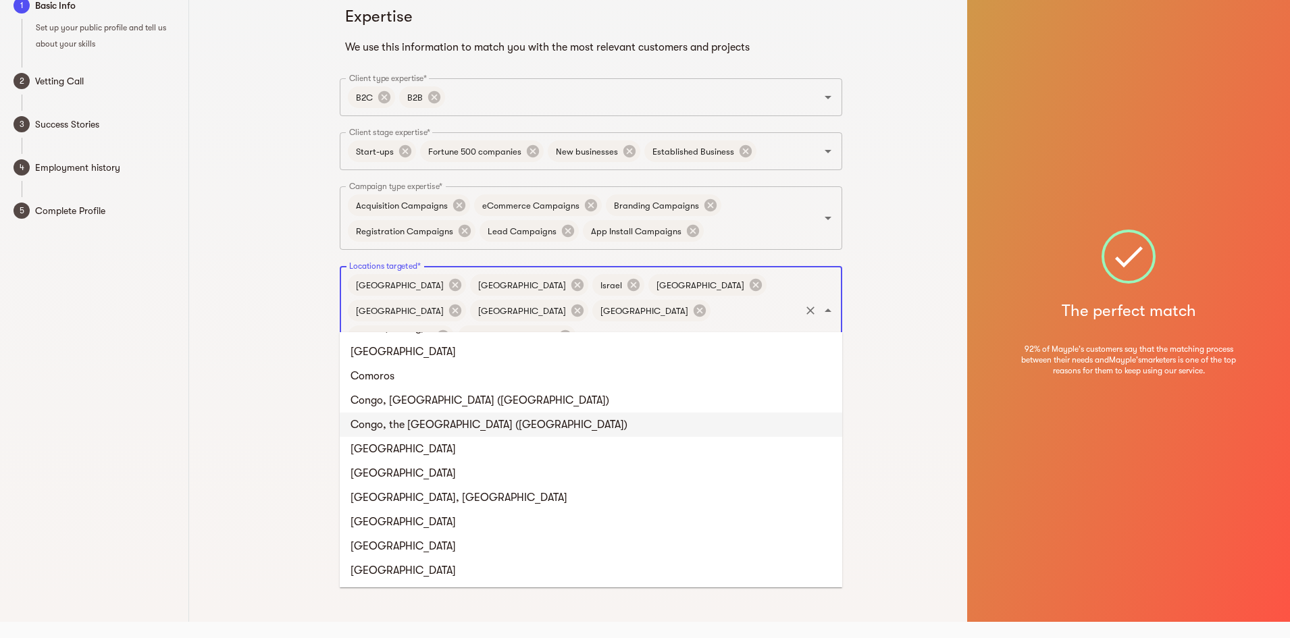
scroll to position [1148, 0]
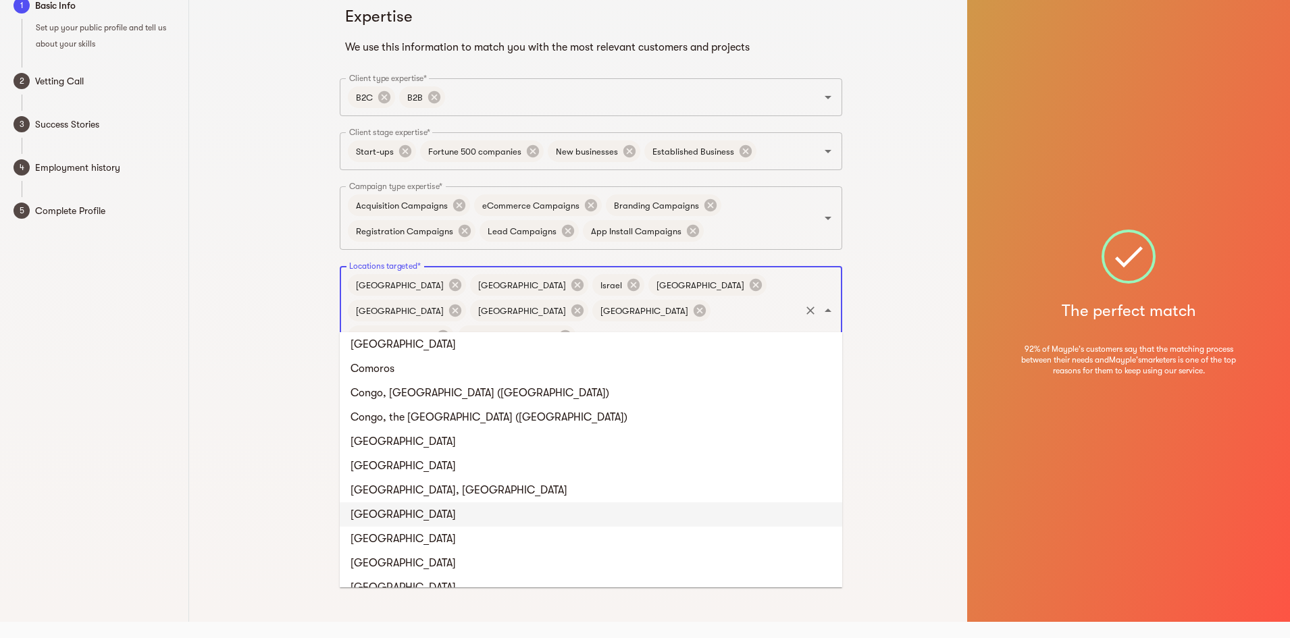
click at [400, 514] on li "[GEOGRAPHIC_DATA]" at bounding box center [591, 514] width 502 height 24
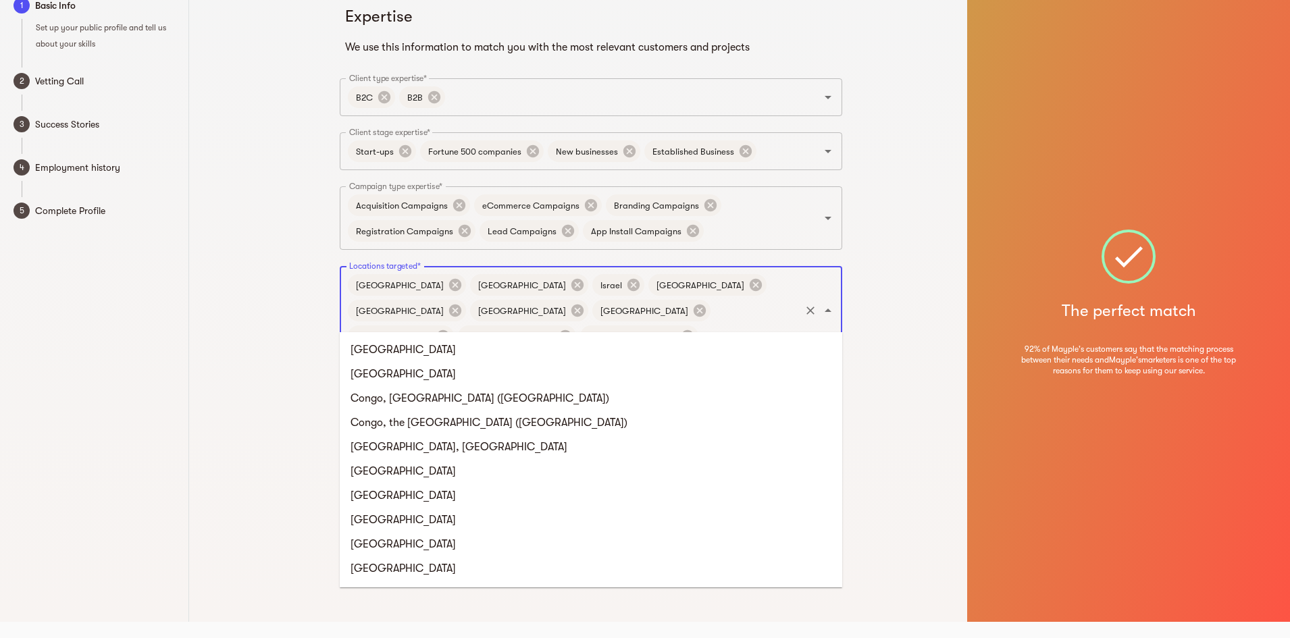
scroll to position [0, 0]
type input "por"
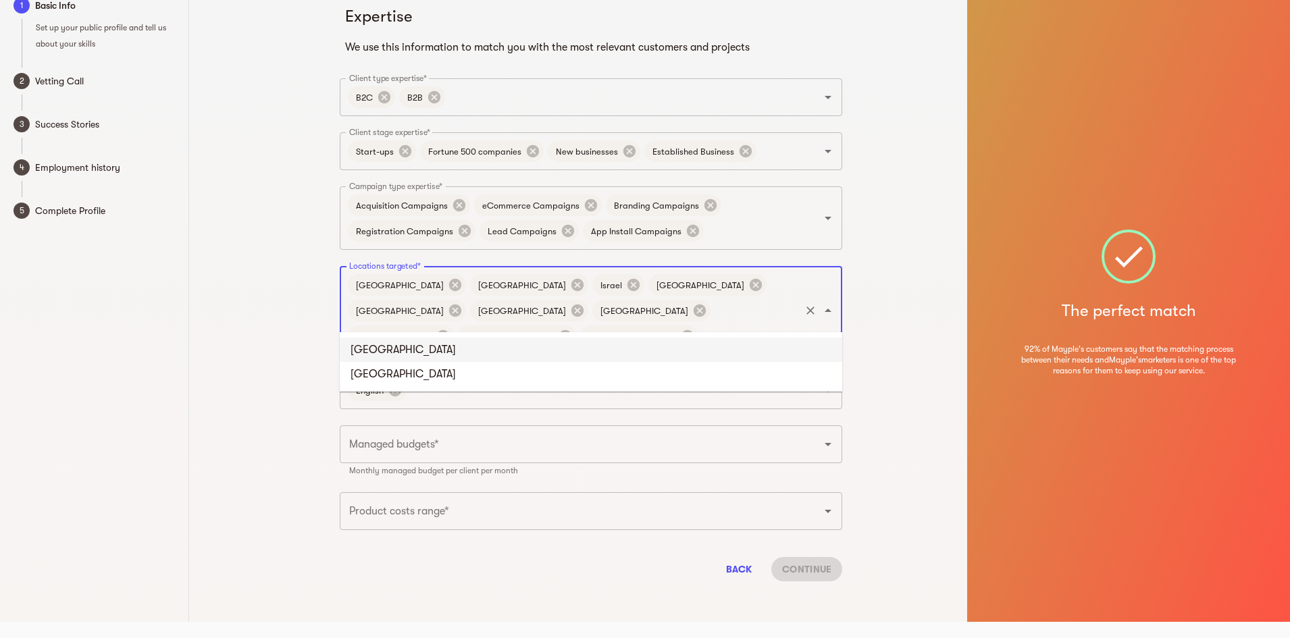
click at [596, 349] on li "[GEOGRAPHIC_DATA]" at bounding box center [591, 350] width 502 height 24
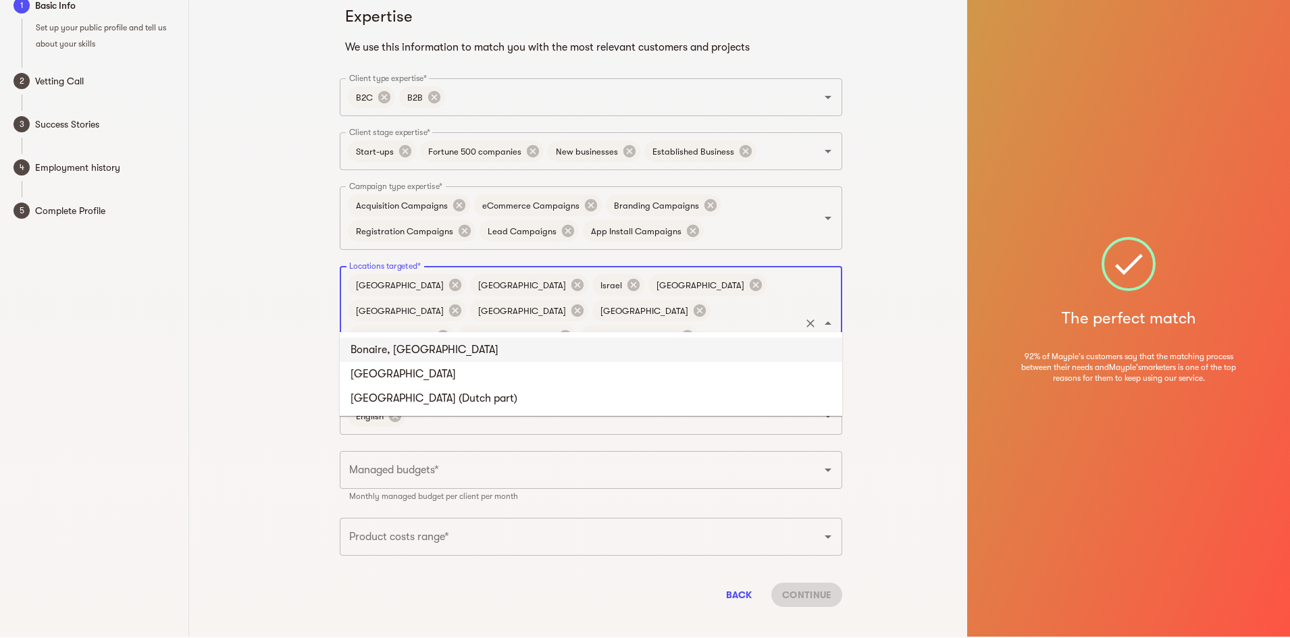
type input "sing"
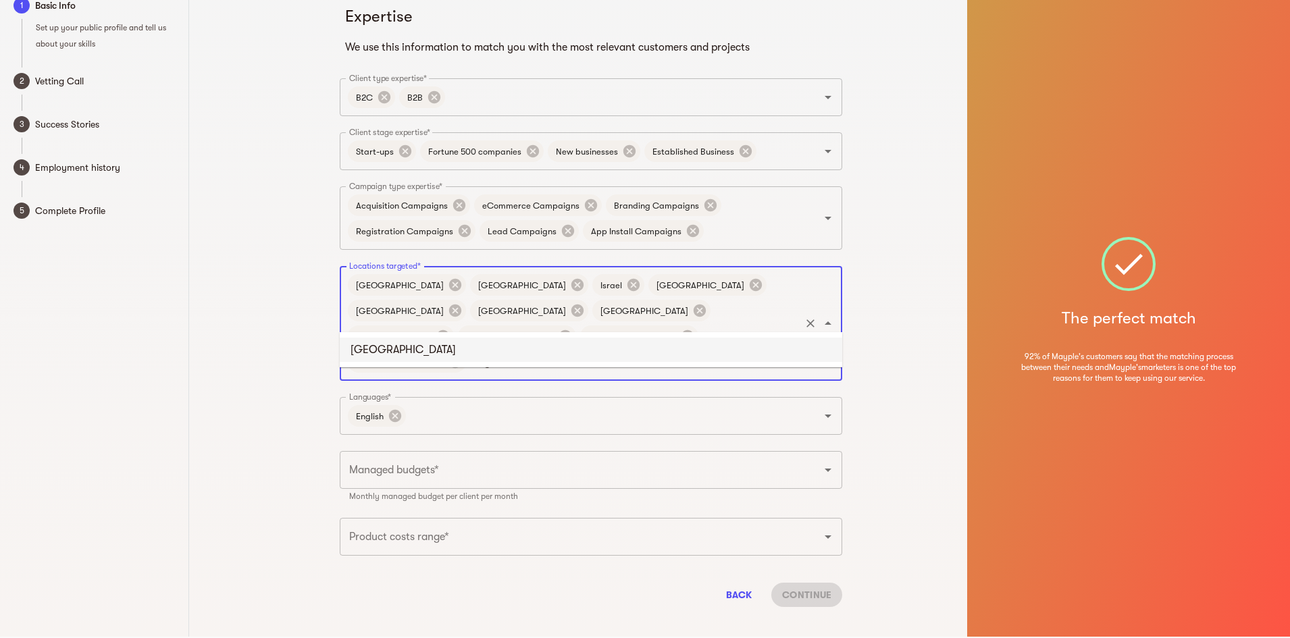
click at [680, 341] on li "[GEOGRAPHIC_DATA]" at bounding box center [591, 350] width 502 height 24
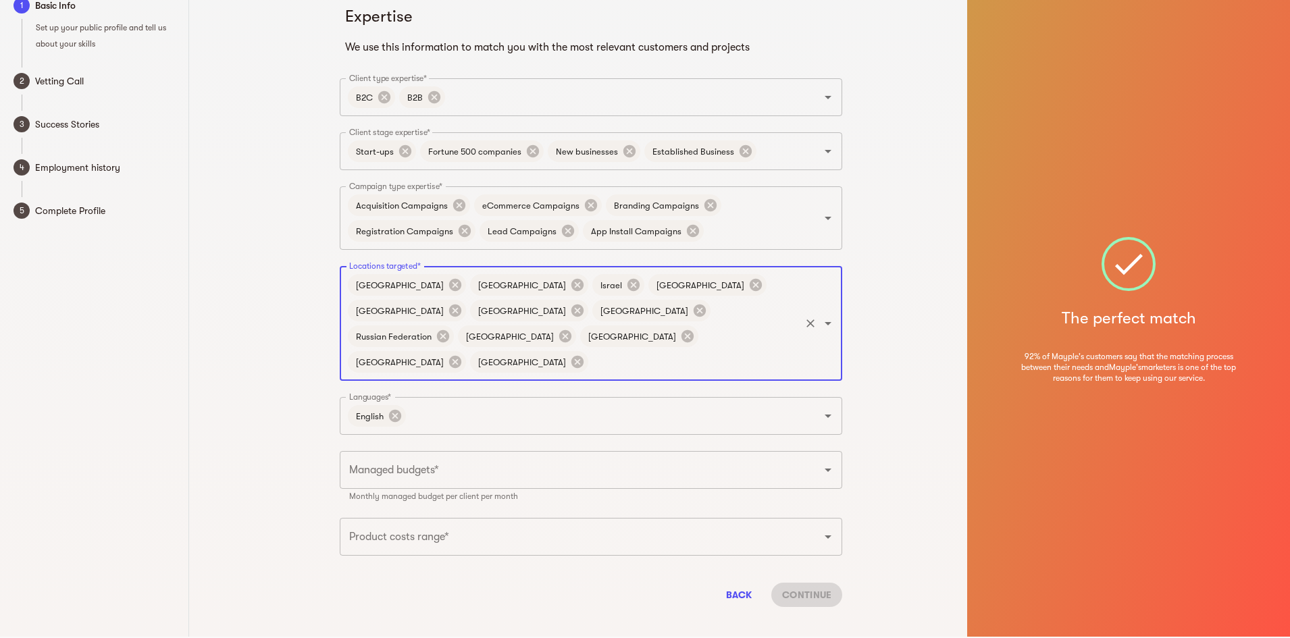
click at [718, 349] on input "Locations targeted*" at bounding box center [694, 362] width 208 height 26
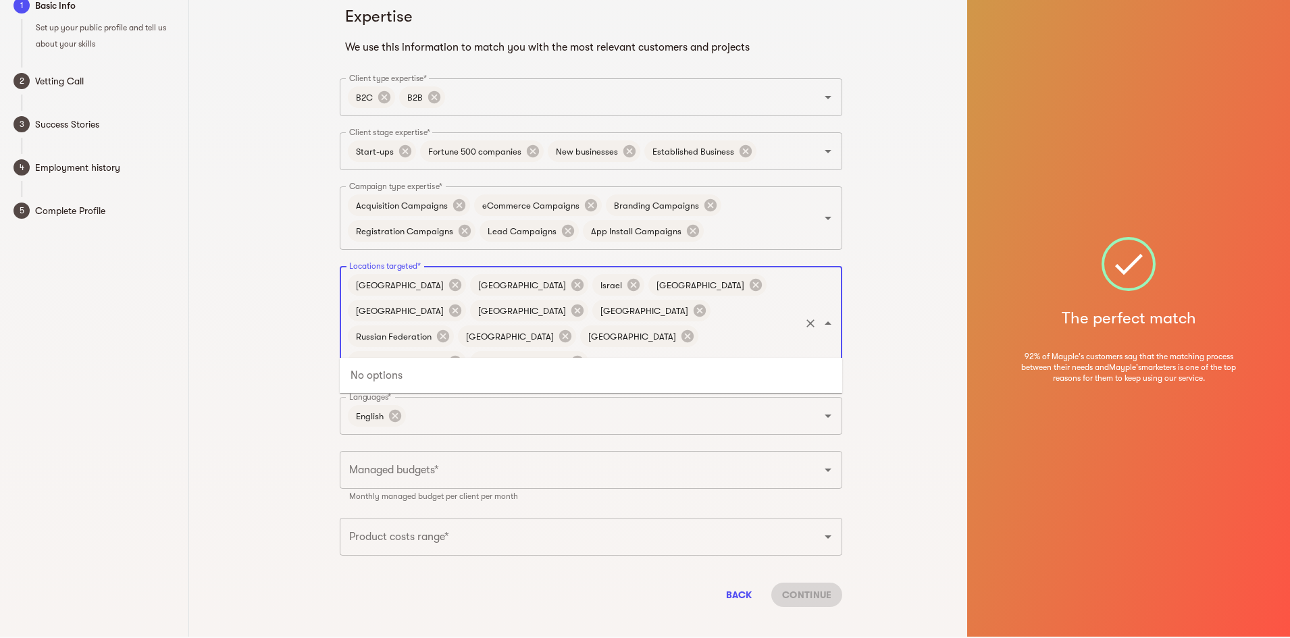
type input "a"
type input "neth"
click at [477, 381] on li "[GEOGRAPHIC_DATA]" at bounding box center [591, 375] width 502 height 24
type input "[GEOGRAPHIC_DATA]"
click at [477, 381] on li "[GEOGRAPHIC_DATA]" at bounding box center [591, 375] width 502 height 24
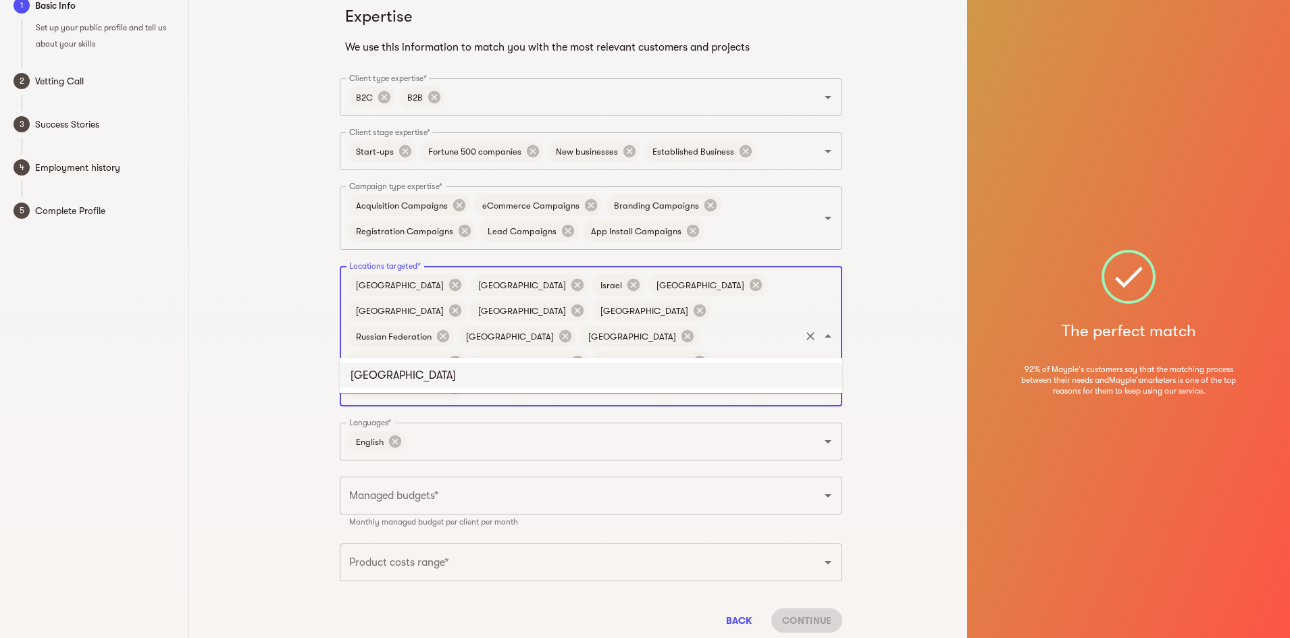
type input "[GEOGRAPHIC_DATA]"
click at [477, 381] on li "[GEOGRAPHIC_DATA]" at bounding box center [591, 375] width 502 height 24
type input "norway"
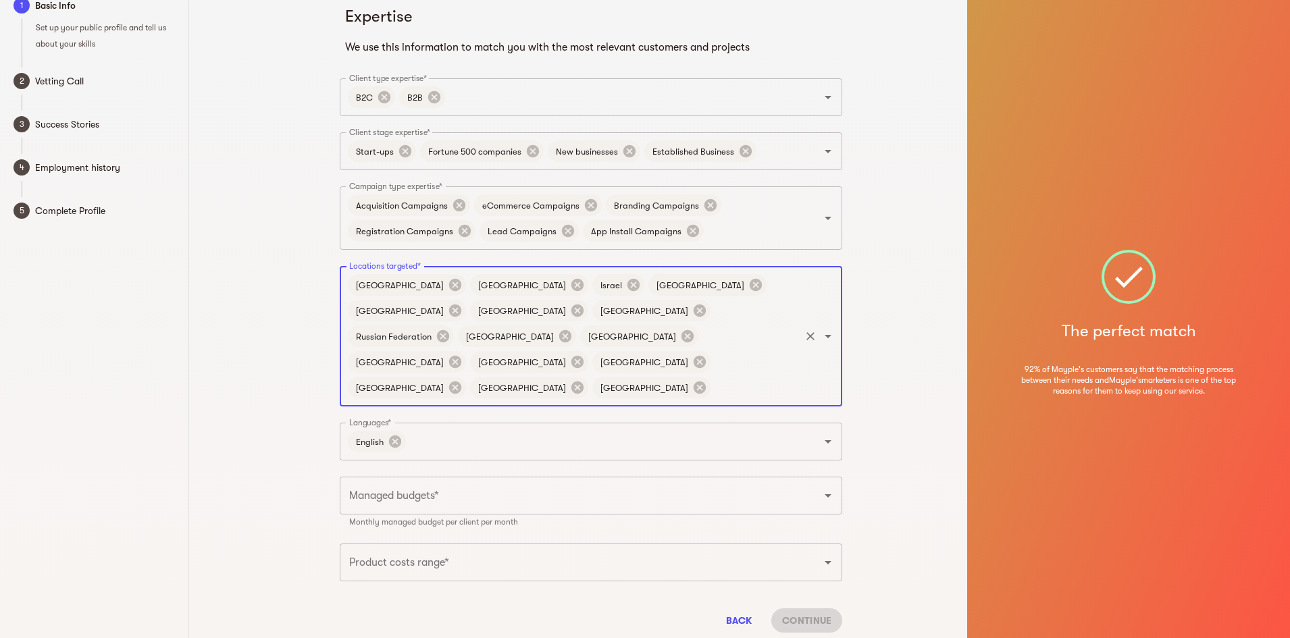
click at [481, 483] on input "Managed budgets*" at bounding box center [572, 496] width 452 height 26
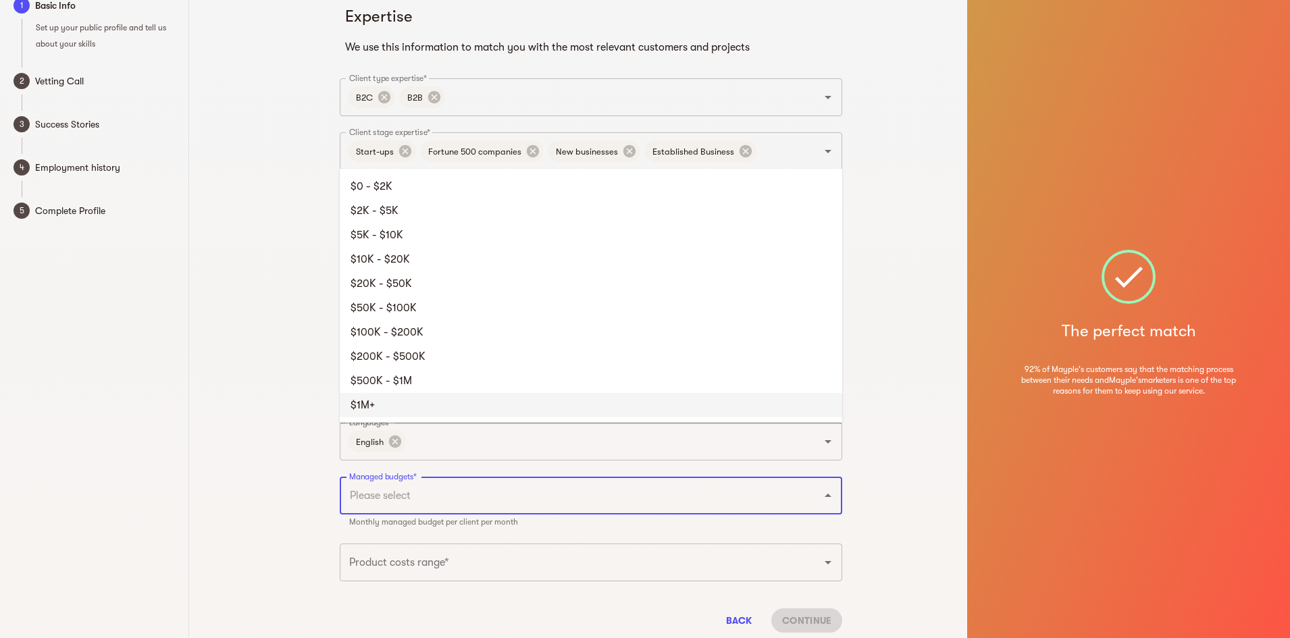
click at [472, 404] on li "$1M+" at bounding box center [591, 405] width 502 height 24
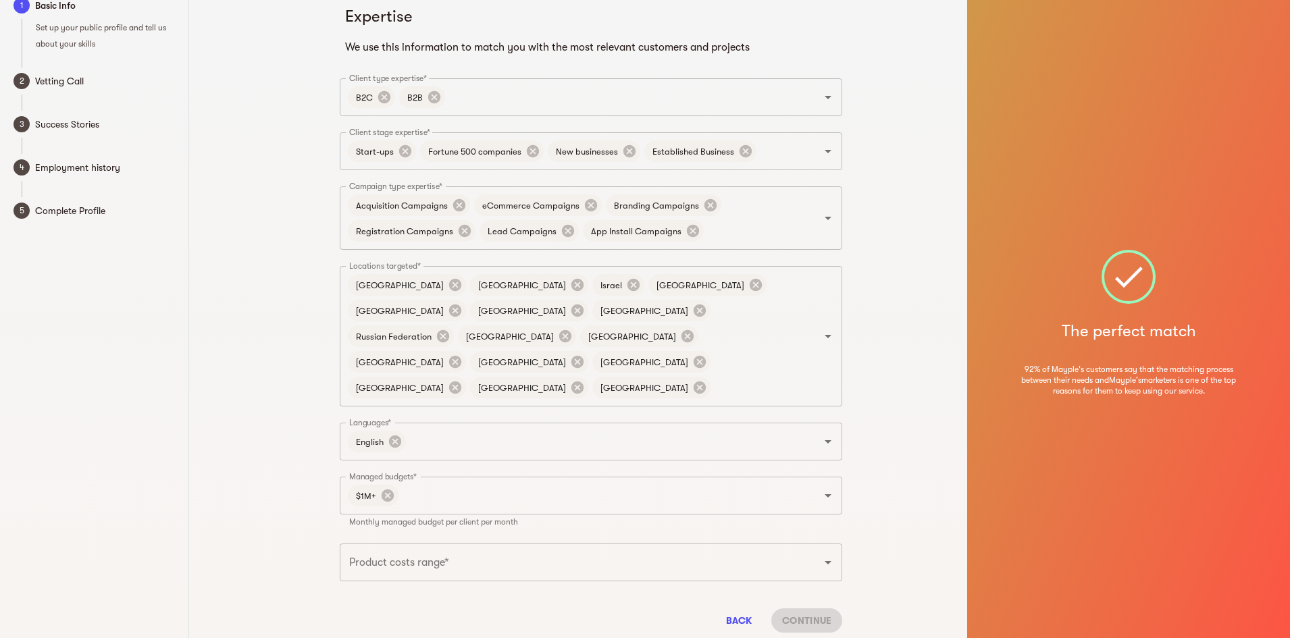
click at [264, 459] on div "Expertise We use this information to match you with the most relevant customers…" at bounding box center [591, 323] width 752 height 679
click at [410, 483] on input "Managed budgets*" at bounding box center [599, 496] width 398 height 26
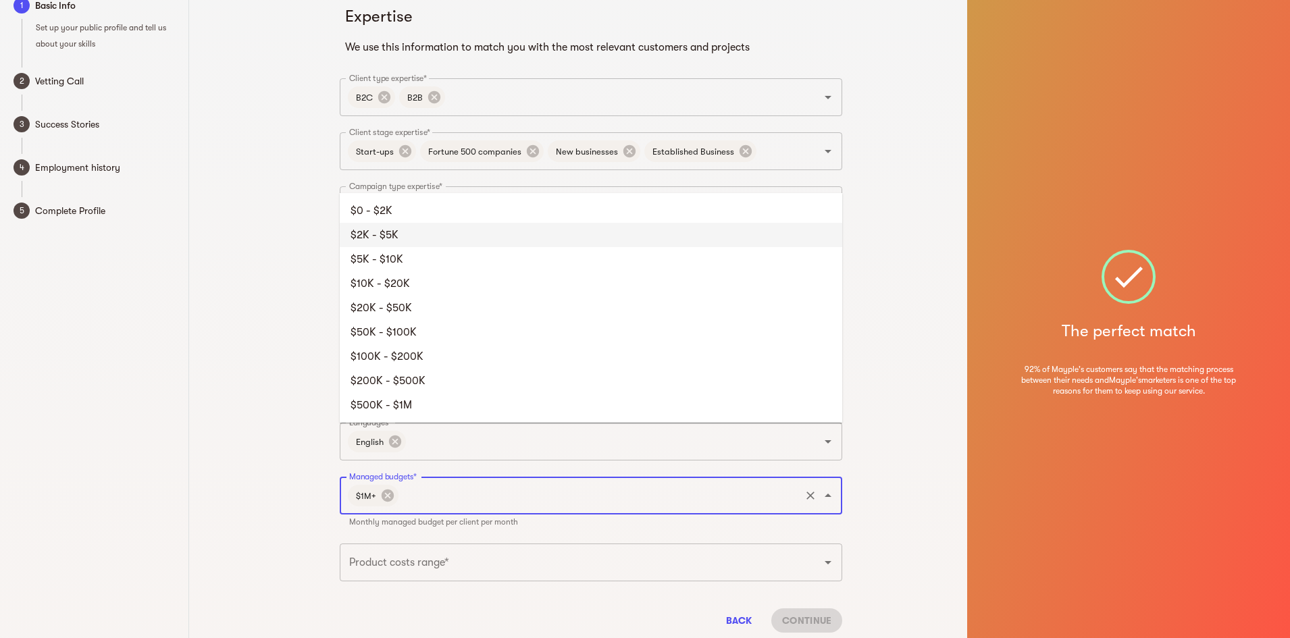
click at [418, 236] on li "$2K - $5K" at bounding box center [591, 235] width 502 height 24
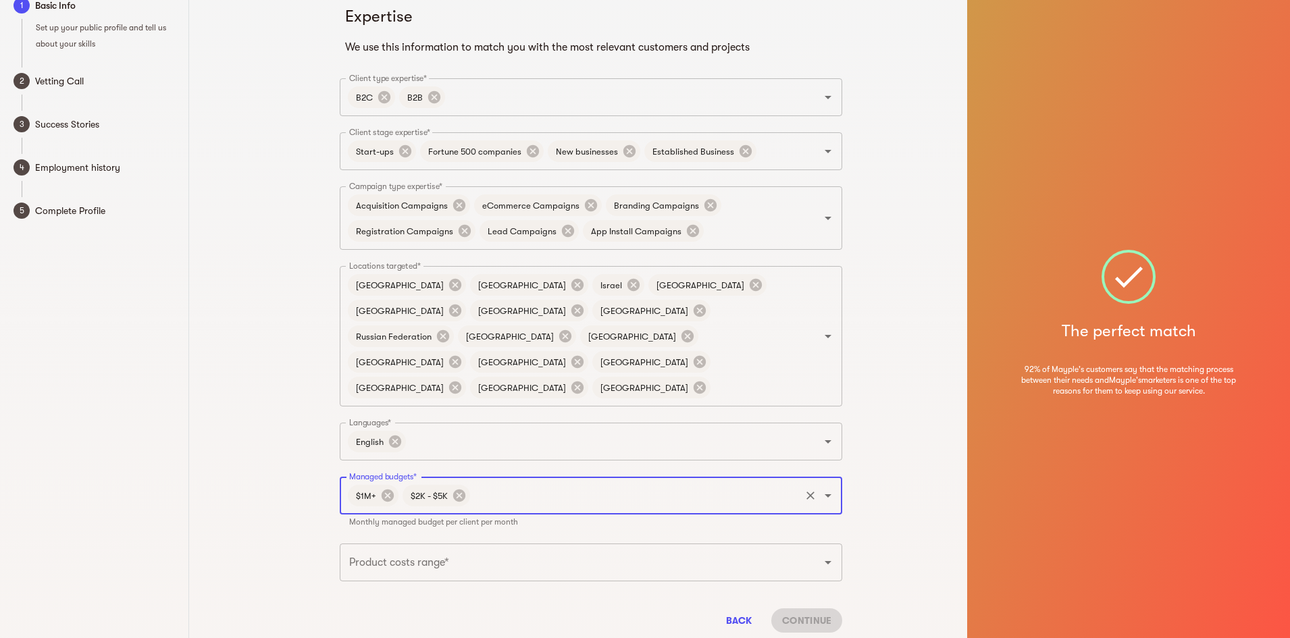
click at [519, 483] on input "Managed budgets*" at bounding box center [635, 496] width 326 height 26
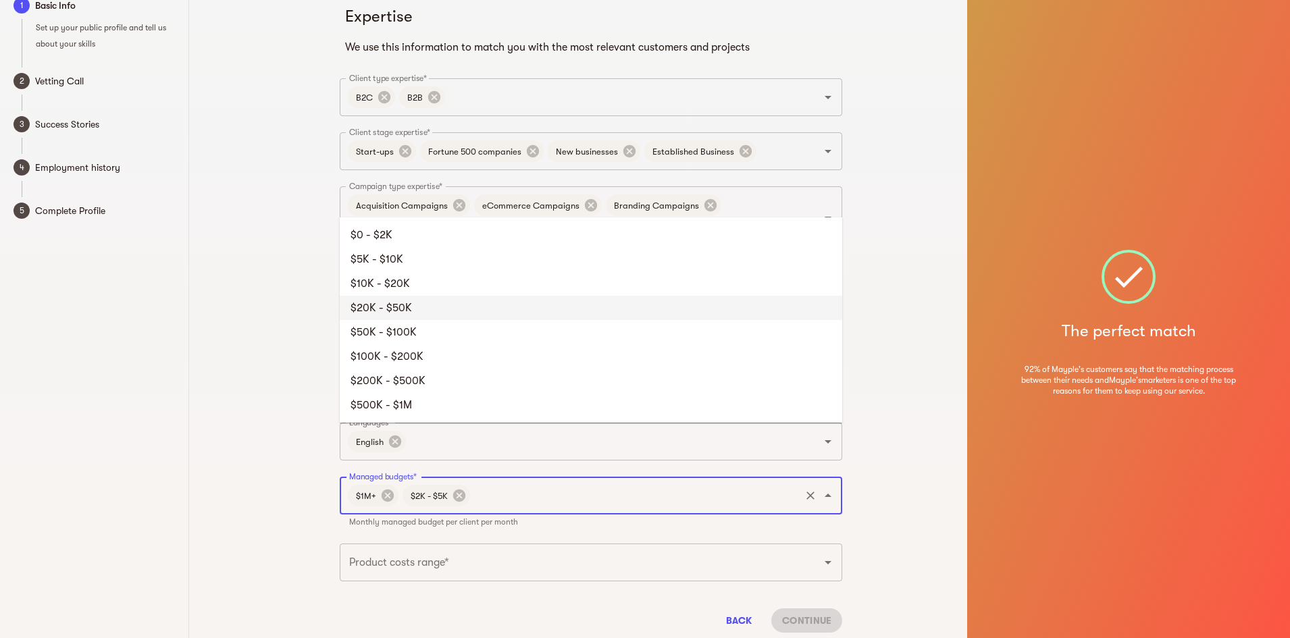
click at [443, 300] on li "$20K - $50K" at bounding box center [591, 308] width 502 height 24
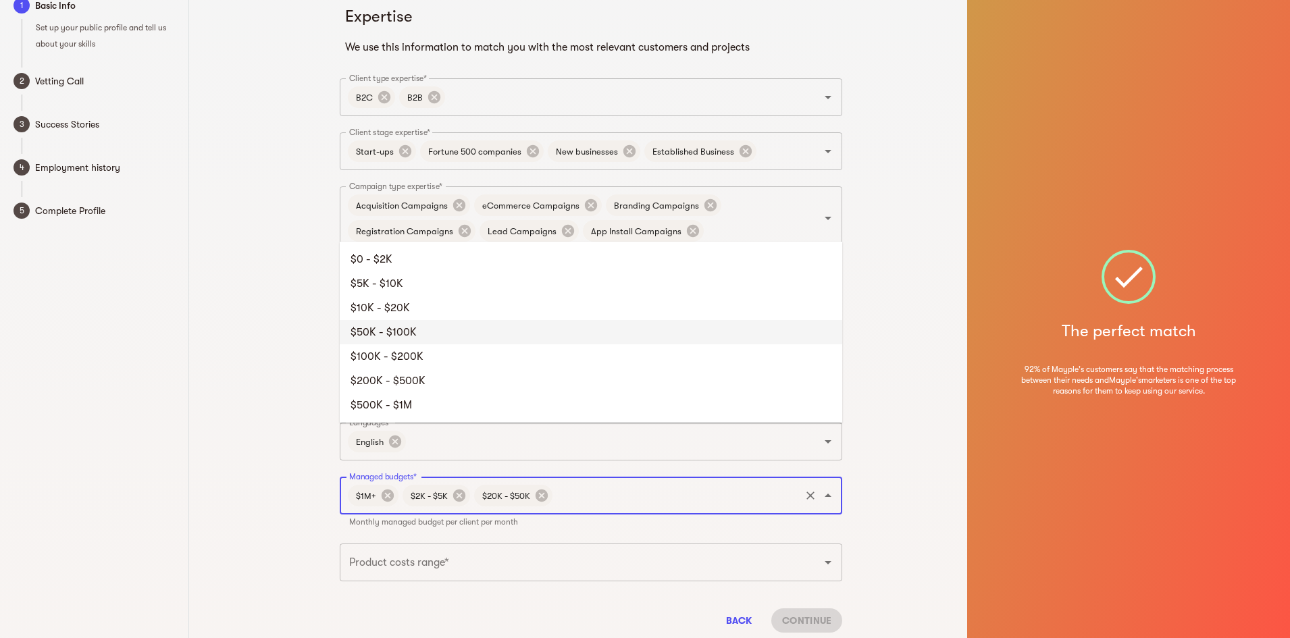
click at [575, 483] on input "Managed budgets*" at bounding box center [676, 496] width 244 height 26
click at [548, 372] on li "$200K - $500K" at bounding box center [591, 381] width 502 height 24
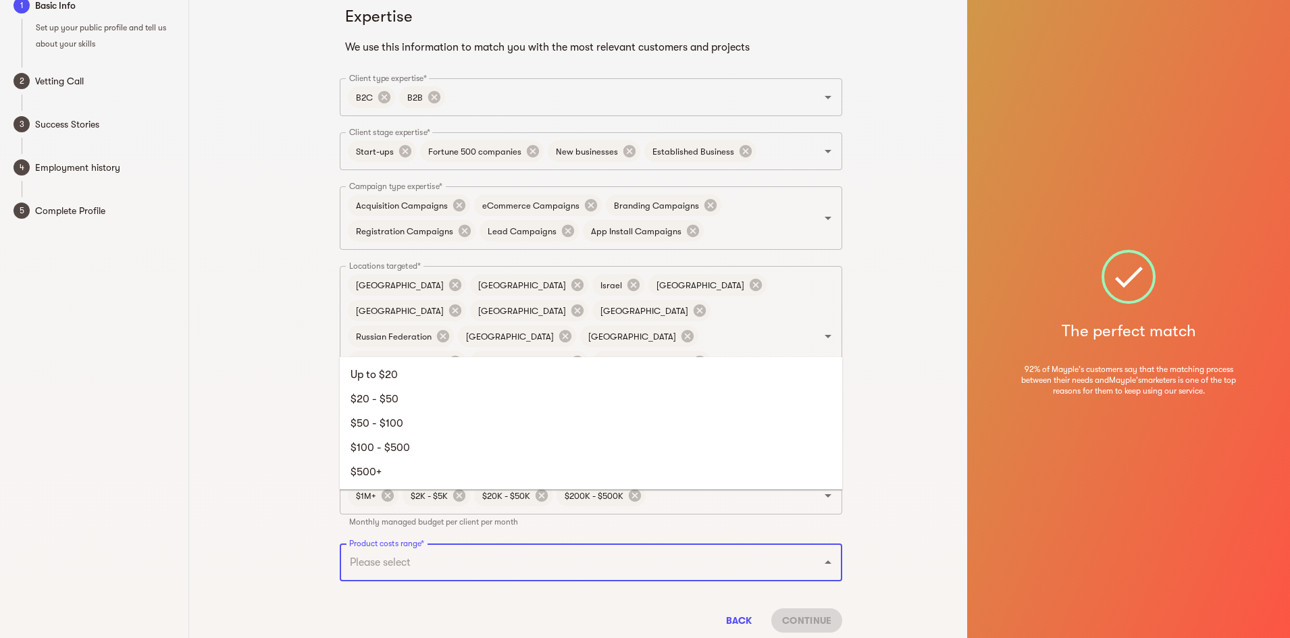
click at [365, 550] on input "Product costs range*" at bounding box center [572, 563] width 452 height 26
drag, startPoint x: 390, startPoint y: 468, endPoint x: 403, endPoint y: 490, distance: 25.1
click at [392, 469] on li "$500+" at bounding box center [591, 472] width 502 height 24
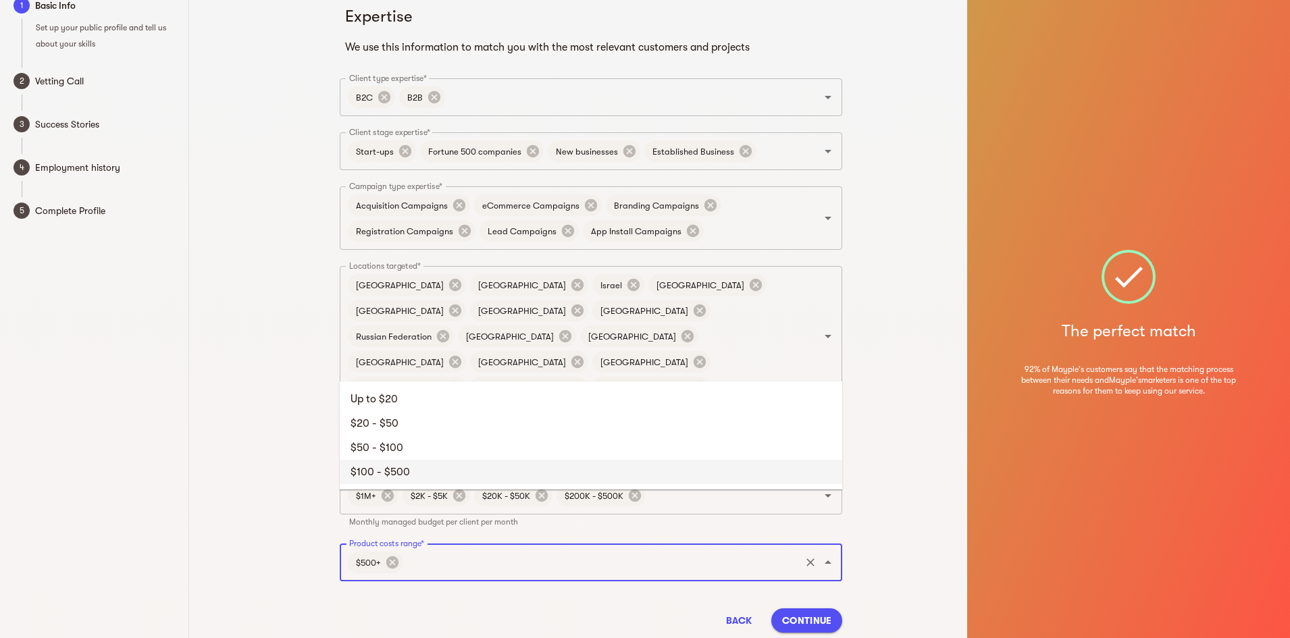
click at [425, 550] on input "Product costs range*" at bounding box center [601, 563] width 393 height 26
click at [419, 442] on li "$50 - $100" at bounding box center [591, 448] width 502 height 24
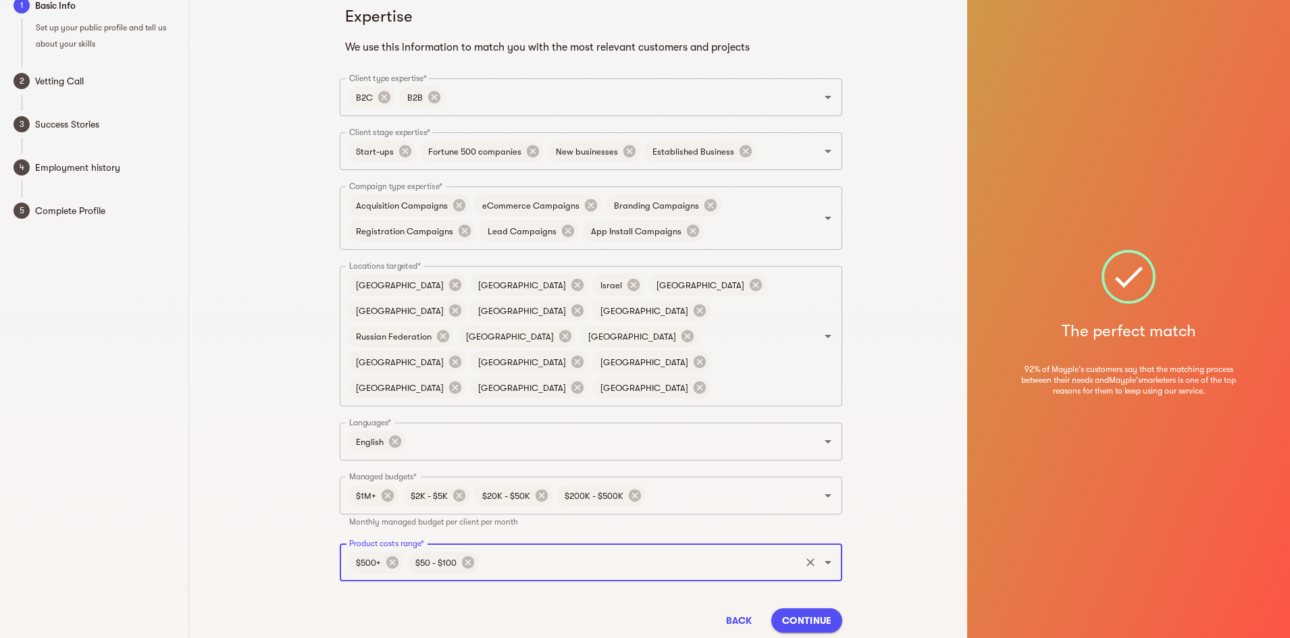
drag, startPoint x: 518, startPoint y: 518, endPoint x: 515, endPoint y: 503, distance: 15.1
click at [520, 550] on input "Product costs range*" at bounding box center [639, 563] width 317 height 26
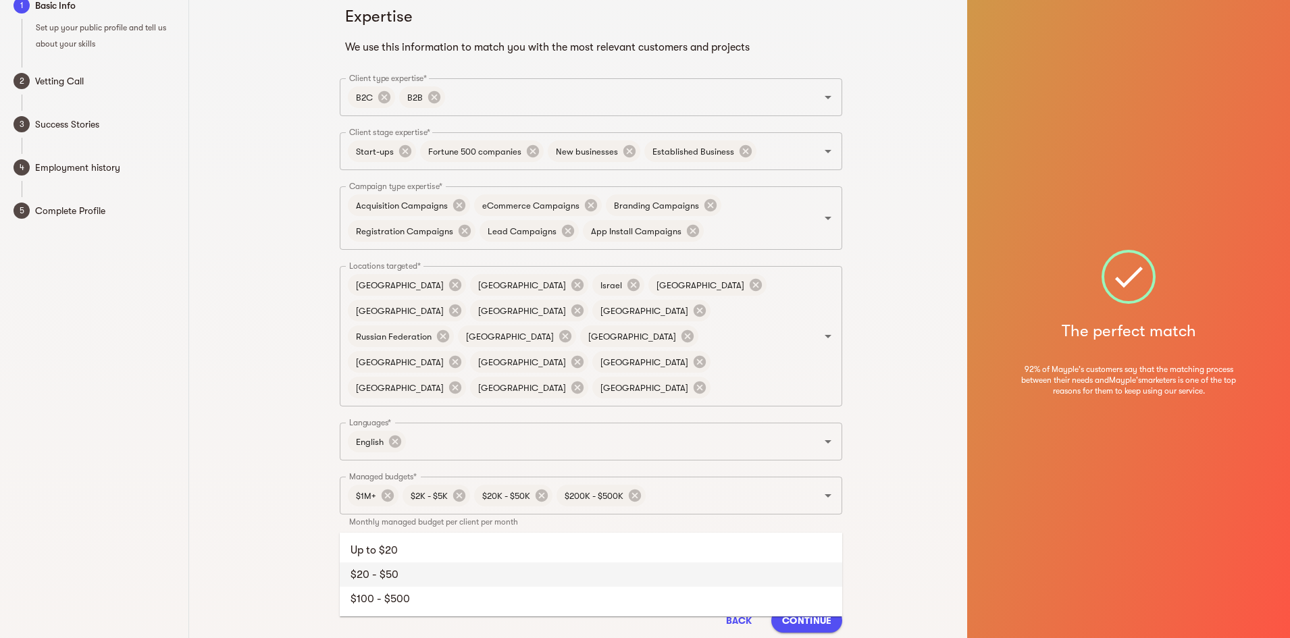
drag, startPoint x: 450, startPoint y: 567, endPoint x: 524, endPoint y: 525, distance: 84.7
click at [452, 567] on li "$20 - $50" at bounding box center [591, 575] width 502 height 24
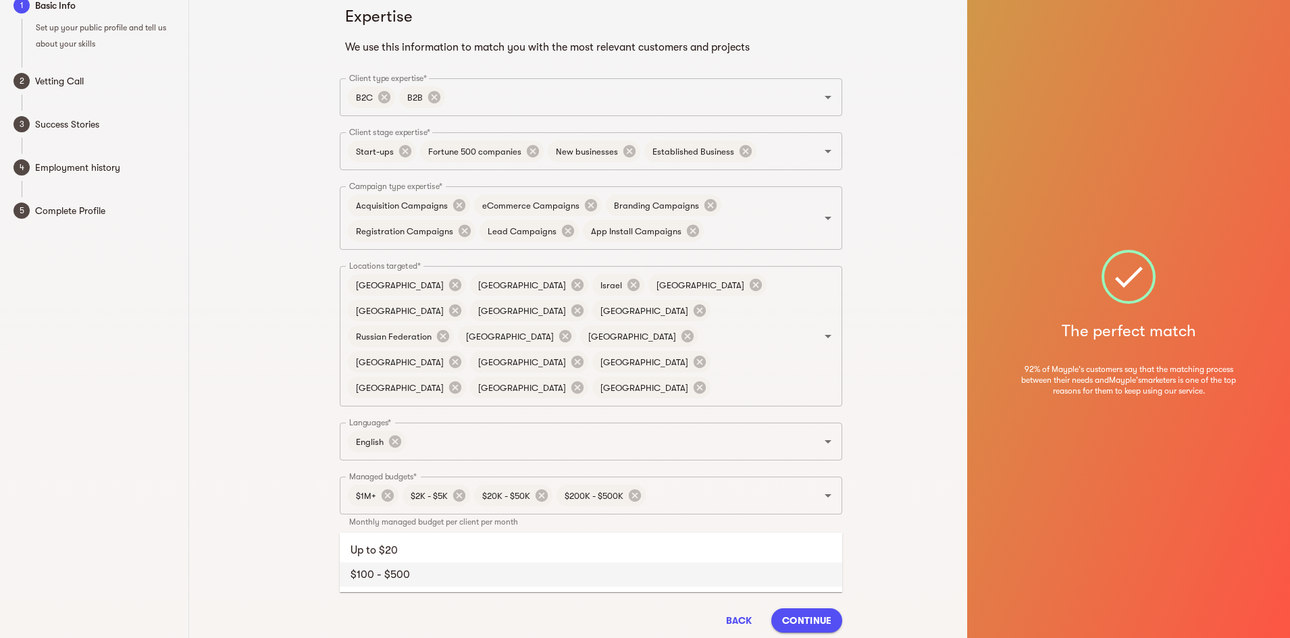
drag, startPoint x: 568, startPoint y: 505, endPoint x: 552, endPoint y: 527, distance: 26.6
click at [568, 550] on input "Product costs range*" at bounding box center [675, 563] width 246 height 26
click at [506, 550] on li "Up to $20" at bounding box center [591, 550] width 502 height 24
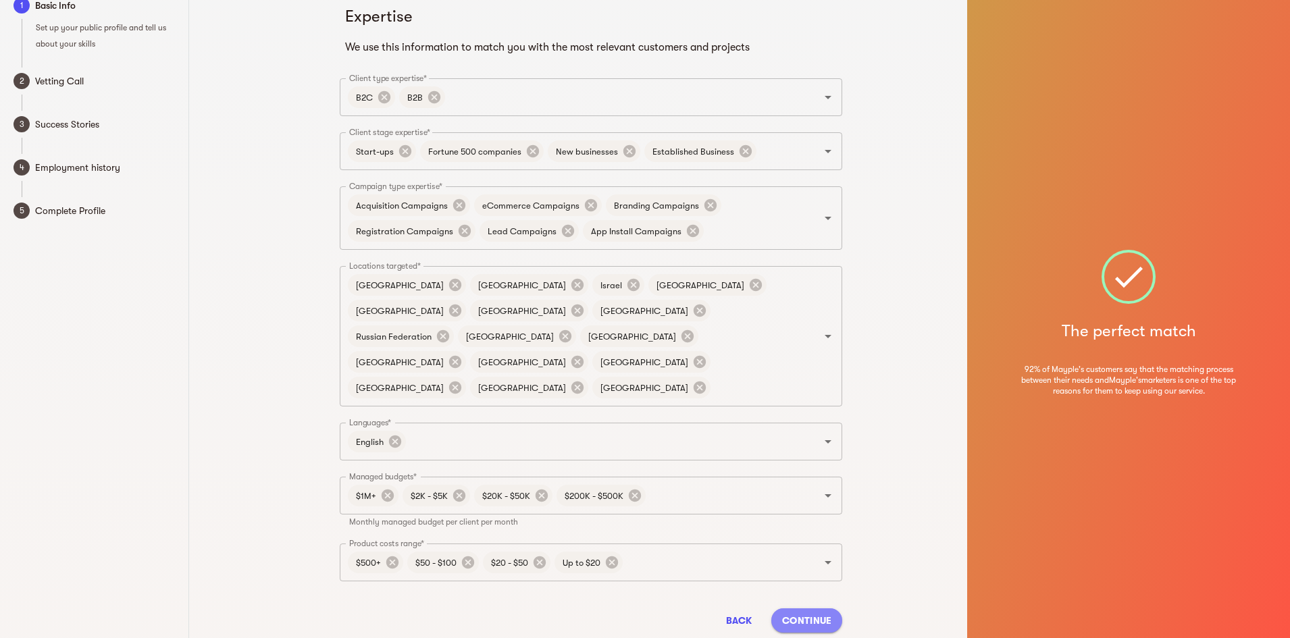
click at [802, 612] on span "Continue" at bounding box center [806, 620] width 49 height 16
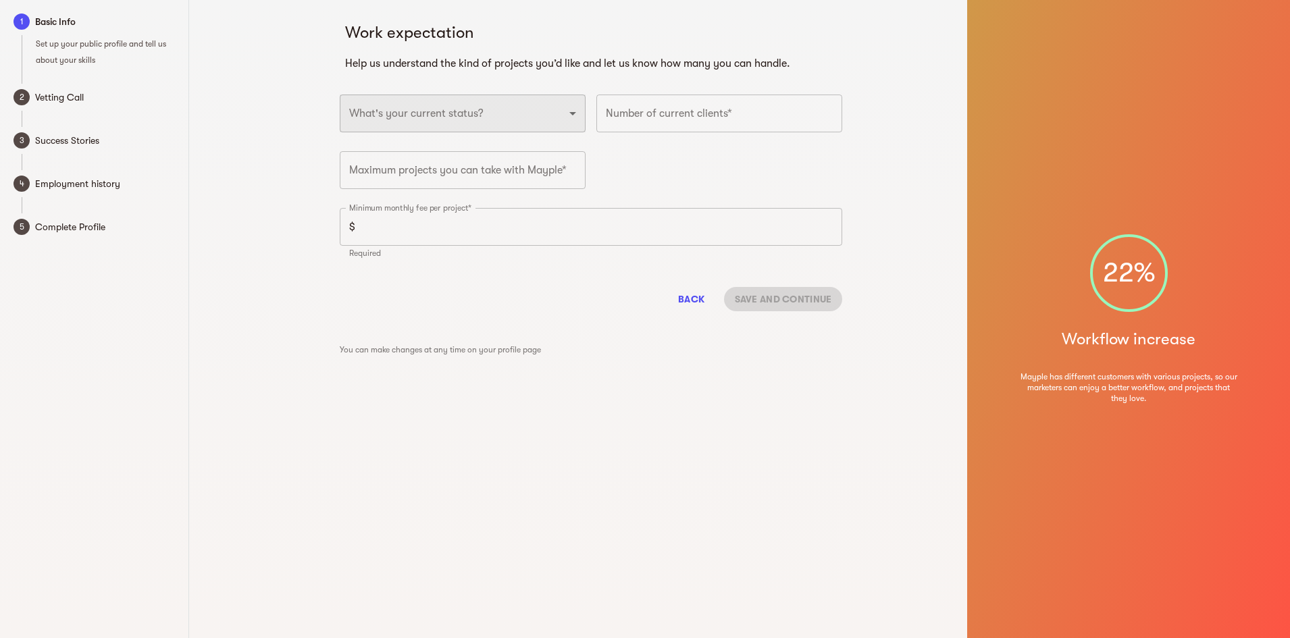
click at [423, 120] on select "Full-time freelancer [DEMOGRAPHIC_DATA] job New-freelancing [DEMOGRAPHIC_DATA]-…" at bounding box center [463, 114] width 246 height 38
select select "FULLTIME_FREELANCER"
click at [340, 95] on select "Full-time freelancer [DEMOGRAPHIC_DATA] job New-freelancing [DEMOGRAPHIC_DATA]-…" at bounding box center [463, 114] width 246 height 38
click at [646, 112] on input "number" at bounding box center [719, 114] width 246 height 38
click at [831, 109] on input "1" at bounding box center [719, 114] width 246 height 38
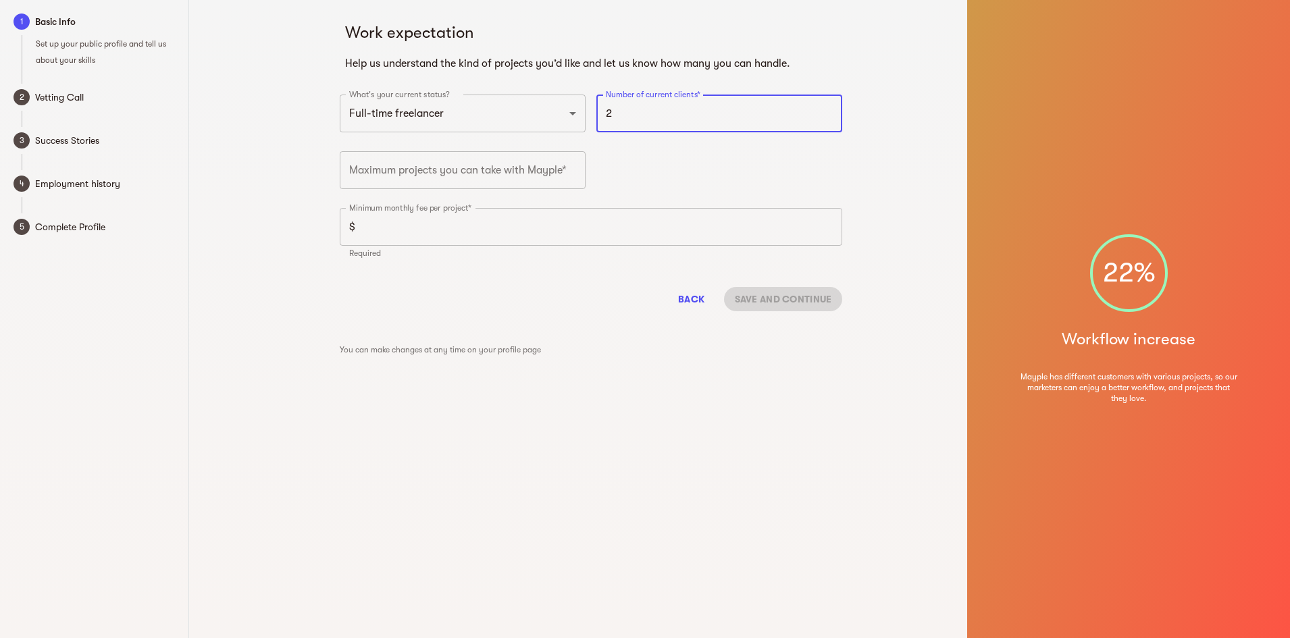
click at [831, 109] on input "2" at bounding box center [719, 114] width 246 height 38
click at [831, 109] on input "3" at bounding box center [719, 114] width 246 height 38
click at [831, 109] on input "4" at bounding box center [719, 114] width 246 height 38
type input "5"
click at [831, 109] on input "5" at bounding box center [719, 114] width 246 height 38
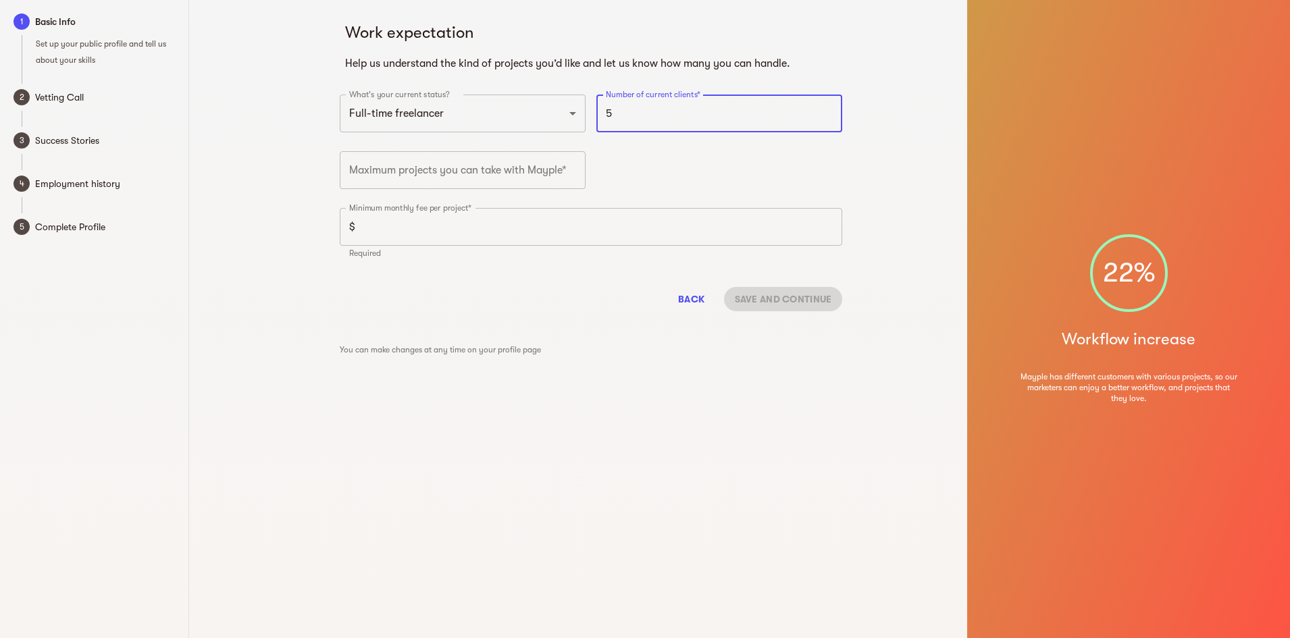
click at [470, 178] on input "number" at bounding box center [463, 170] width 246 height 38
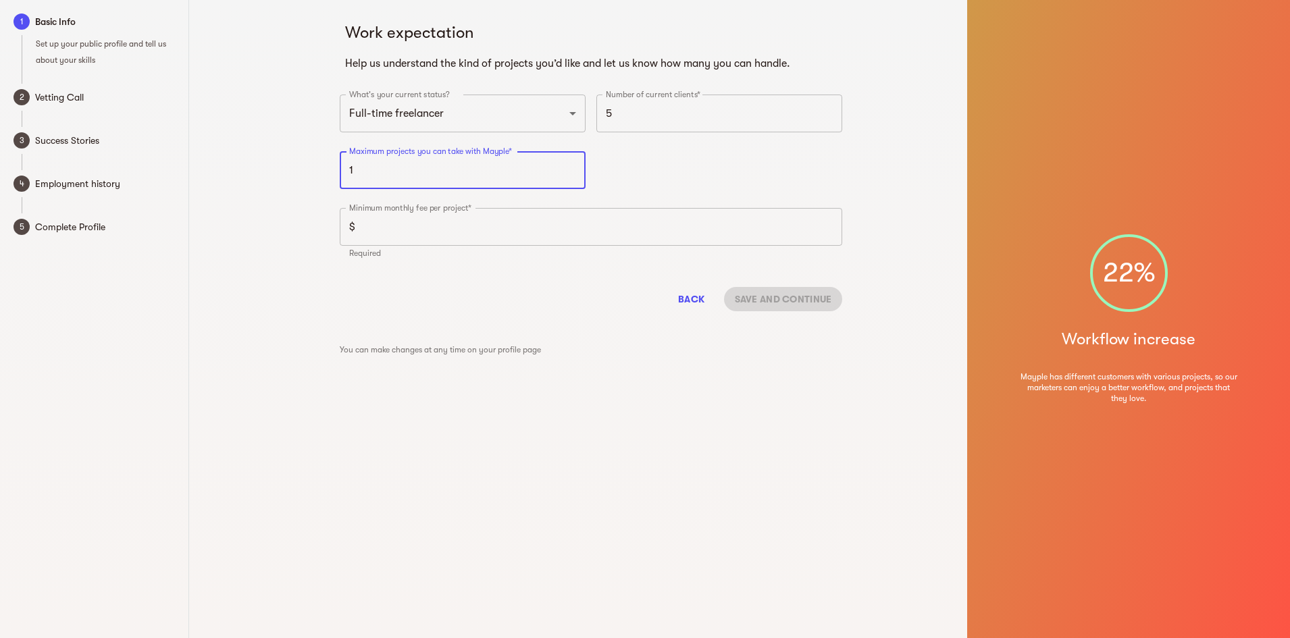
click at [572, 165] on input "1" at bounding box center [463, 170] width 246 height 38
click at [572, 165] on input "2" at bounding box center [463, 170] width 246 height 38
click at [572, 165] on input "3" at bounding box center [463, 170] width 246 height 38
click at [572, 165] on input "4" at bounding box center [463, 170] width 246 height 38
click at [572, 165] on input "5" at bounding box center [463, 170] width 246 height 38
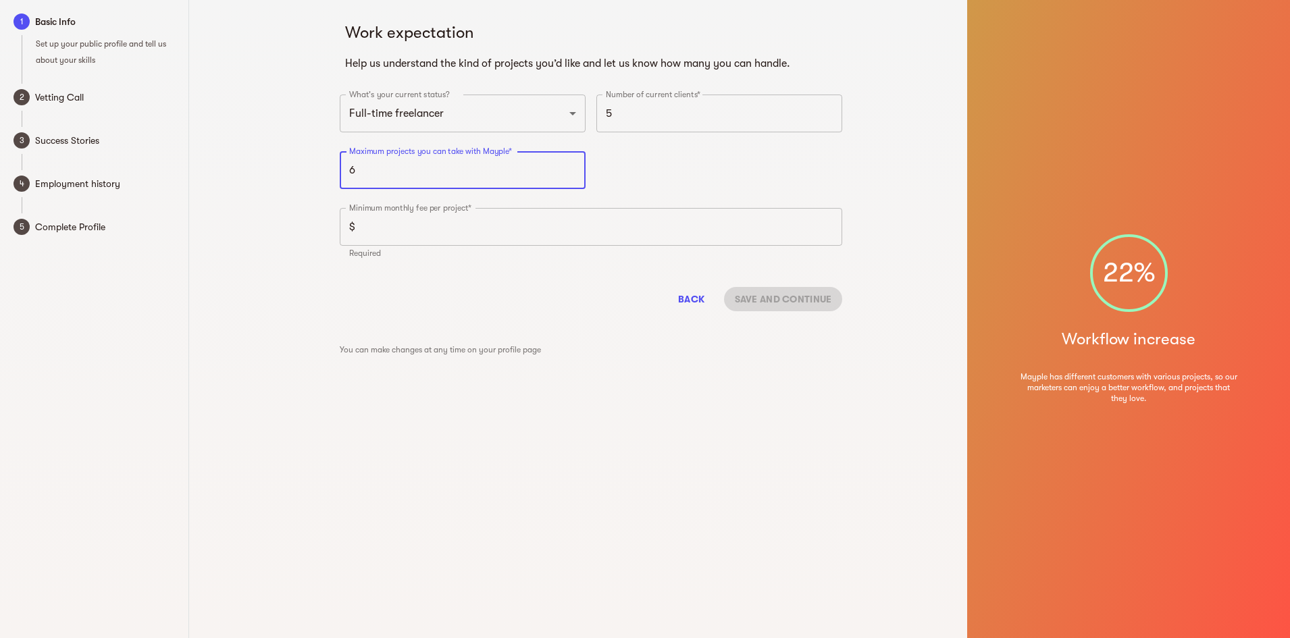
click at [572, 165] on input "6" at bounding box center [463, 170] width 246 height 38
click at [572, 165] on input "7" at bounding box center [463, 170] width 246 height 38
click at [572, 165] on input "8" at bounding box center [463, 170] width 246 height 38
click at [572, 165] on input "9" at bounding box center [463, 170] width 246 height 38
click at [572, 165] on input "10" at bounding box center [463, 170] width 246 height 38
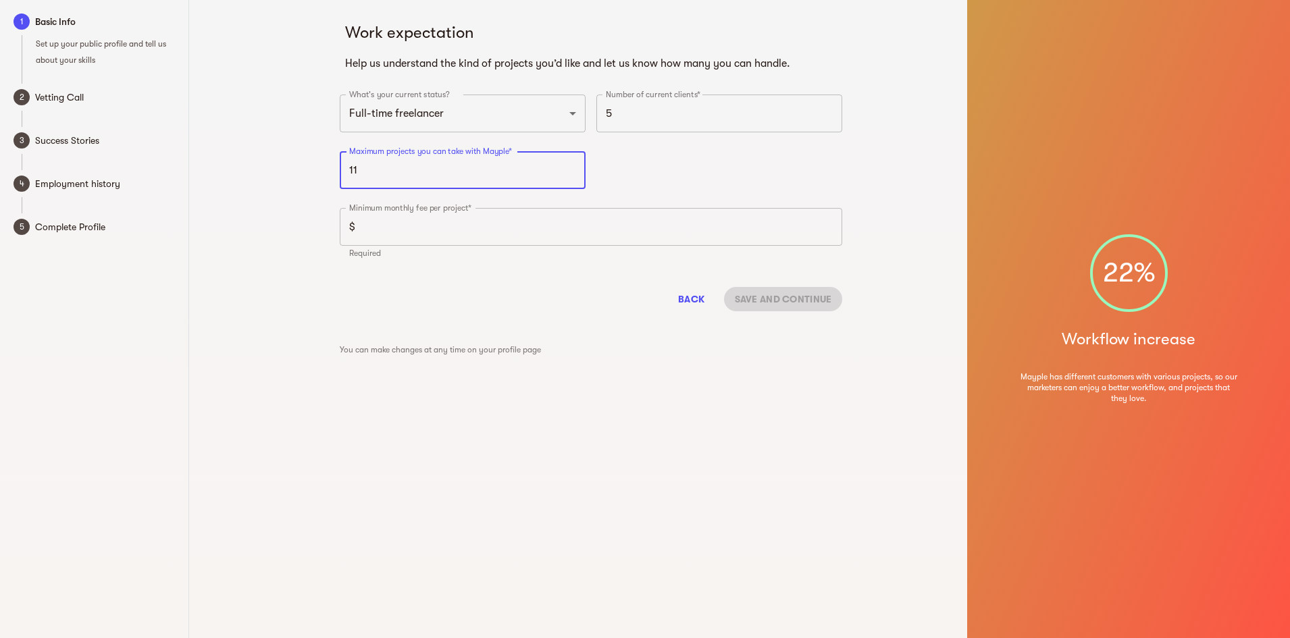
click at [572, 165] on input "11" at bounding box center [463, 170] width 246 height 38
click at [572, 165] on input "12" at bounding box center [463, 170] width 246 height 38
click at [572, 165] on input "13" at bounding box center [463, 170] width 246 height 38
click at [572, 165] on input "14" at bounding box center [463, 170] width 246 height 38
type input "15"
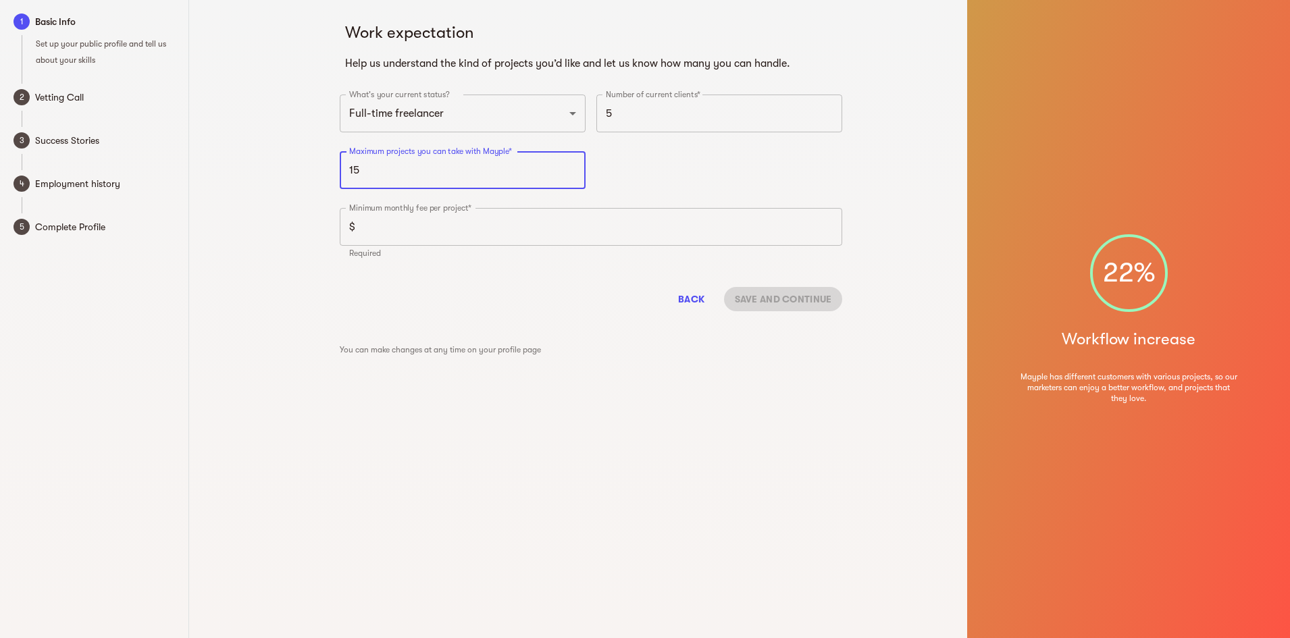
click at [572, 165] on input "15" at bounding box center [463, 170] width 246 height 38
click at [311, 238] on div "Work expectation Help us understand the kind of projects you’d like and let us …" at bounding box center [591, 319] width 752 height 638
click at [400, 224] on input "number" at bounding box center [601, 227] width 481 height 38
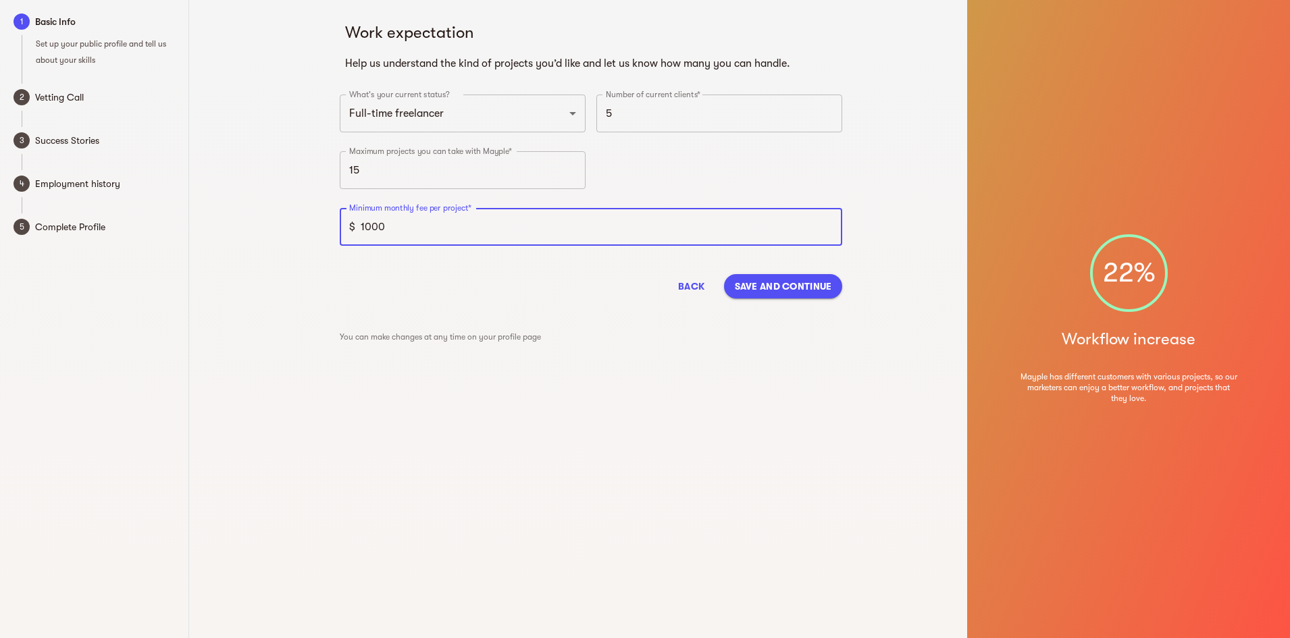
type input "1000"
click at [540, 281] on div "Back Save and continue" at bounding box center [591, 286] width 502 height 46
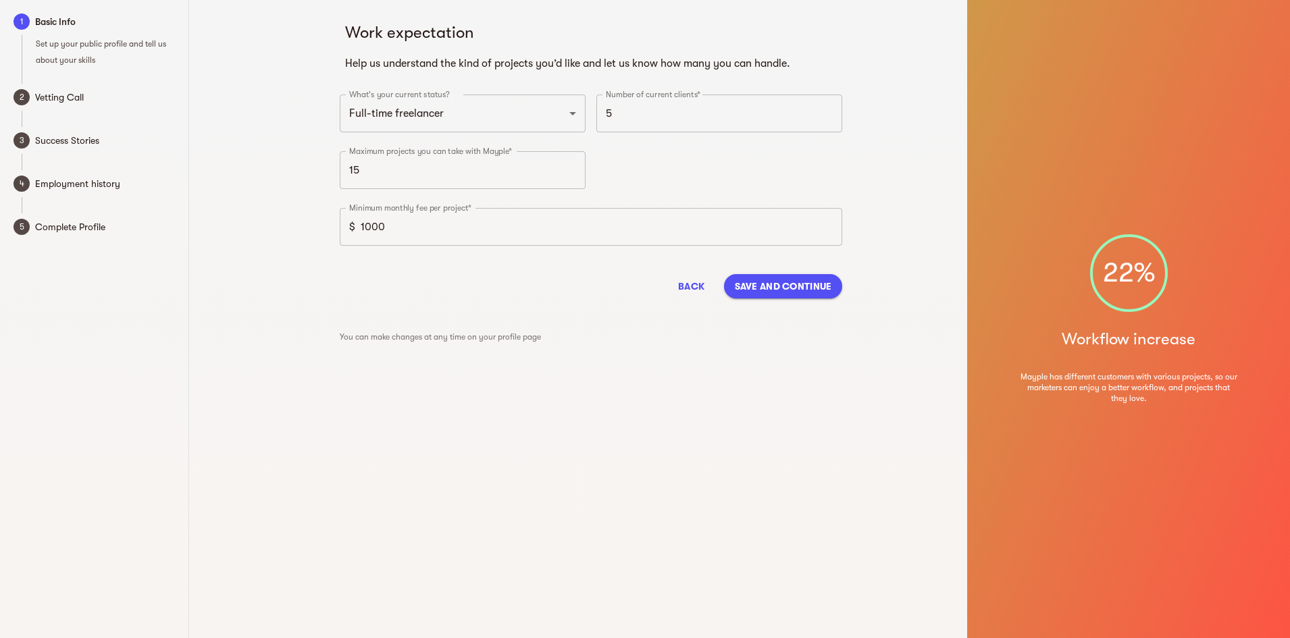
click at [762, 288] on span "Save and continue" at bounding box center [783, 286] width 97 height 16
